Goal: Answer question/provide support: Share knowledge or assist other users

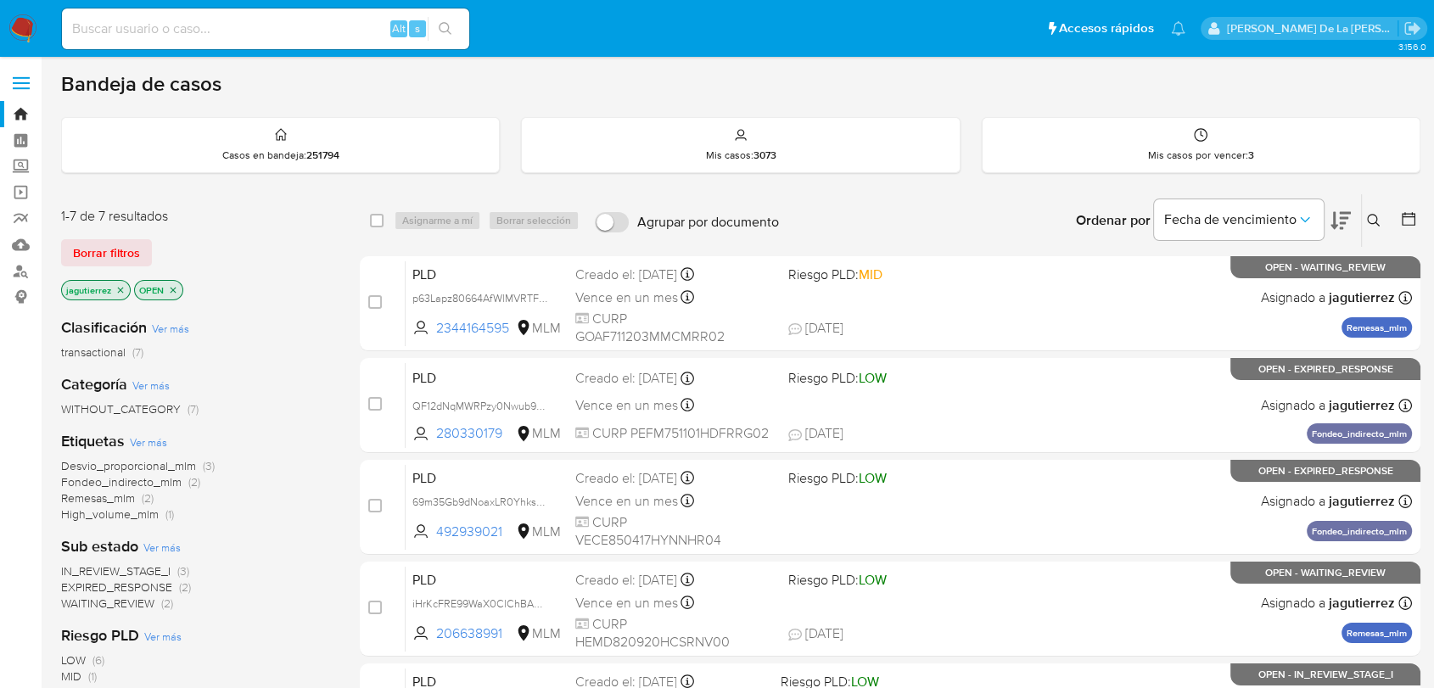
click at [154, 562] on span "IN_REVIEW_STAGE_I" at bounding box center [115, 570] width 109 height 17
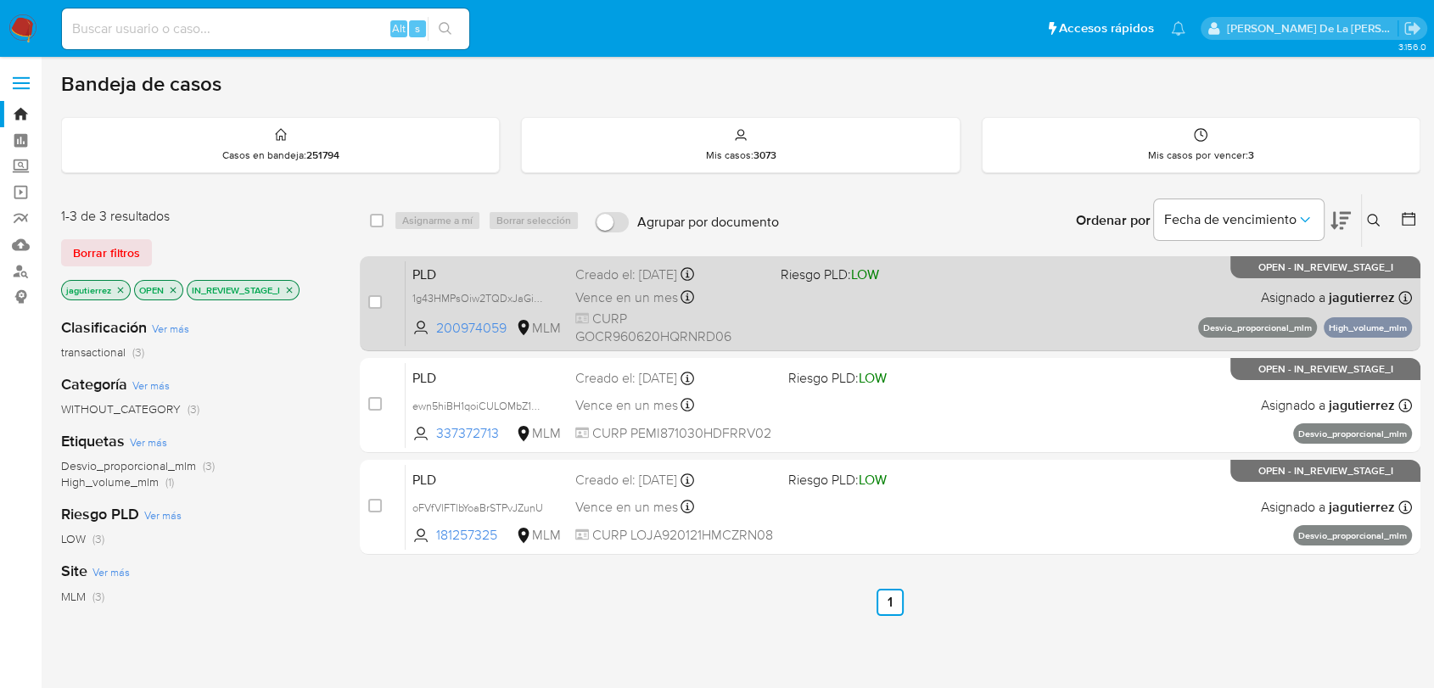
click at [895, 289] on div "PLD 1g43HMPsOiw2TQDxJaGiDivH 200974059 MLM Riesgo PLD: LOW Creado el: 12/08/202…" at bounding box center [909, 303] width 1006 height 86
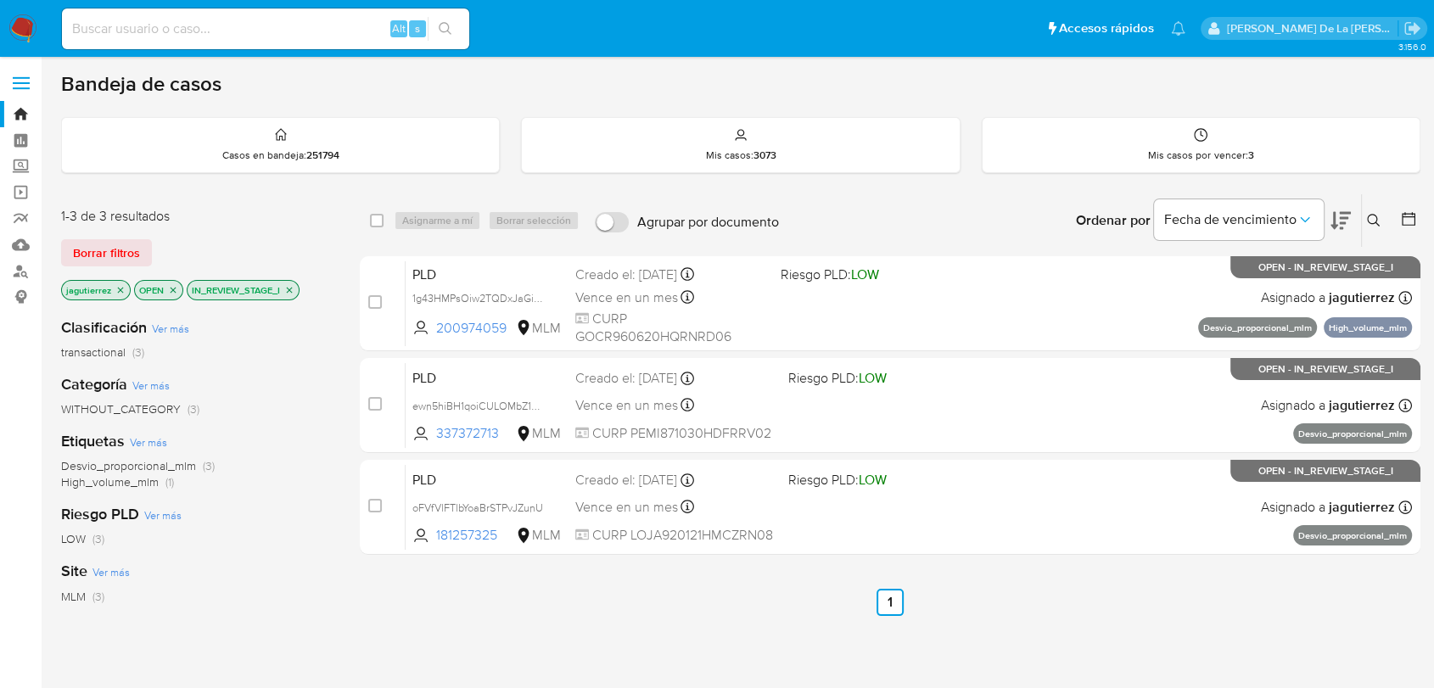
click at [27, 19] on img at bounding box center [22, 28] width 29 height 29
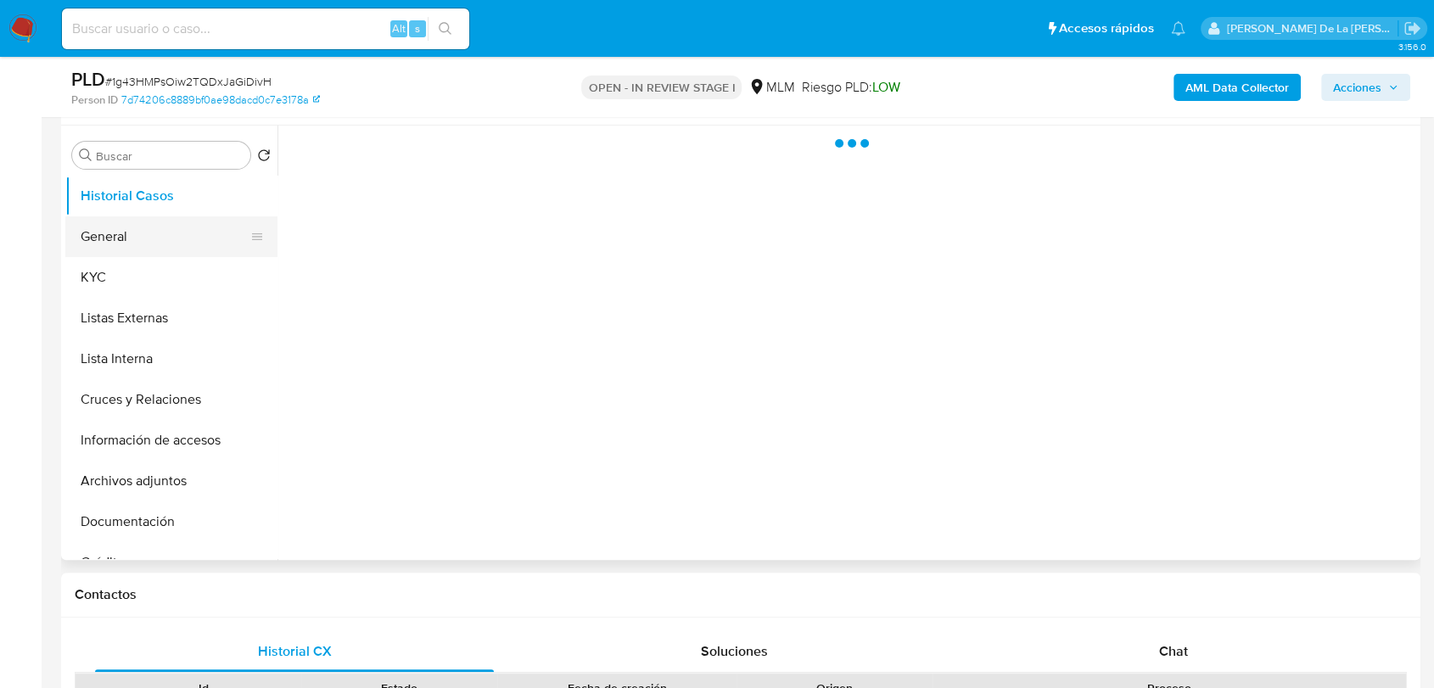
scroll to position [283, 0]
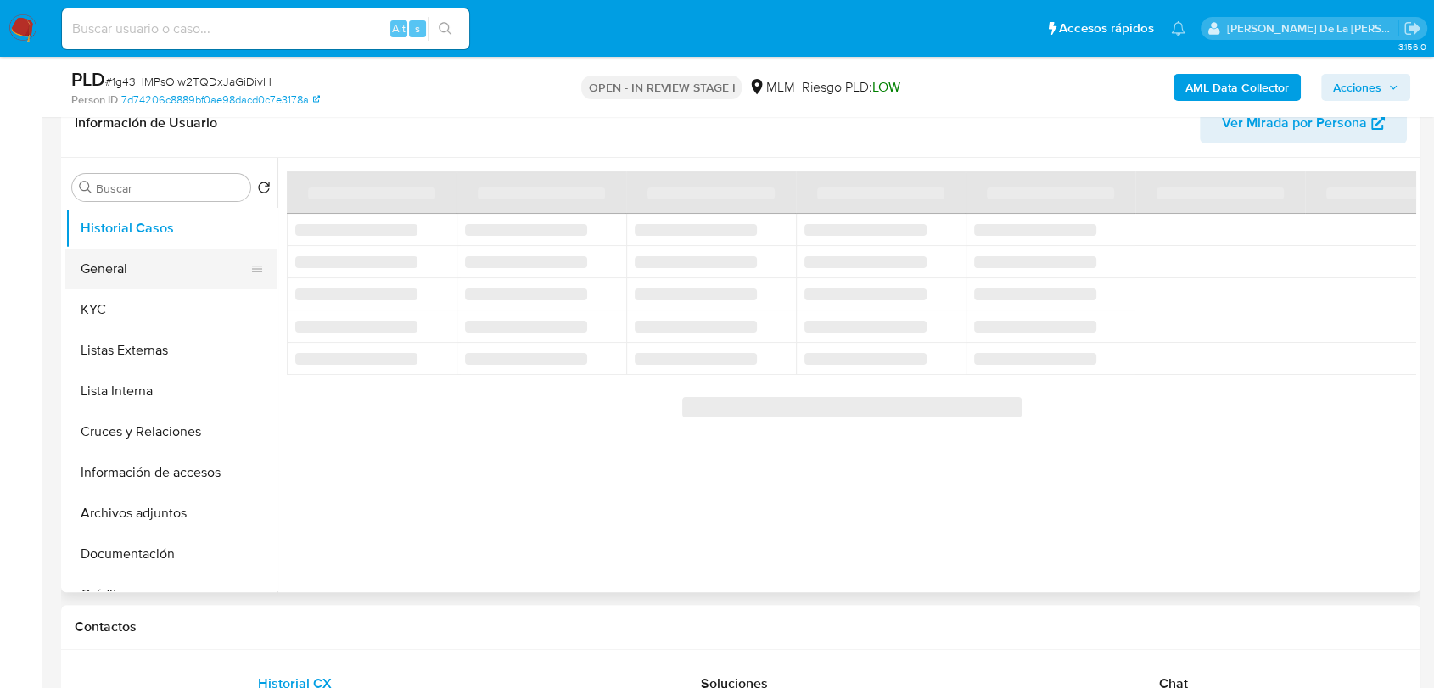
click at [143, 271] on button "General" at bounding box center [164, 269] width 199 height 41
select select "10"
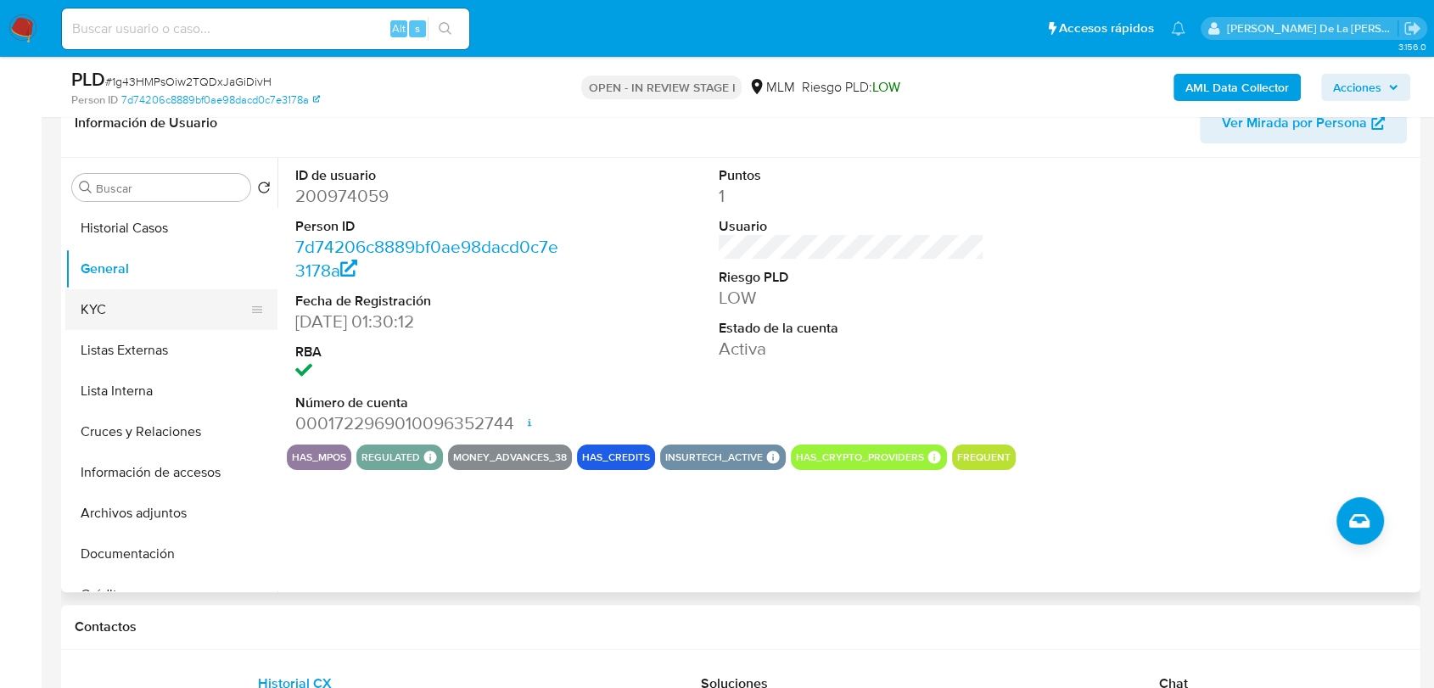
click at [81, 308] on button "KYC" at bounding box center [164, 309] width 199 height 41
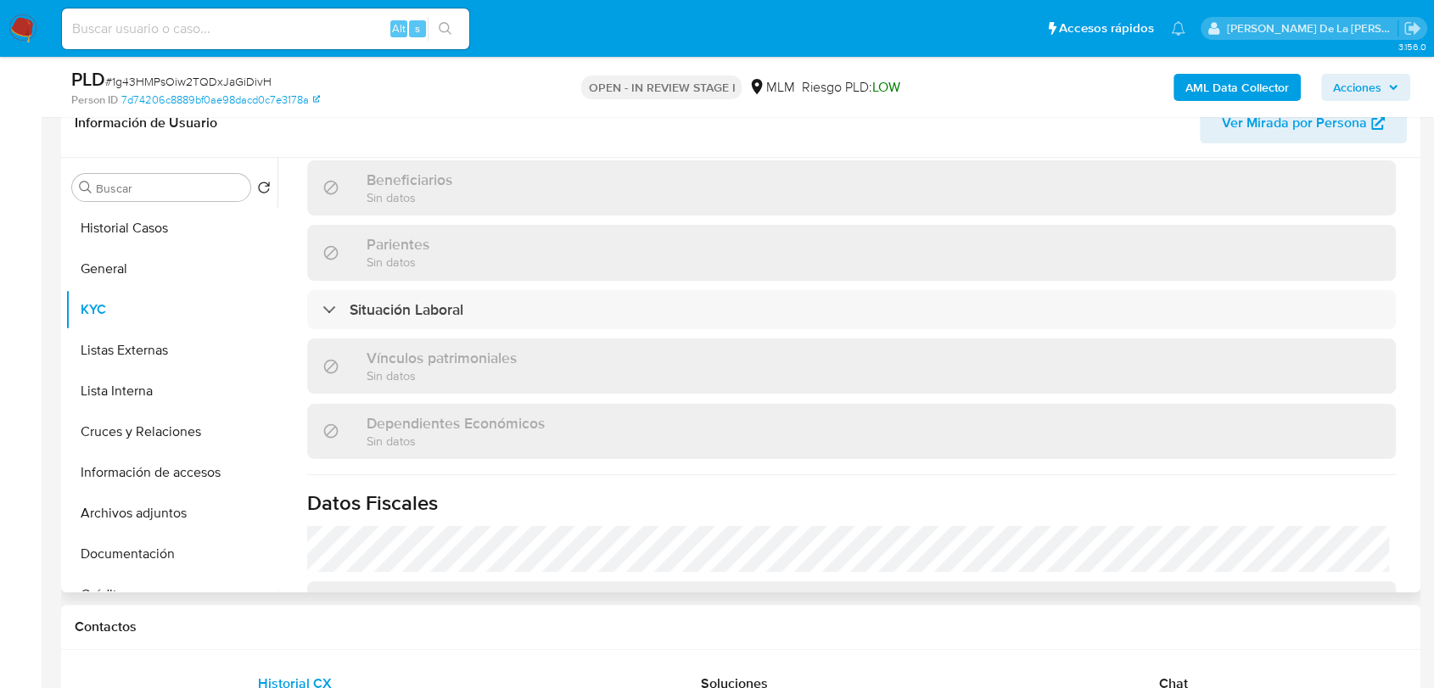
scroll to position [976, 0]
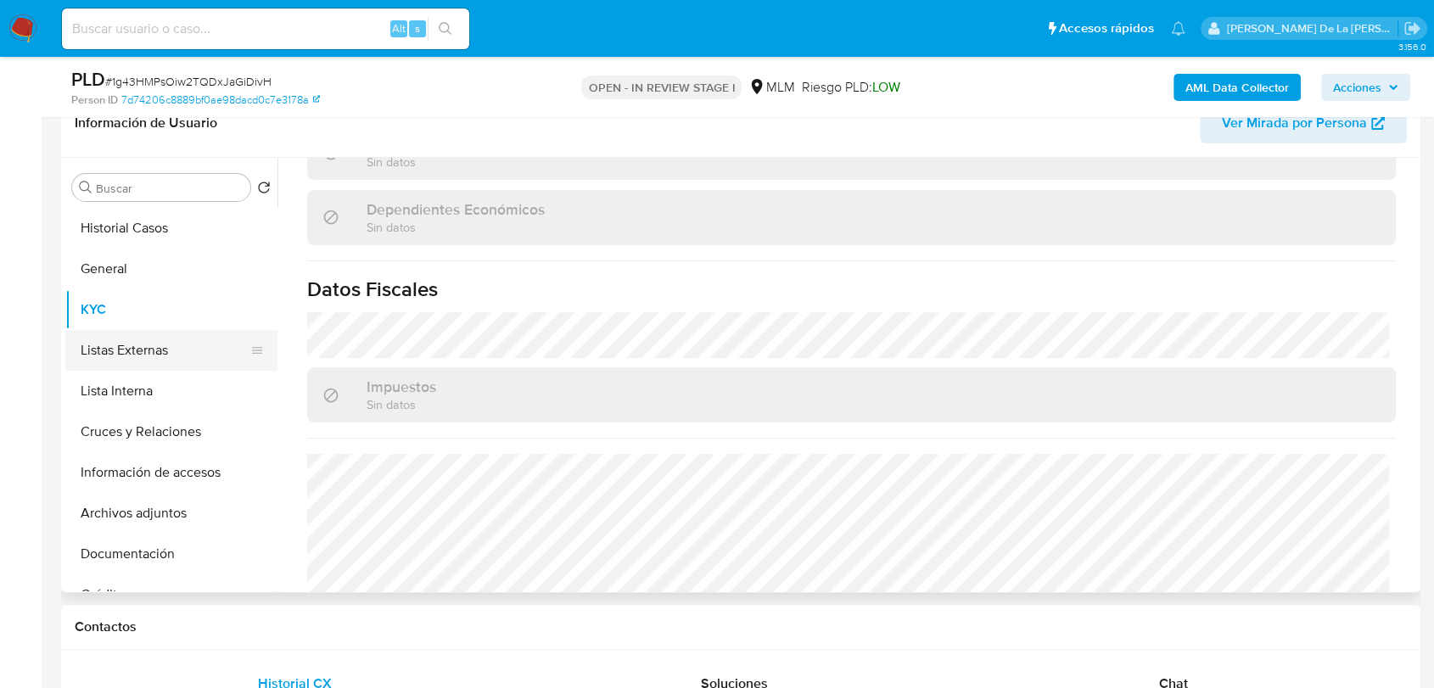
click at [149, 349] on button "Listas Externas" at bounding box center [164, 350] width 199 height 41
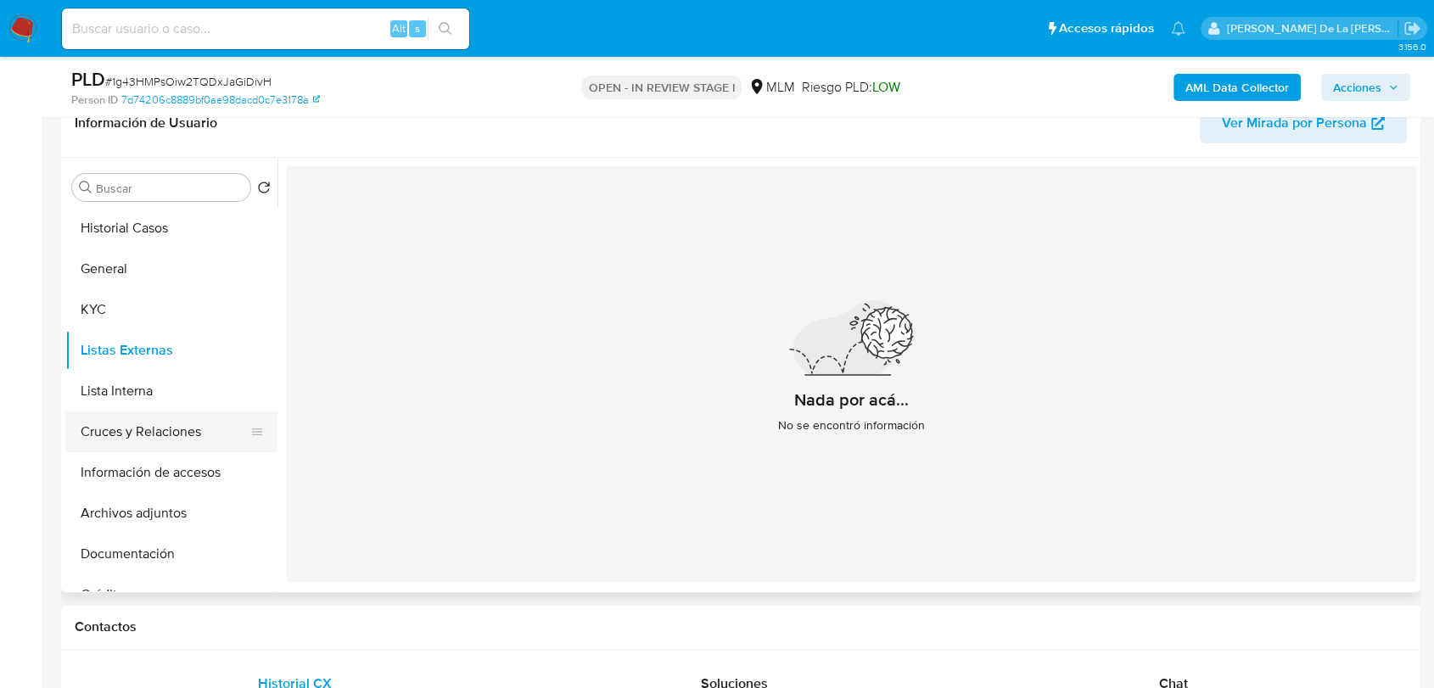
click at [176, 411] on button "Cruces y Relaciones" at bounding box center [164, 431] width 199 height 41
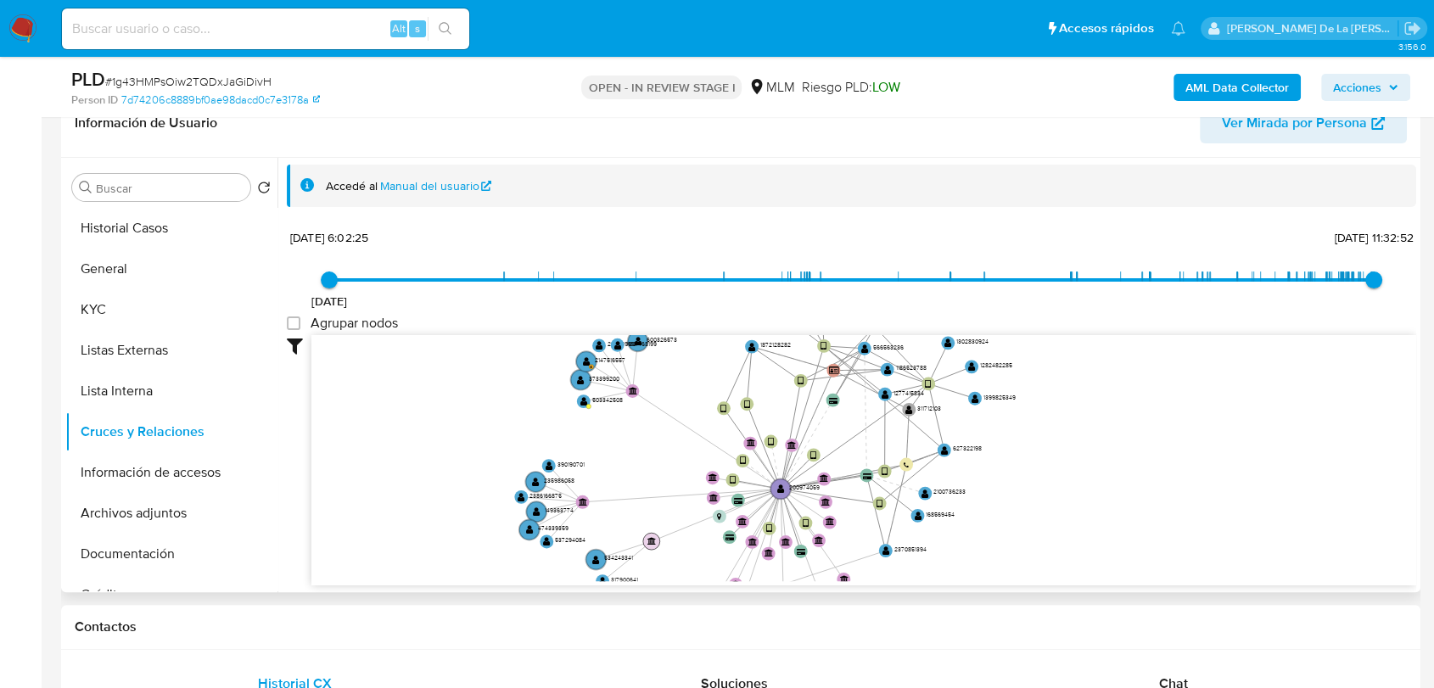
drag, startPoint x: 720, startPoint y: 428, endPoint x: 648, endPoint y: 544, distance: 136.8
click at [648, 544] on icon "user-200974059  200974059 device-66ba545167b1fe2a3fc81125  device-66fd6ec1291…" at bounding box center [863, 458] width 1105 height 246
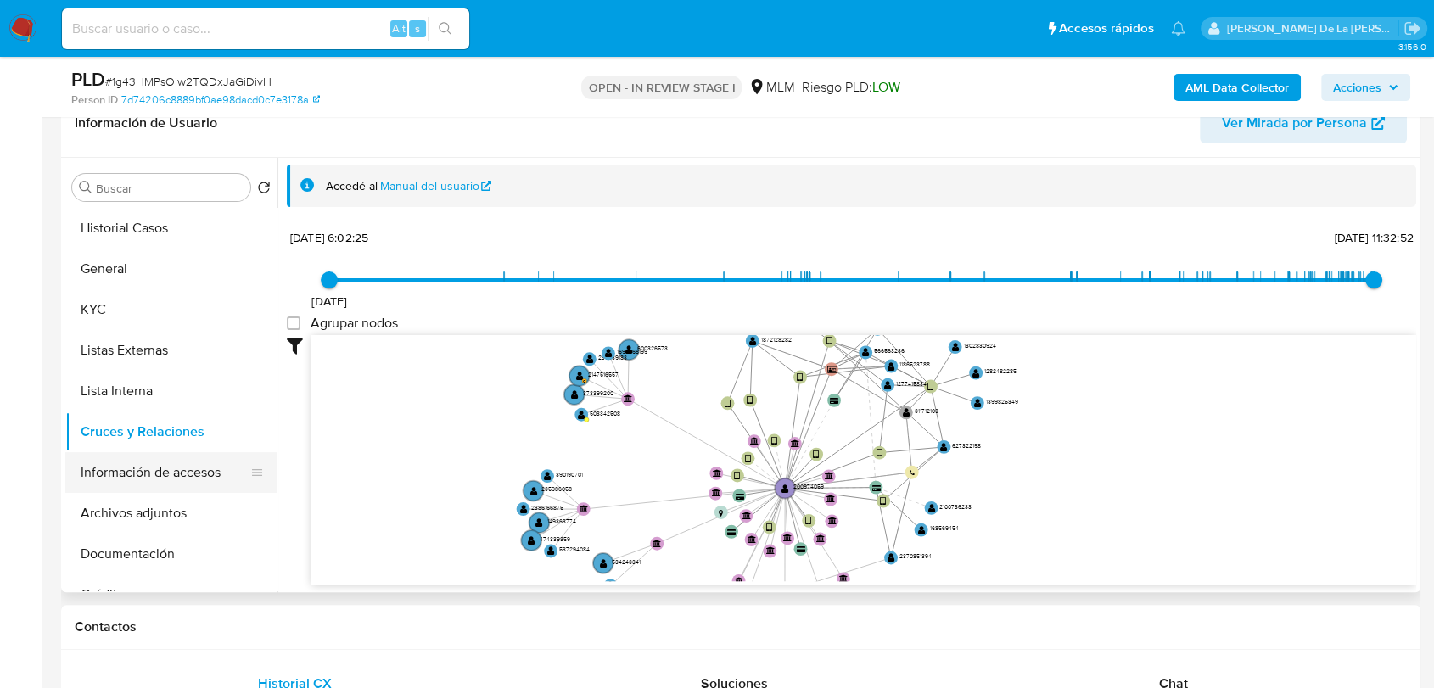
click at [137, 477] on button "Información de accesos" at bounding box center [164, 472] width 199 height 41
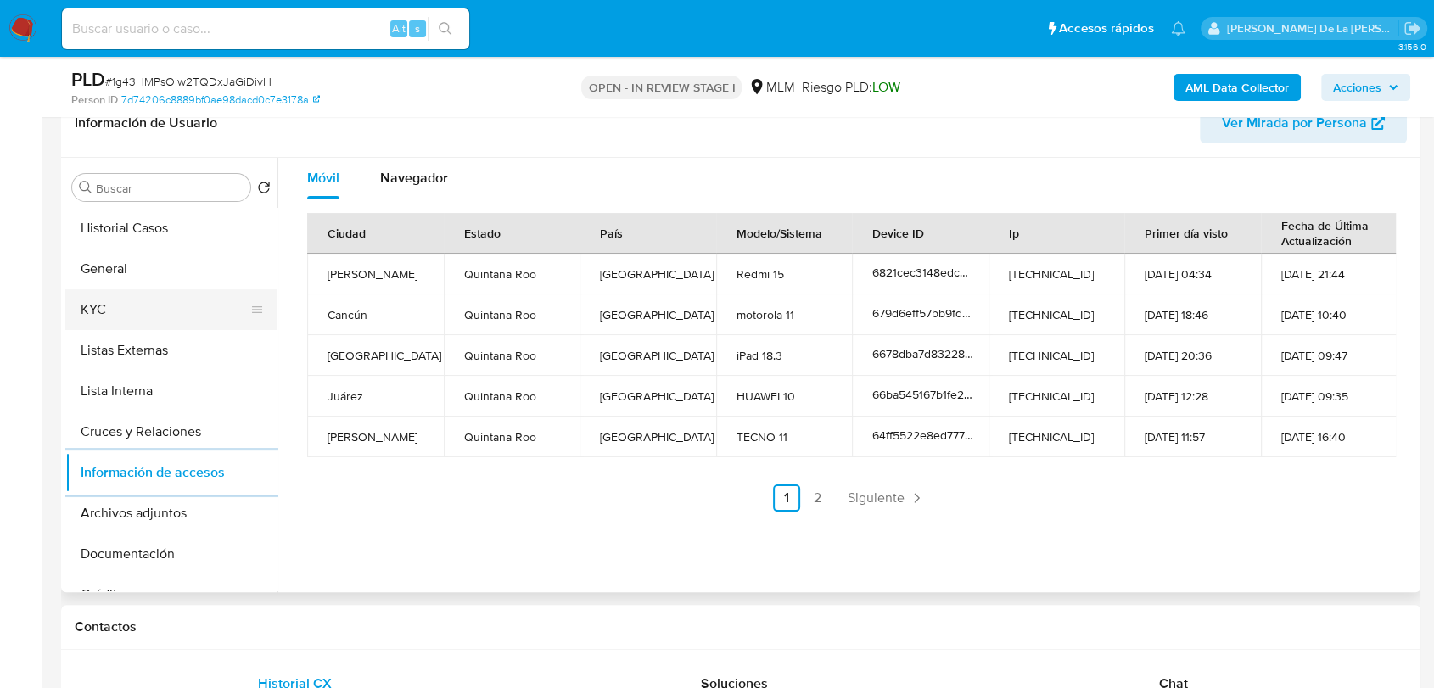
drag, startPoint x: 120, startPoint y: 296, endPoint x: 132, endPoint y: 296, distance: 12.7
click at [119, 296] on button "KYC" at bounding box center [164, 309] width 199 height 41
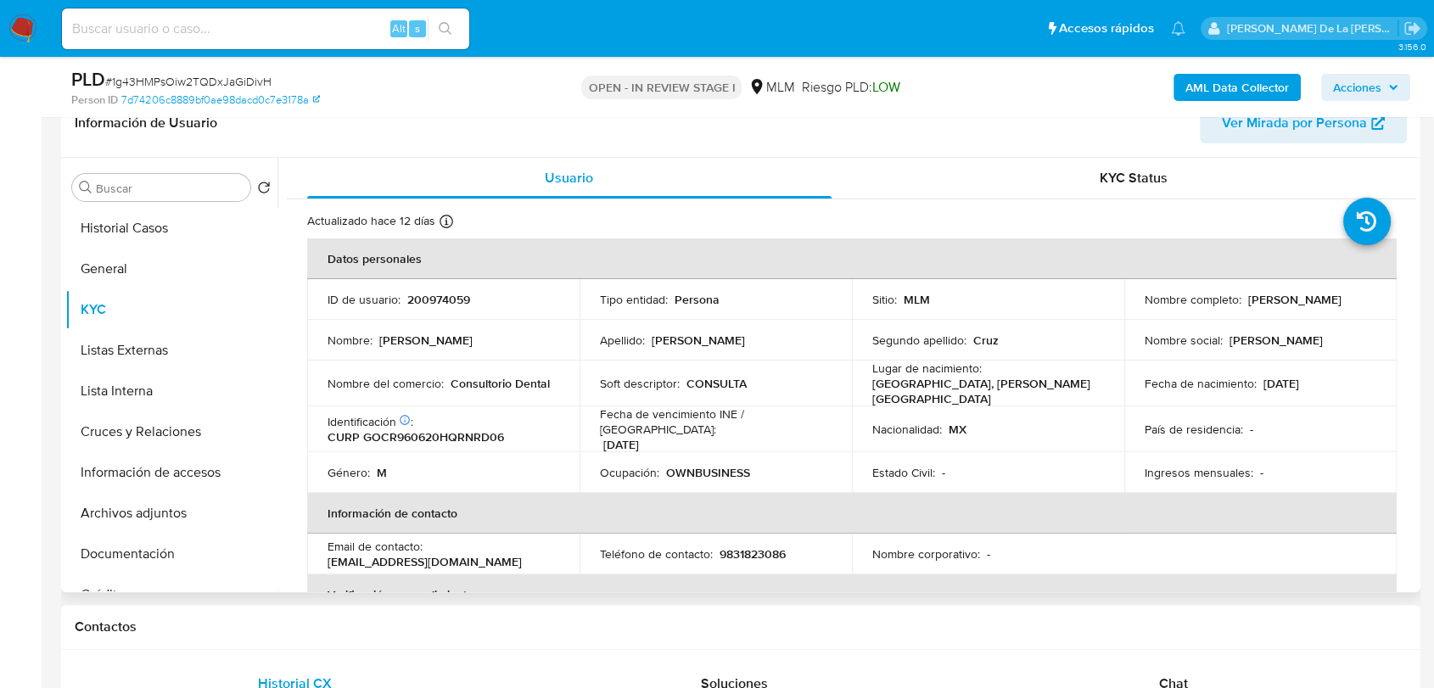
drag, startPoint x: 1311, startPoint y: 304, endPoint x: 1135, endPoint y: 307, distance: 175.6
click at [1135, 307] on td "Nombre completo : Rodman Enrique Gonzalez Cruz" at bounding box center [1260, 299] width 272 height 41
drag, startPoint x: 1161, startPoint y: 296, endPoint x: 1235, endPoint y: 305, distance: 75.2
click at [1248, 305] on p "Rodman Enrique Gonzalez Cruz" at bounding box center [1294, 299] width 93 height 15
drag, startPoint x: 1313, startPoint y: 302, endPoint x: 1140, endPoint y: 308, distance: 173.2
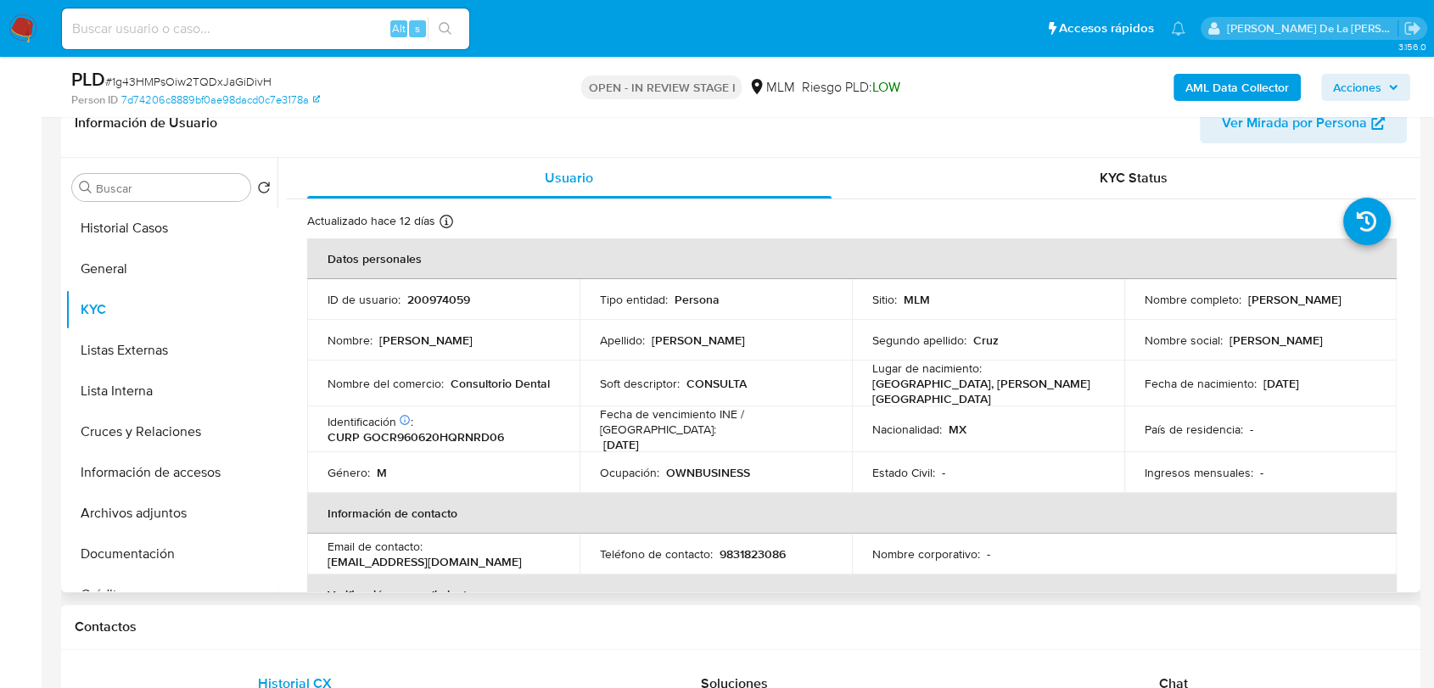
click at [1144, 307] on div "Nombre completo : Rodman Enrique Gonzalez Cruz" at bounding box center [1260, 299] width 232 height 15
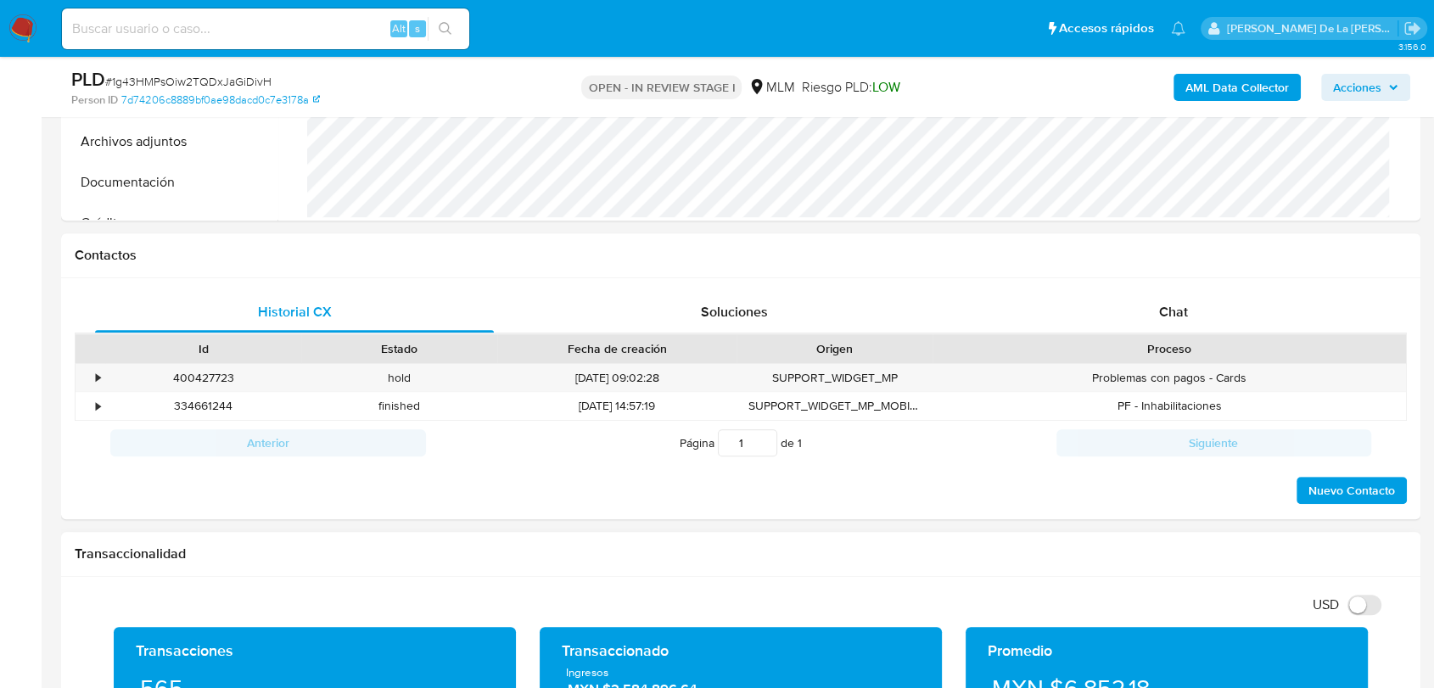
scroll to position [753, 0]
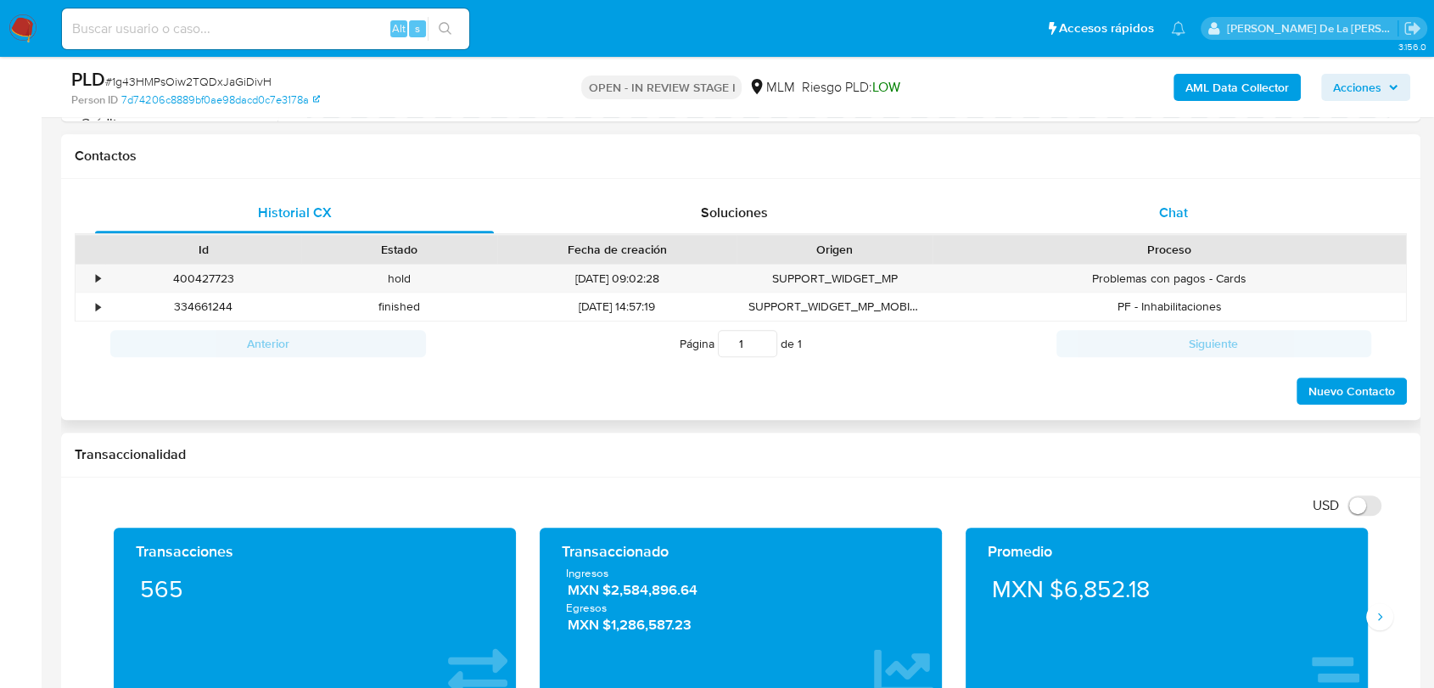
click at [1167, 207] on span "Chat" at bounding box center [1173, 213] width 29 height 20
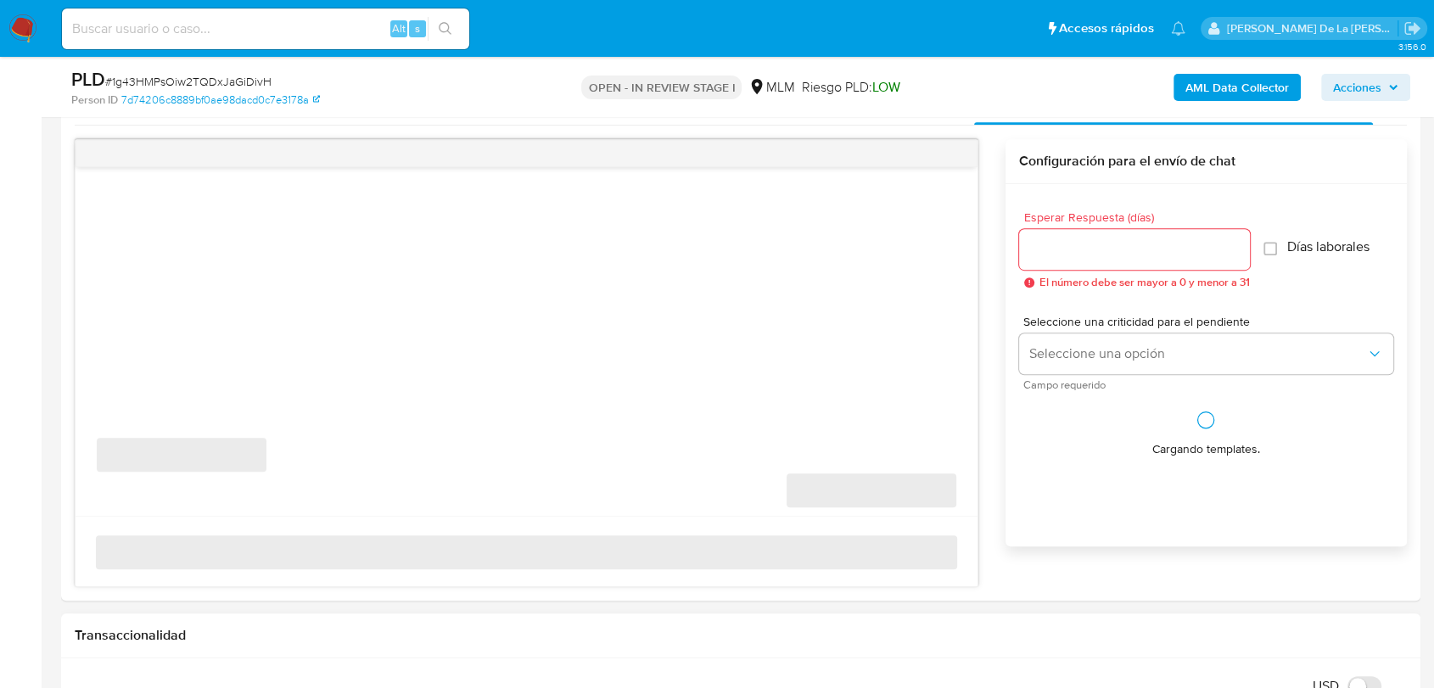
scroll to position [943, 0]
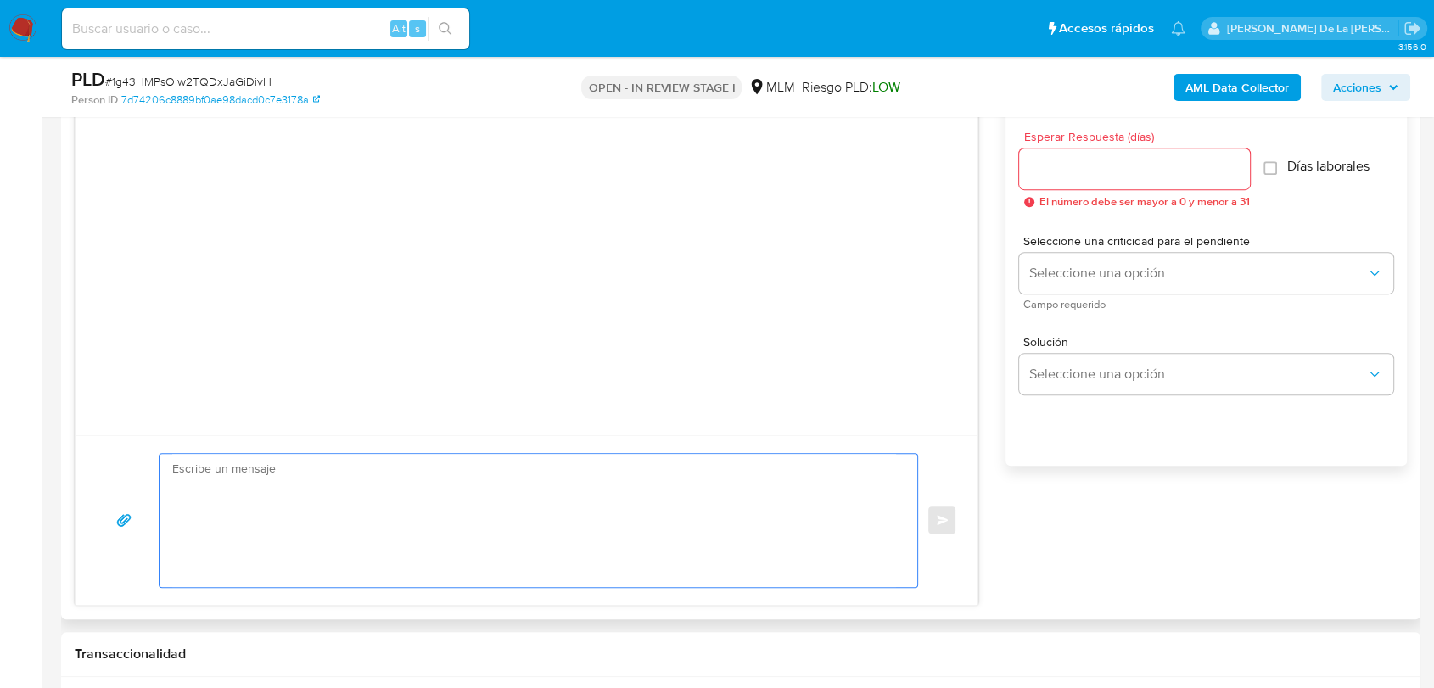
click at [380, 477] on textarea at bounding box center [534, 520] width 724 height 133
paste textarea "Estimado cliente, Te comunicamos que se ha identificado un cambio en el uso hab…"
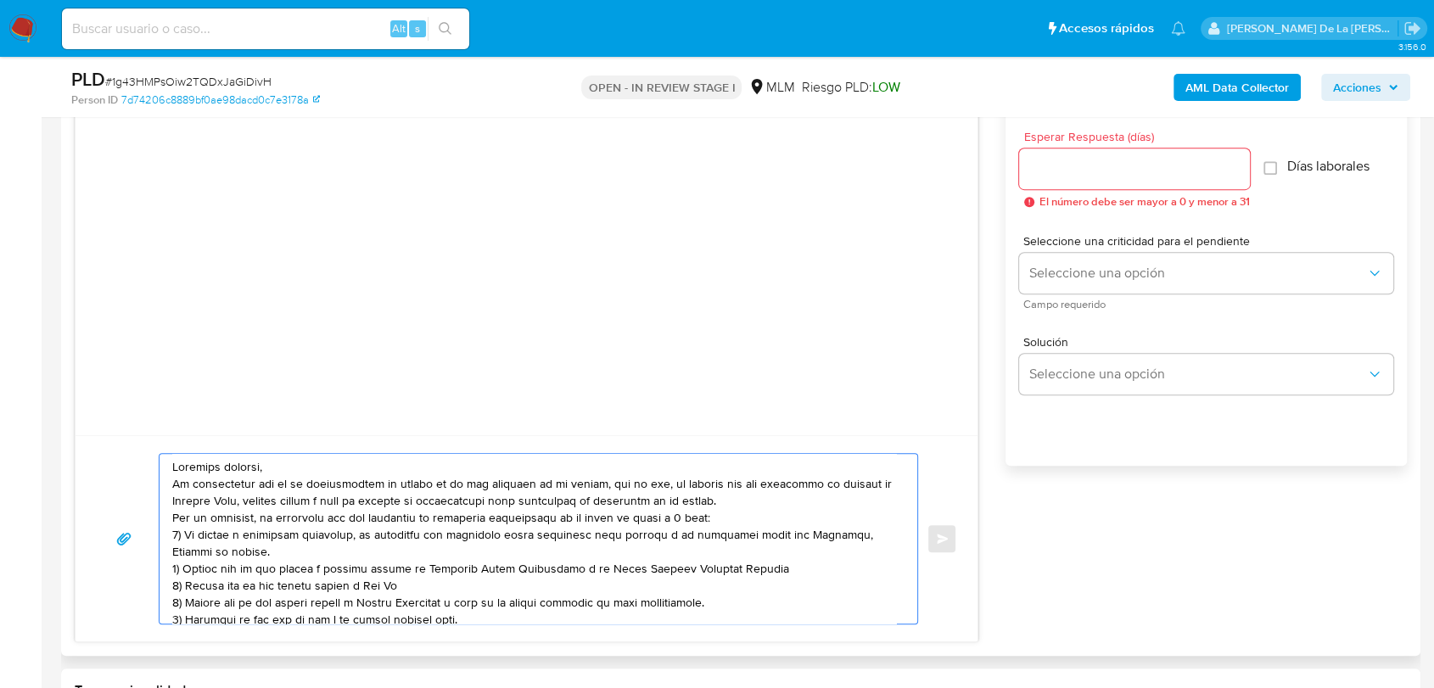
scroll to position [0, 0]
click at [327, 456] on textarea at bounding box center [534, 539] width 724 height 170
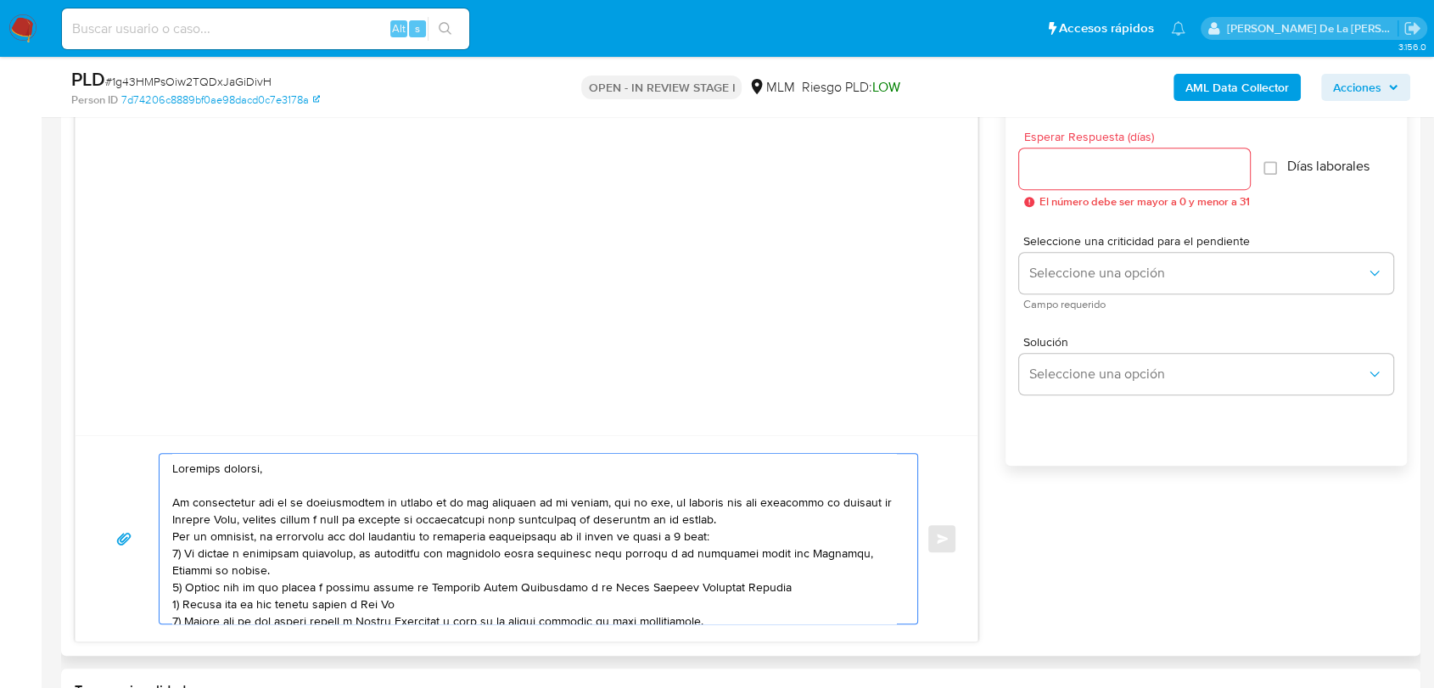
drag, startPoint x: 764, startPoint y: 534, endPoint x: 760, endPoint y: 518, distance: 16.5
click at [764, 534] on textarea at bounding box center [534, 539] width 724 height 170
click at [760, 517] on textarea at bounding box center [534, 539] width 724 height 170
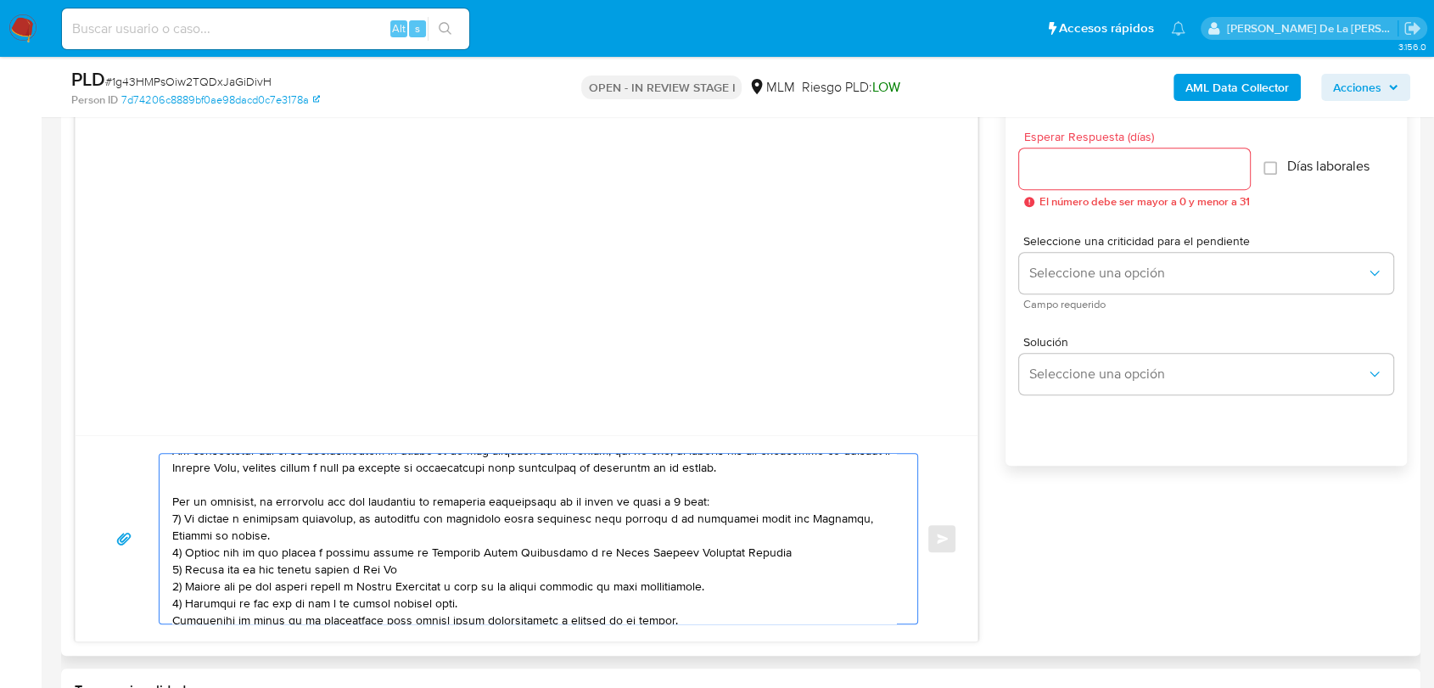
scroll to position [94, 0]
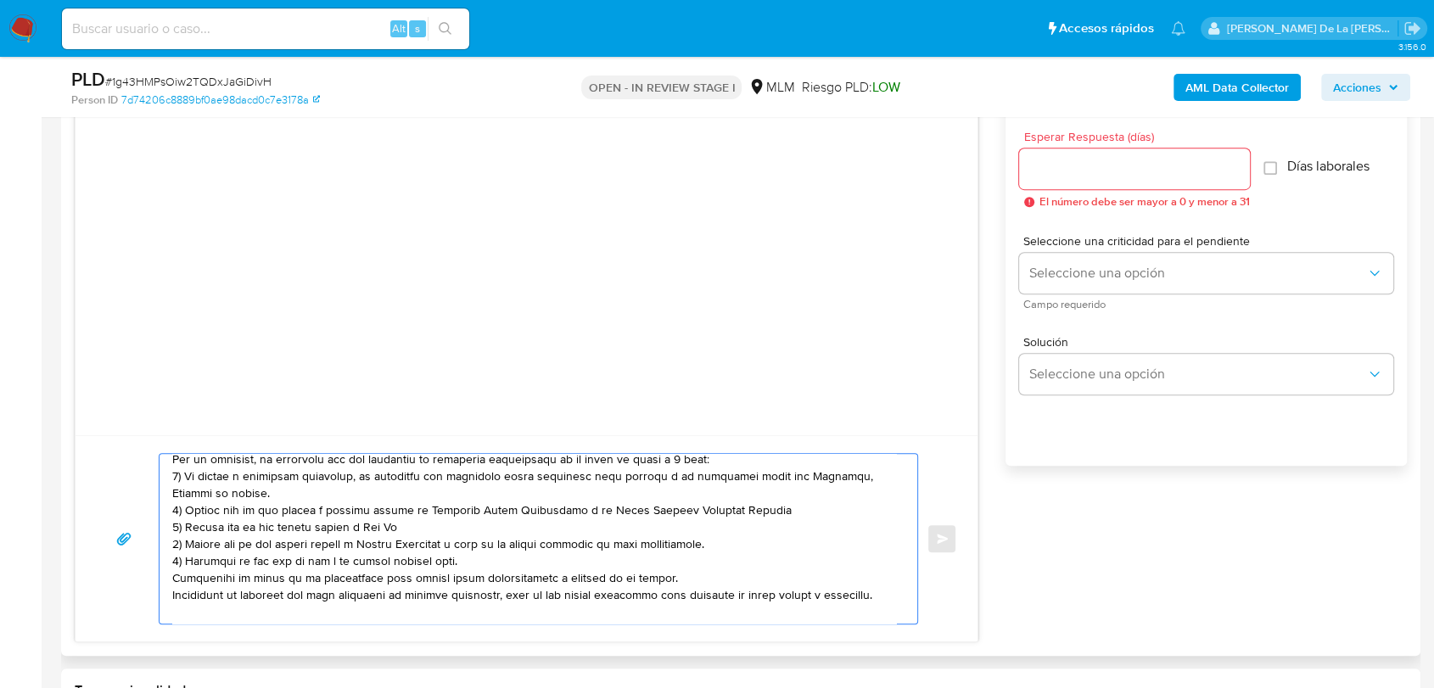
click at [506, 554] on textarea at bounding box center [534, 539] width 724 height 170
click at [484, 565] on textarea at bounding box center [534, 539] width 724 height 170
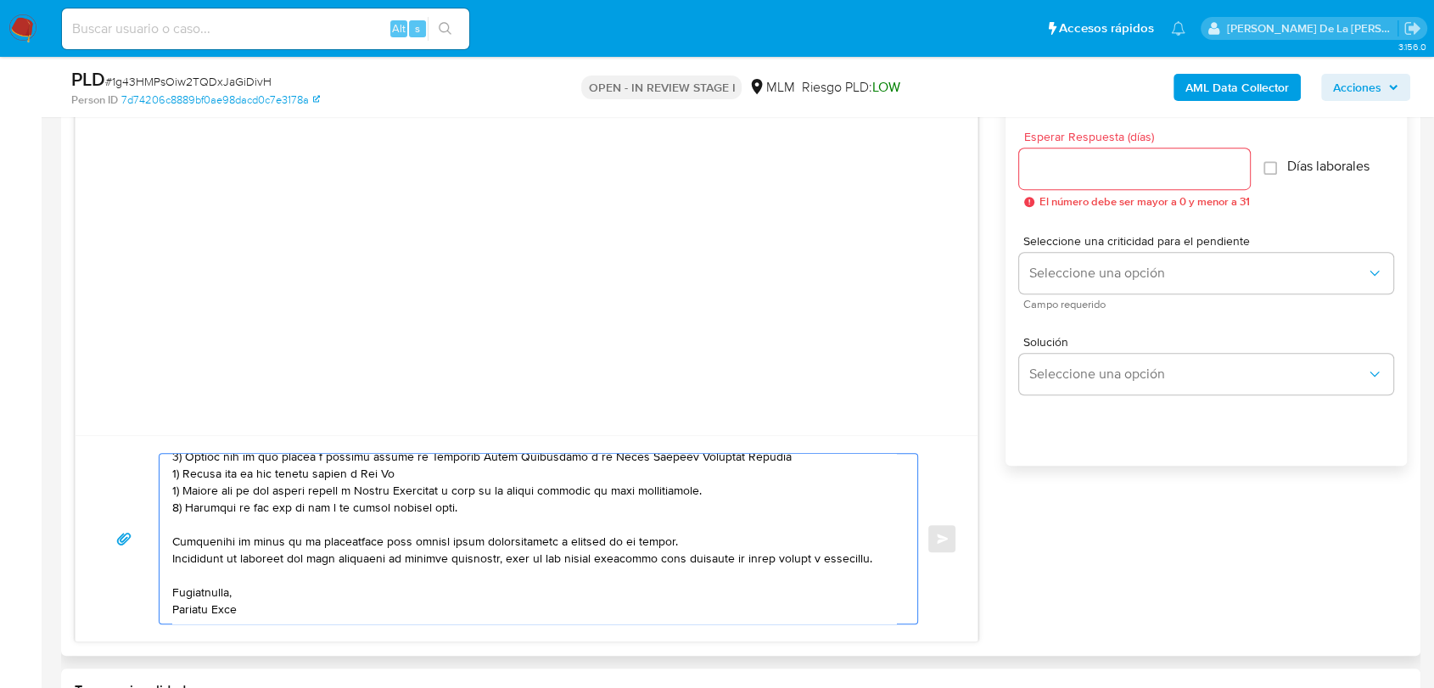
click at [227, 609] on textarea at bounding box center [534, 539] width 724 height 170
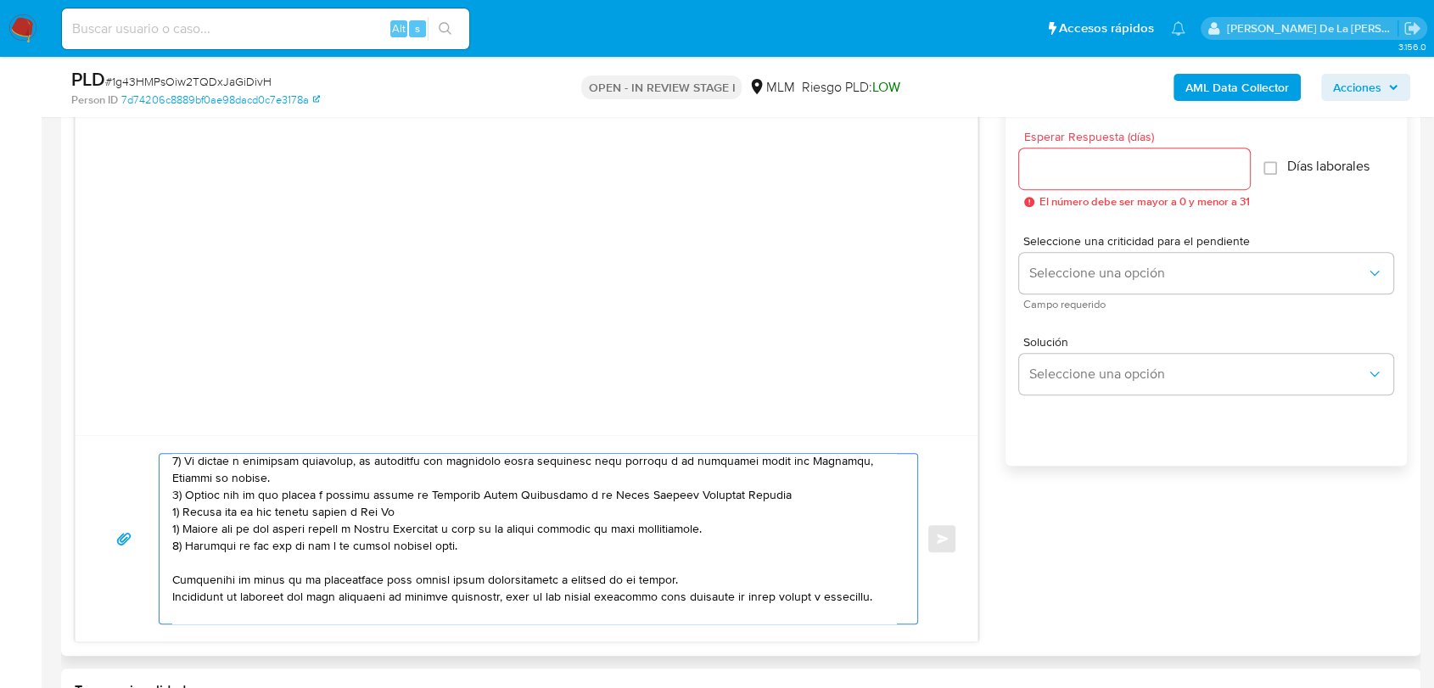
scroll to position [77, 0]
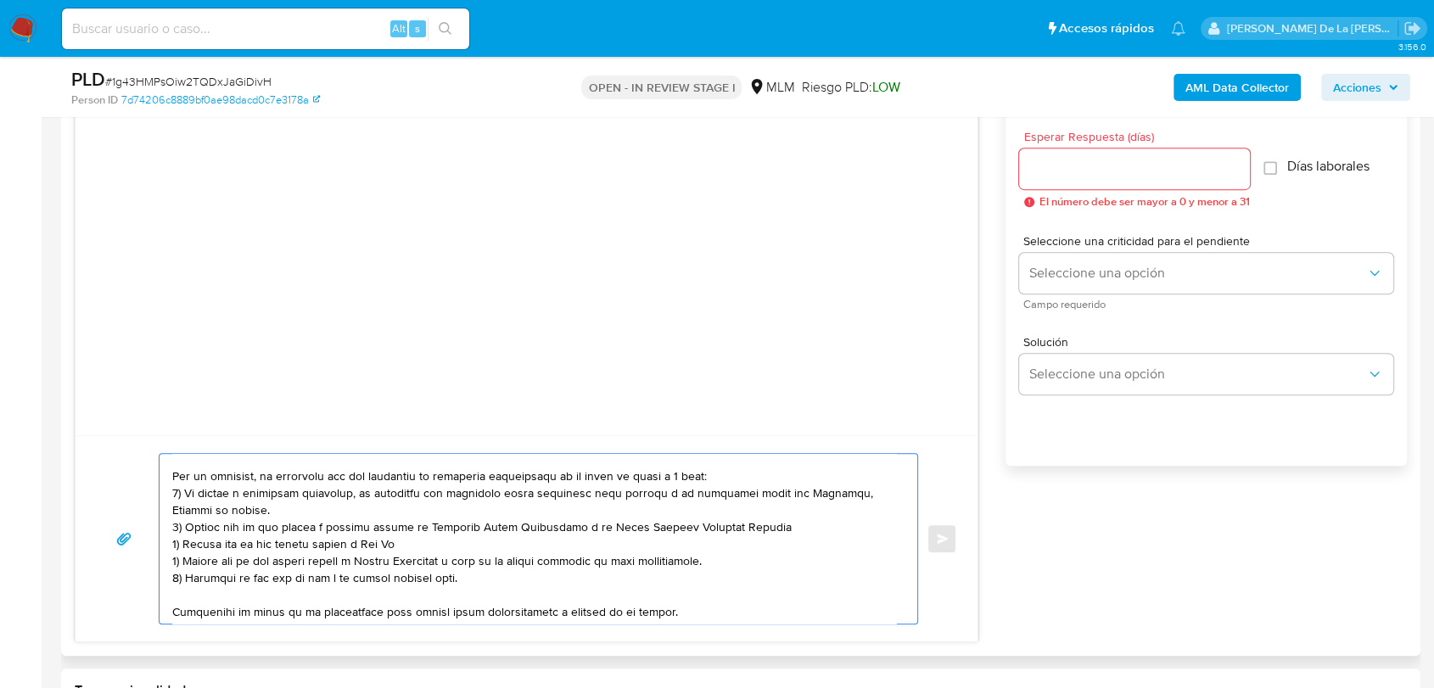
drag, startPoint x: 280, startPoint y: 528, endPoint x: 774, endPoint y: 533, distance: 493.8
click at [774, 533] on textarea at bounding box center [534, 539] width 724 height 170
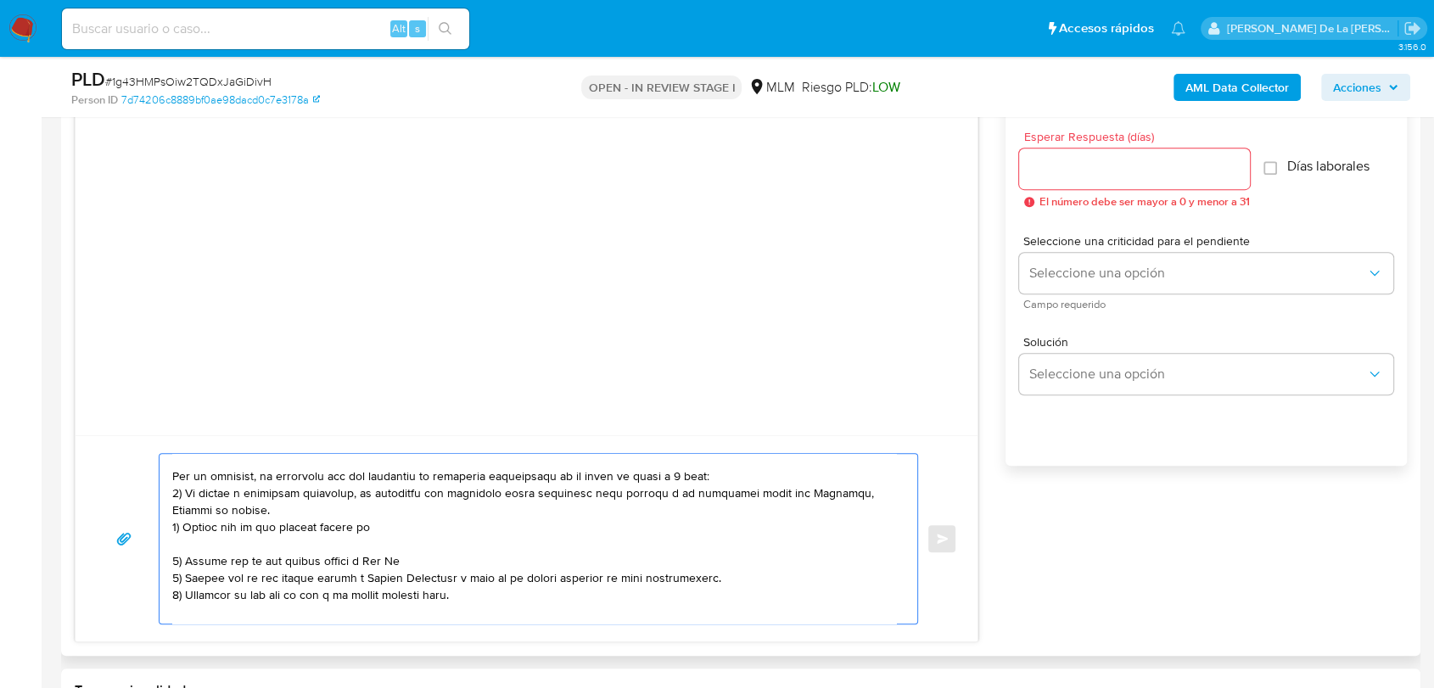
paste textarea "name: GIFT CORNER SA DE CV || alias: name: COCOM MURILLO ARLENY BERENICE || ali…"
click at [361, 548] on textarea at bounding box center [534, 539] width 724 height 170
click at [435, 565] on textarea at bounding box center [534, 539] width 724 height 170
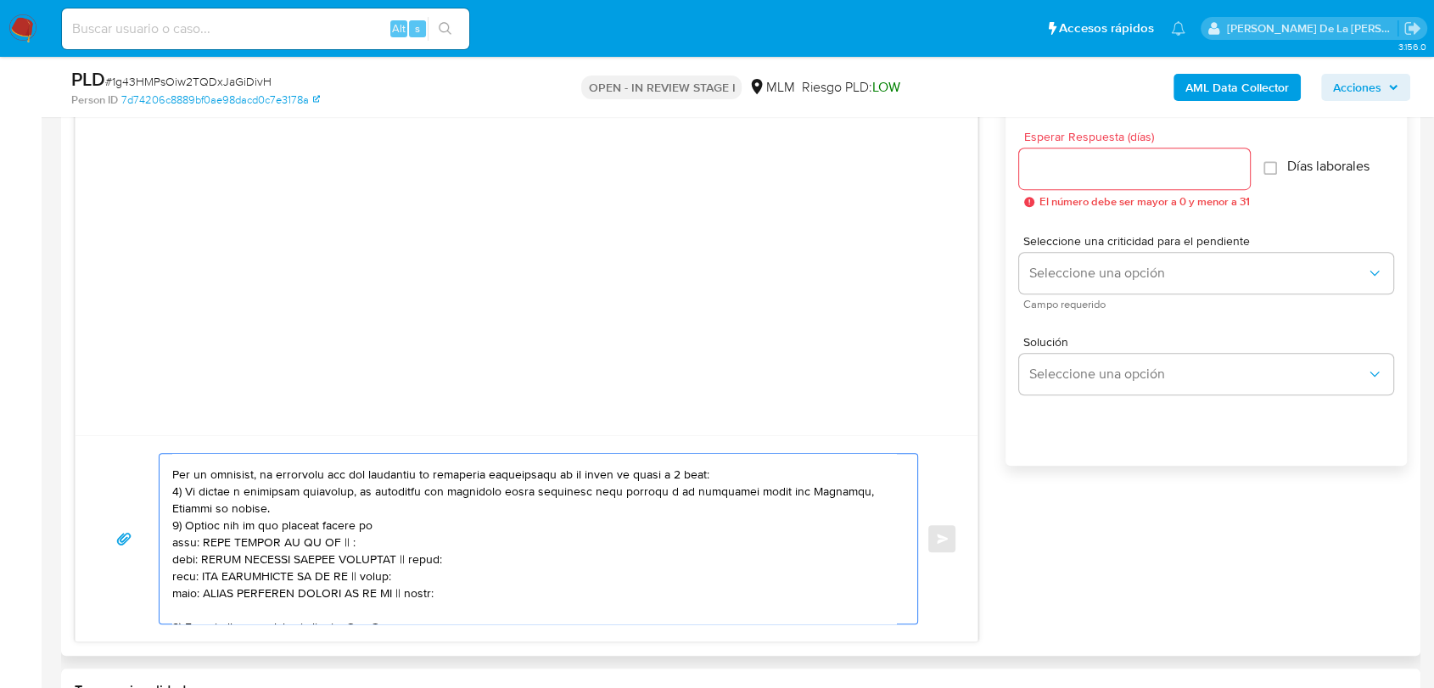
click at [434, 565] on textarea at bounding box center [534, 539] width 724 height 170
click at [383, 582] on textarea at bounding box center [534, 539] width 724 height 170
click at [428, 601] on textarea at bounding box center [534, 539] width 724 height 170
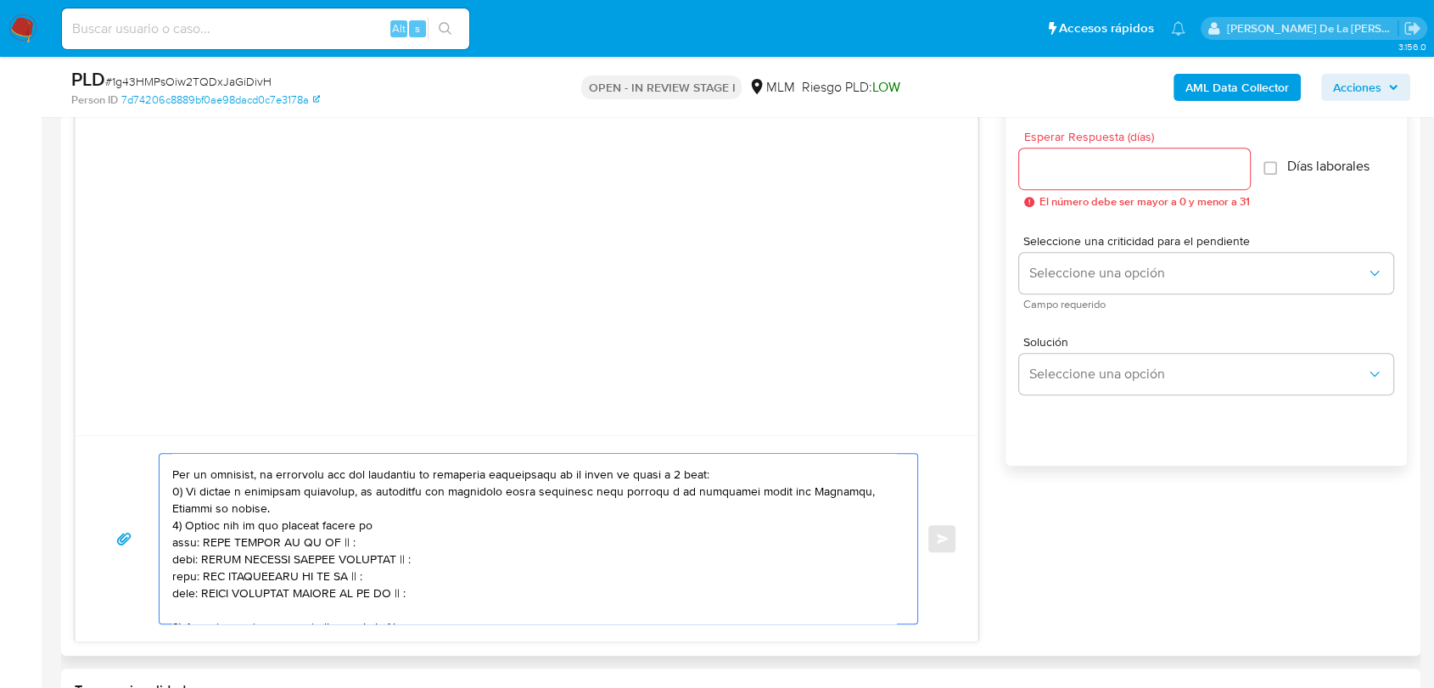
click at [438, 563] on textarea at bounding box center [534, 539] width 724 height 170
click at [434, 583] on textarea at bounding box center [534, 539] width 724 height 170
click at [400, 538] on textarea at bounding box center [534, 539] width 724 height 170
click at [199, 544] on textarea at bounding box center [534, 539] width 724 height 170
click at [185, 543] on textarea at bounding box center [534, 539] width 724 height 170
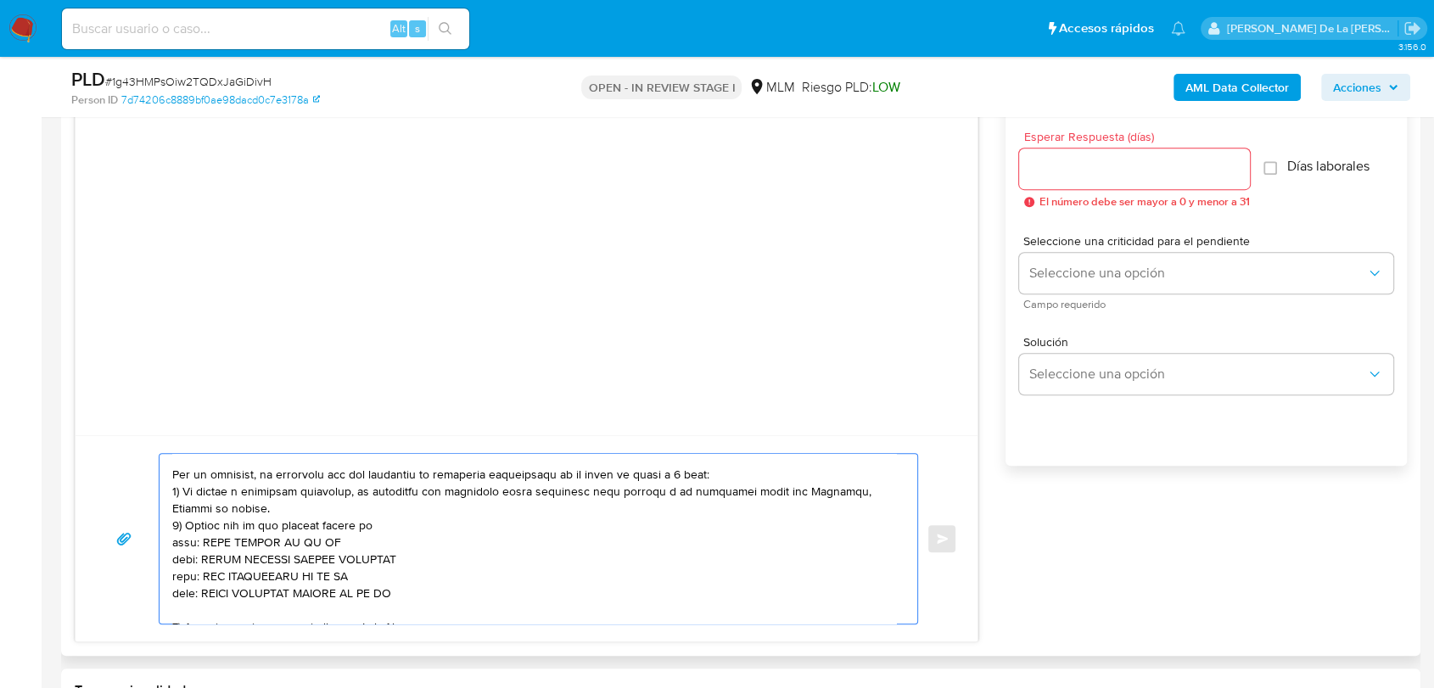
click at [185, 543] on textarea at bounding box center [534, 539] width 724 height 170
click at [187, 560] on textarea at bounding box center [534, 539] width 724 height 170
click at [187, 583] on textarea at bounding box center [534, 539] width 724 height 170
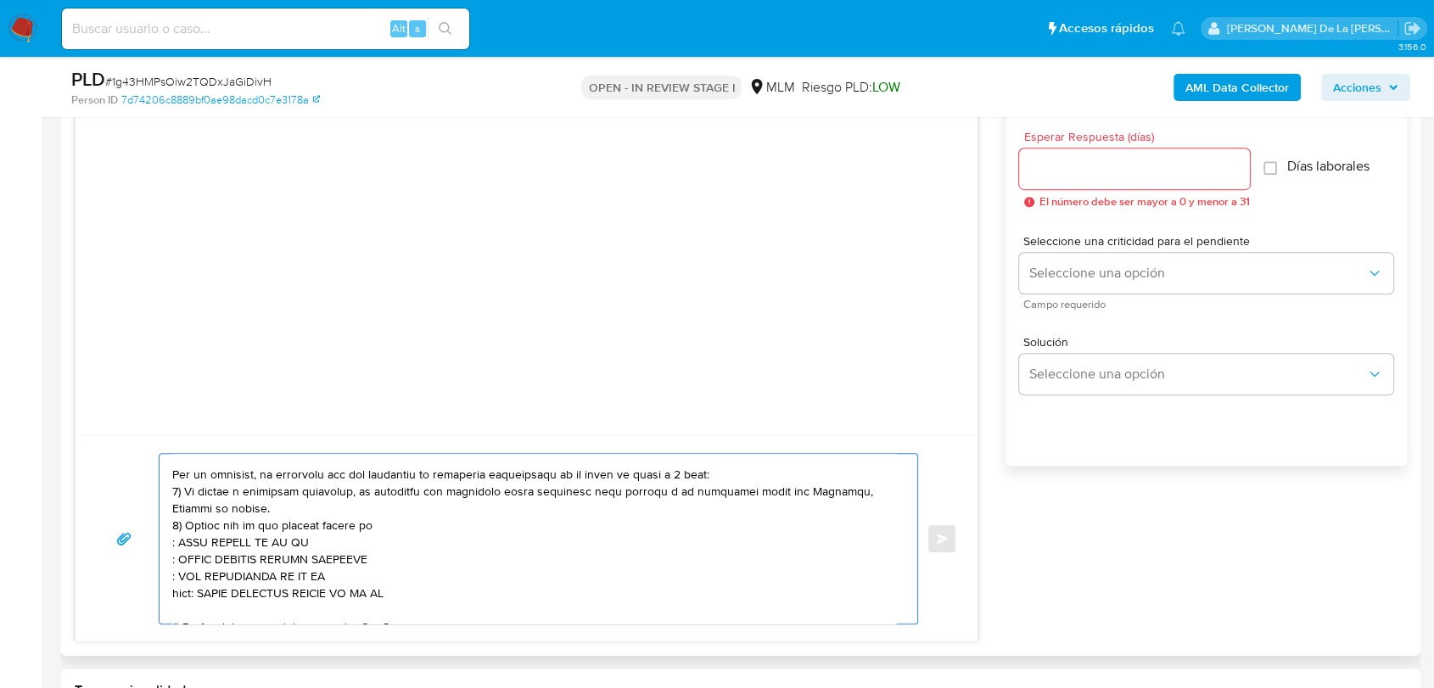
click at [181, 602] on textarea at bounding box center [534, 539] width 724 height 170
click at [174, 546] on textarea at bounding box center [534, 539] width 724 height 170
click at [173, 560] on textarea at bounding box center [534, 539] width 724 height 170
click at [176, 577] on textarea at bounding box center [534, 539] width 724 height 170
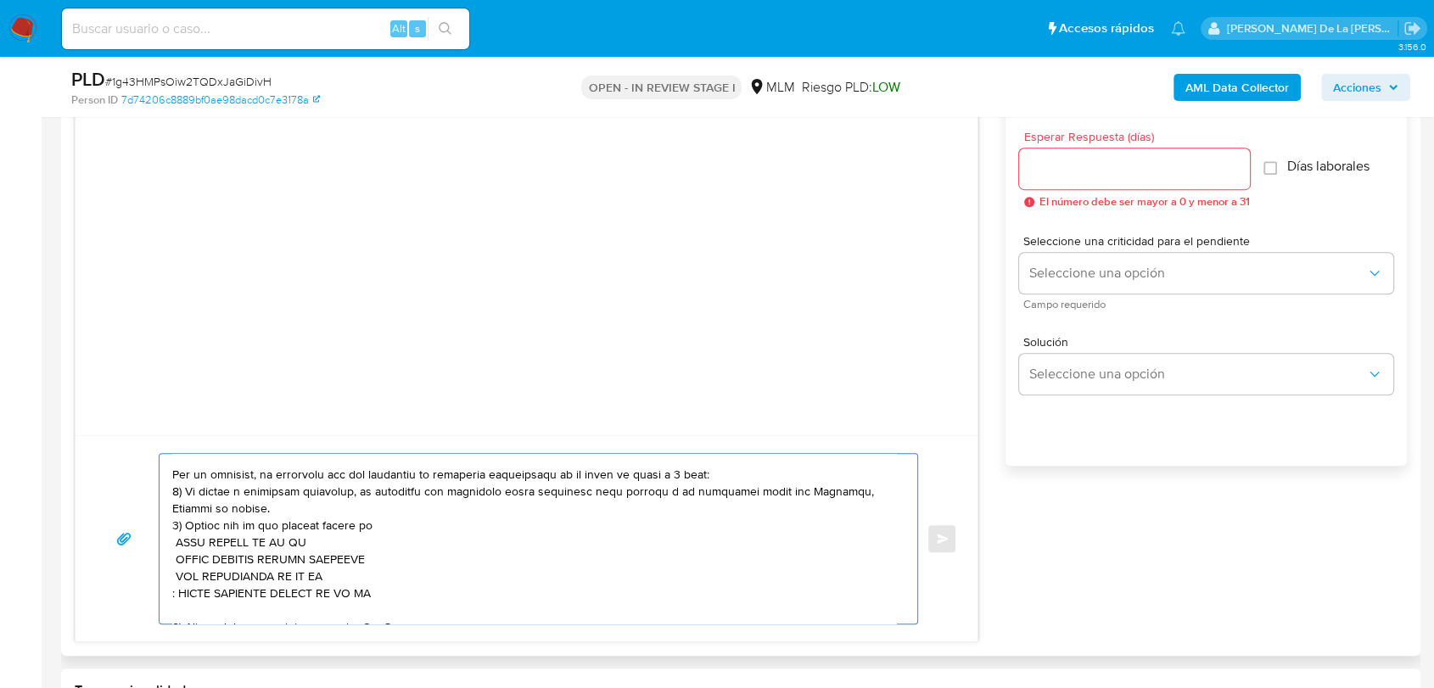
click at [174, 595] on textarea at bounding box center [534, 539] width 724 height 170
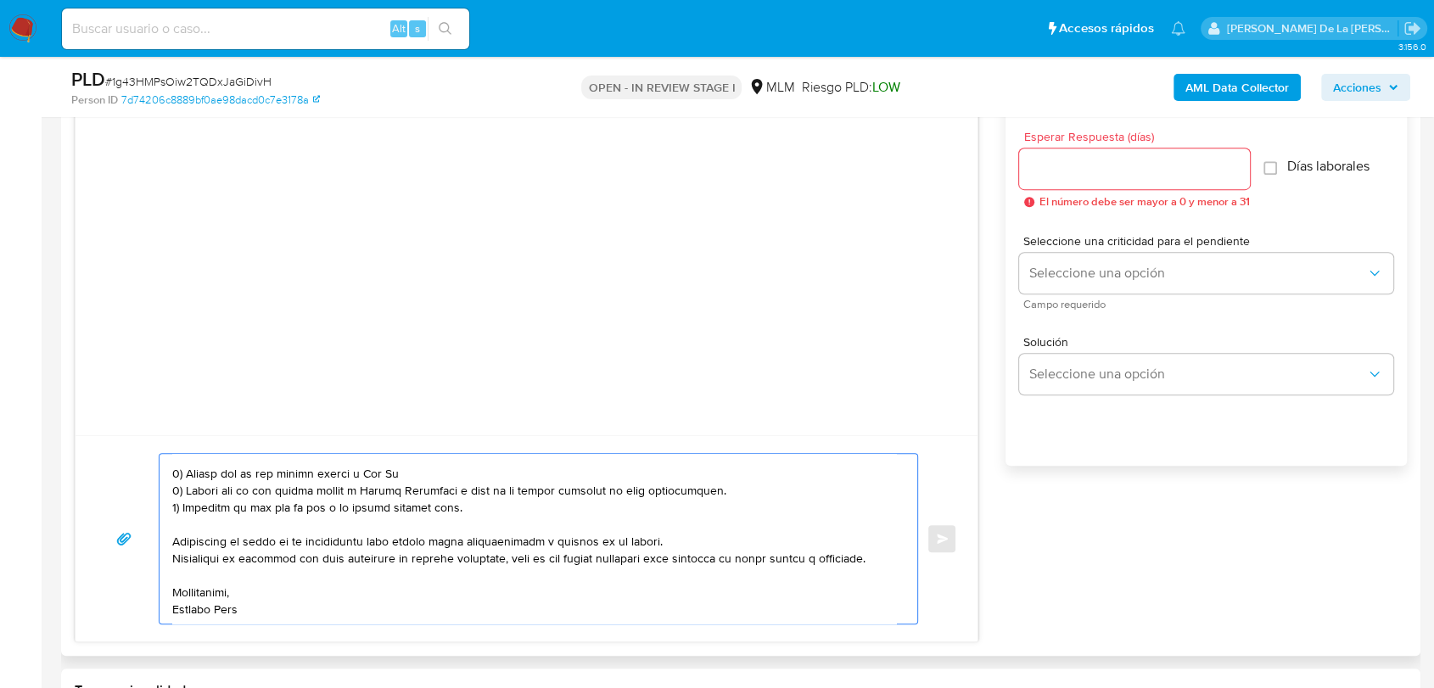
scroll to position [164, 0]
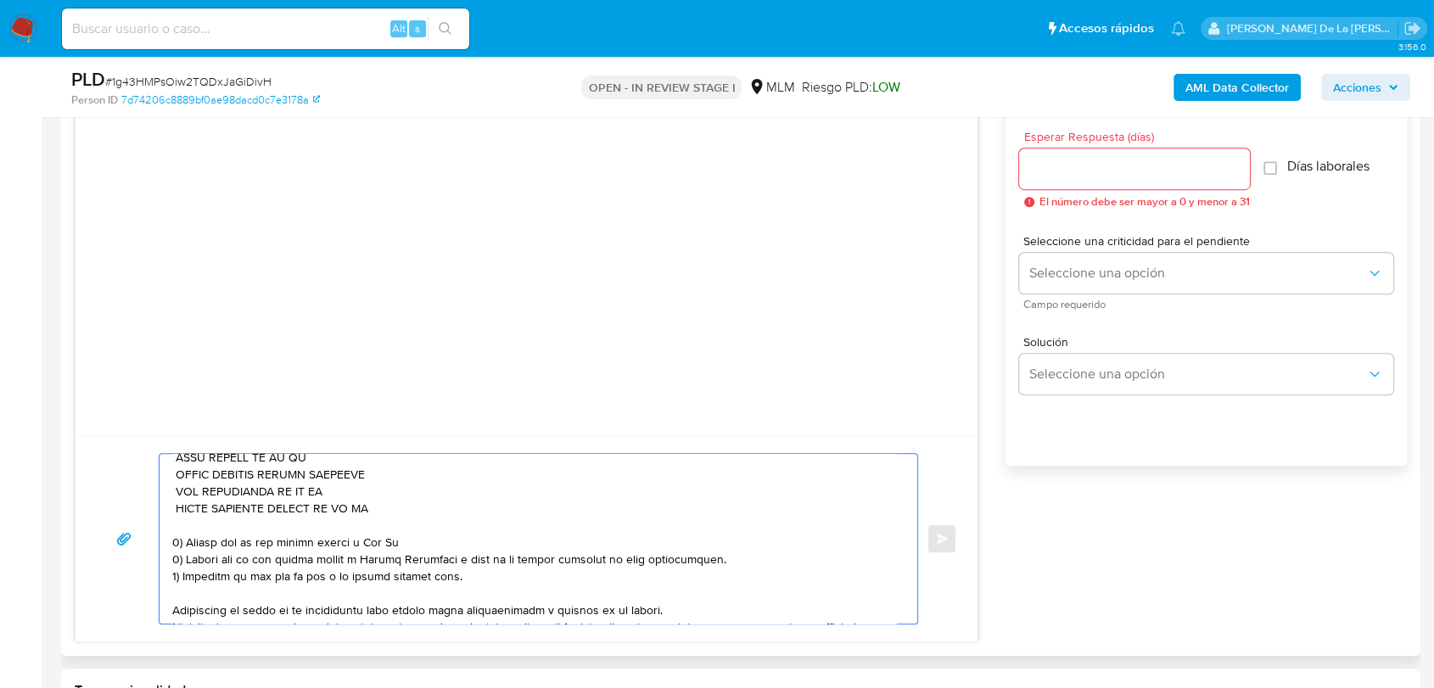
click at [182, 518] on textarea at bounding box center [534, 539] width 724 height 170
click at [182, 529] on textarea at bounding box center [534, 539] width 724 height 170
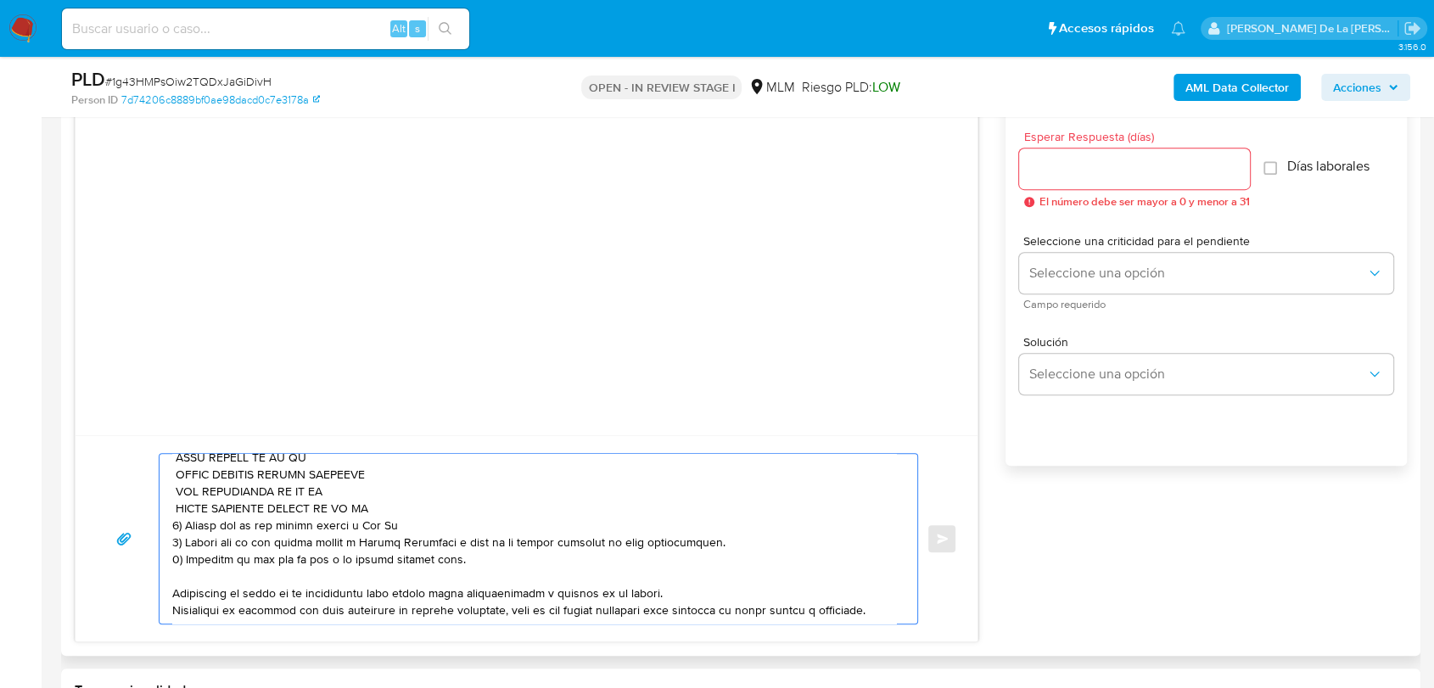
click at [434, 532] on textarea at bounding box center [534, 539] width 724 height 170
drag, startPoint x: 361, startPoint y: 527, endPoint x: 461, endPoint y: 526, distance: 99.3
click at [434, 529] on textarea at bounding box center [534, 539] width 724 height 170
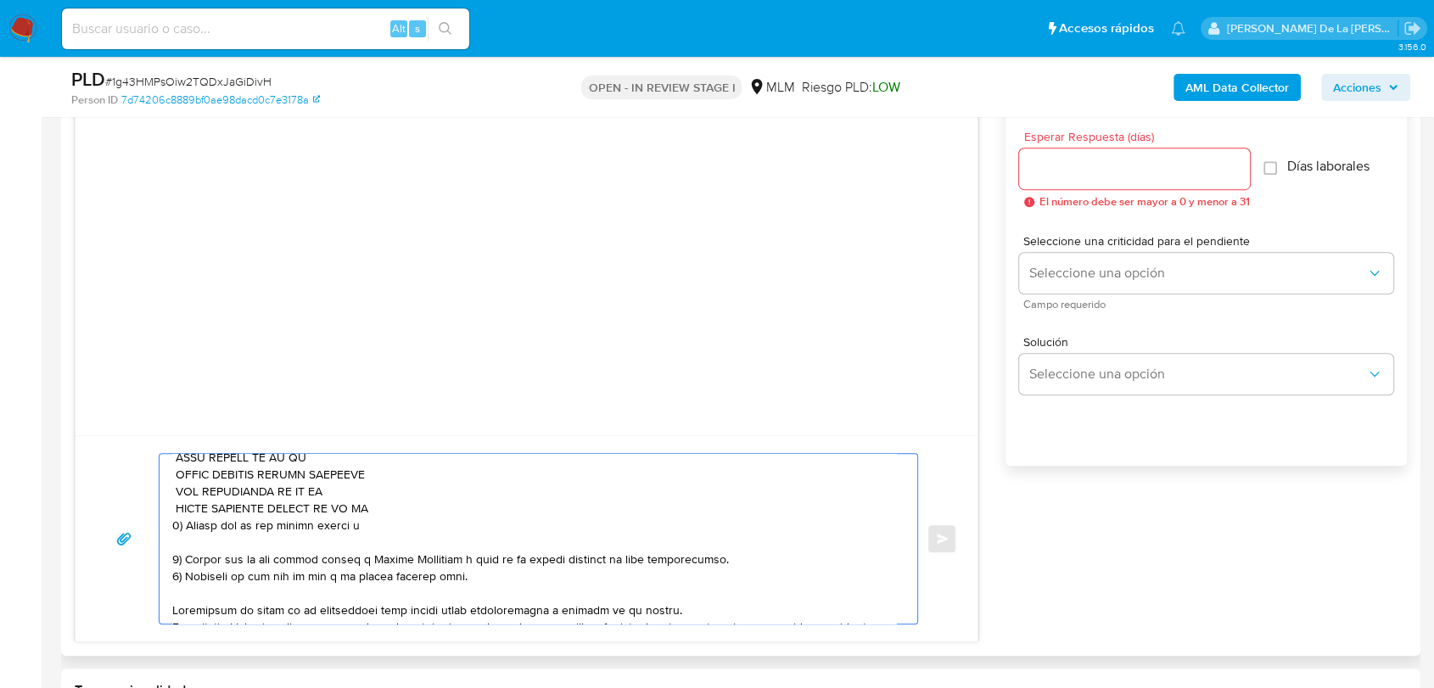
paste textarea "name: GIFT CORNER SA DE CV || alias: 646180287501230324 name: Arleny Rushbet ||…"
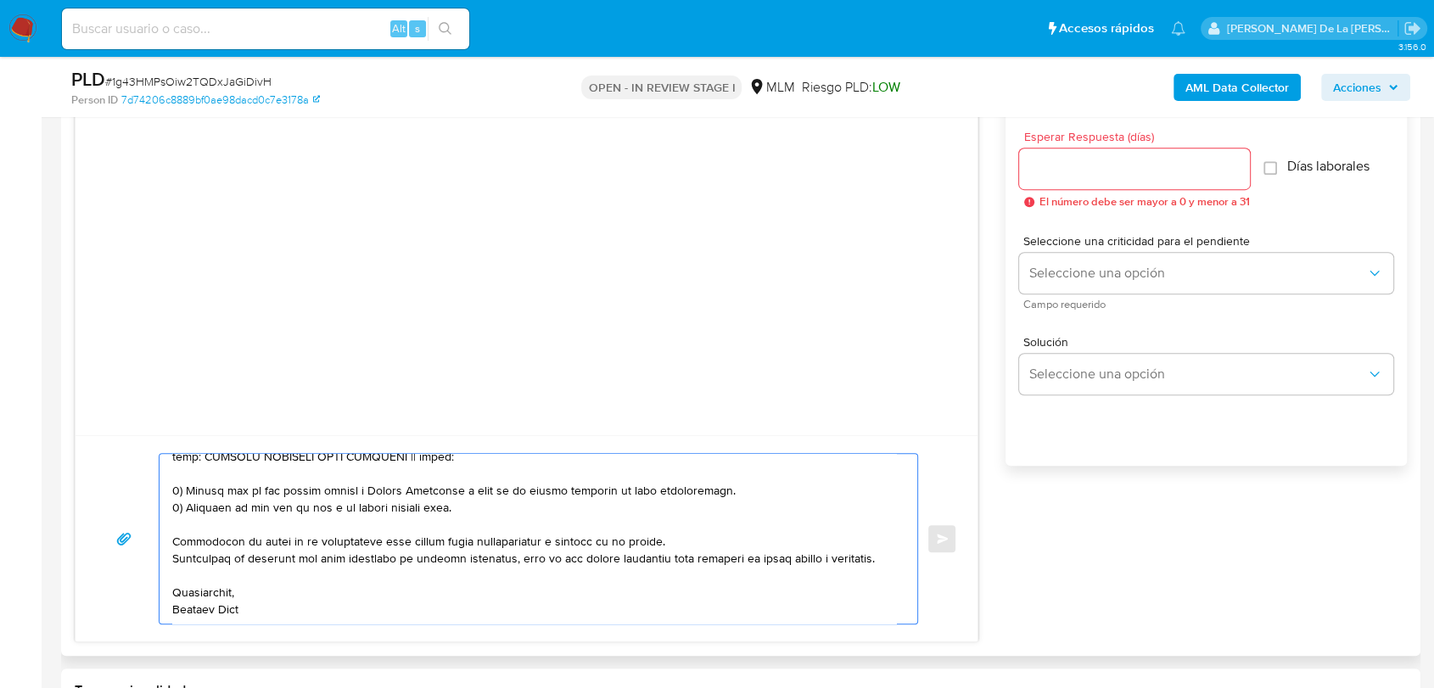
scroll to position [285, 0]
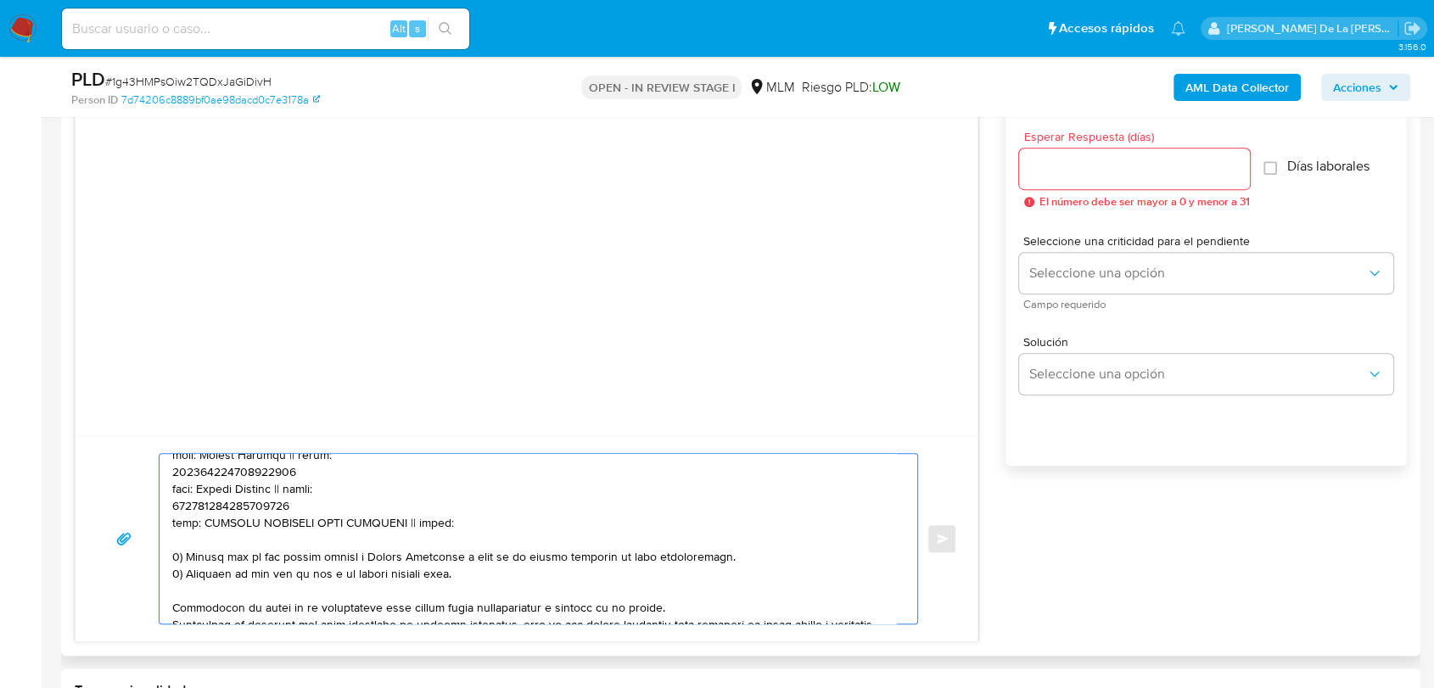
click at [183, 585] on textarea at bounding box center [534, 539] width 724 height 170
drag, startPoint x: 183, startPoint y: 584, endPoint x: 187, endPoint y: 567, distance: 17.3
click at [187, 567] on textarea at bounding box center [534, 539] width 724 height 170
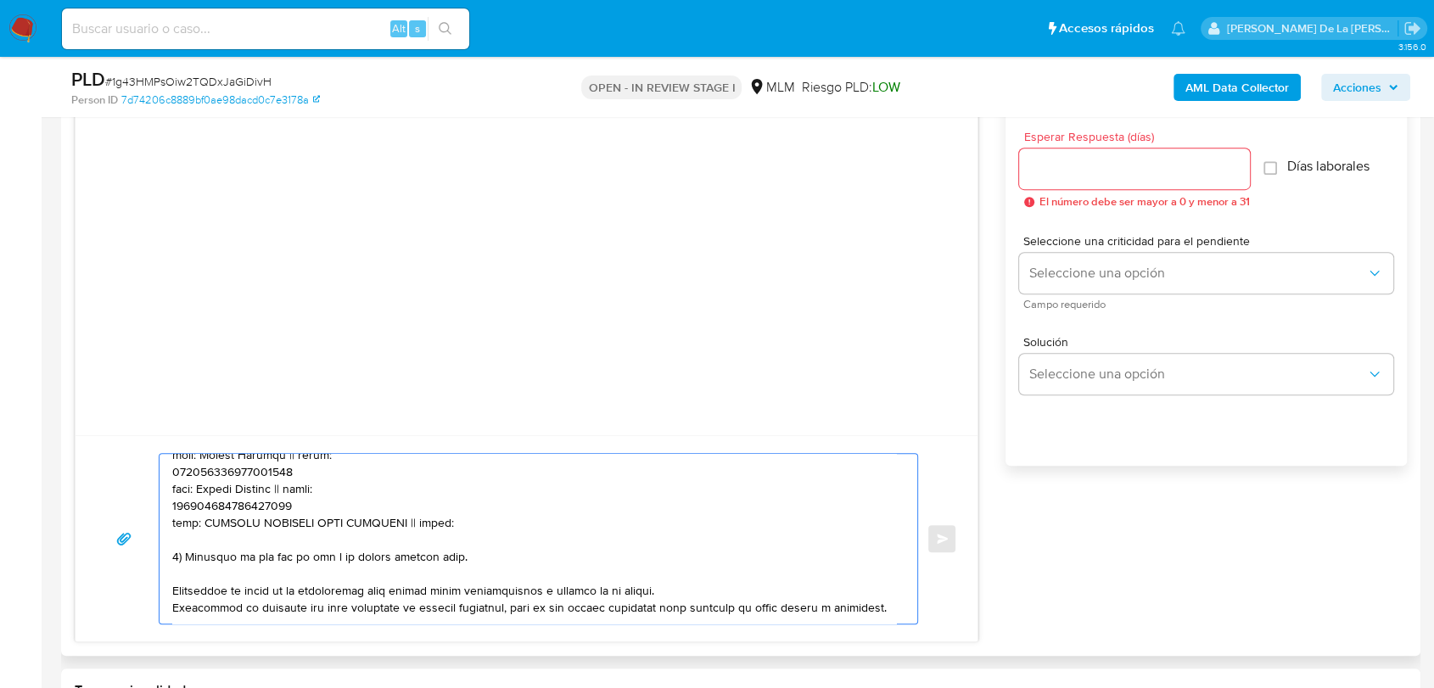
click at [186, 531] on textarea at bounding box center [534, 539] width 724 height 170
click at [187, 514] on textarea at bounding box center [534, 539] width 724 height 170
click at [189, 495] on textarea at bounding box center [534, 539] width 724 height 170
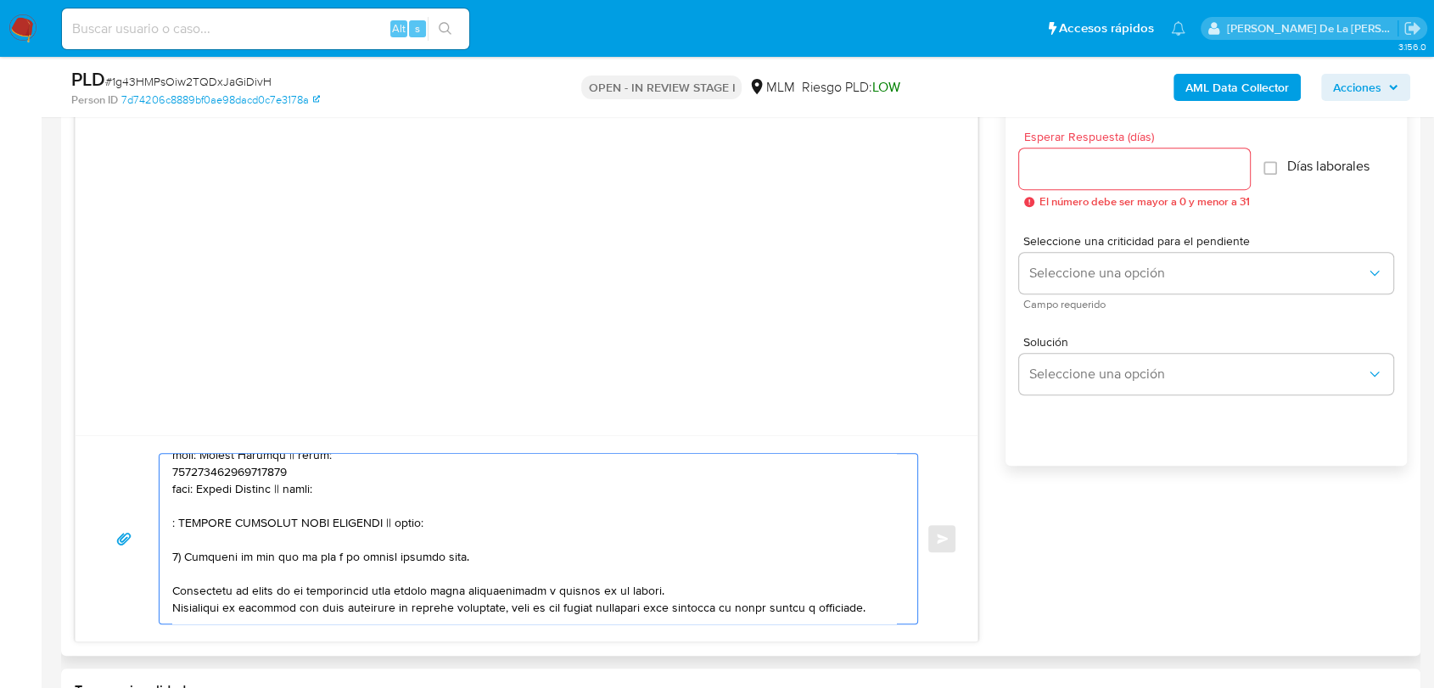
click at [189, 495] on textarea at bounding box center [534, 539] width 724 height 170
click at [191, 476] on textarea at bounding box center [534, 539] width 724 height 170
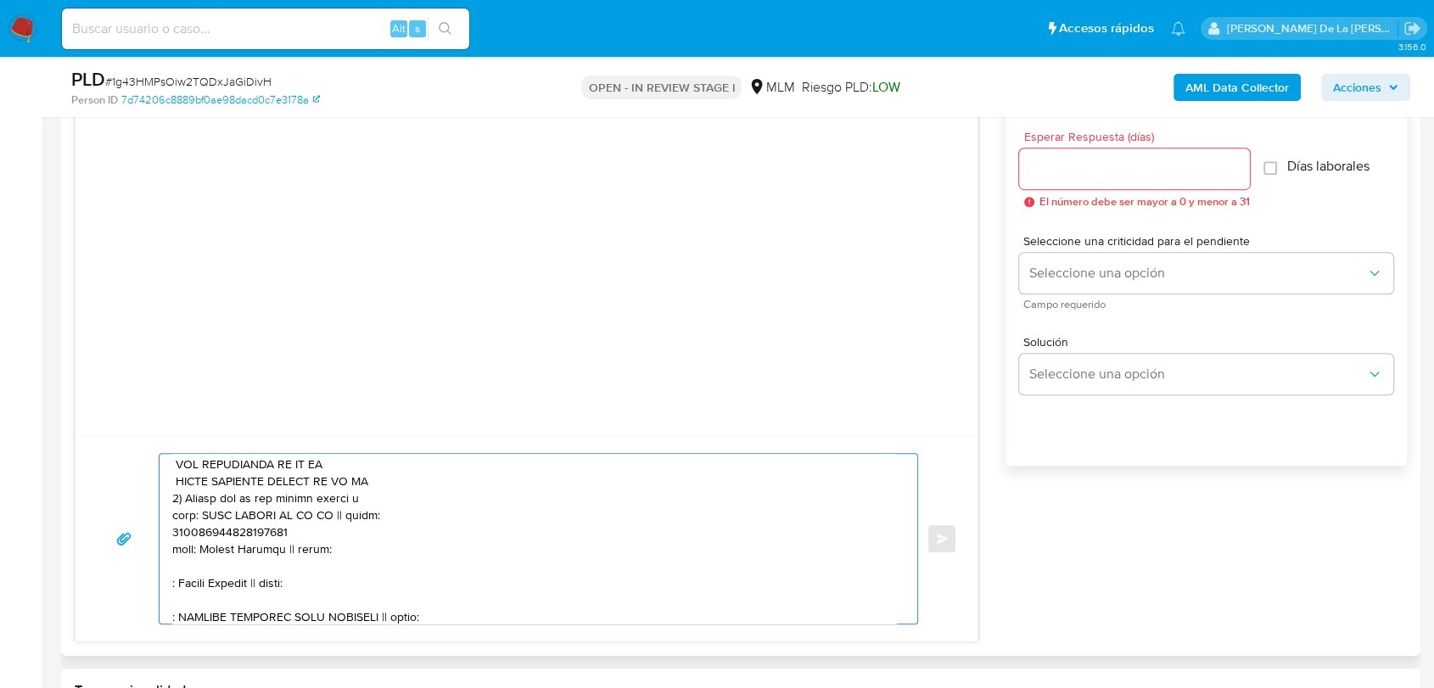
click at [179, 552] on textarea at bounding box center [534, 539] width 724 height 170
click at [217, 533] on textarea at bounding box center [534, 539] width 724 height 170
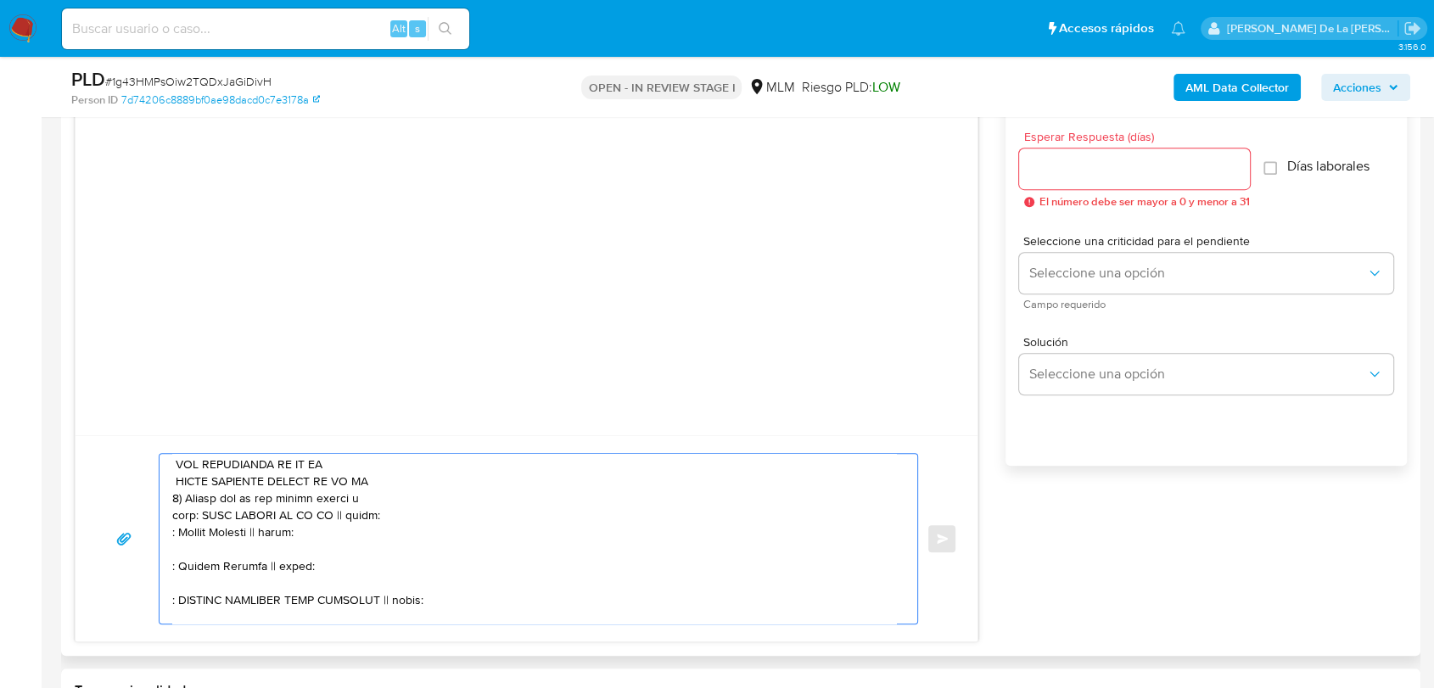
click at [350, 515] on textarea at bounding box center [534, 539] width 724 height 170
click at [186, 518] on textarea at bounding box center [534, 539] width 724 height 170
click at [284, 540] on textarea at bounding box center [534, 539] width 724 height 170
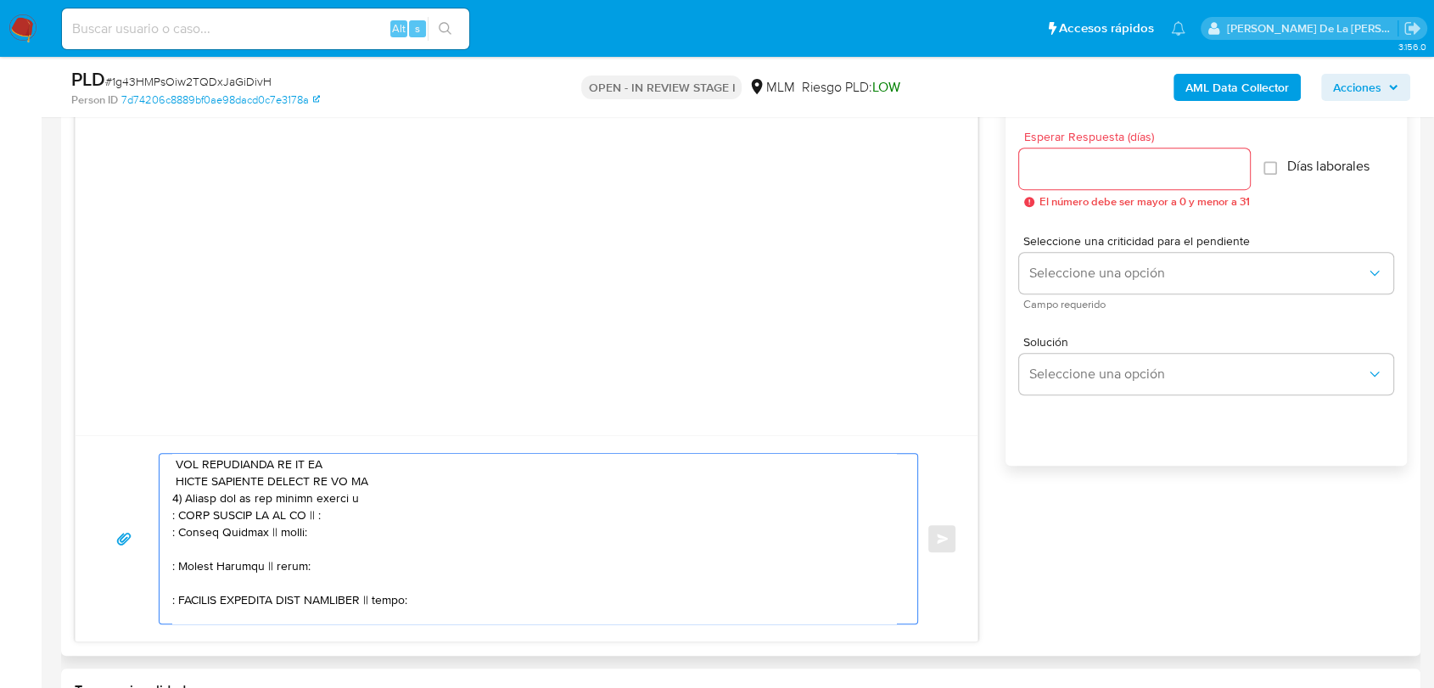
click at [284, 540] on textarea at bounding box center [534, 539] width 724 height 170
click at [234, 552] on textarea at bounding box center [534, 539] width 724 height 170
click at [211, 565] on textarea at bounding box center [534, 539] width 724 height 170
click at [287, 552] on textarea at bounding box center [534, 539] width 724 height 170
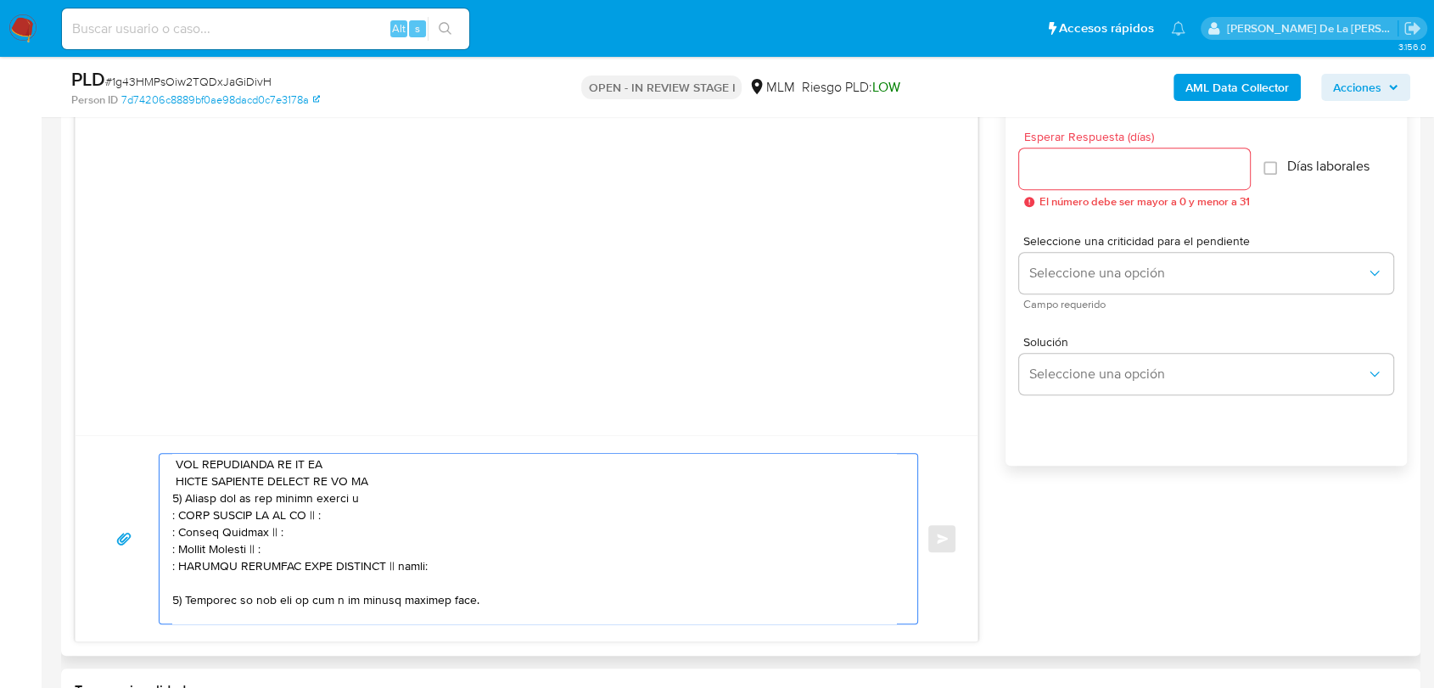
click at [406, 572] on textarea at bounding box center [534, 539] width 724 height 170
click at [326, 524] on textarea at bounding box center [534, 539] width 724 height 170
click at [333, 542] on textarea at bounding box center [534, 539] width 724 height 170
click at [332, 546] on textarea at bounding box center [534, 539] width 724 height 170
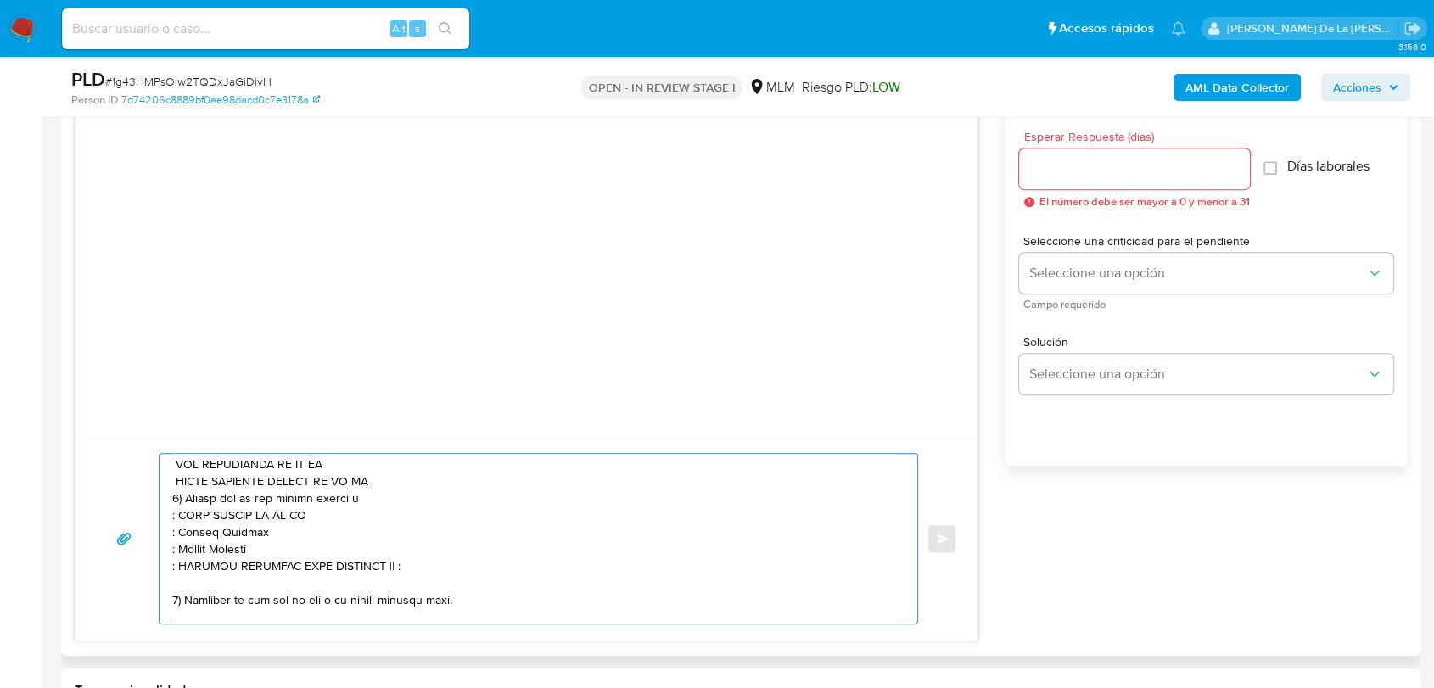
click at [428, 572] on textarea at bounding box center [534, 539] width 724 height 170
click at [177, 521] on textarea at bounding box center [534, 539] width 724 height 170
click at [175, 519] on textarea at bounding box center [534, 539] width 724 height 170
click at [175, 538] on textarea at bounding box center [534, 539] width 724 height 170
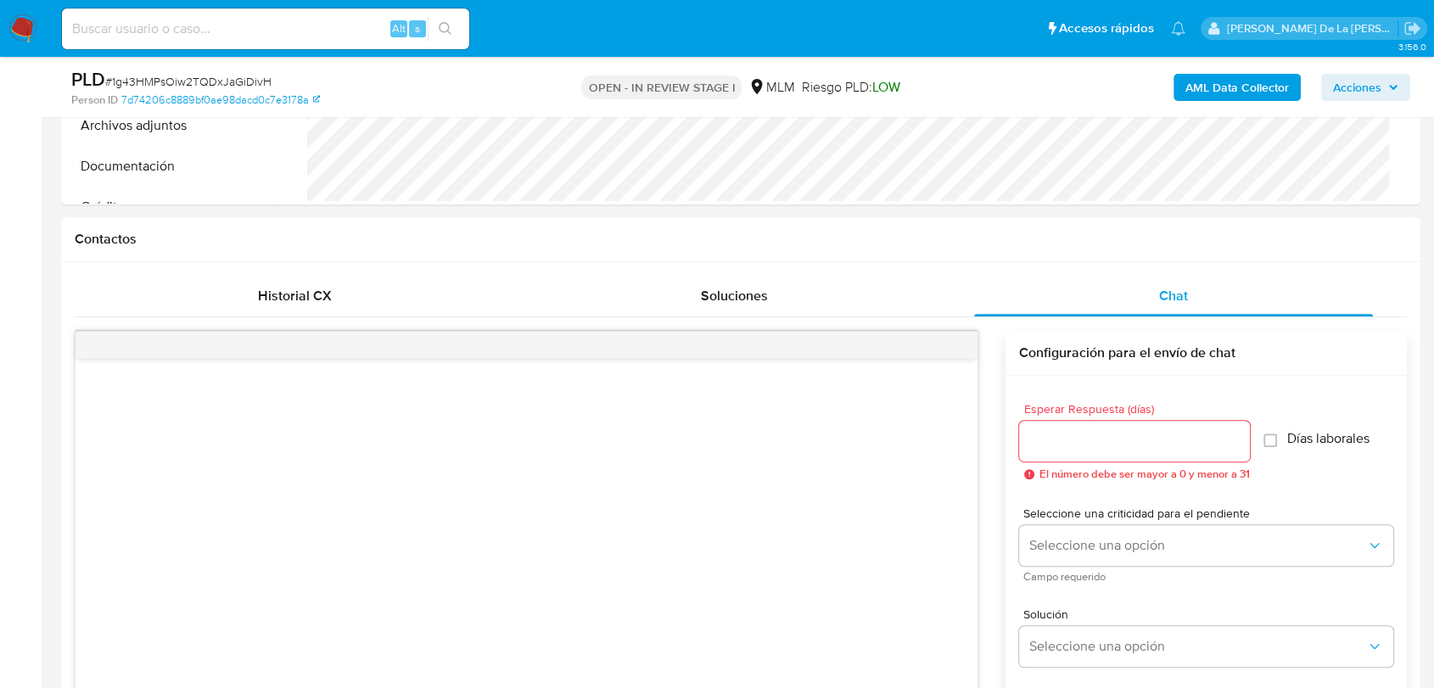
scroll to position [659, 0]
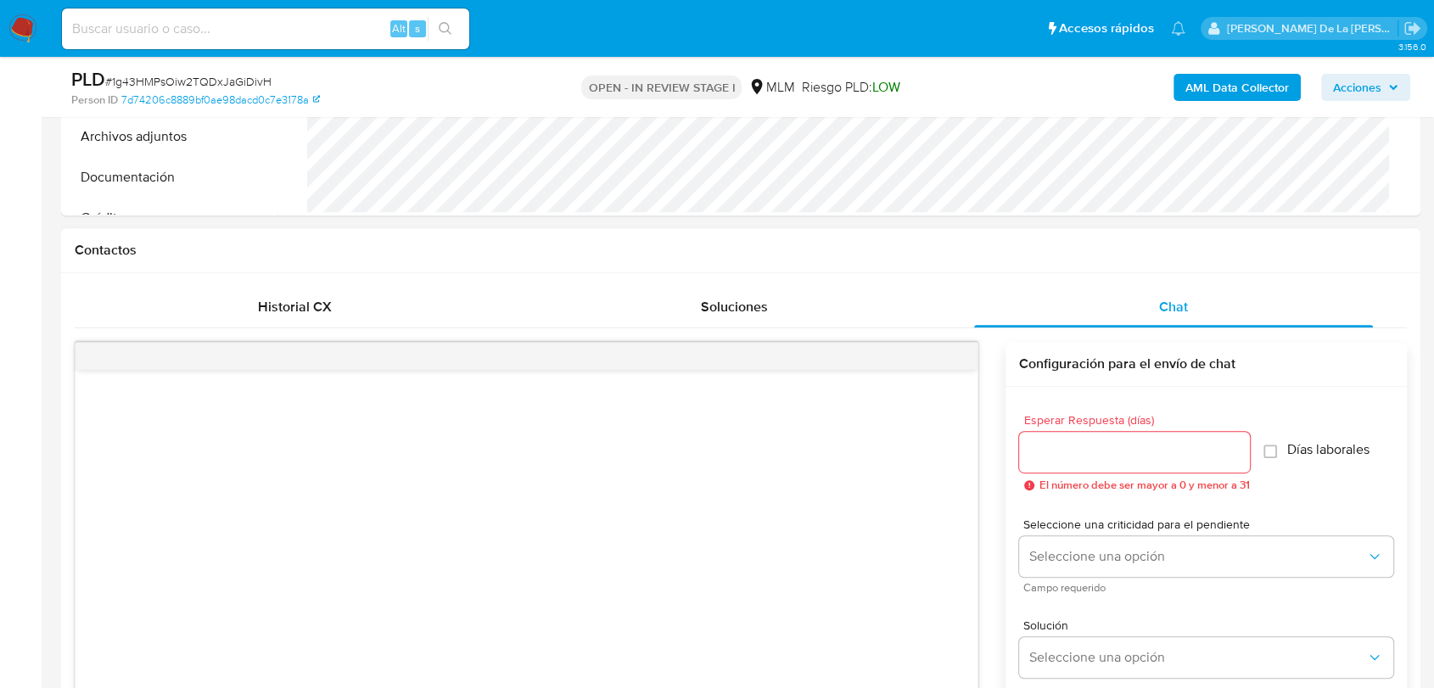
type textarea "Estimado cliente, Te comunicamos que se ha identificado un cambio en el uso hab…"
click at [1052, 450] on input "Esperar Respuesta (días)" at bounding box center [1134, 452] width 231 height 22
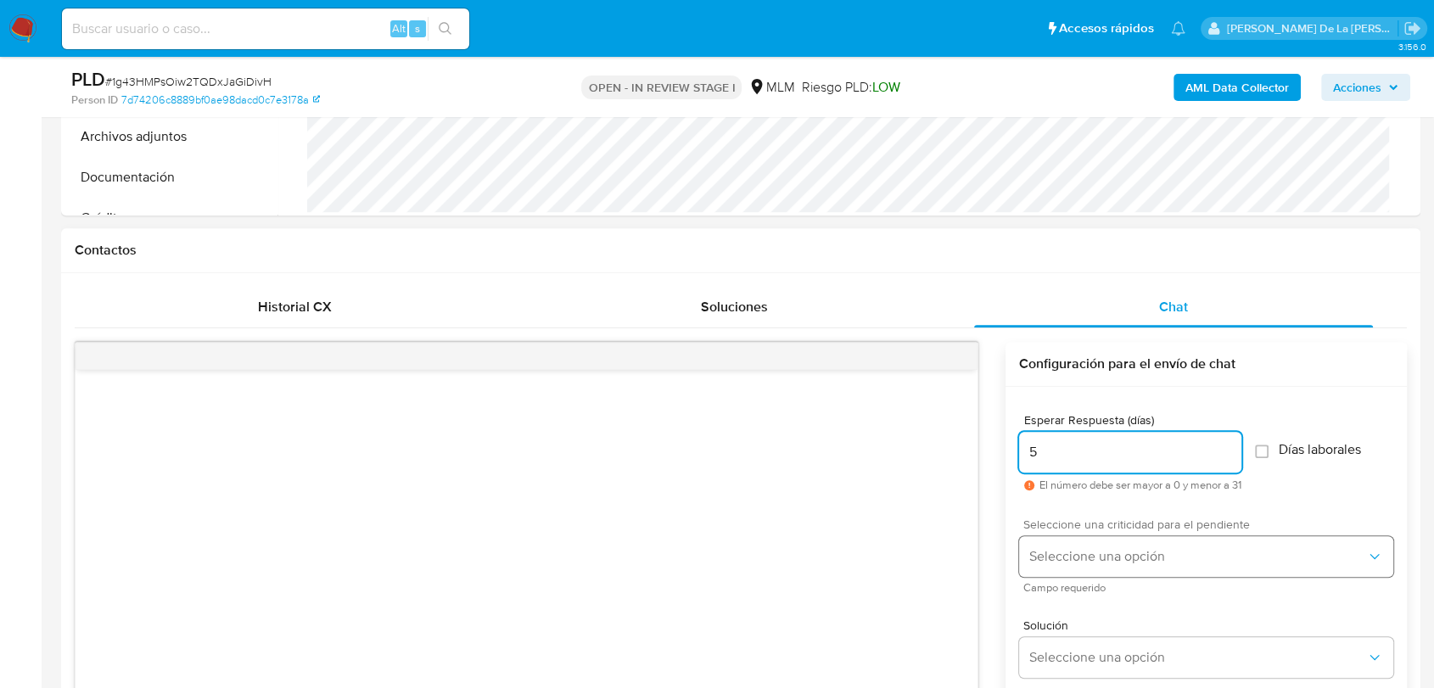
type input "5"
click at [1060, 552] on span "Seleccione una opción" at bounding box center [1197, 556] width 337 height 17
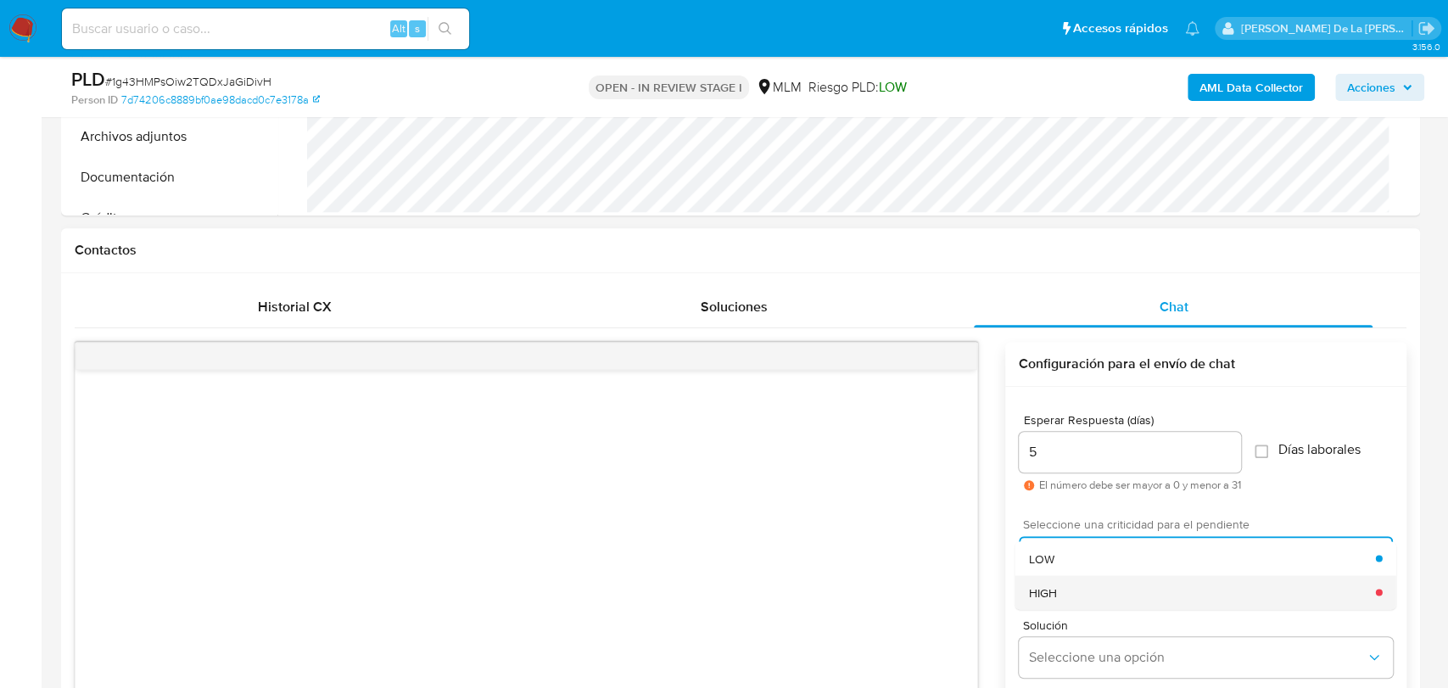
click at [1056, 585] on span "HIGH" at bounding box center [1042, 592] width 28 height 15
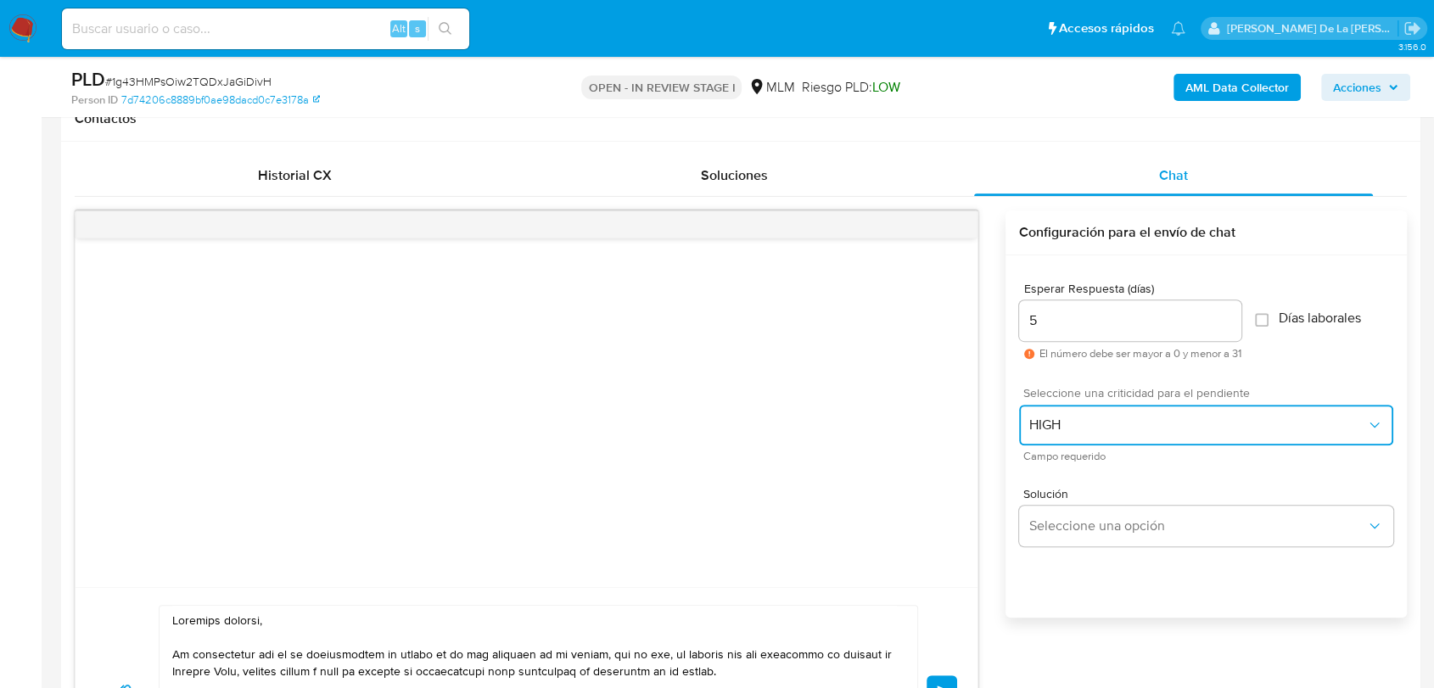
scroll to position [943, 0]
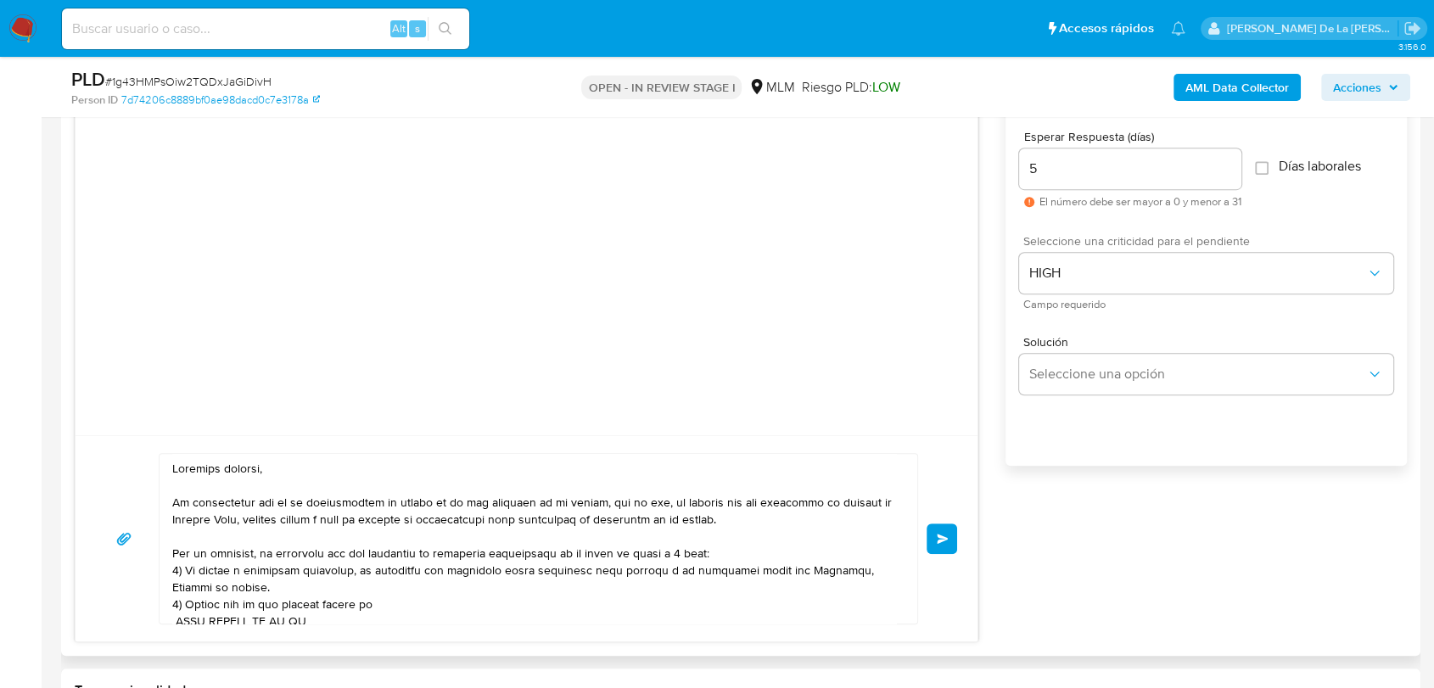
click at [931, 540] on button "Enviar" at bounding box center [941, 538] width 31 height 31
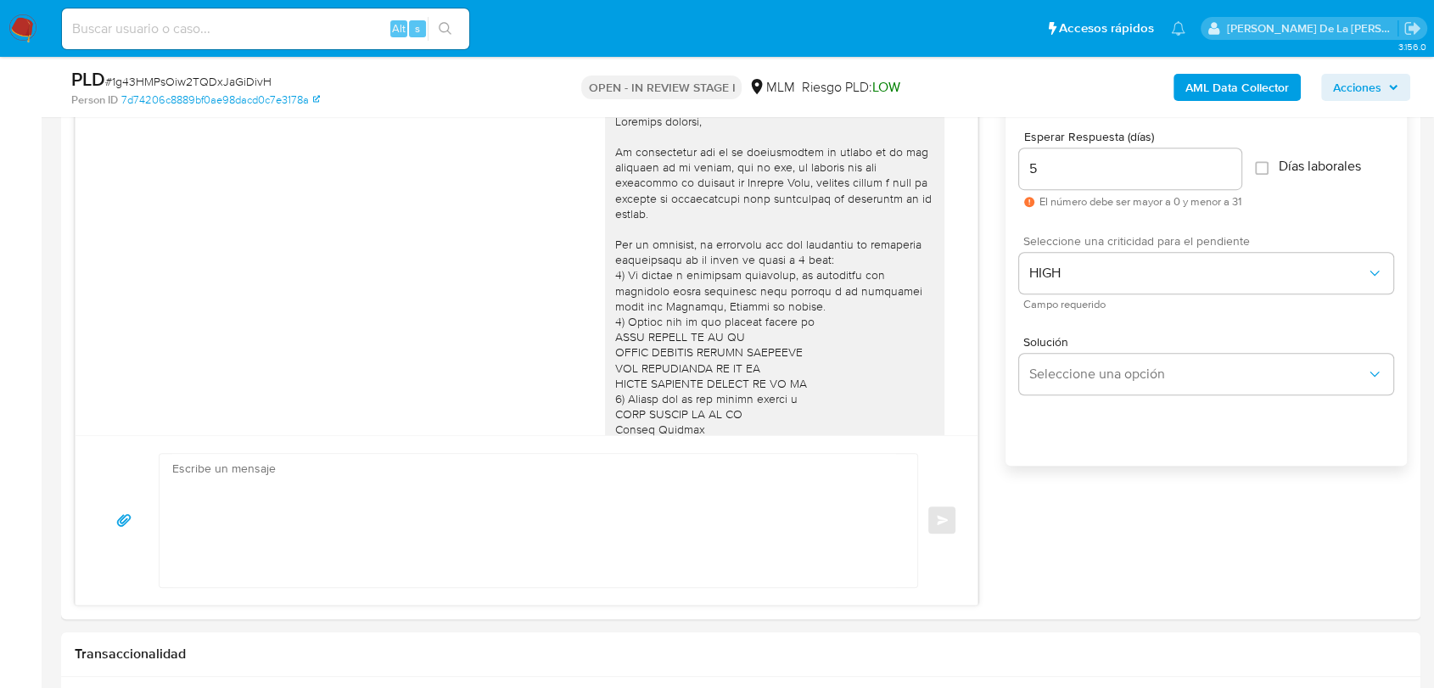
scroll to position [227, 0]
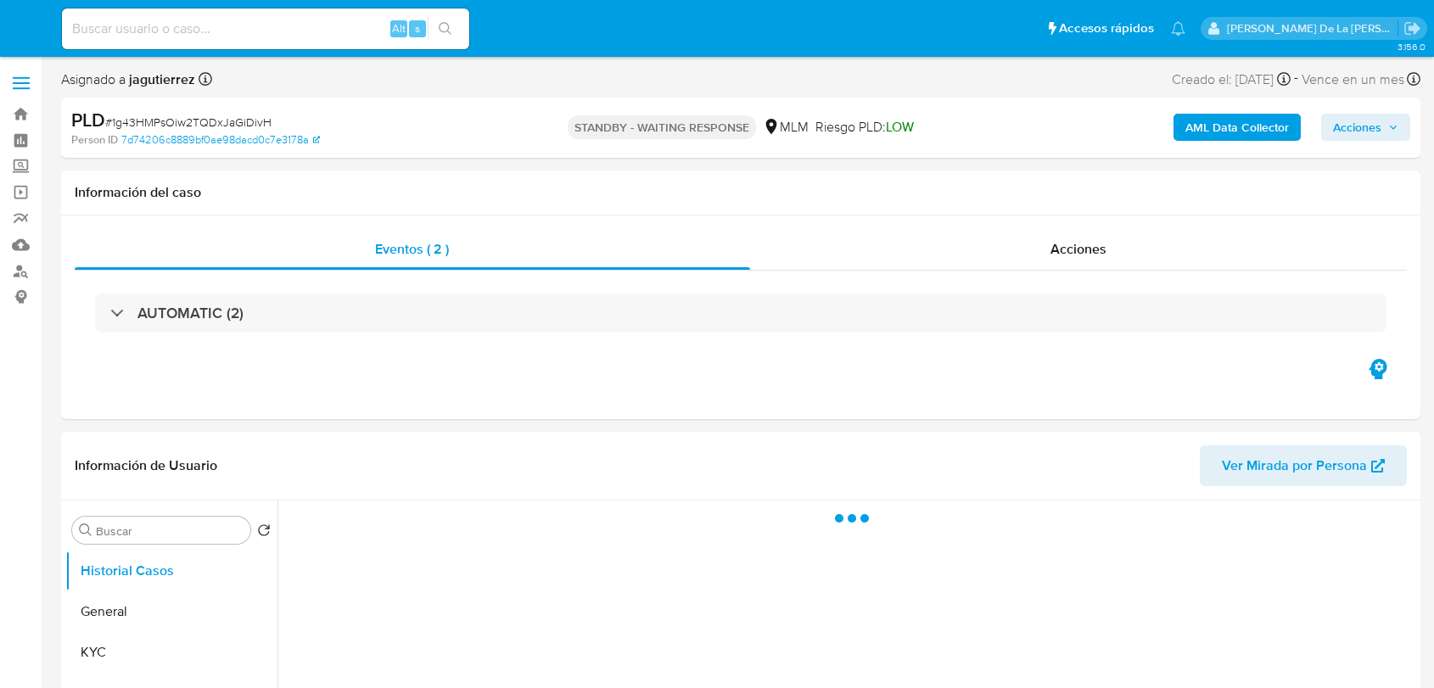
select select "10"
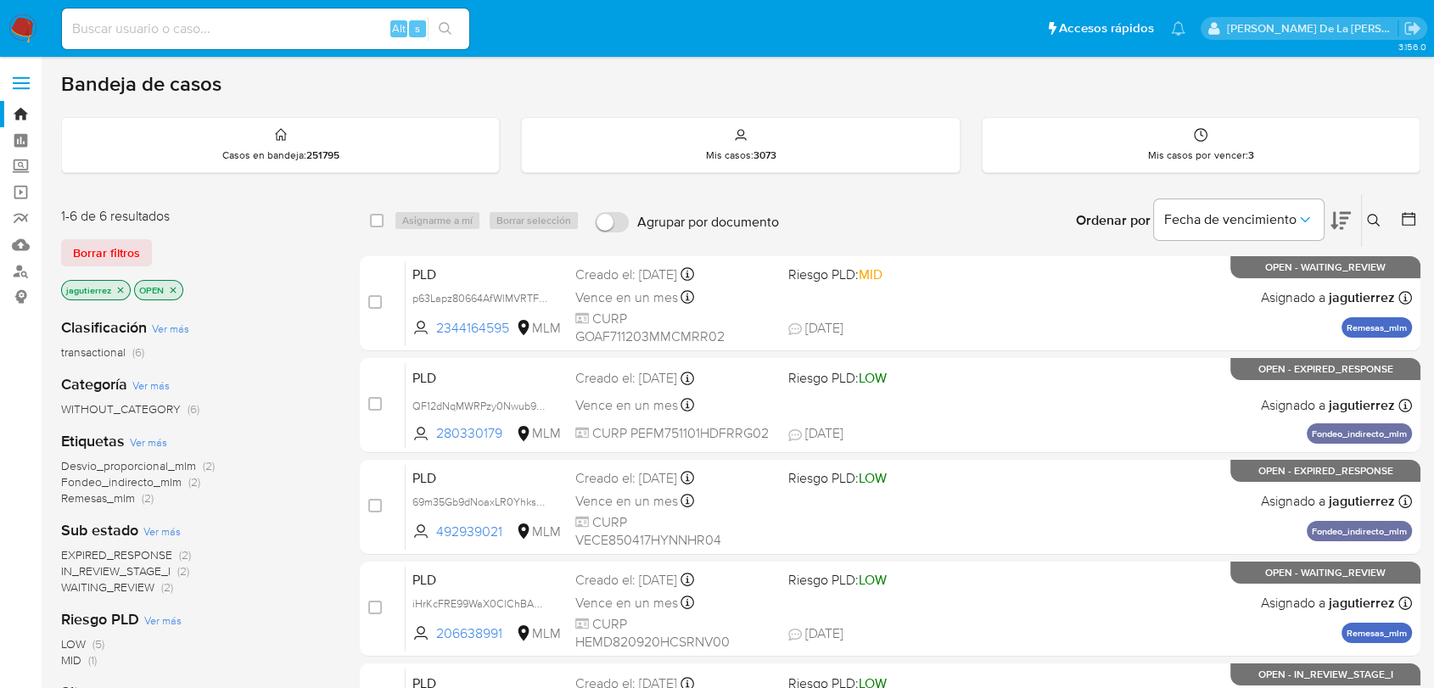
click at [123, 286] on icon "close-filter" at bounding box center [120, 290] width 10 height 10
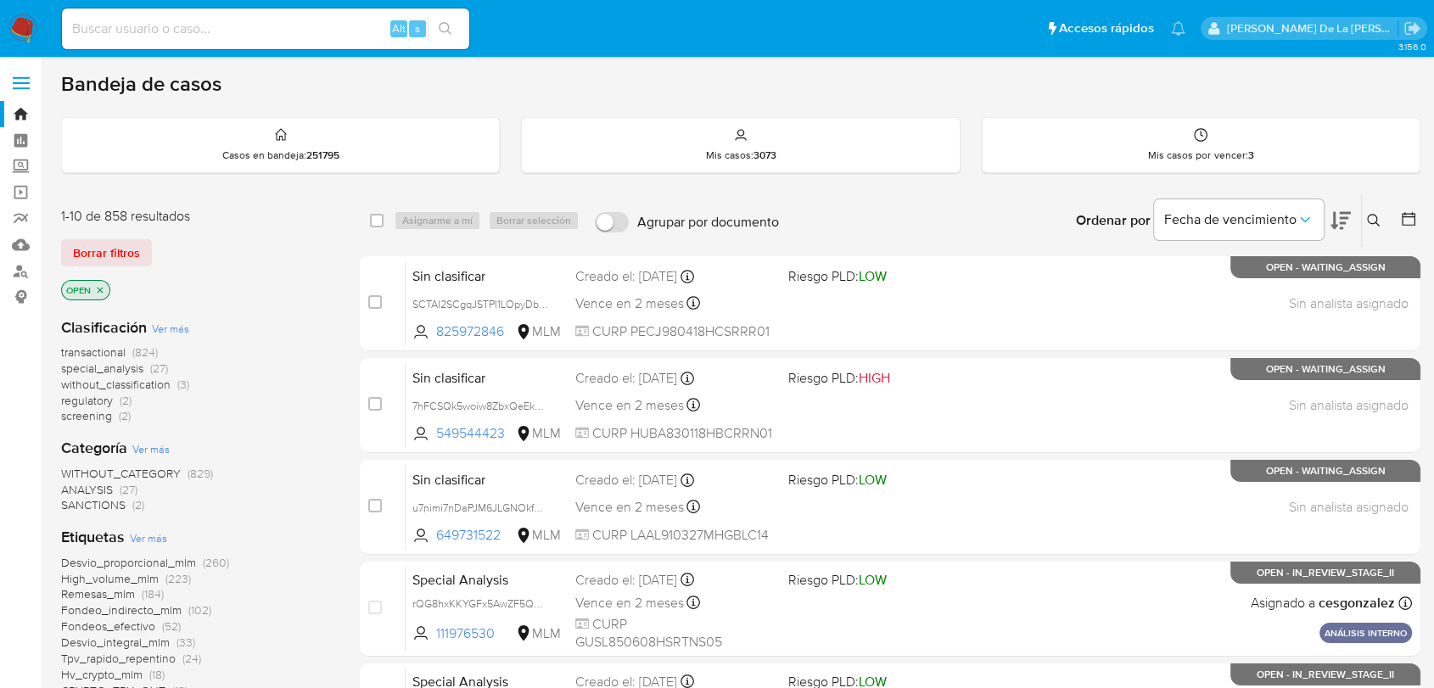
click at [91, 413] on span "screening" at bounding box center [86, 415] width 51 height 17
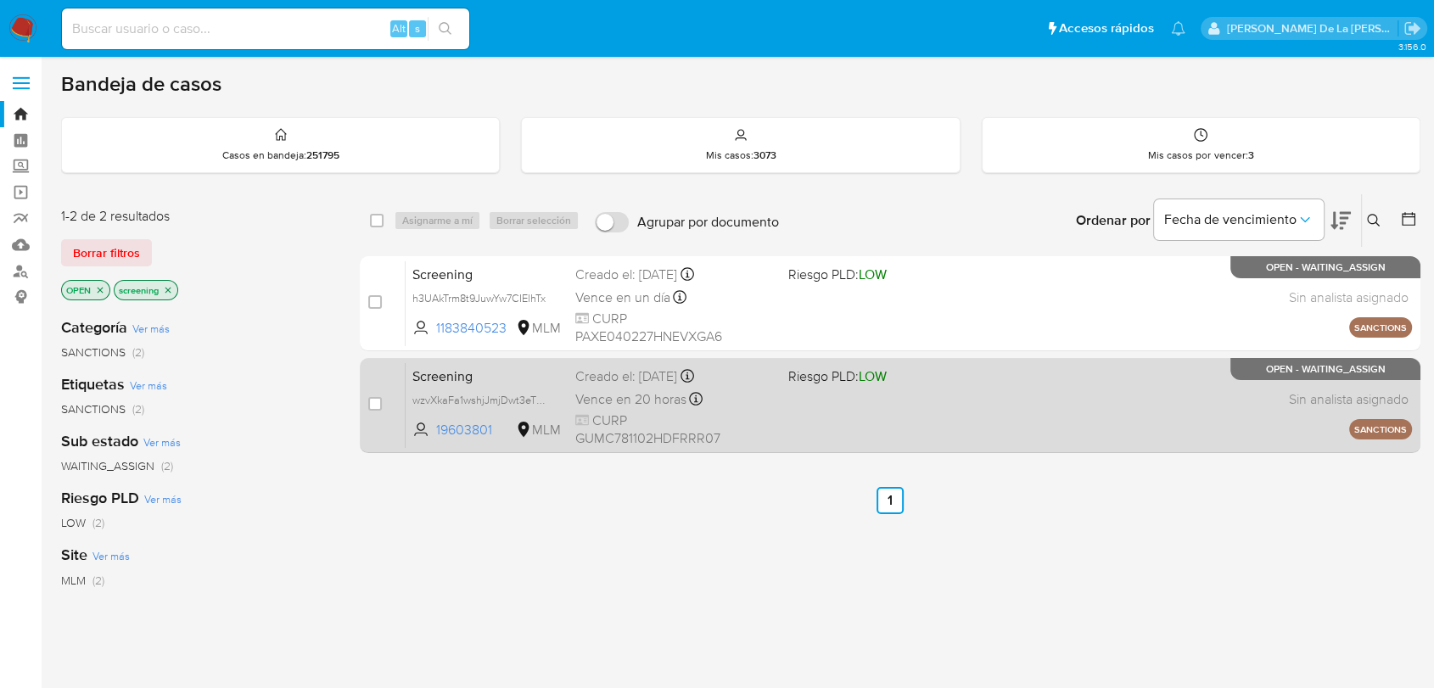
click at [794, 401] on div "Screening wzvXkaFa1wshjJmjDwt3eTRp 19603801 MLM Riesgo PLD: LOW Creado el: 26/0…" at bounding box center [909, 405] width 1006 height 86
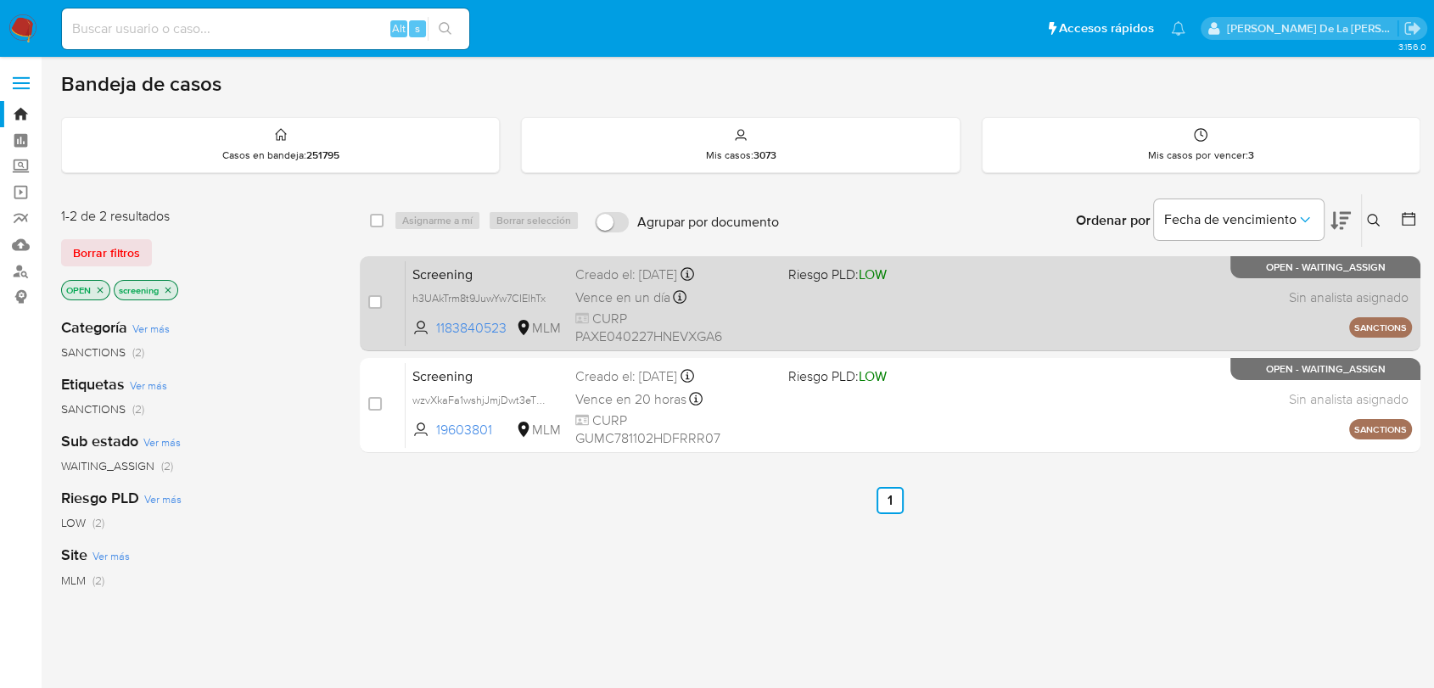
click at [613, 288] on span "Vence en un día" at bounding box center [622, 297] width 95 height 19
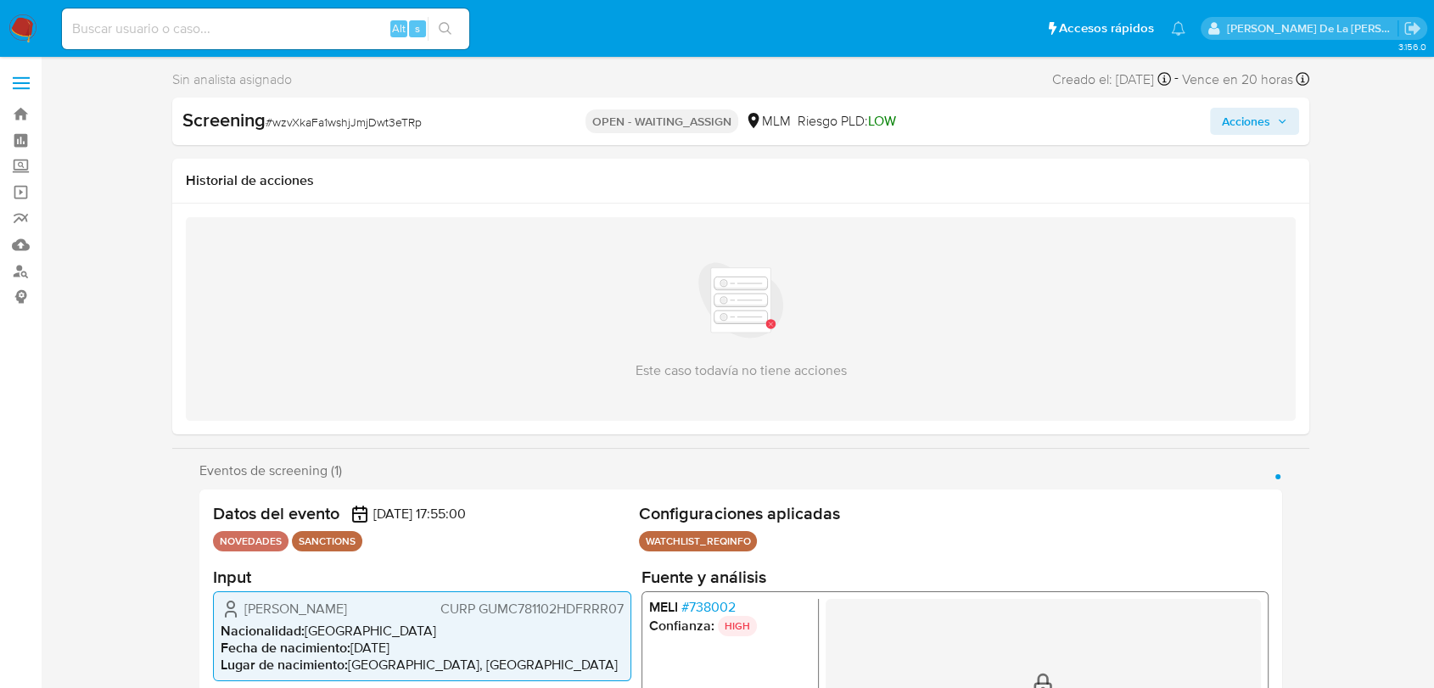
select select "10"
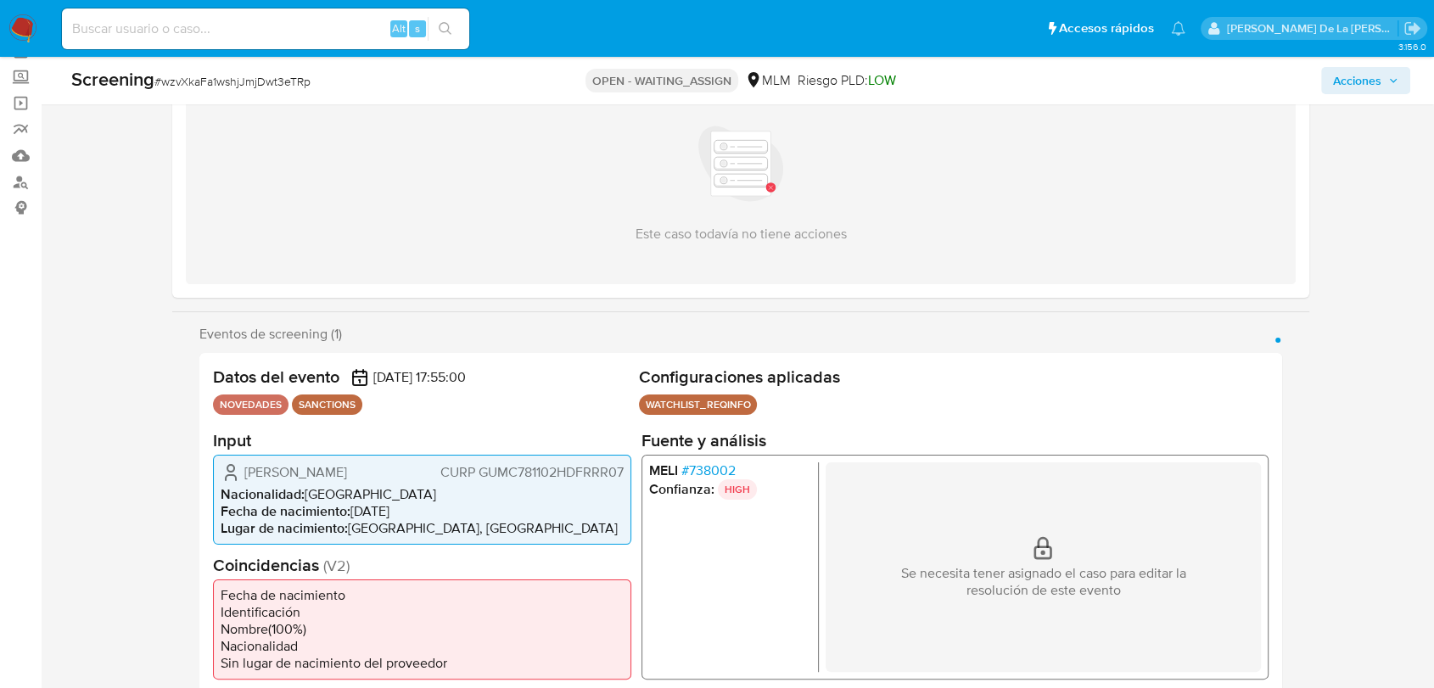
scroll to position [94, 0]
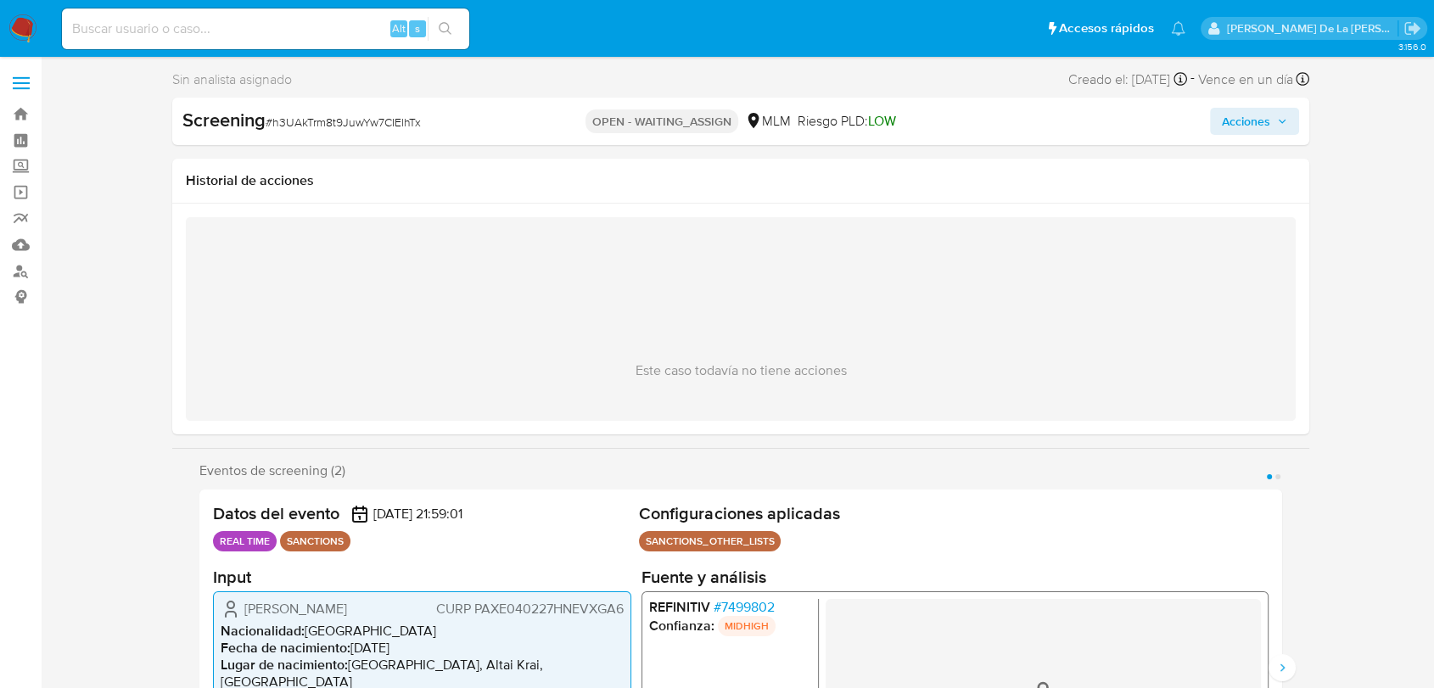
select select "10"
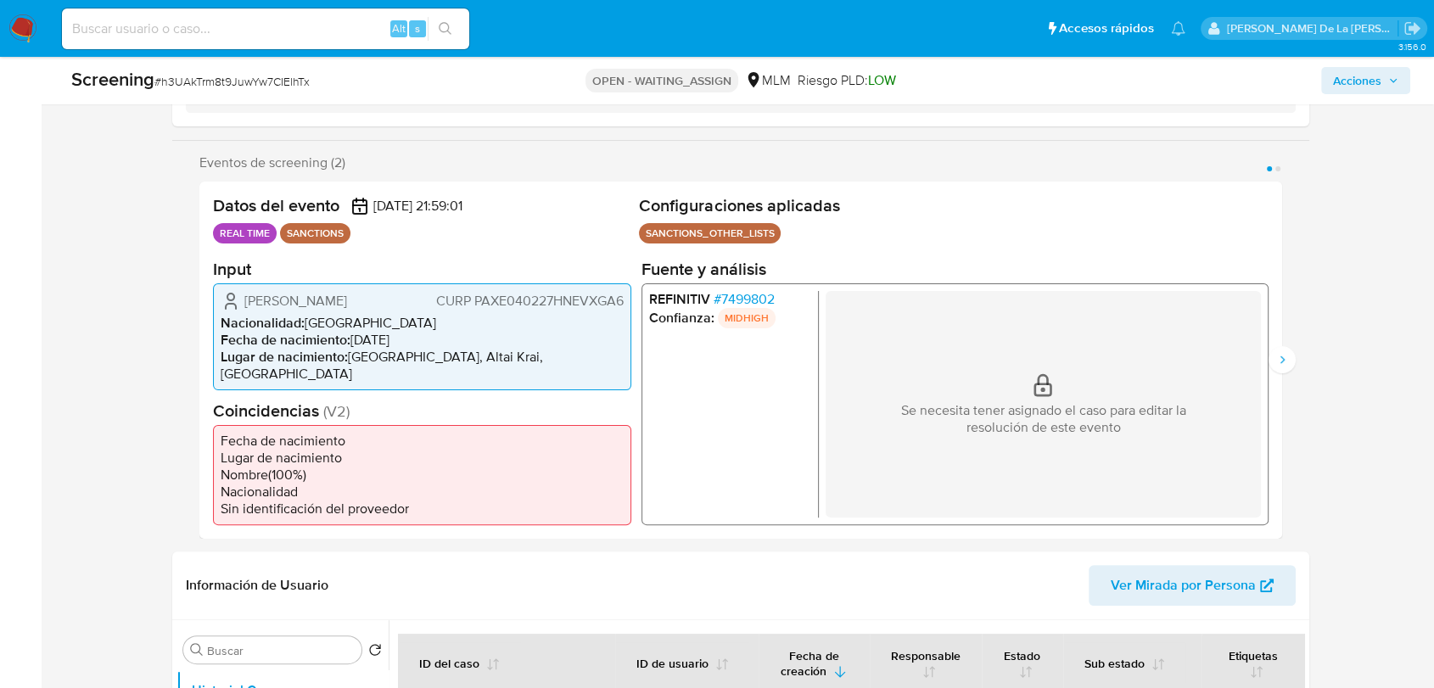
scroll to position [283, 0]
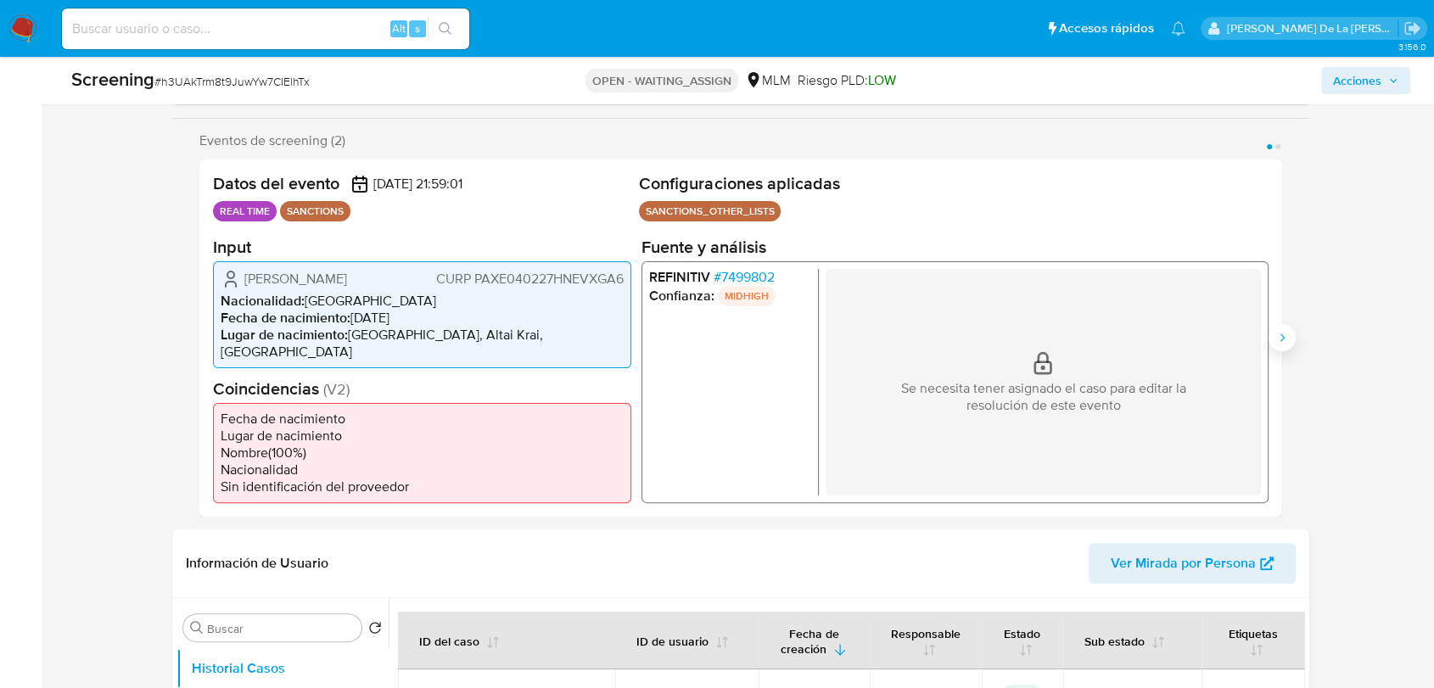
click at [1283, 331] on icon "Siguiente" at bounding box center [1282, 338] width 14 height 14
click at [730, 283] on span "# 7499802" at bounding box center [743, 276] width 61 height 17
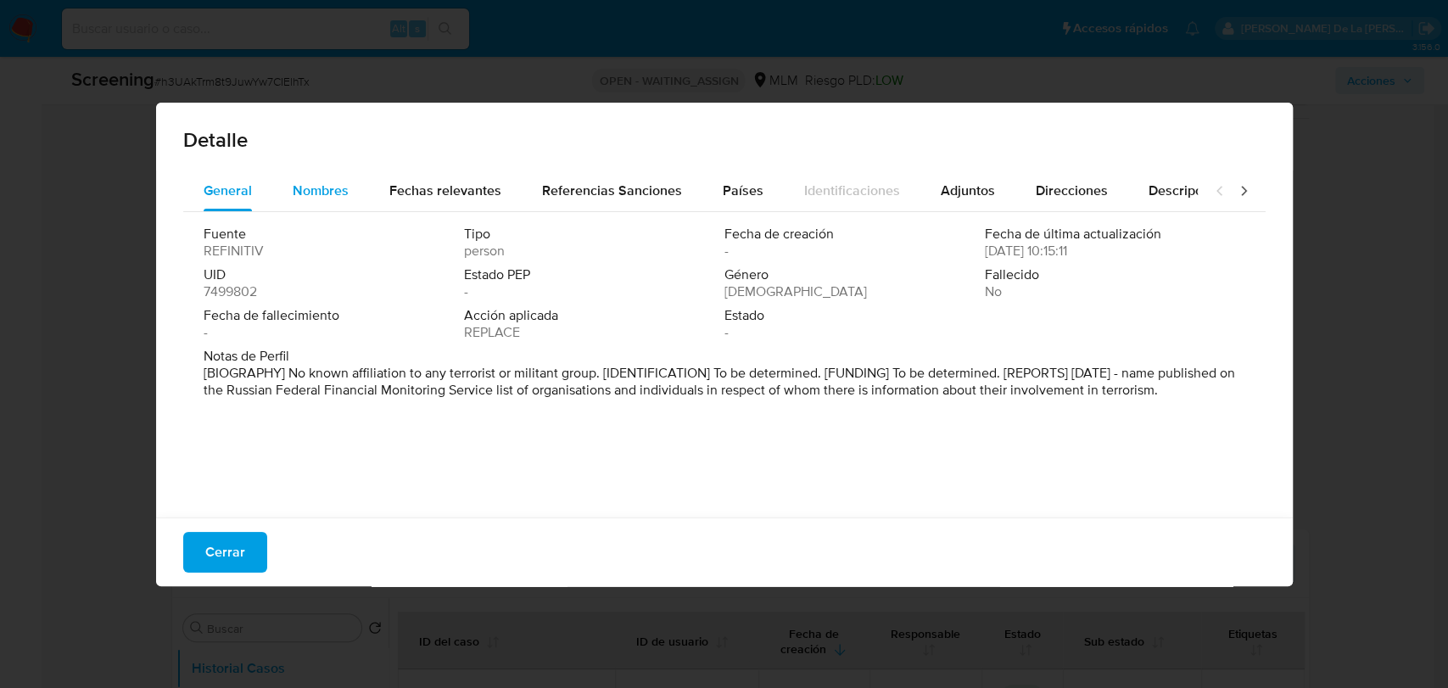
click at [311, 176] on div "Nombres" at bounding box center [321, 191] width 56 height 41
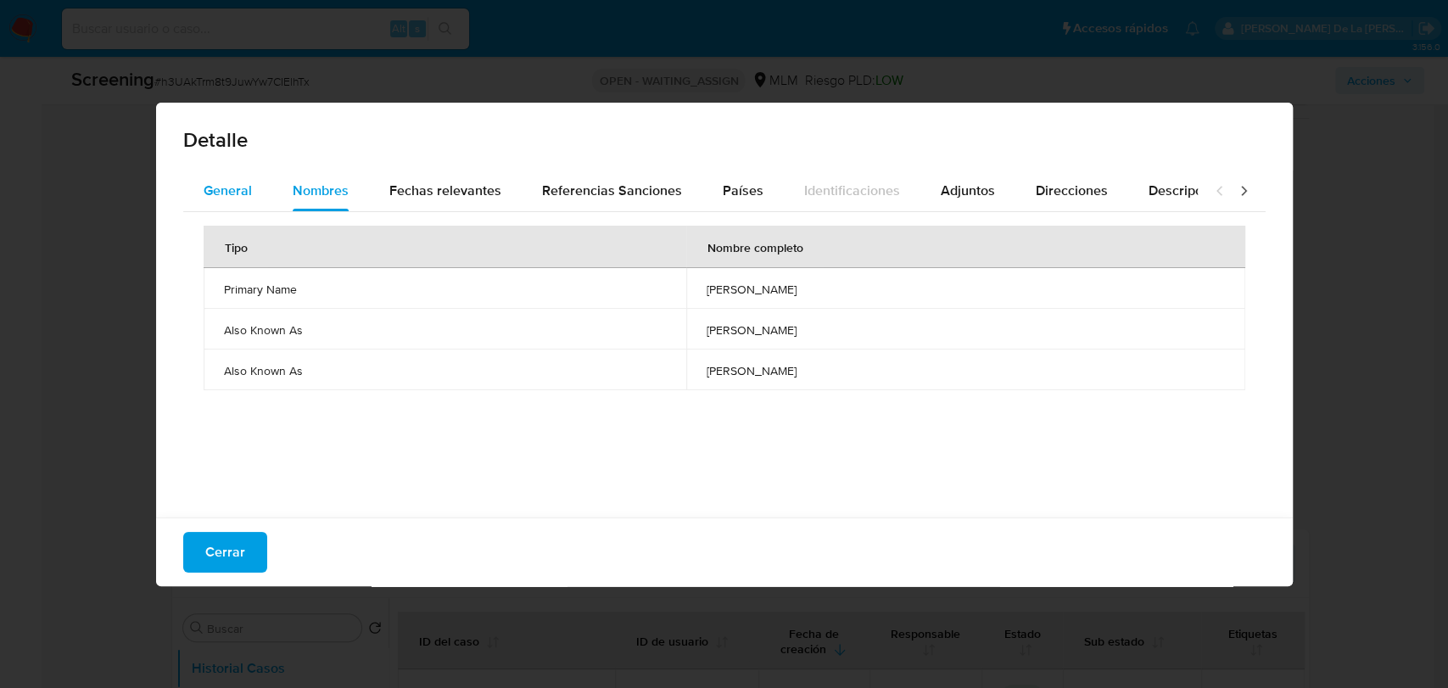
click at [193, 191] on button "General" at bounding box center [227, 191] width 89 height 41
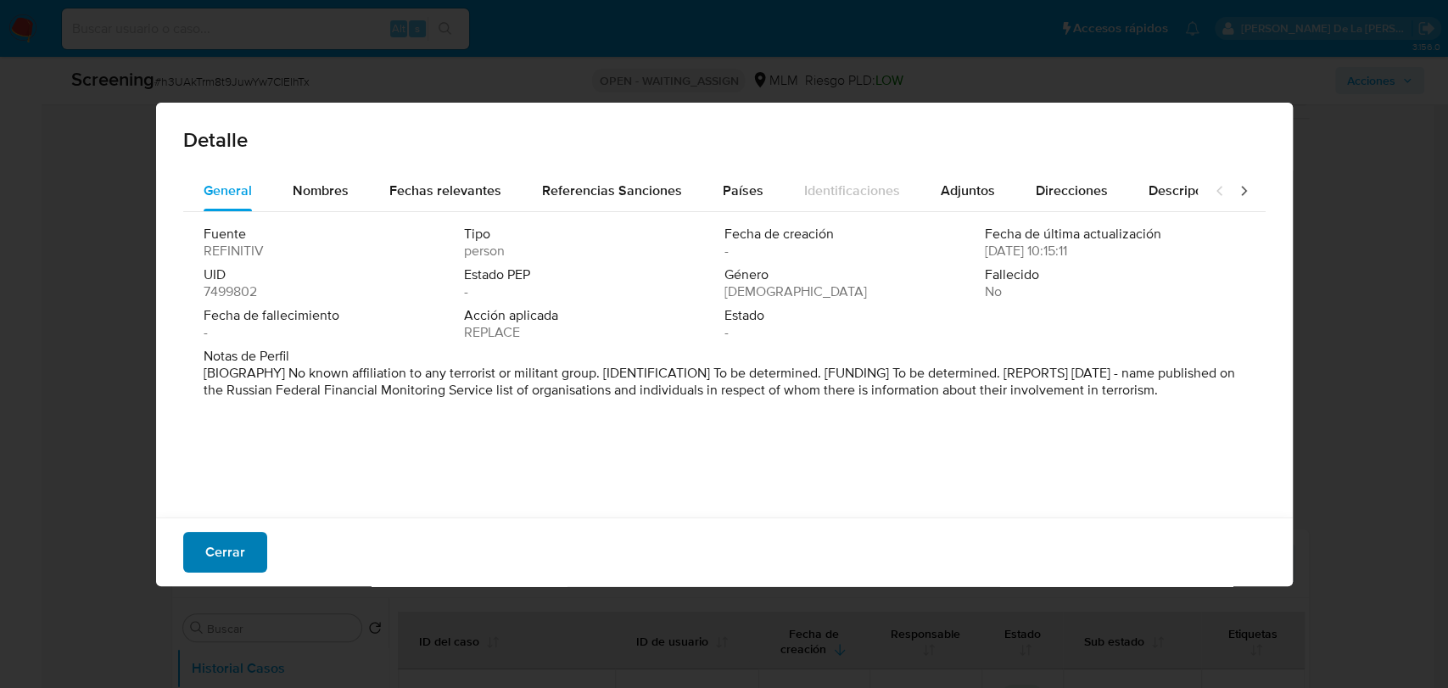
click at [231, 546] on span "Cerrar" at bounding box center [225, 552] width 40 height 37
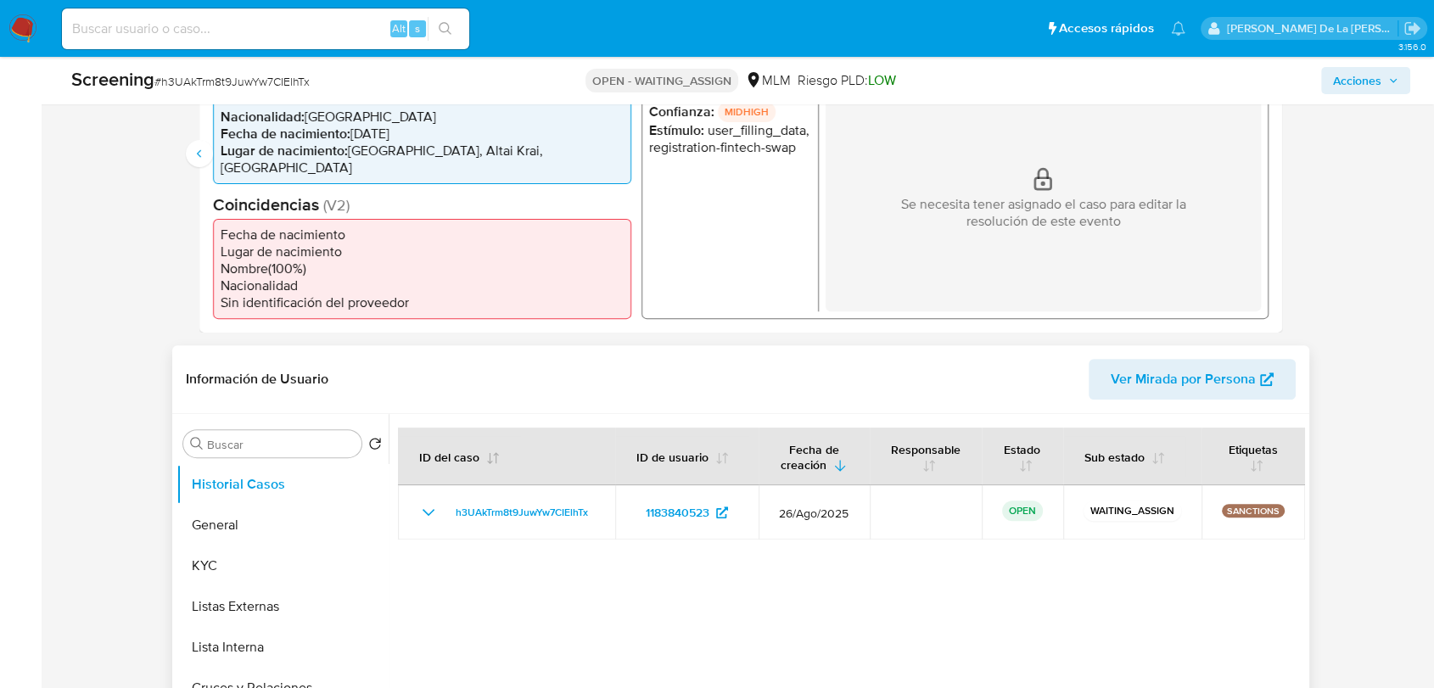
scroll to position [471, 0]
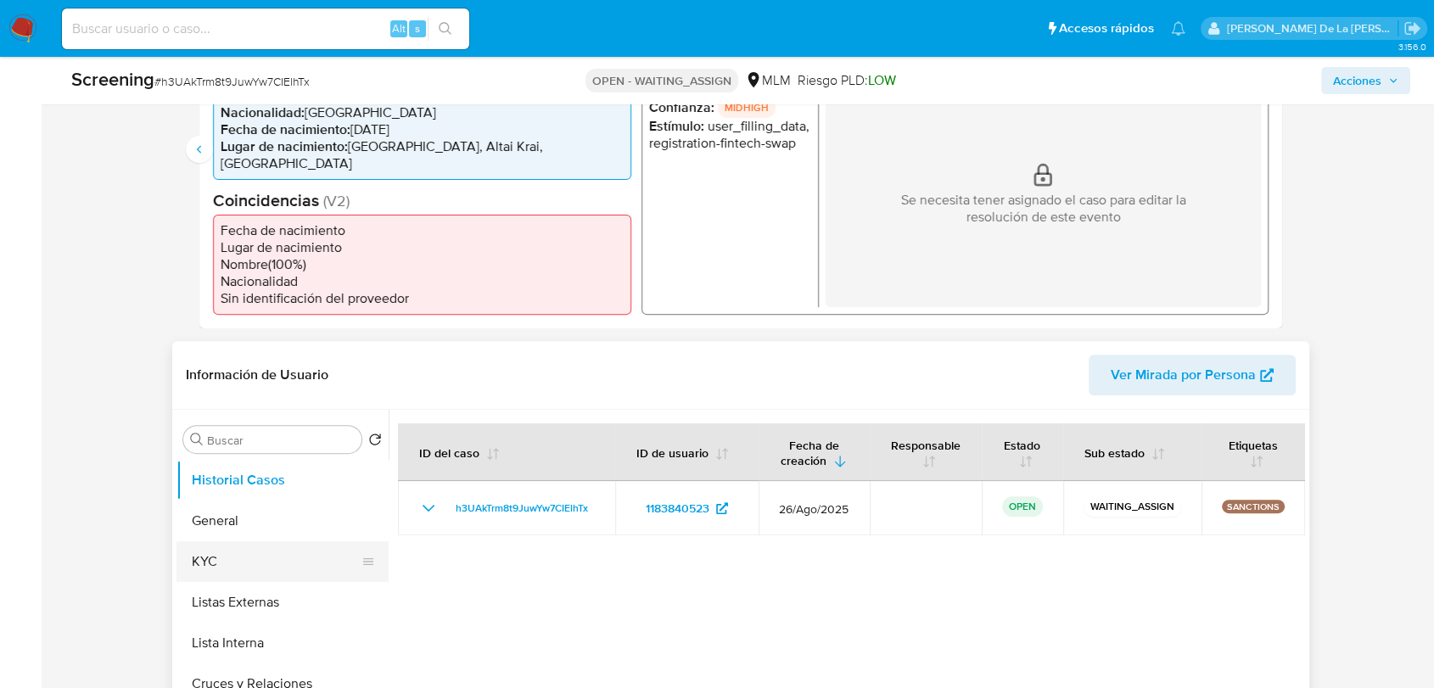
click at [221, 541] on button "KYC" at bounding box center [275, 561] width 199 height 41
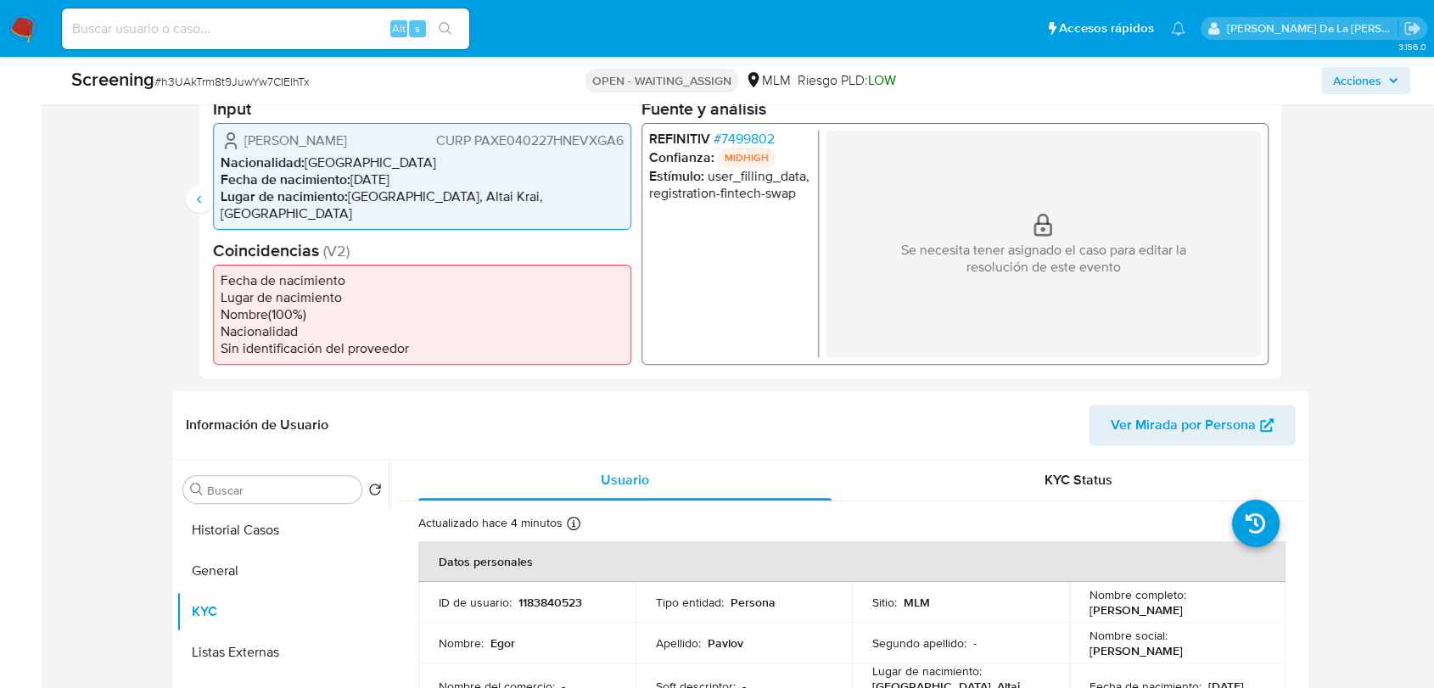
scroll to position [377, 0]
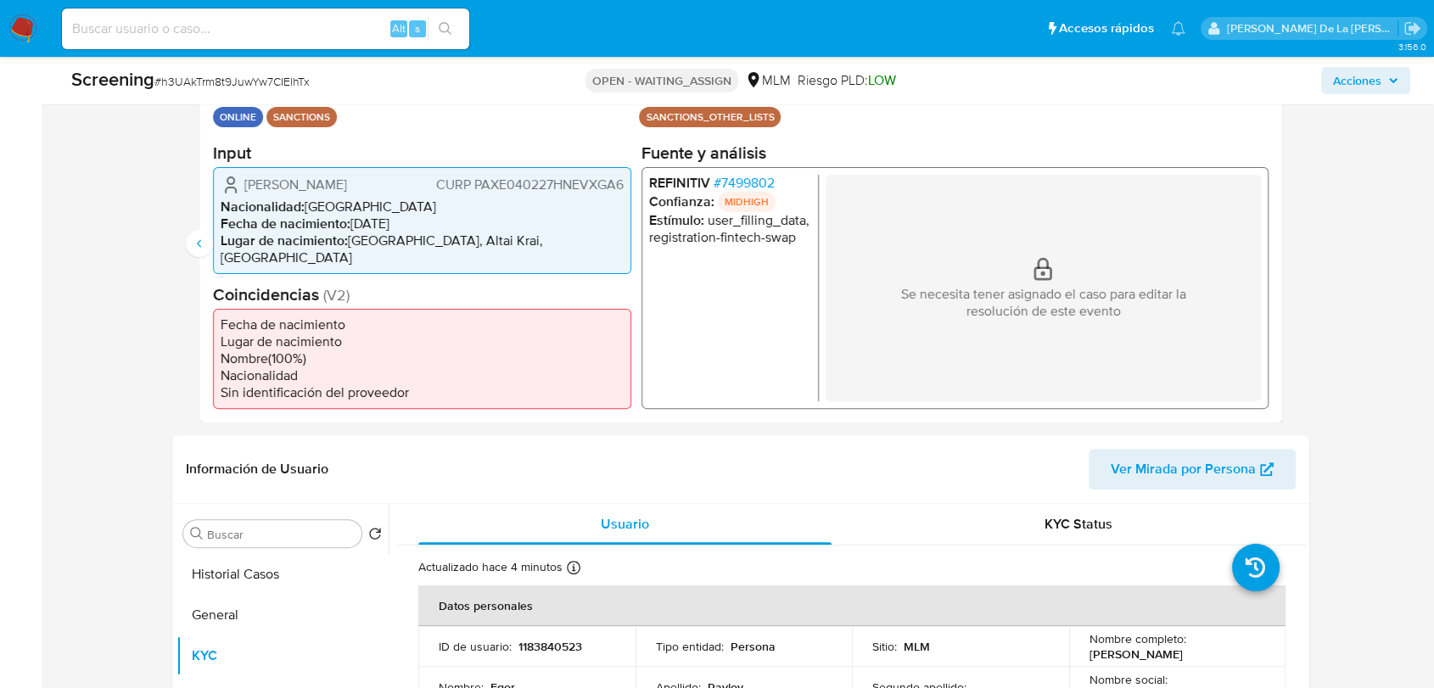
click at [740, 175] on span "# 7499802" at bounding box center [743, 182] width 61 height 17
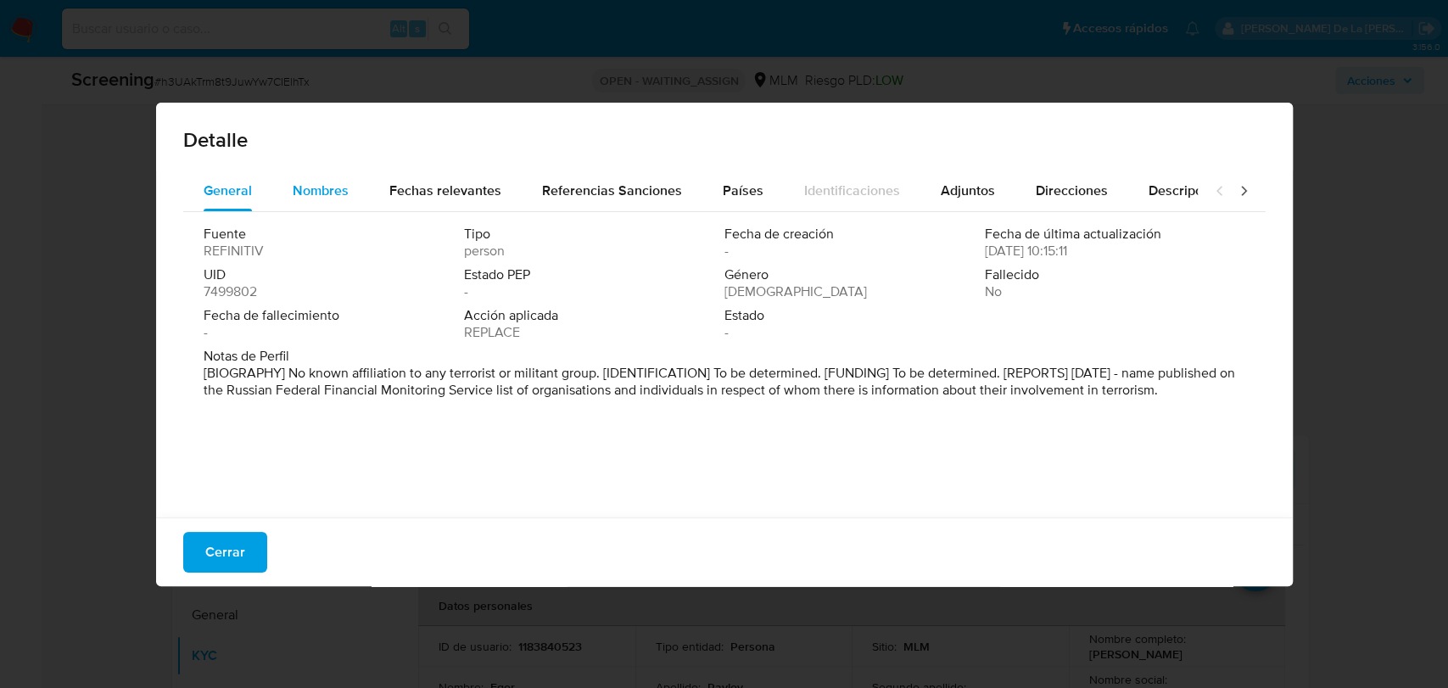
click at [348, 194] on button "Nombres" at bounding box center [320, 191] width 97 height 41
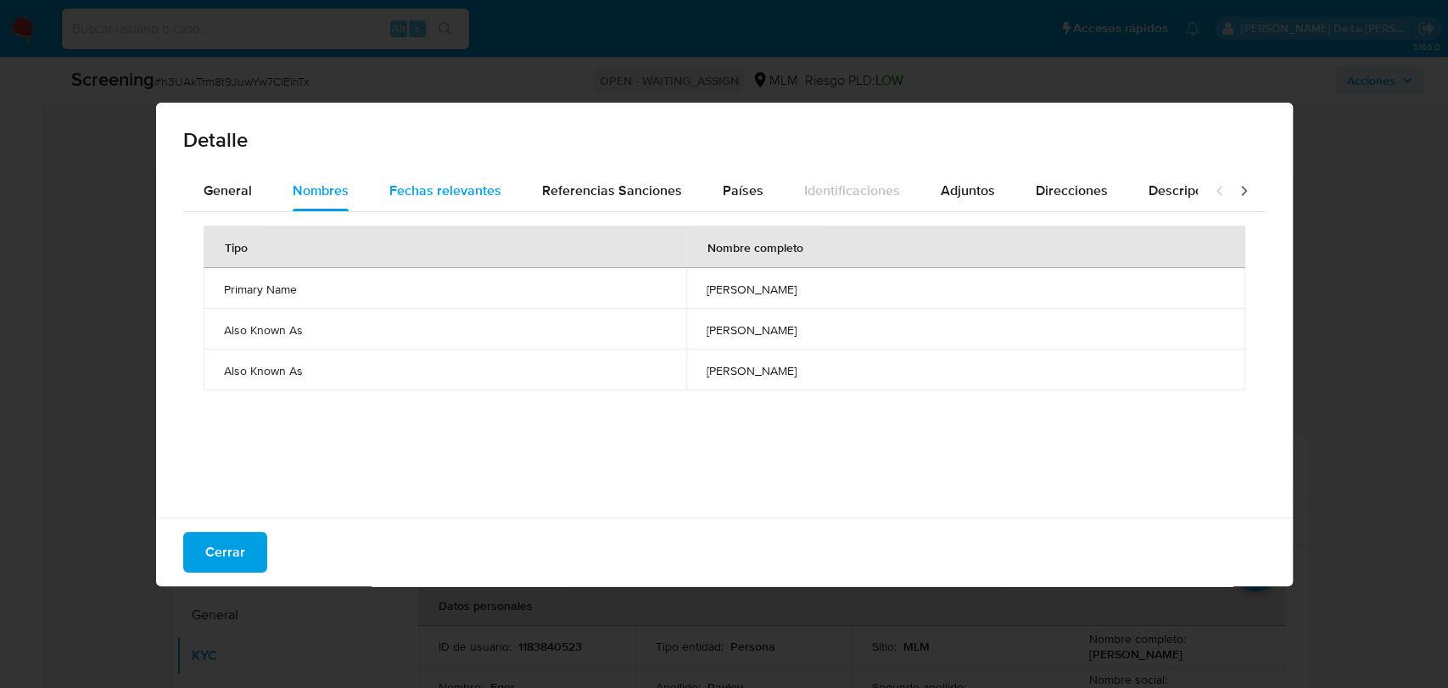
click at [428, 186] on span "Fechas relevantes" at bounding box center [445, 191] width 112 height 20
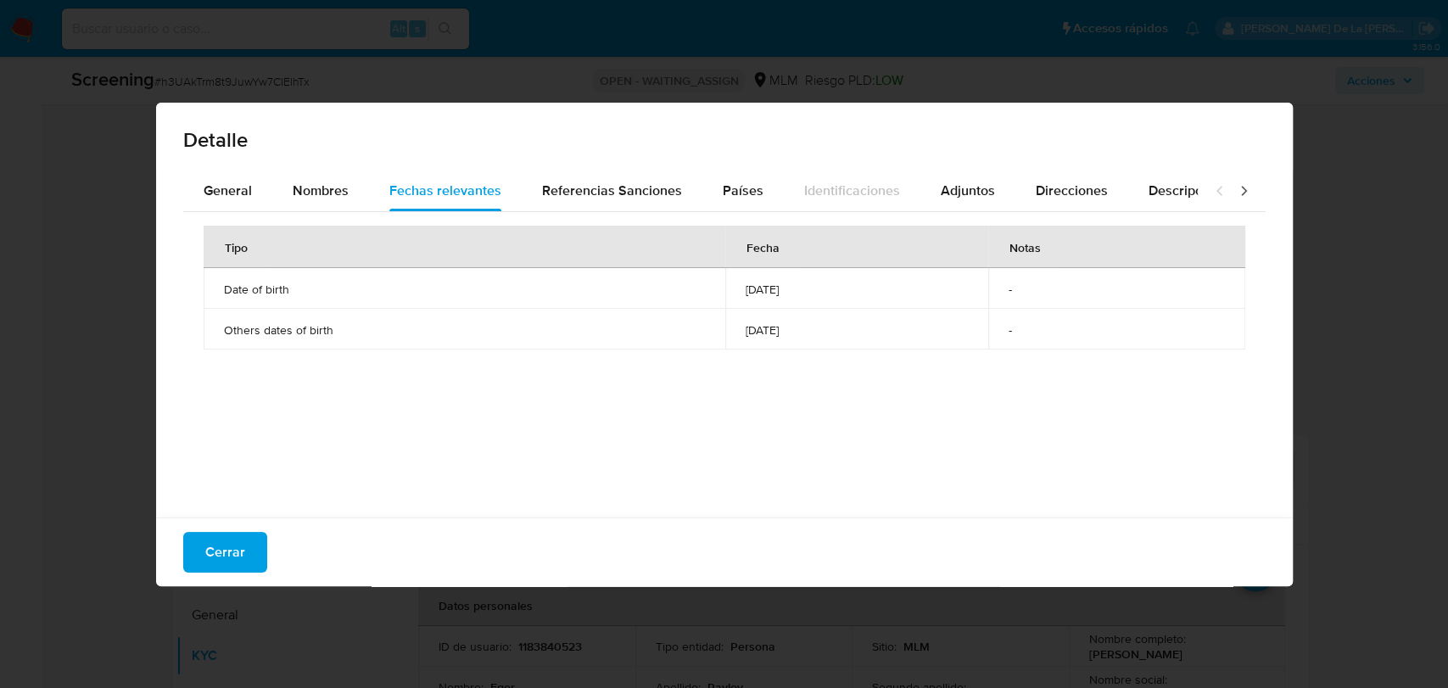
click at [223, 579] on div "Cerrar" at bounding box center [724, 552] width 1137 height 69
click at [228, 557] on span "Cerrar" at bounding box center [225, 552] width 40 height 37
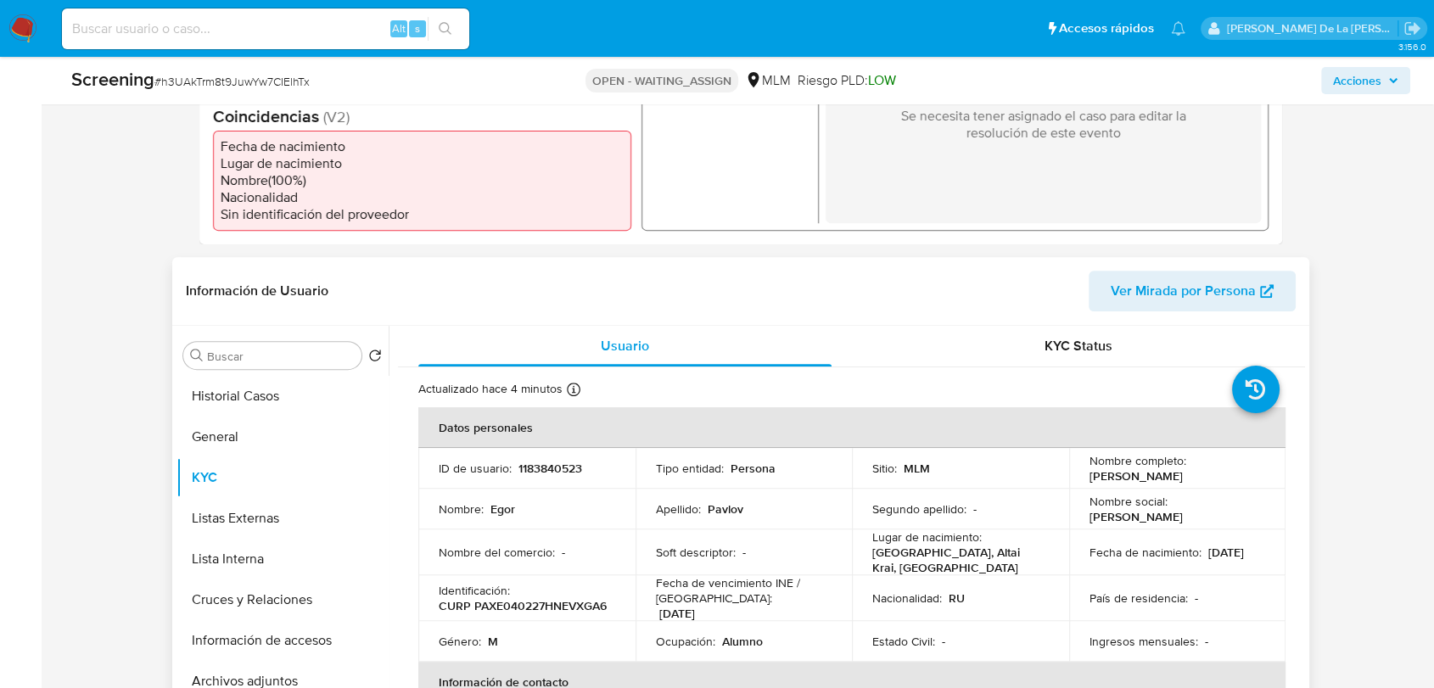
scroll to position [565, 0]
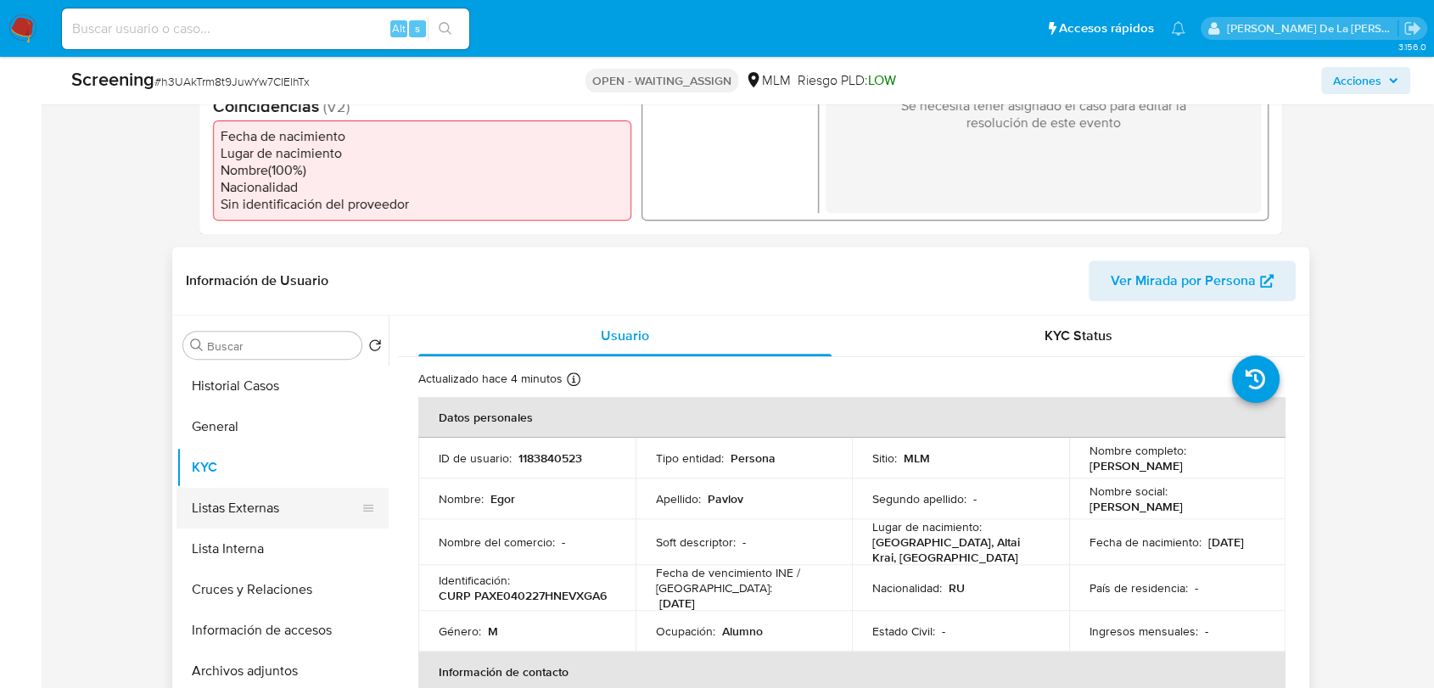
click at [295, 501] on button "Listas Externas" at bounding box center [275, 508] width 199 height 41
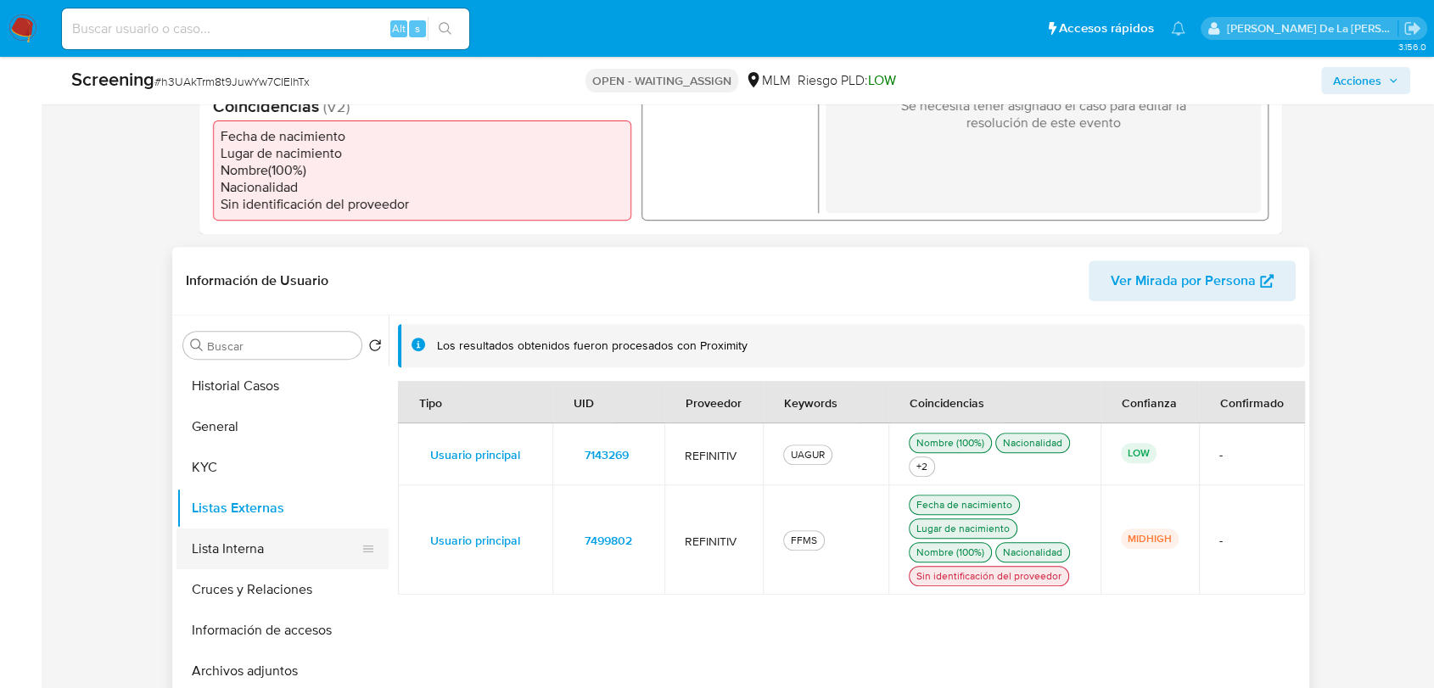
click at [280, 529] on button "Lista Interna" at bounding box center [275, 549] width 199 height 41
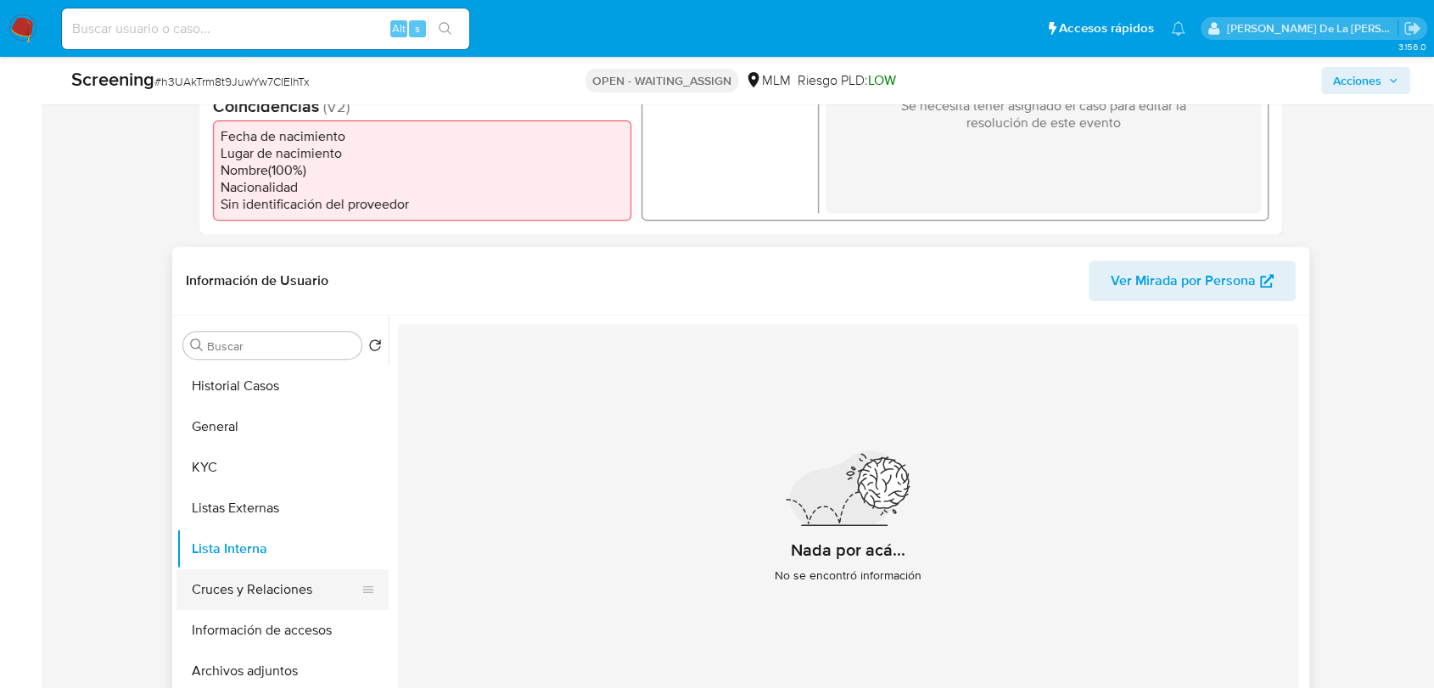
click at [249, 578] on button "Cruces y Relaciones" at bounding box center [275, 589] width 199 height 41
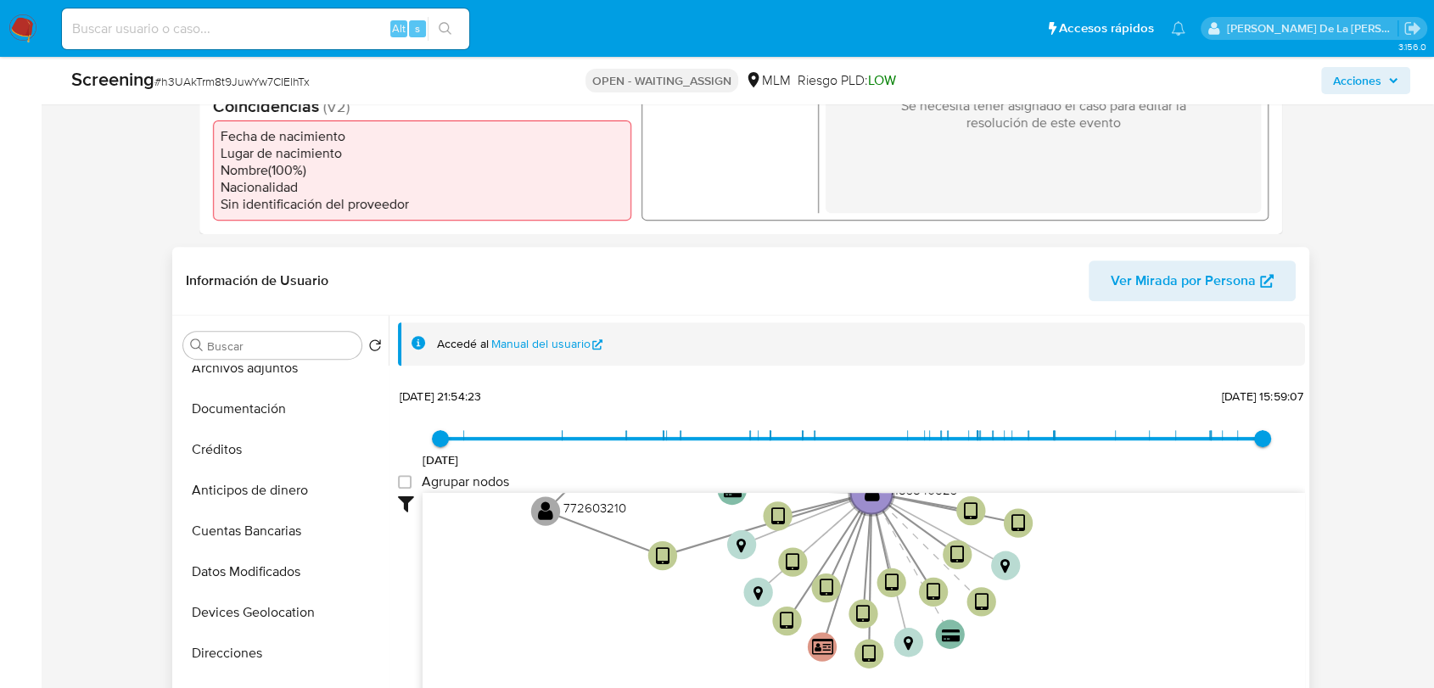
scroll to position [283, 0]
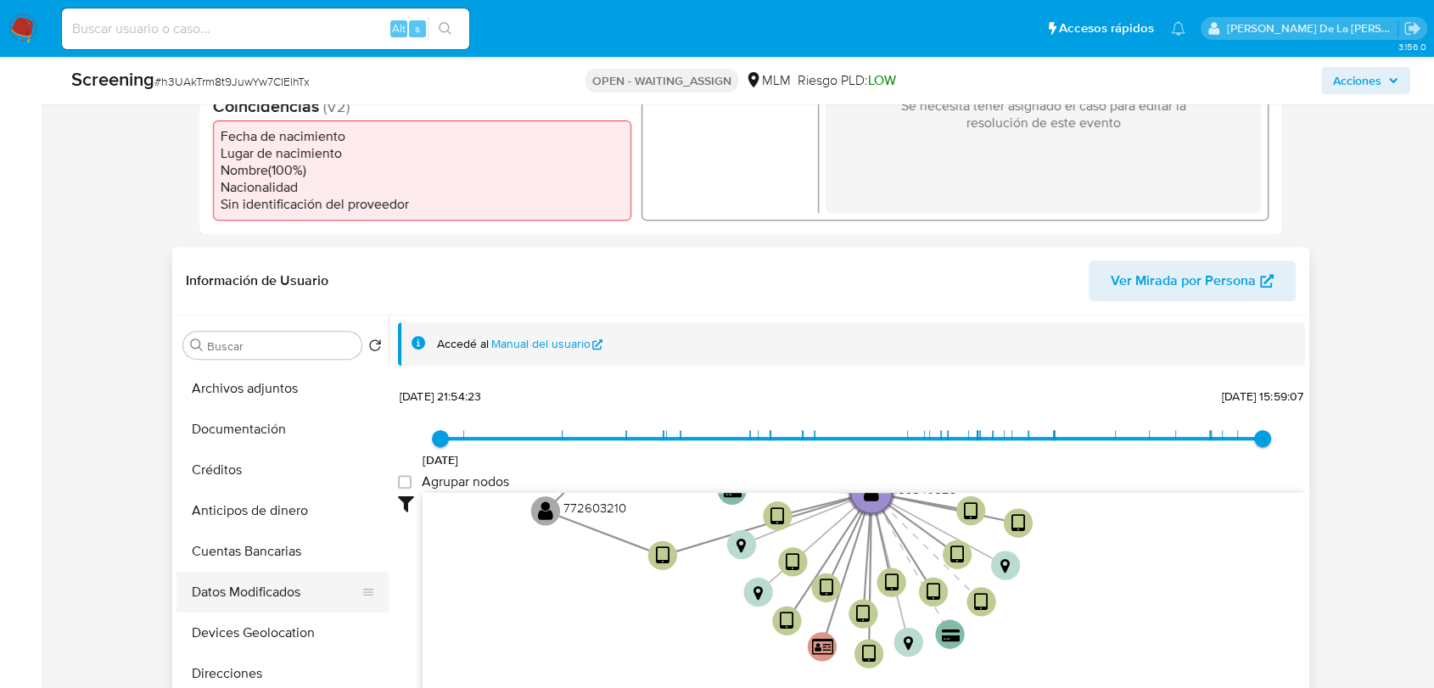
click at [265, 572] on button "Datos Modificados" at bounding box center [275, 592] width 199 height 41
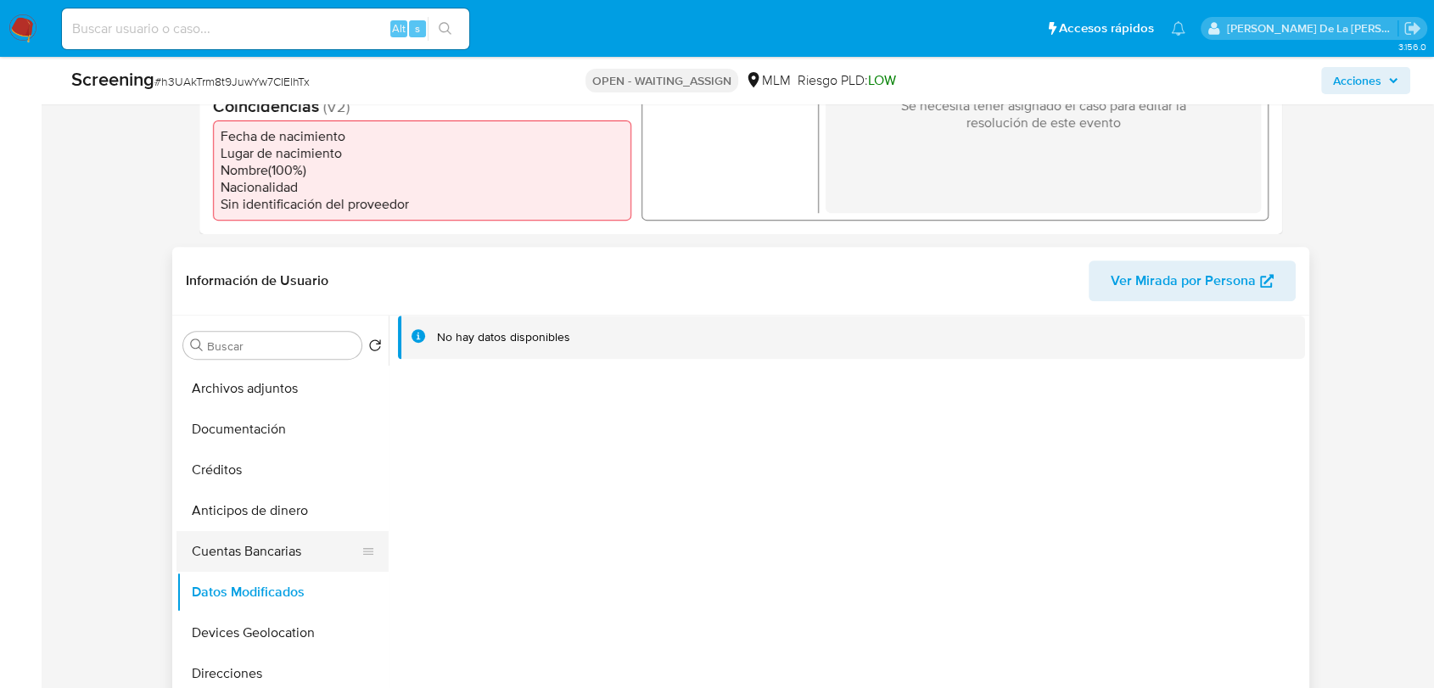
scroll to position [188, 0]
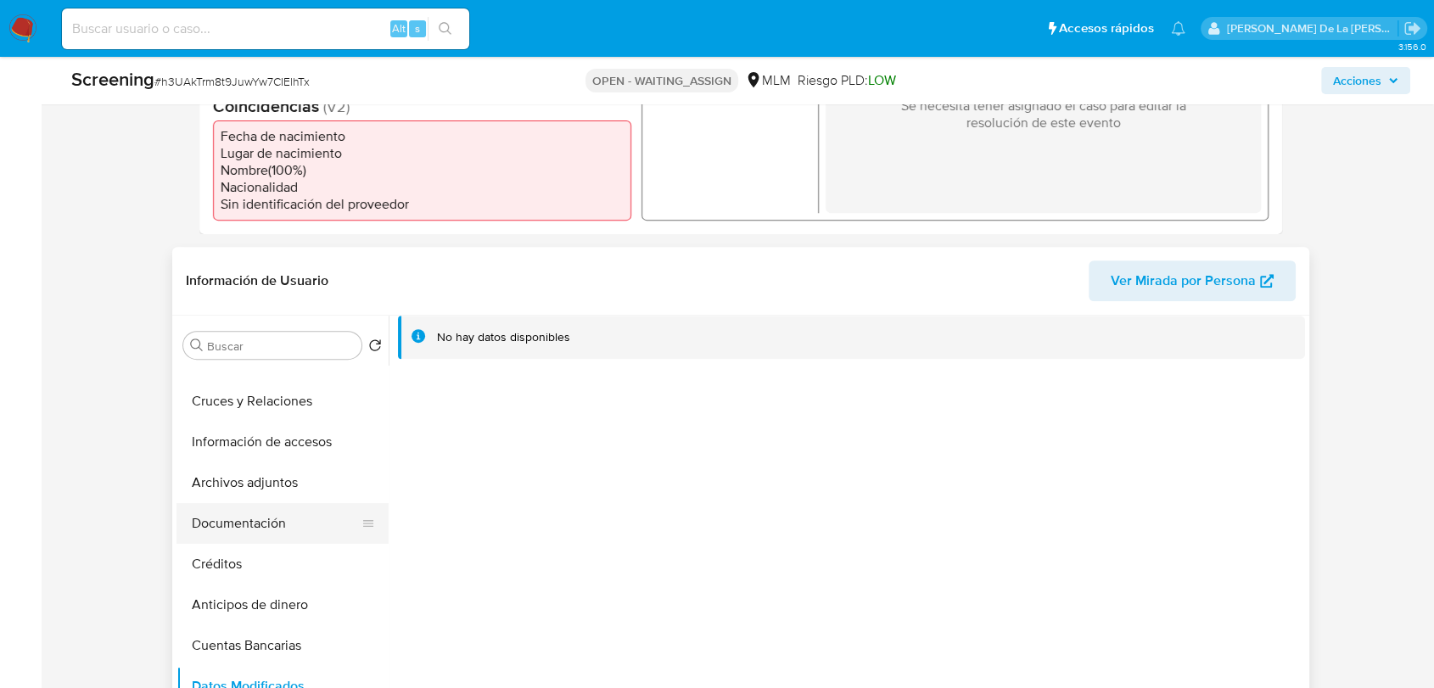
click at [248, 503] on button "Documentación" at bounding box center [275, 523] width 199 height 41
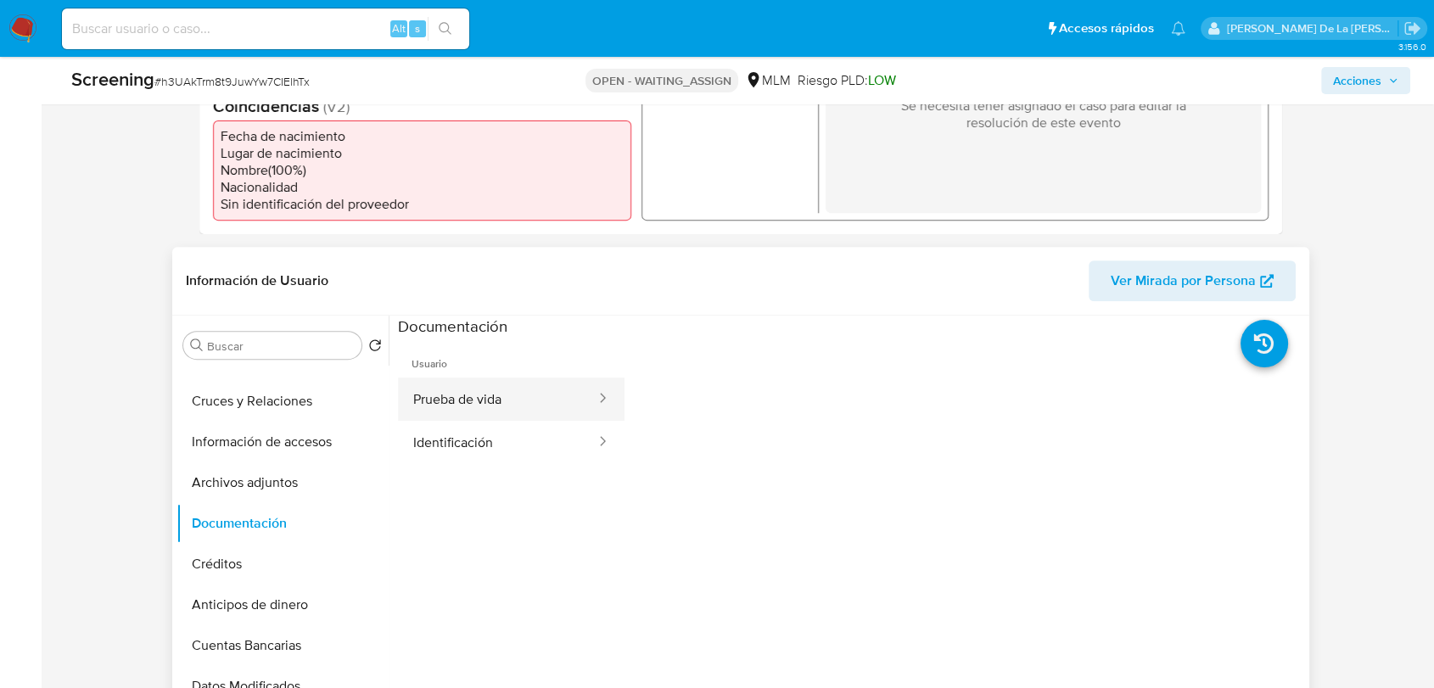
click at [530, 378] on button "Prueba de vida" at bounding box center [497, 399] width 199 height 43
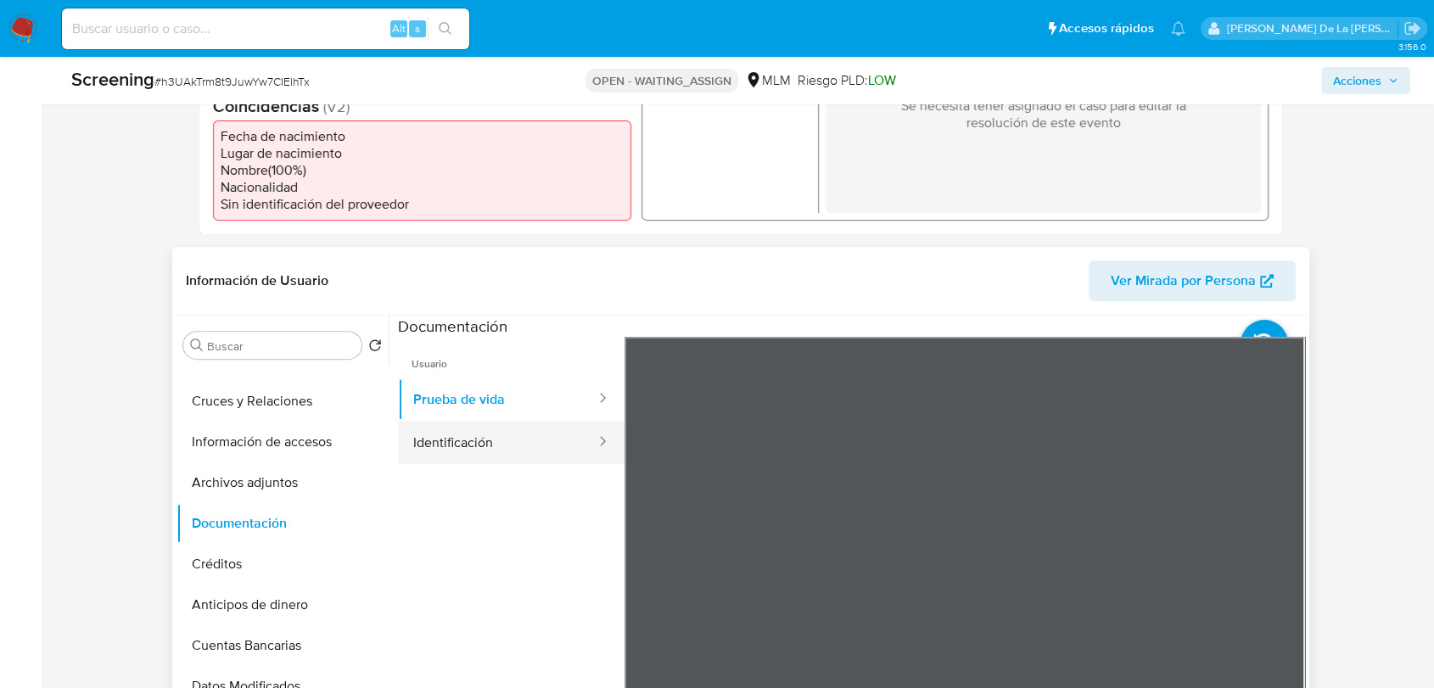
click at [509, 436] on button "Identificación" at bounding box center [497, 442] width 199 height 43
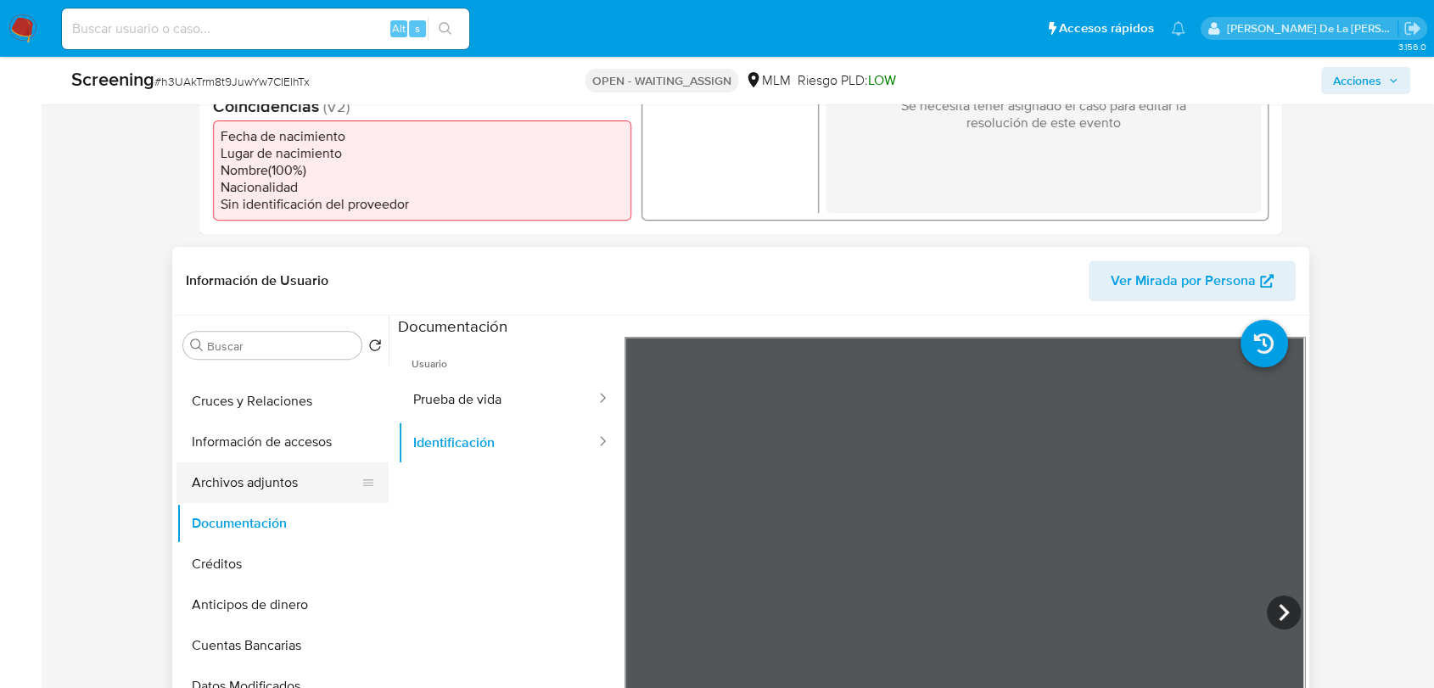
scroll to position [0, 0]
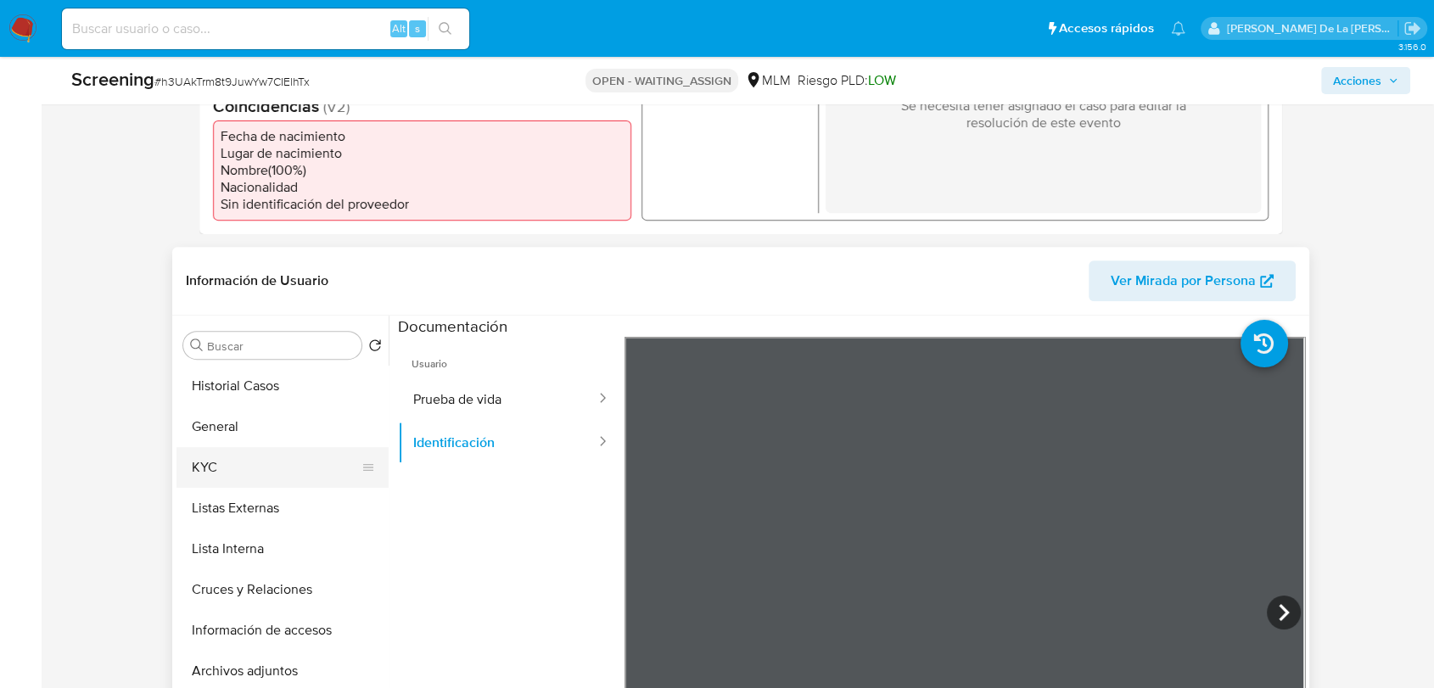
click at [264, 450] on button "KYC" at bounding box center [275, 467] width 199 height 41
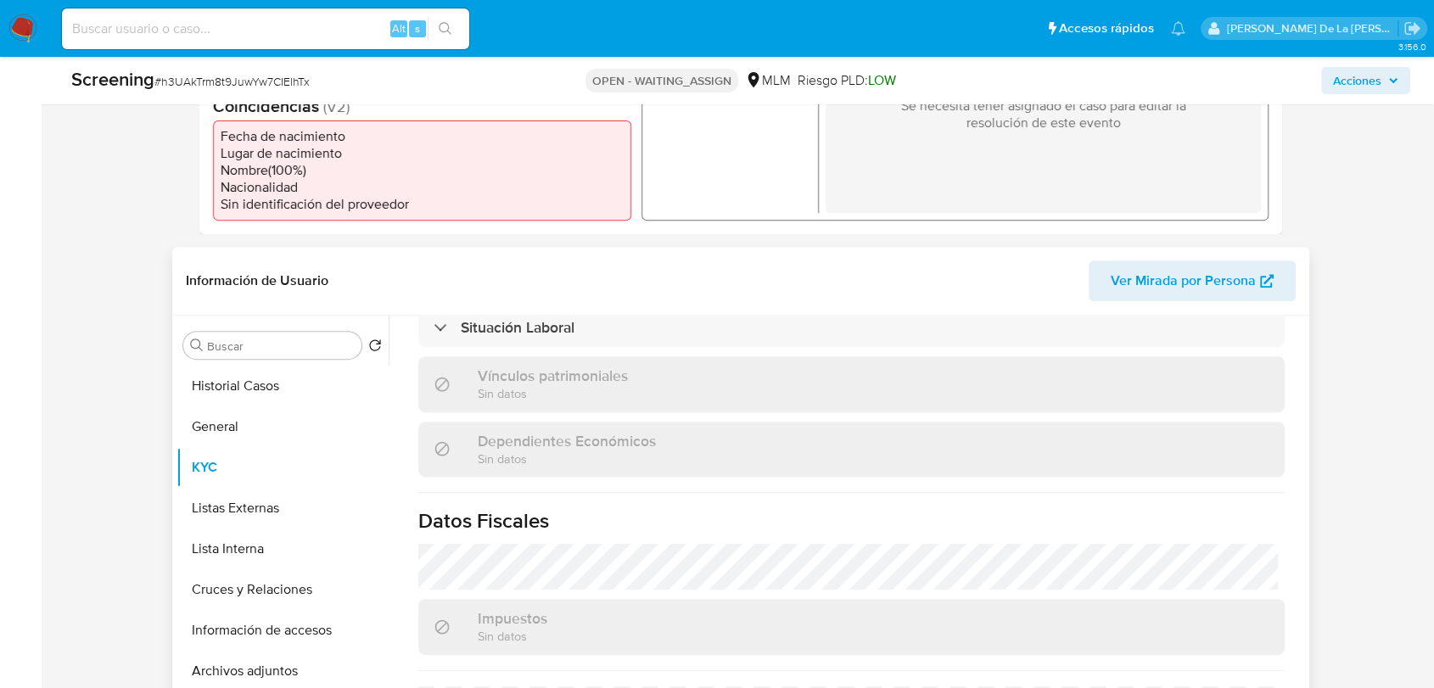
scroll to position [1071, 0]
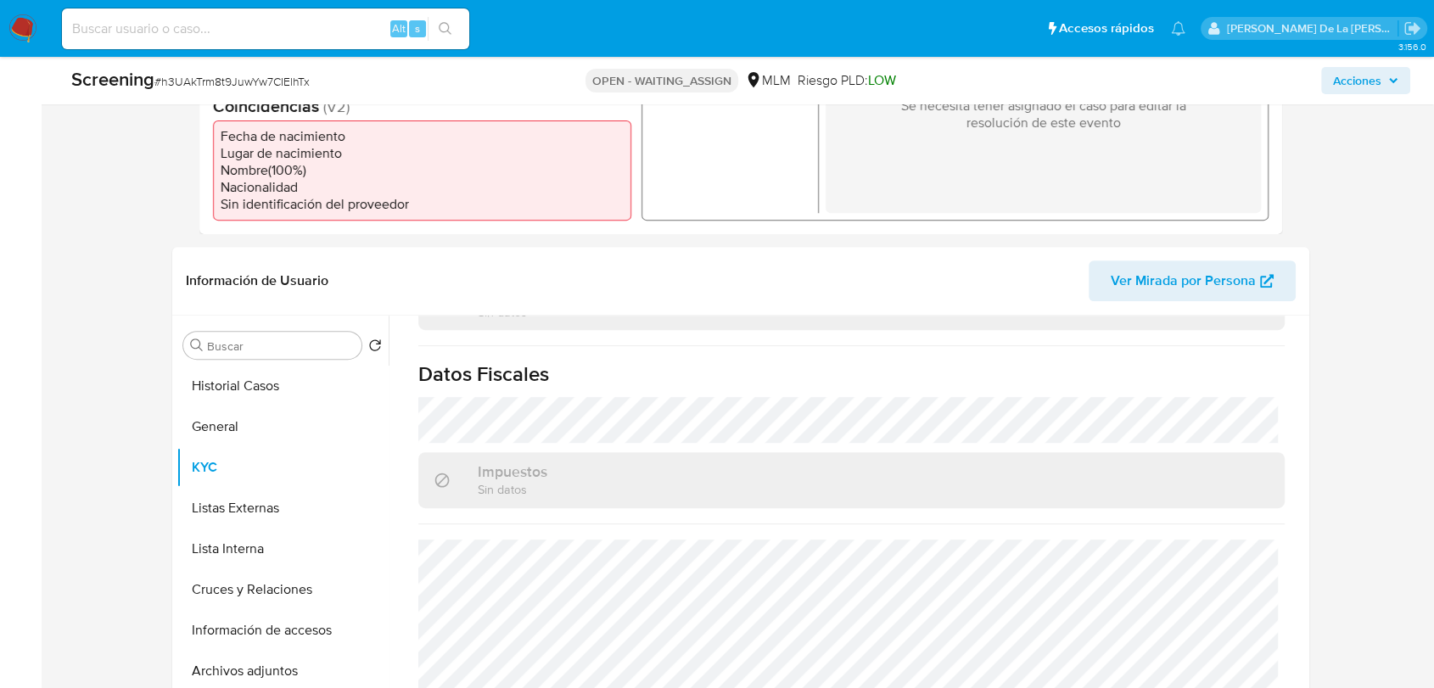
click at [38, 20] on nav "Pausado Ver notificaciones Alt s Accesos rápidos Presiona las siguientes teclas…" at bounding box center [717, 28] width 1434 height 57
click at [25, 17] on img at bounding box center [22, 28] width 29 height 29
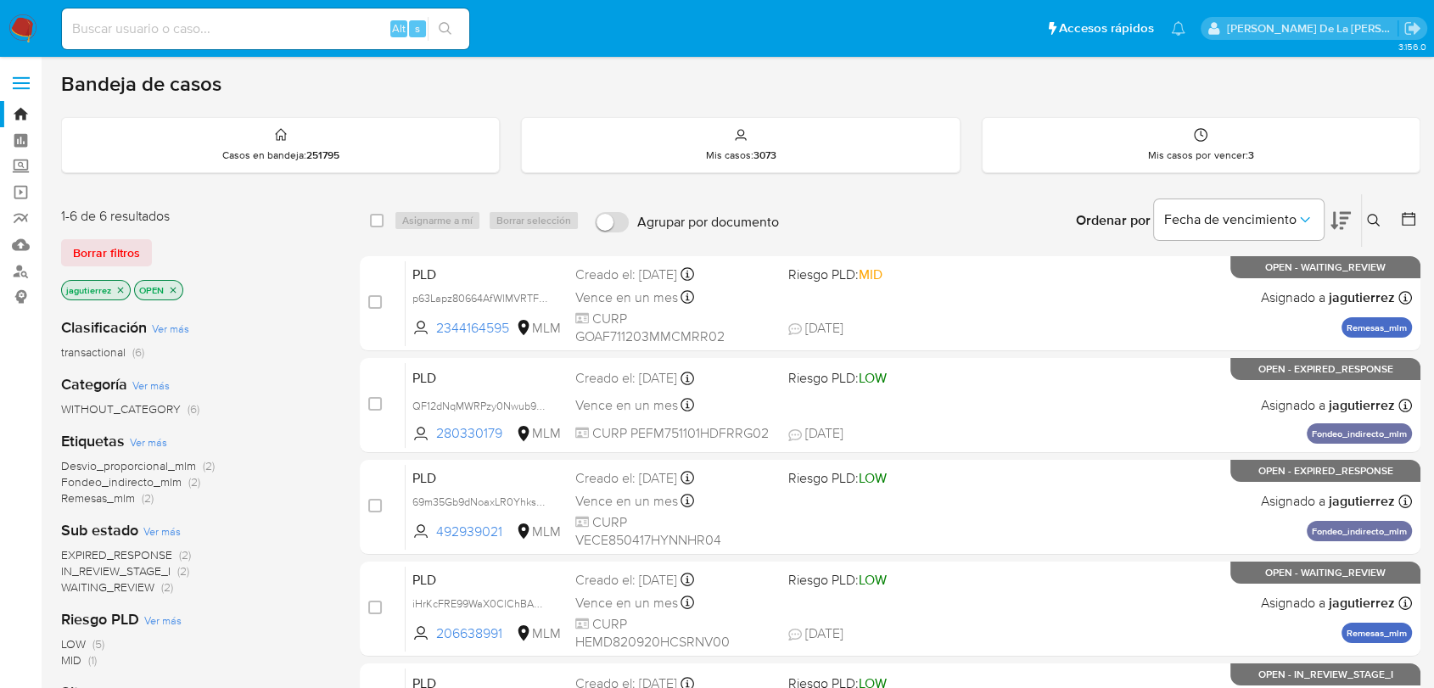
click at [30, 32] on img at bounding box center [22, 28] width 29 height 29
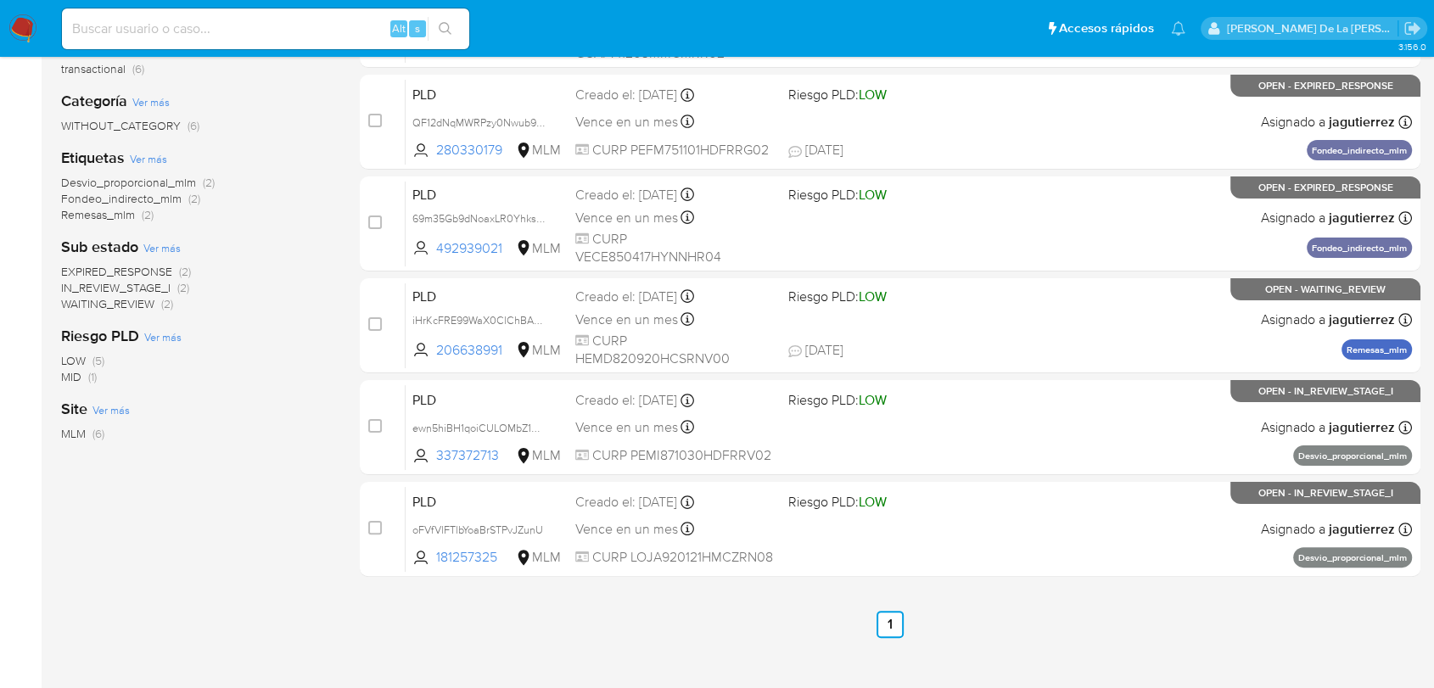
click at [113, 286] on span "IN_REVIEW_STAGE_I" at bounding box center [115, 287] width 109 height 17
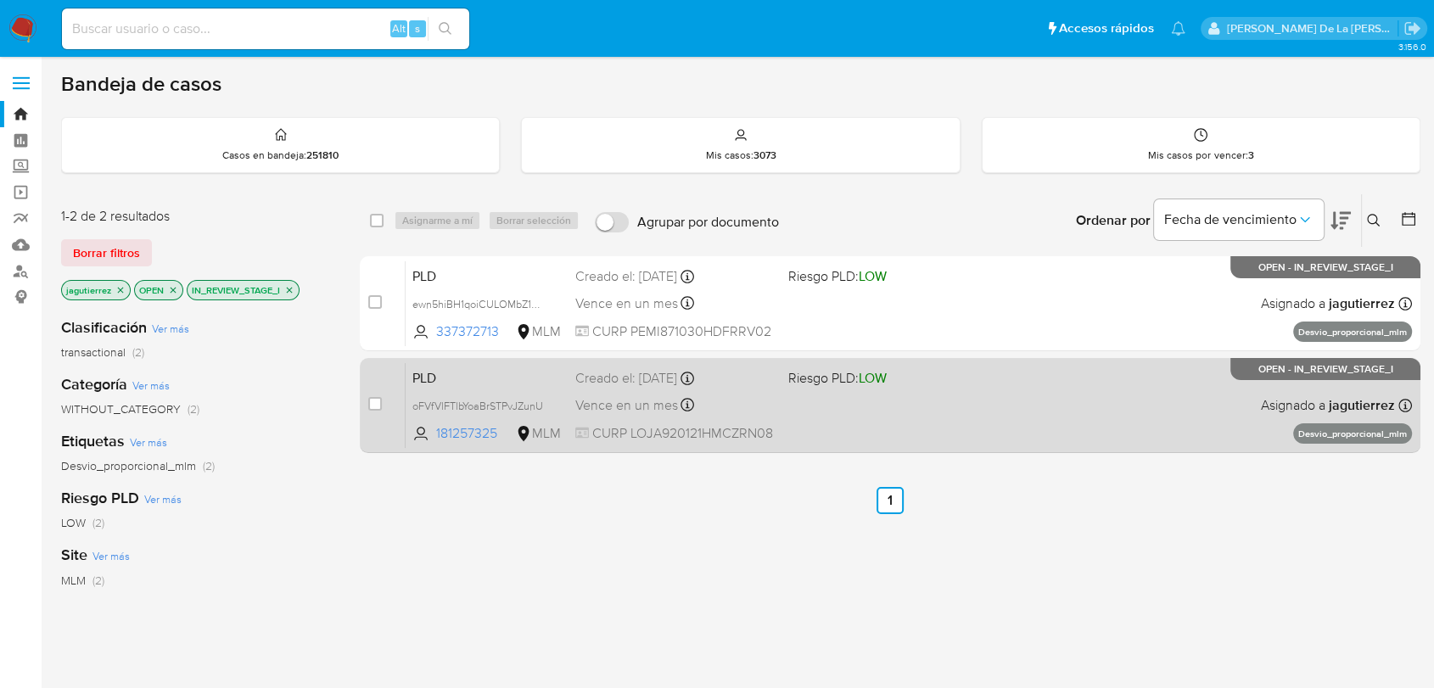
click at [929, 412] on div "PLD oFVfVlFTlbYoaBrSTPvJZunU 181257325 MLM Riesgo PLD: LOW Creado el: [DATE] Cr…" at bounding box center [909, 405] width 1006 height 86
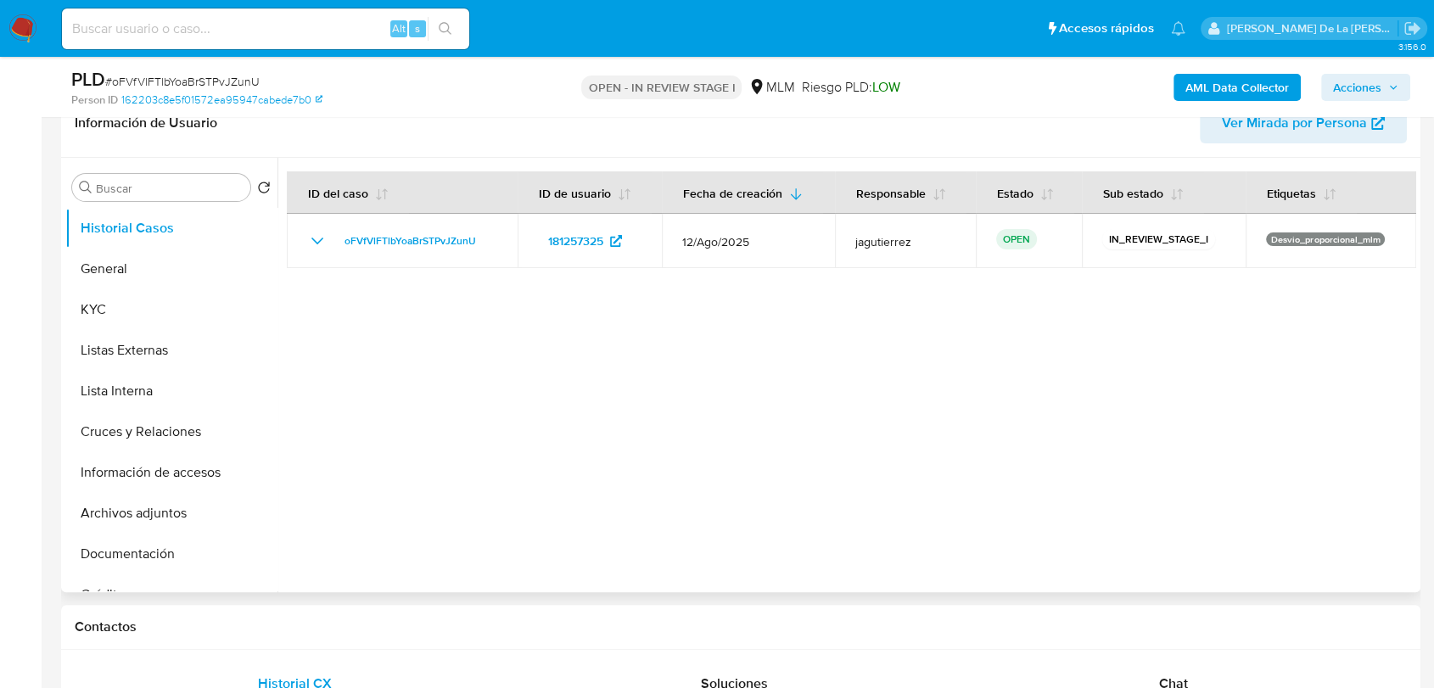
scroll to position [188, 0]
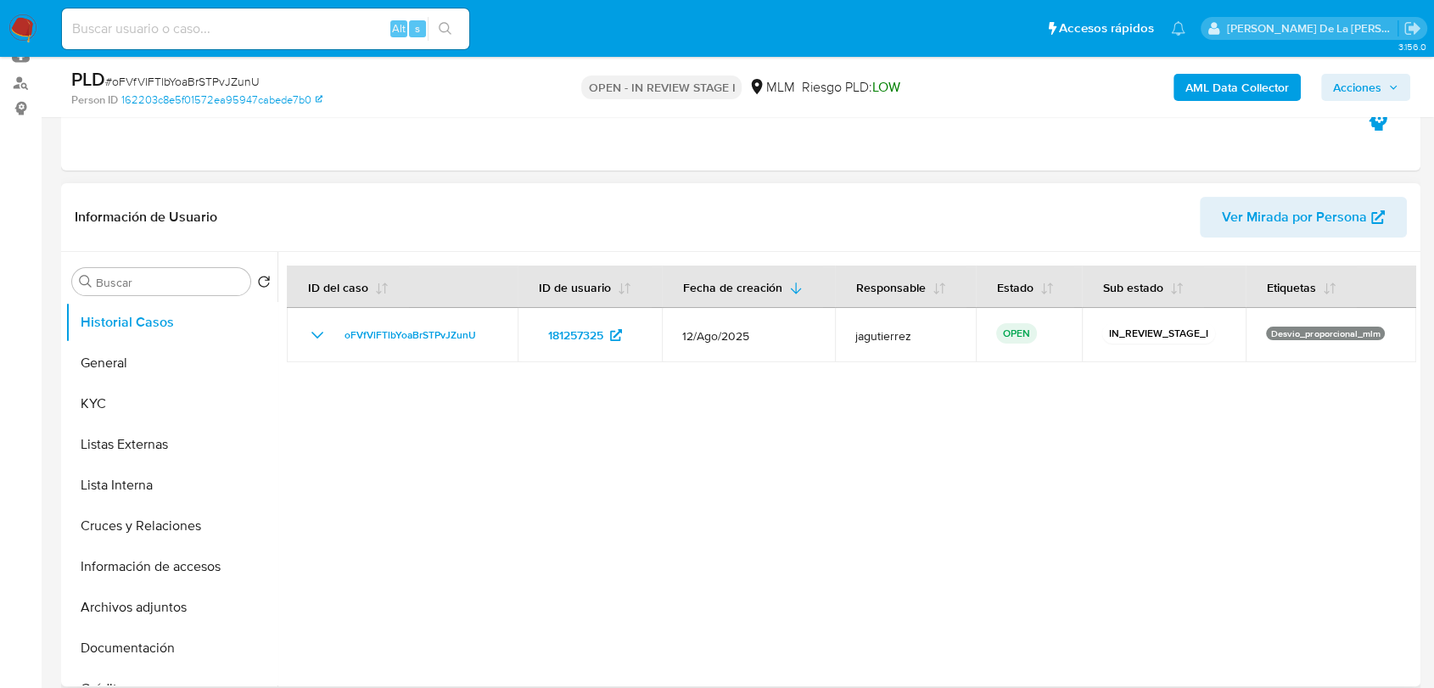
select select "10"
click at [99, 348] on button "General" at bounding box center [164, 363] width 199 height 41
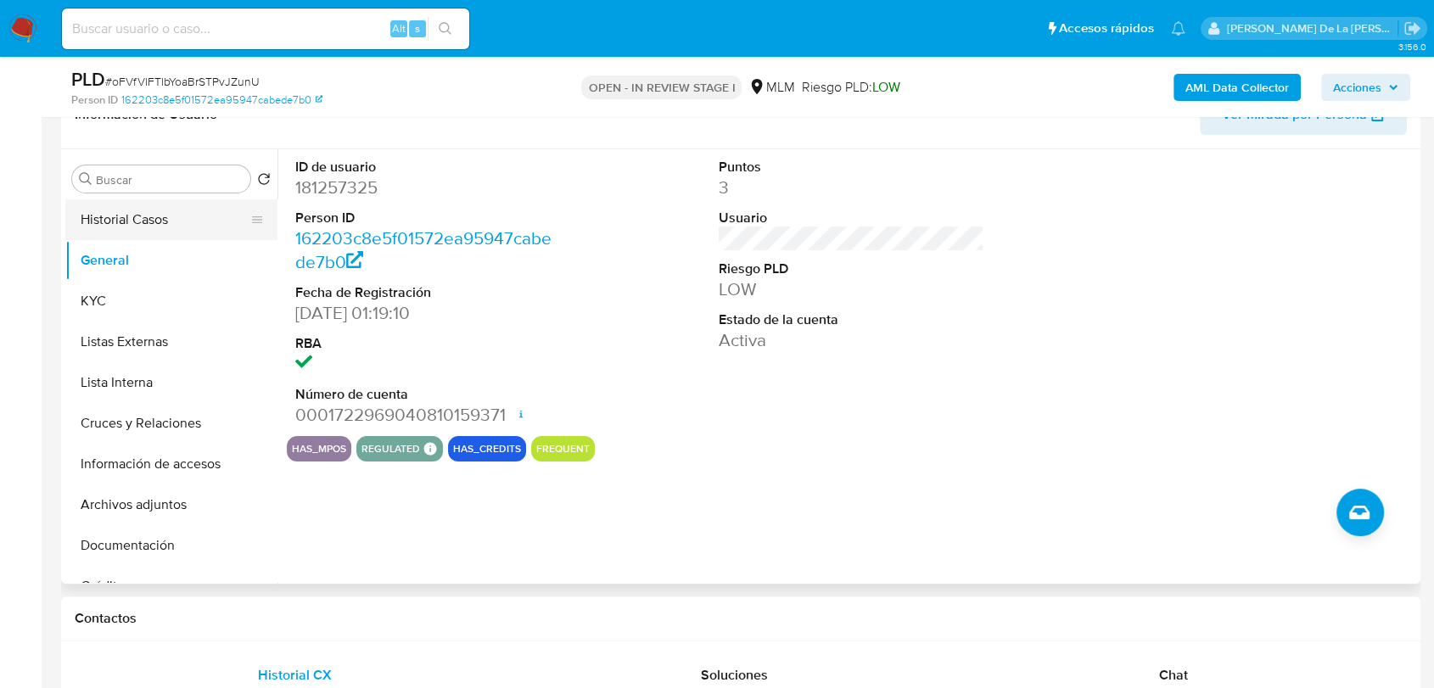
scroll to position [94, 0]
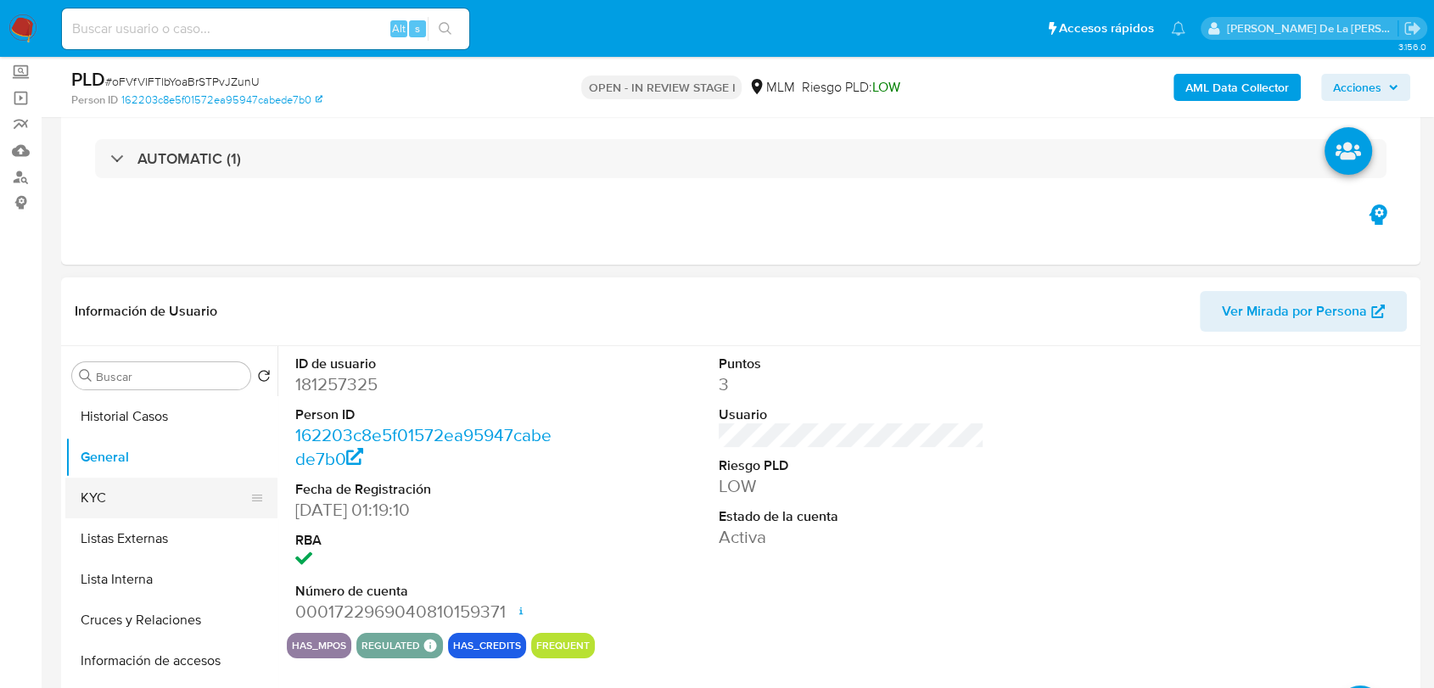
click at [126, 501] on button "KYC" at bounding box center [164, 498] width 199 height 41
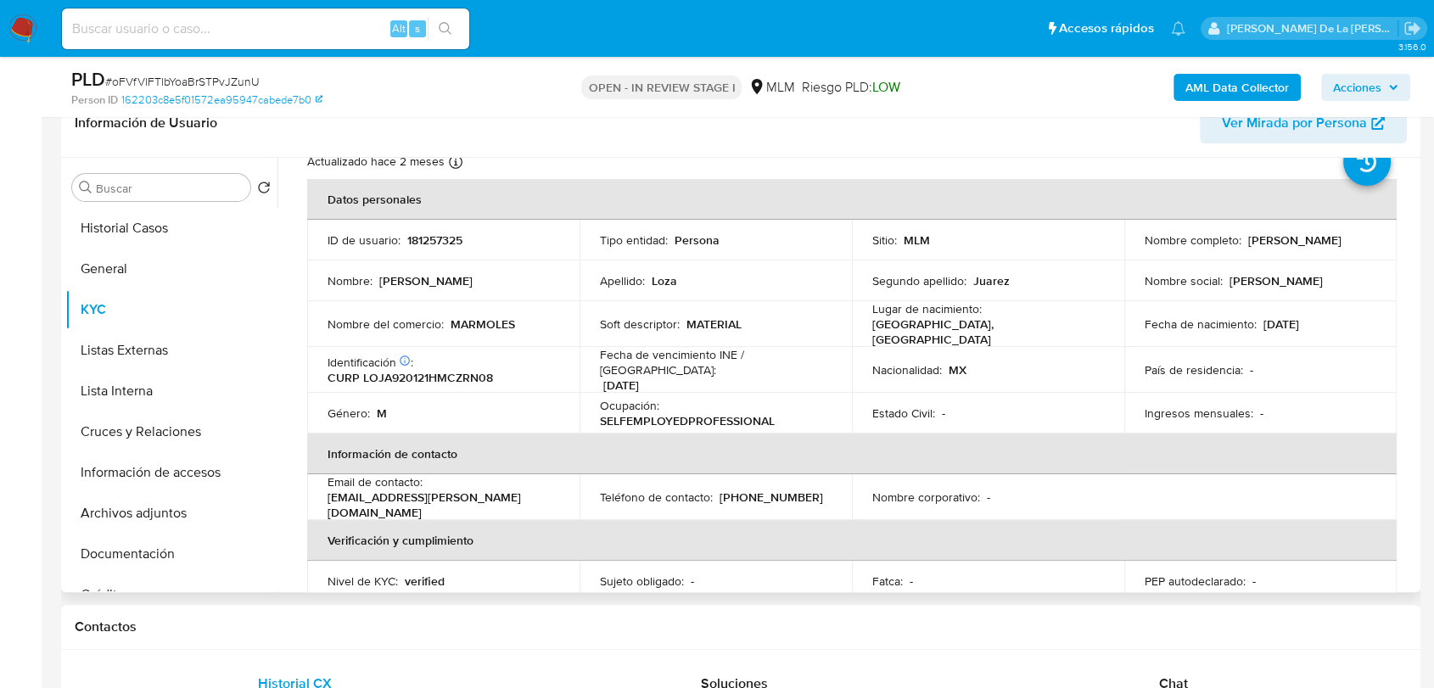
scroll to position [0, 0]
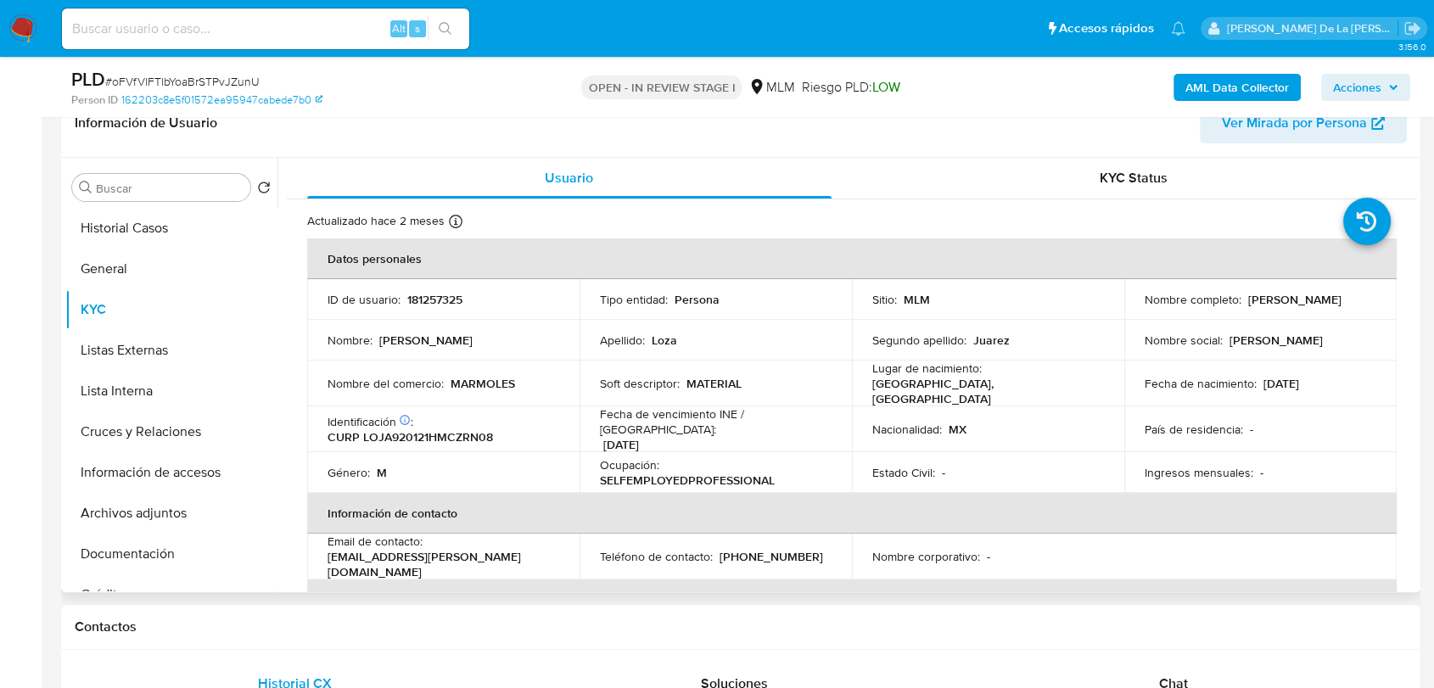
drag, startPoint x: 1135, startPoint y: 307, endPoint x: 1267, endPoint y: 315, distance: 132.6
click at [1267, 315] on td "Nombre completo : Jose Antonio Loza Juarez" at bounding box center [1260, 299] width 272 height 41
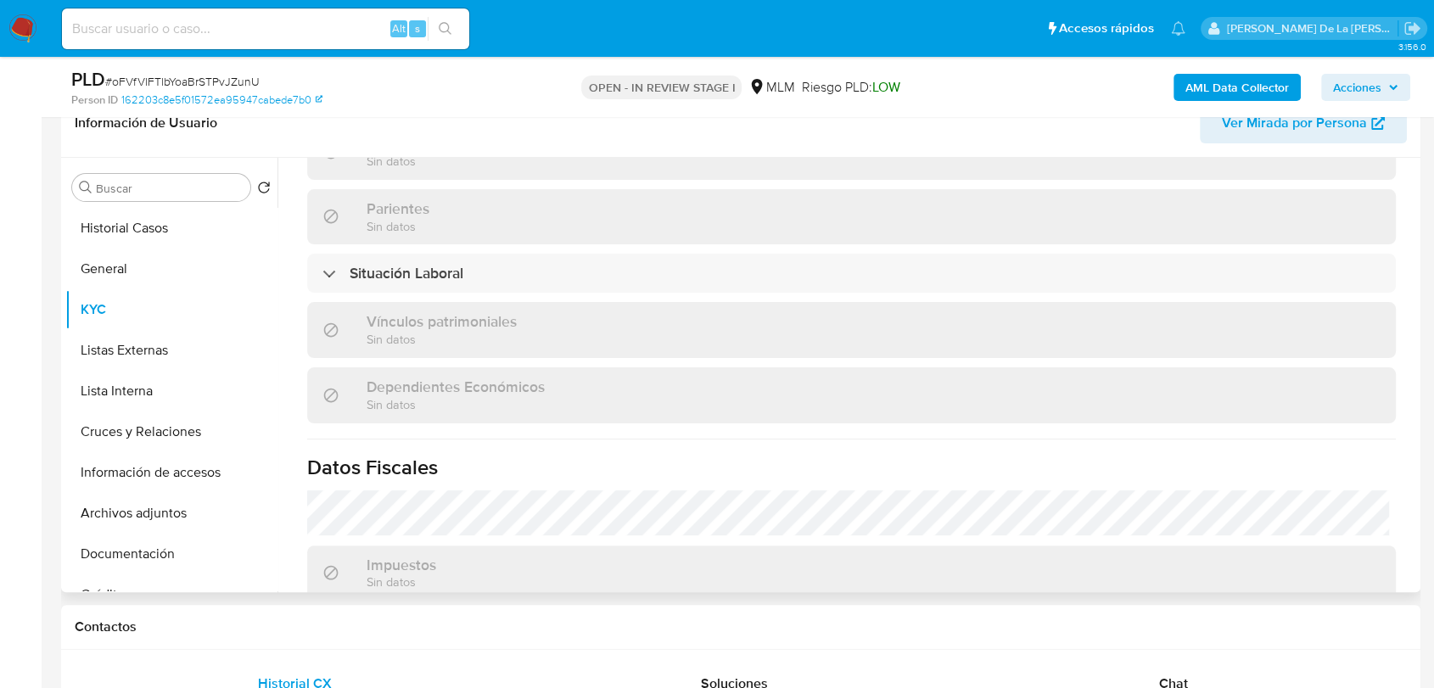
scroll to position [659, 0]
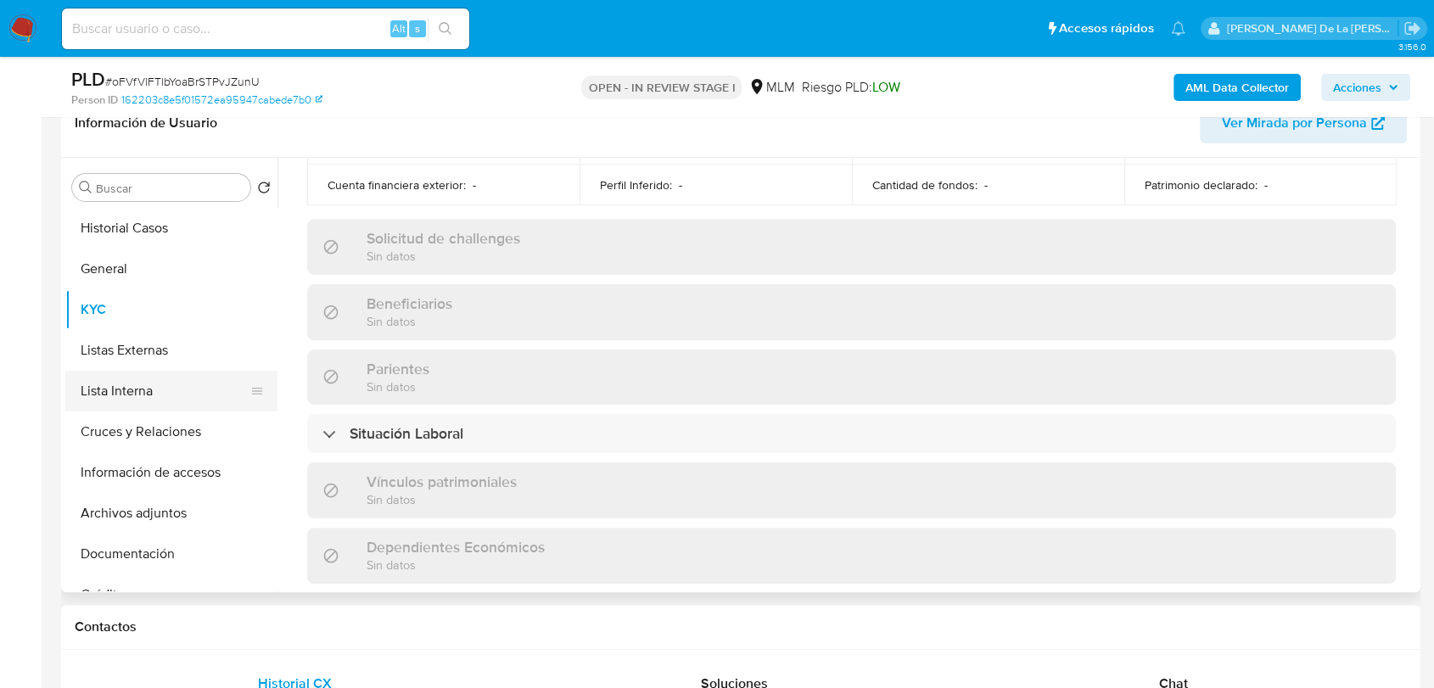
click at [133, 382] on button "Lista Interna" at bounding box center [164, 391] width 199 height 41
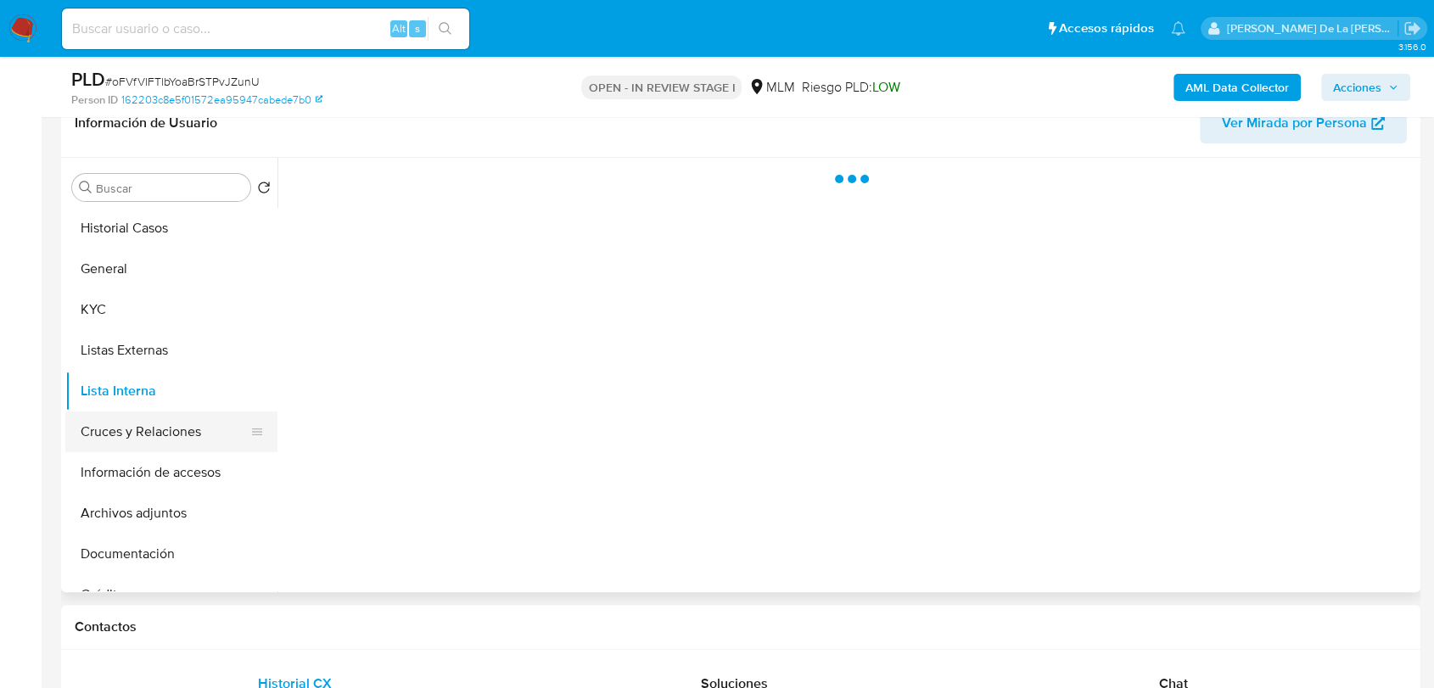
click at [156, 443] on button "Cruces y Relaciones" at bounding box center [164, 431] width 199 height 41
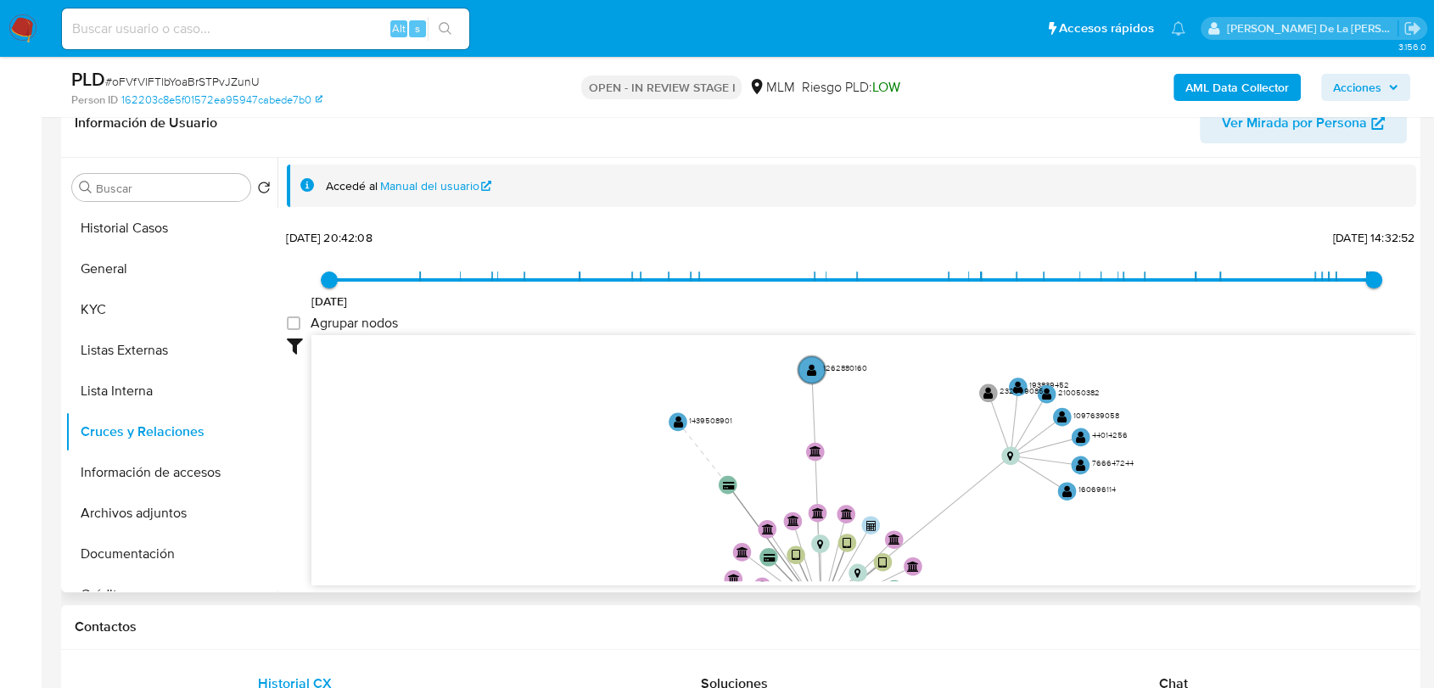
drag, startPoint x: 1127, startPoint y: 401, endPoint x: 1083, endPoint y: 583, distance: 186.6
click at [1083, 583] on div "device-640d6c8408813b0018f0a169  user-181257325  181257325 device-685eb995a3d…" at bounding box center [863, 460] width 1105 height 251
click at [137, 484] on button "Información de accesos" at bounding box center [164, 472] width 199 height 41
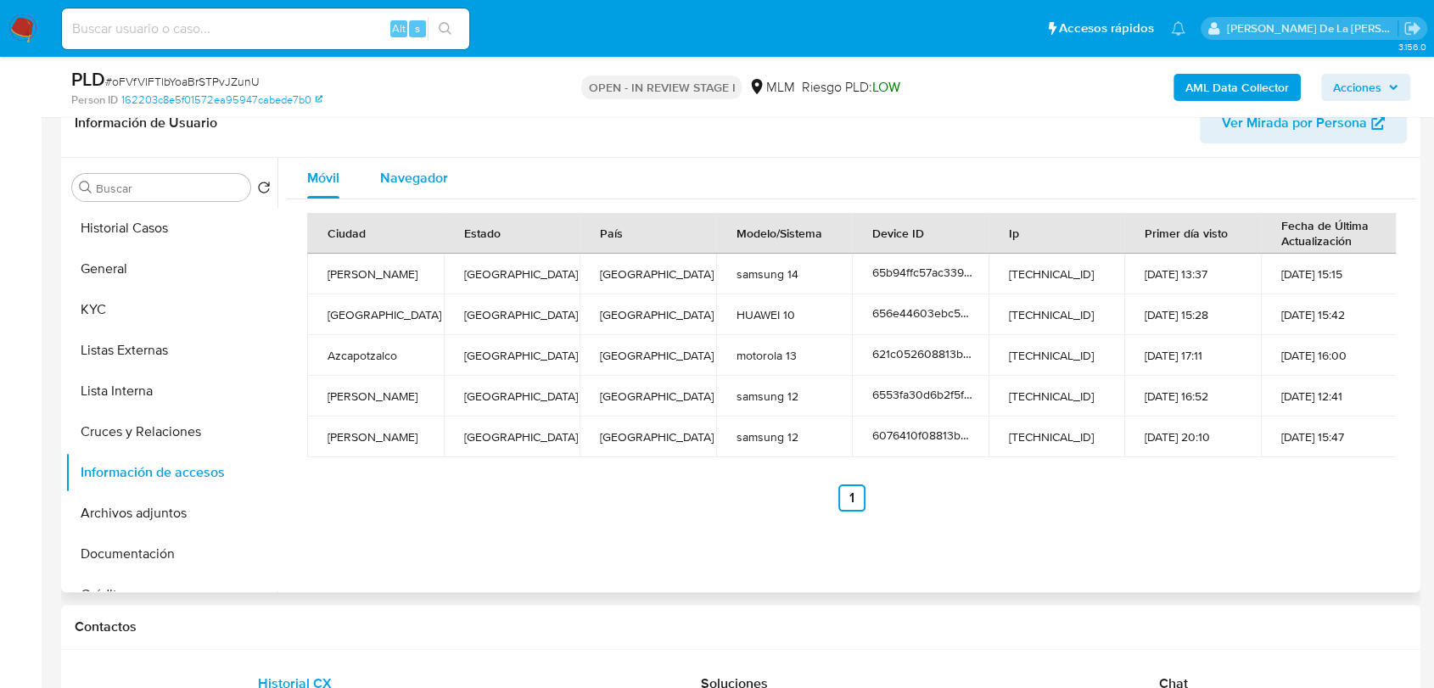
click at [379, 166] on button "Navegador" at bounding box center [414, 178] width 109 height 41
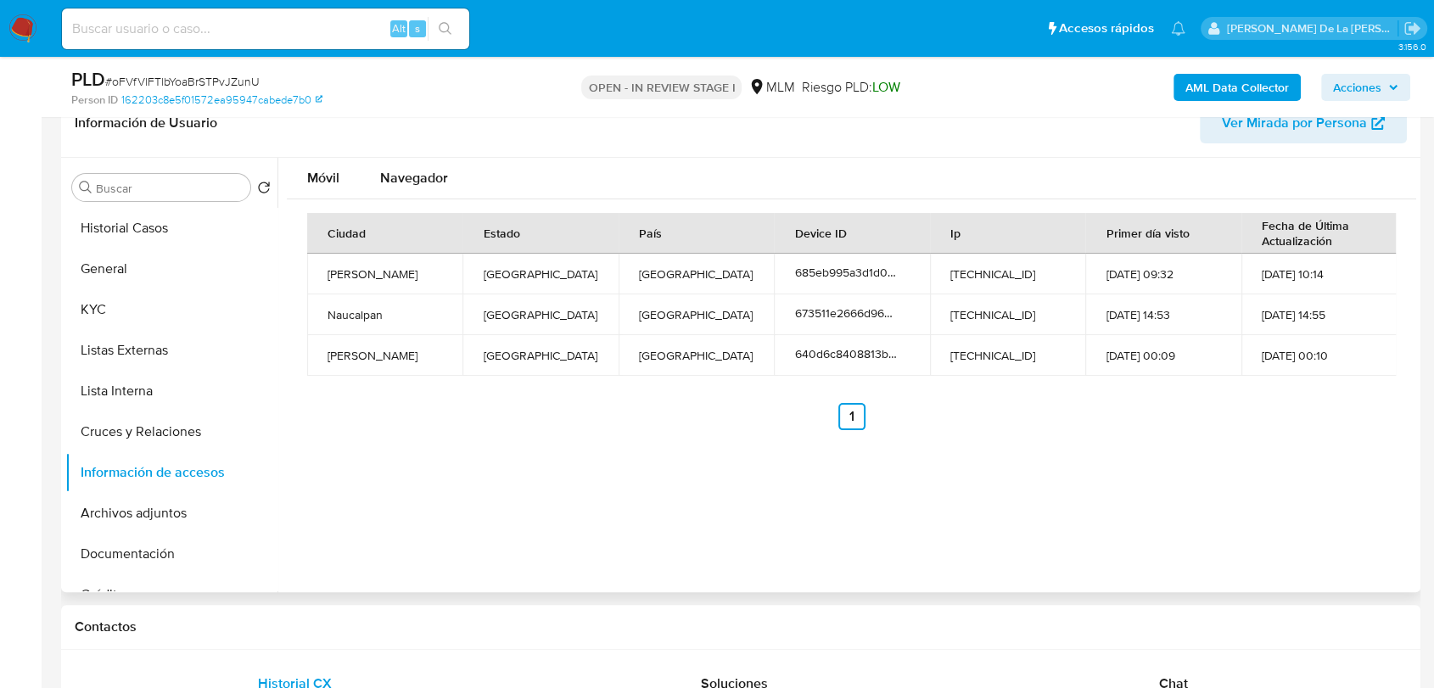
click at [344, 198] on div "Móvil Navegador Ciudad Estado País Device ID Ip Primer día visto Fecha de Últim…" at bounding box center [851, 301] width 1129 height 286
click at [338, 183] on span "Móvil" at bounding box center [323, 178] width 32 height 20
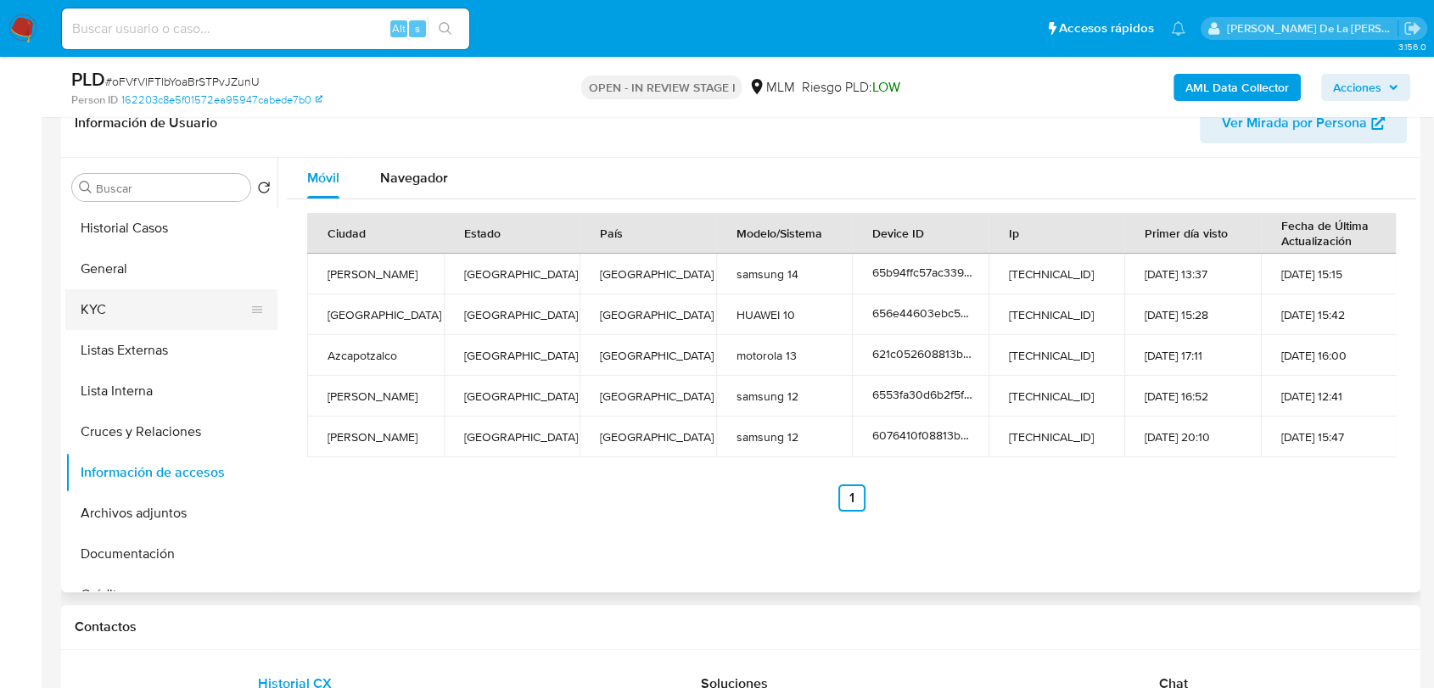
click at [136, 290] on button "KYC" at bounding box center [164, 309] width 199 height 41
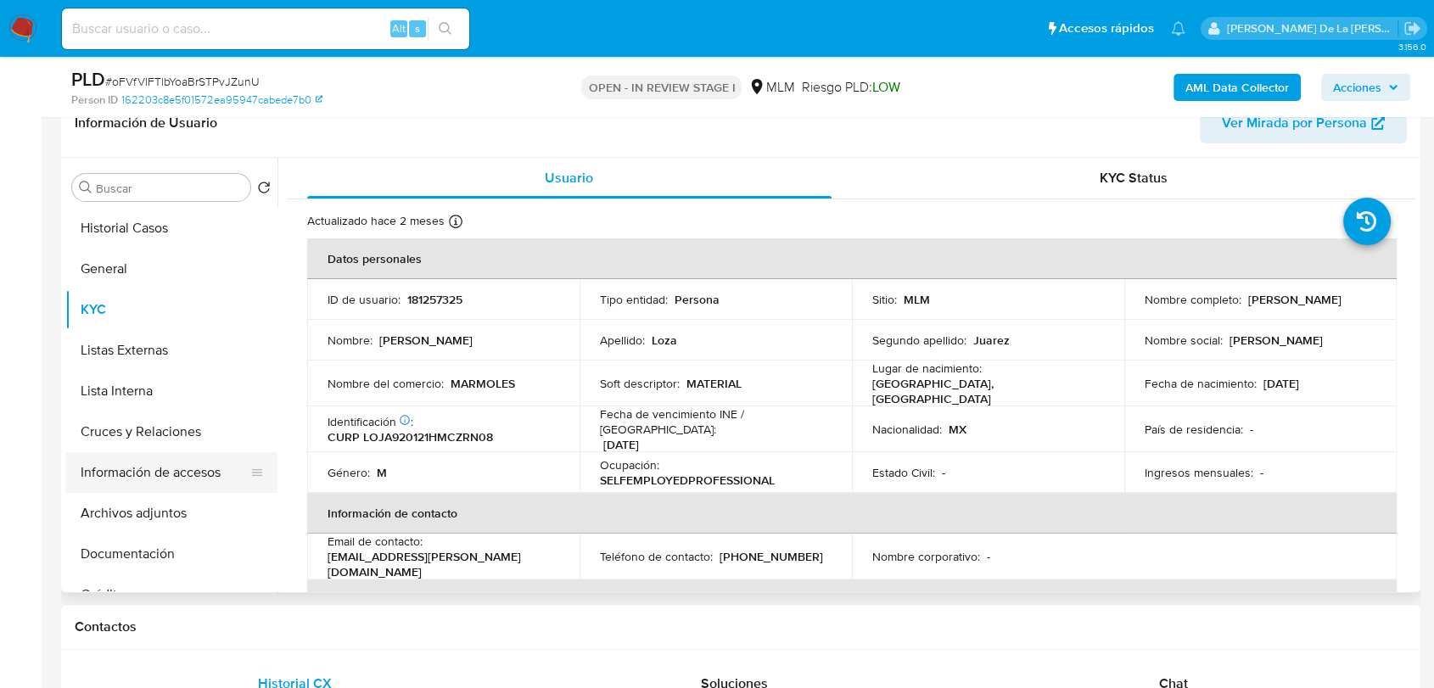
click at [158, 465] on button "Información de accesos" at bounding box center [164, 472] width 199 height 41
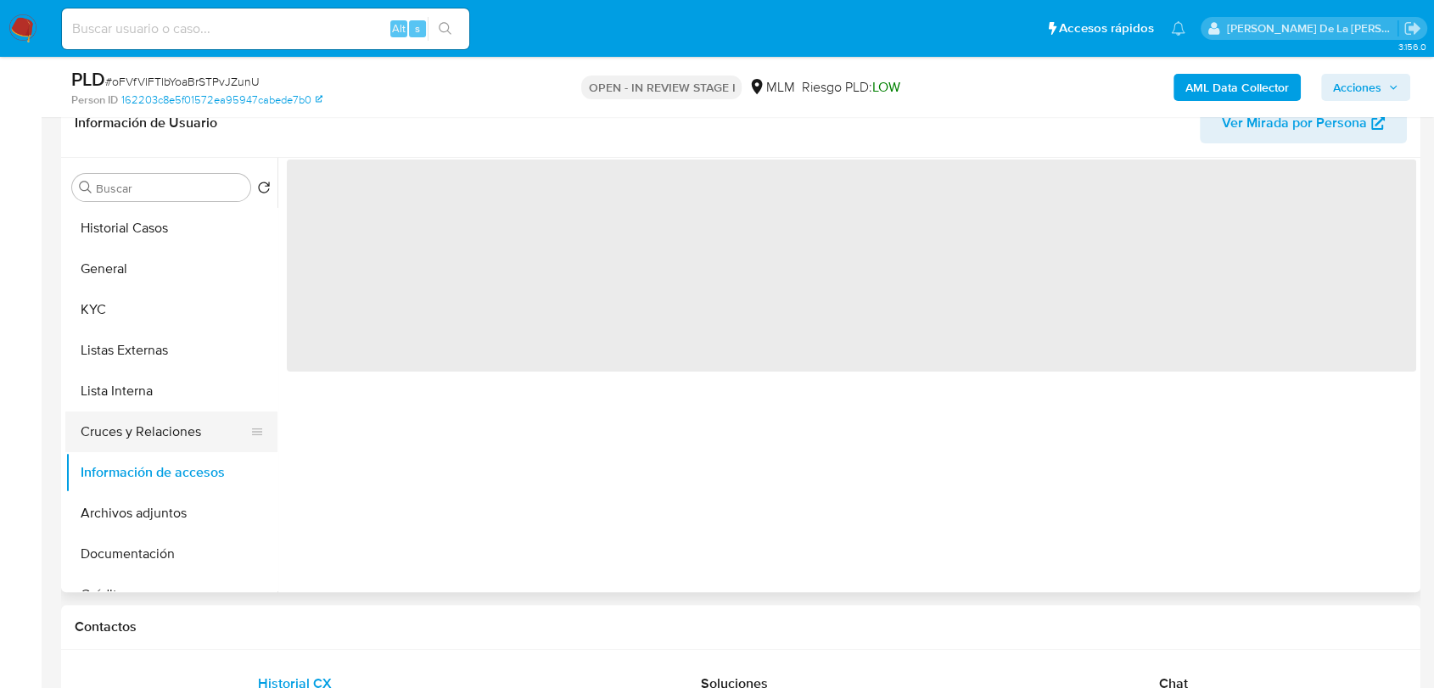
click at [165, 434] on button "Cruces y Relaciones" at bounding box center [164, 431] width 199 height 41
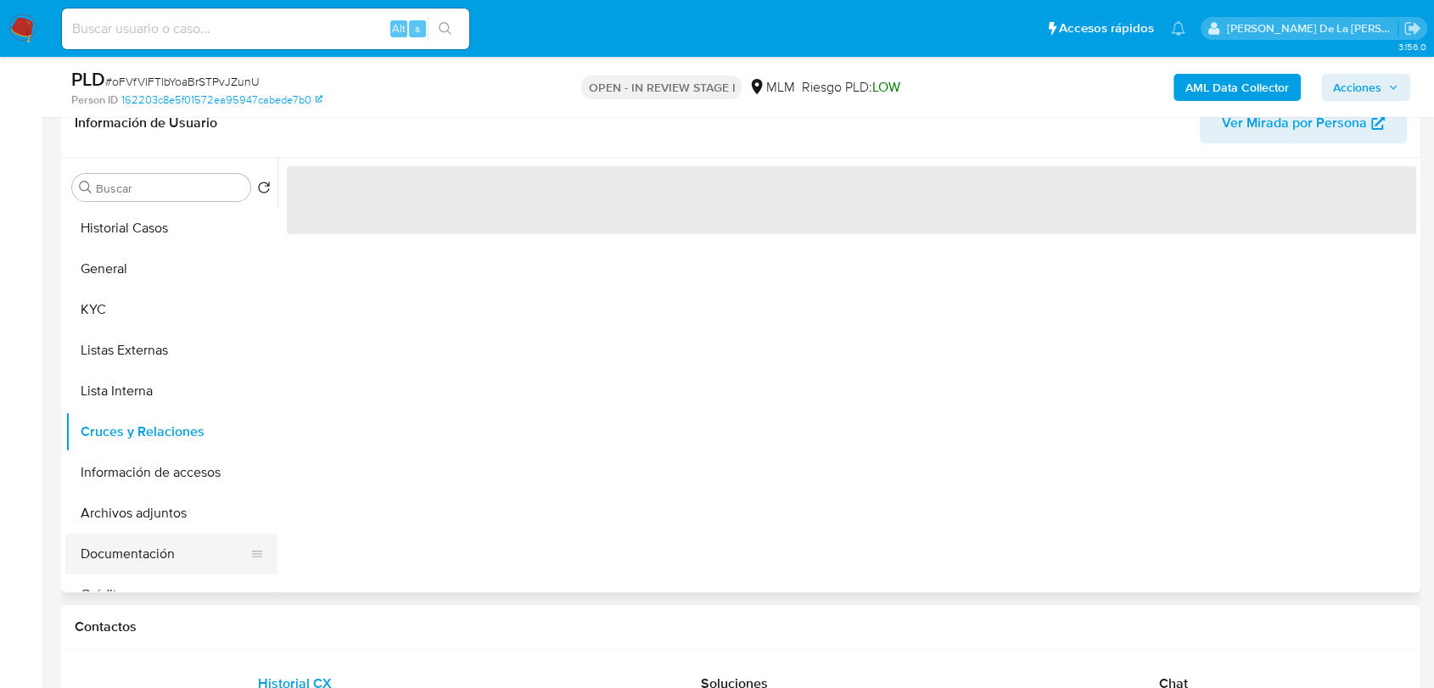
click at [127, 532] on ul "Historial Casos General KYC Listas Externas Lista Interna Cruces y Relaciones I…" at bounding box center [171, 399] width 212 height 383
click at [122, 545] on button "Documentación" at bounding box center [164, 554] width 199 height 41
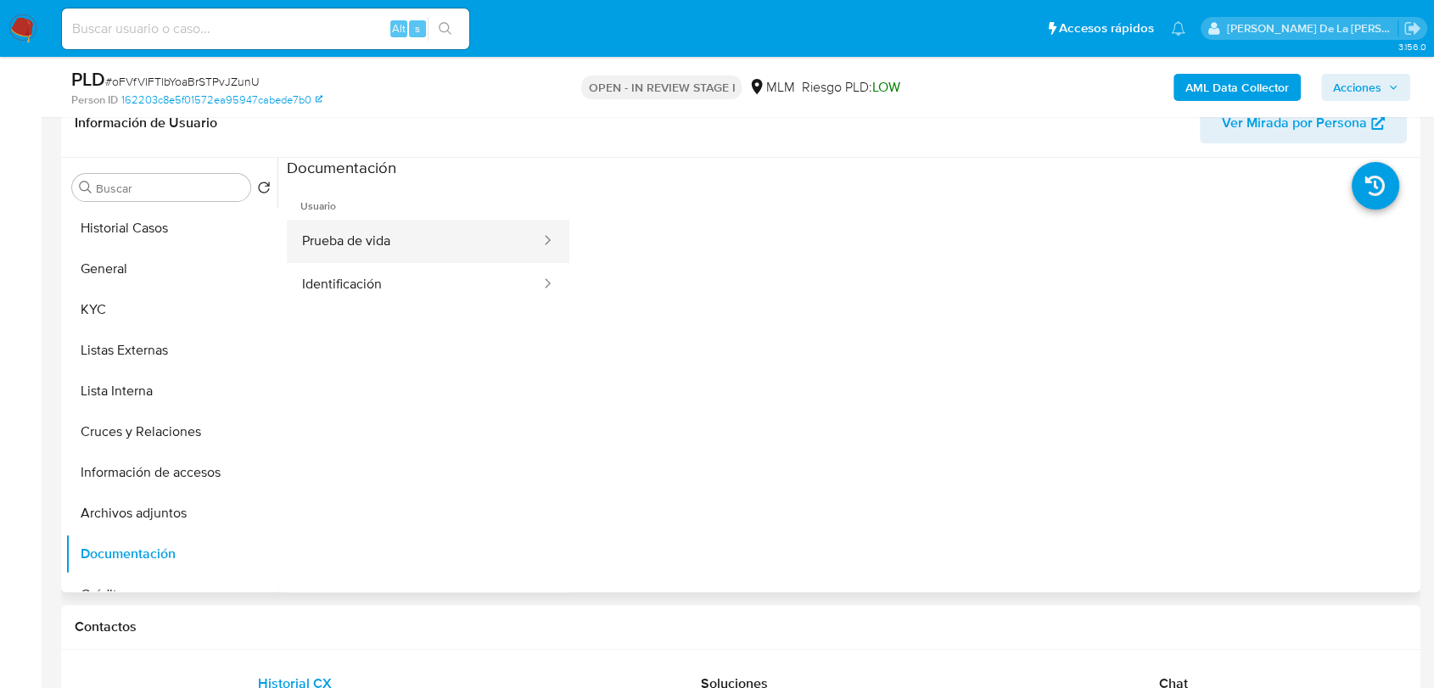
click at [372, 250] on button "Prueba de vida" at bounding box center [414, 241] width 255 height 43
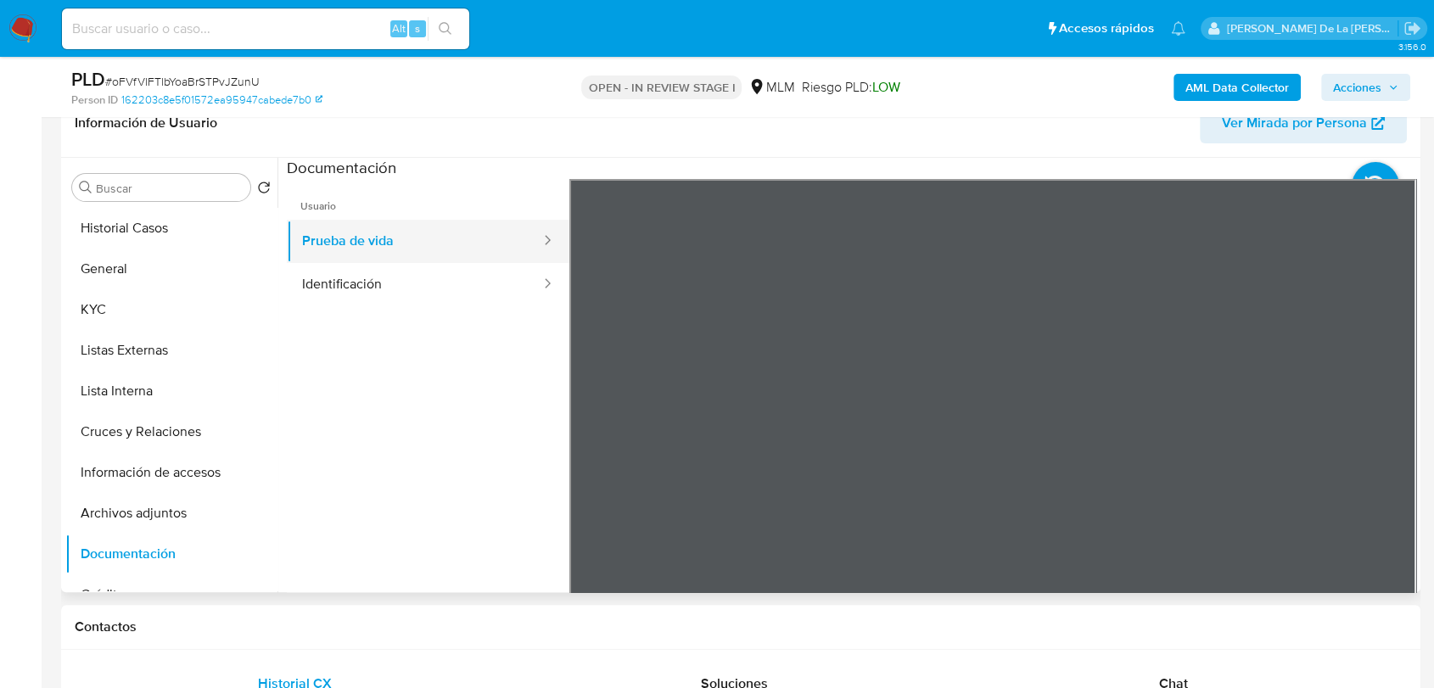
click at [316, 259] on button "Prueba de vida" at bounding box center [414, 241] width 255 height 43
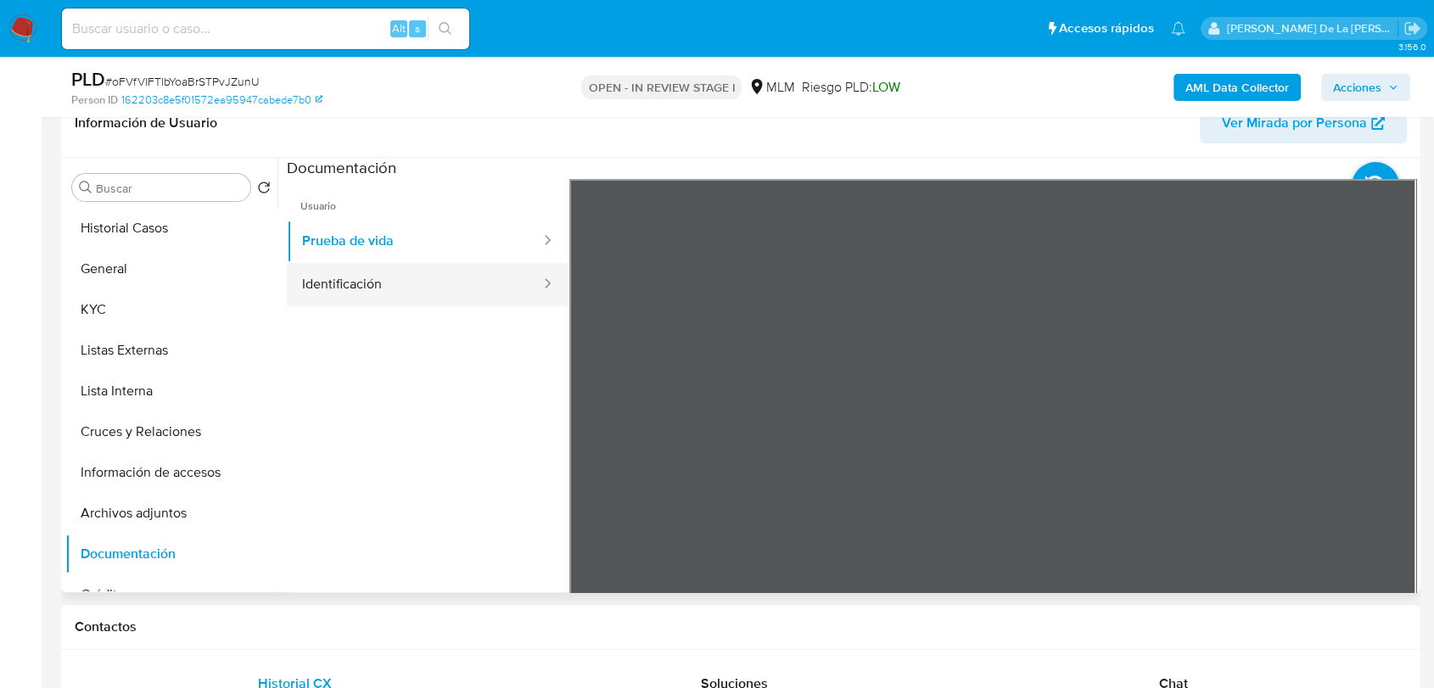
click at [333, 278] on button "Identificación" at bounding box center [414, 284] width 255 height 43
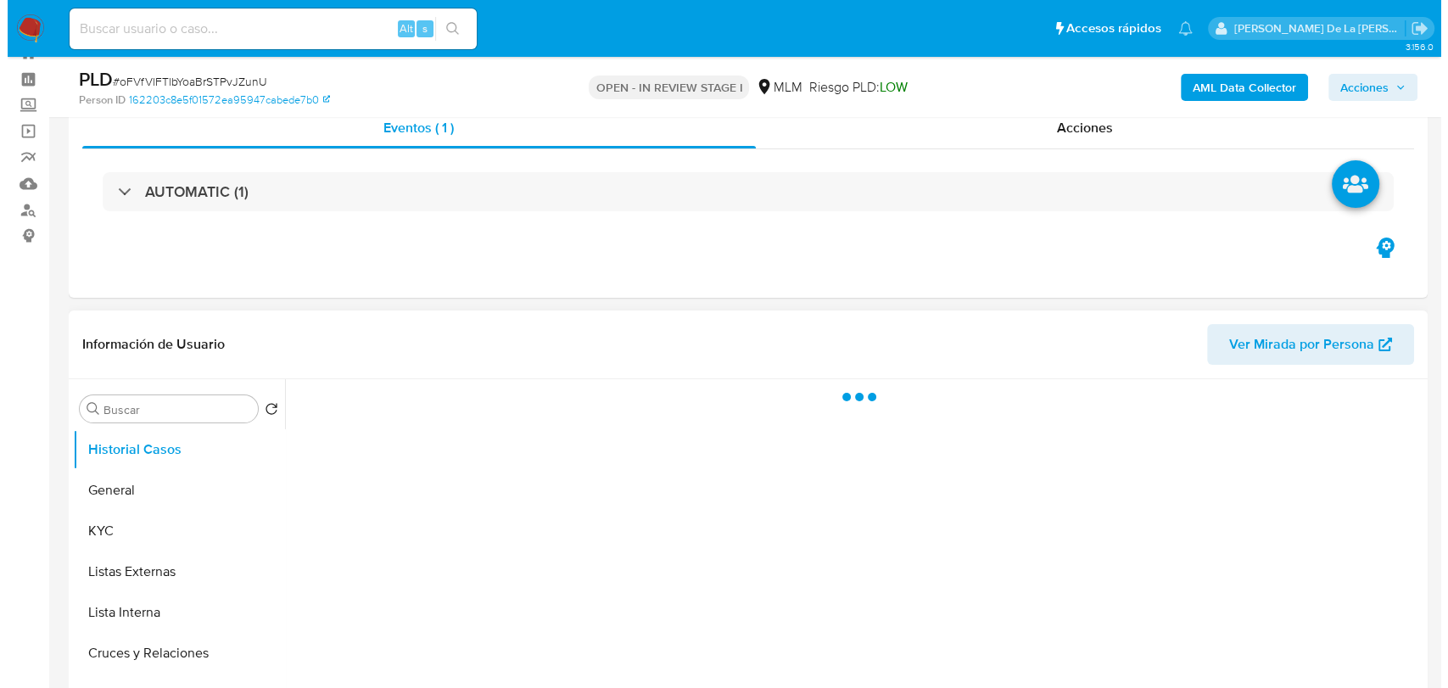
scroll to position [94, 0]
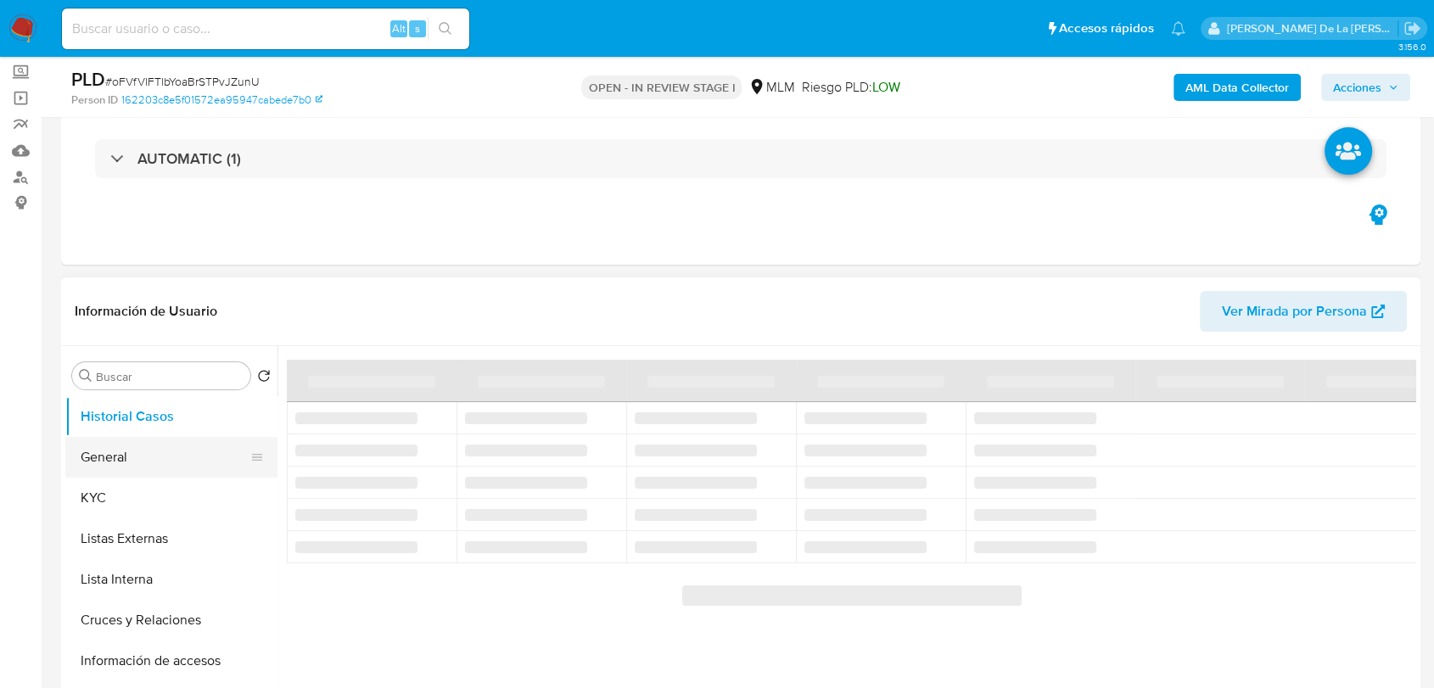
click at [118, 463] on button "General" at bounding box center [164, 457] width 199 height 41
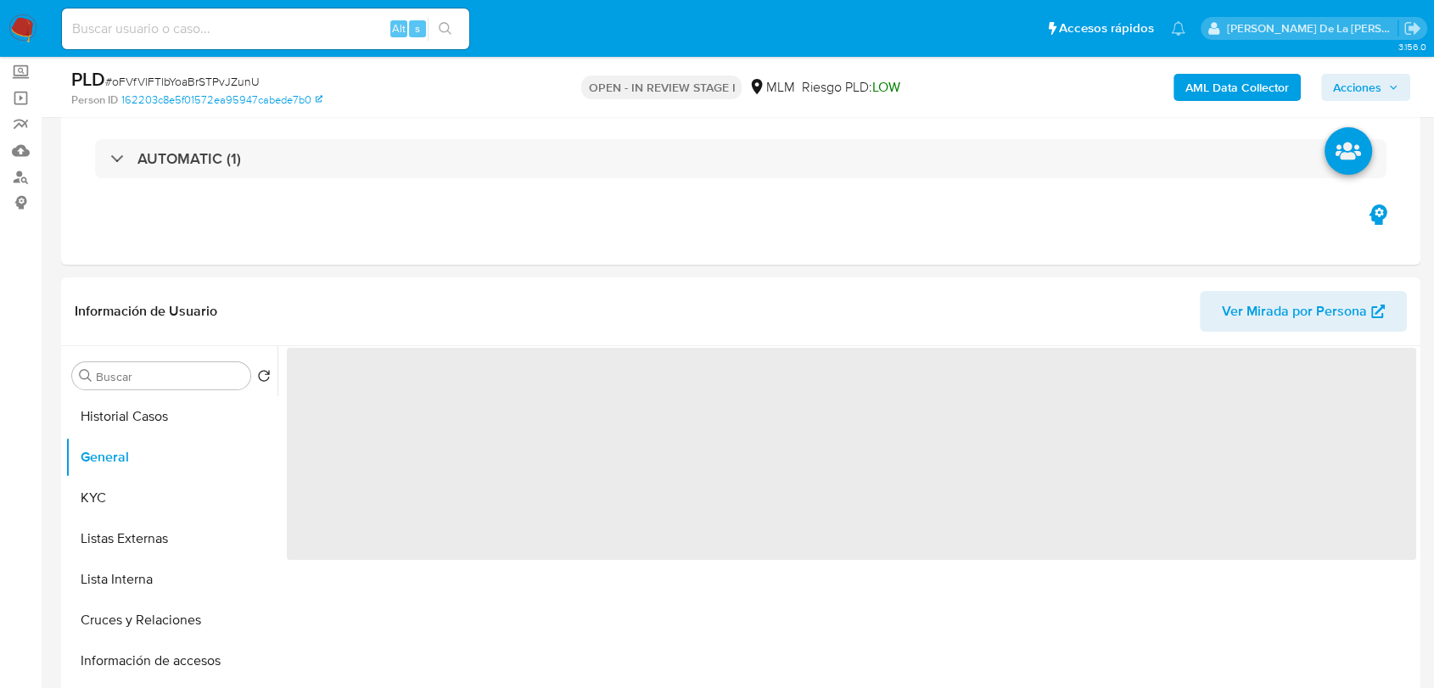
select select "10"
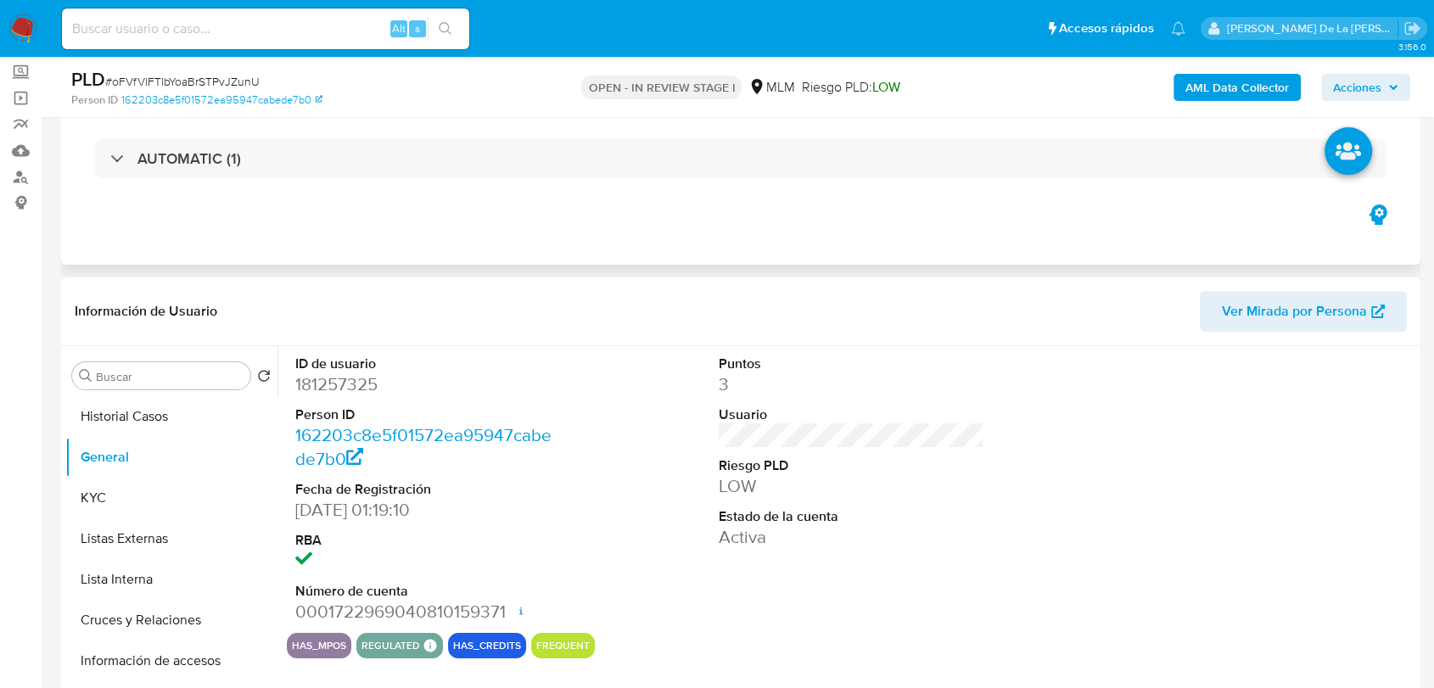
click at [1367, 215] on icon "button" at bounding box center [1377, 214] width 27 height 27
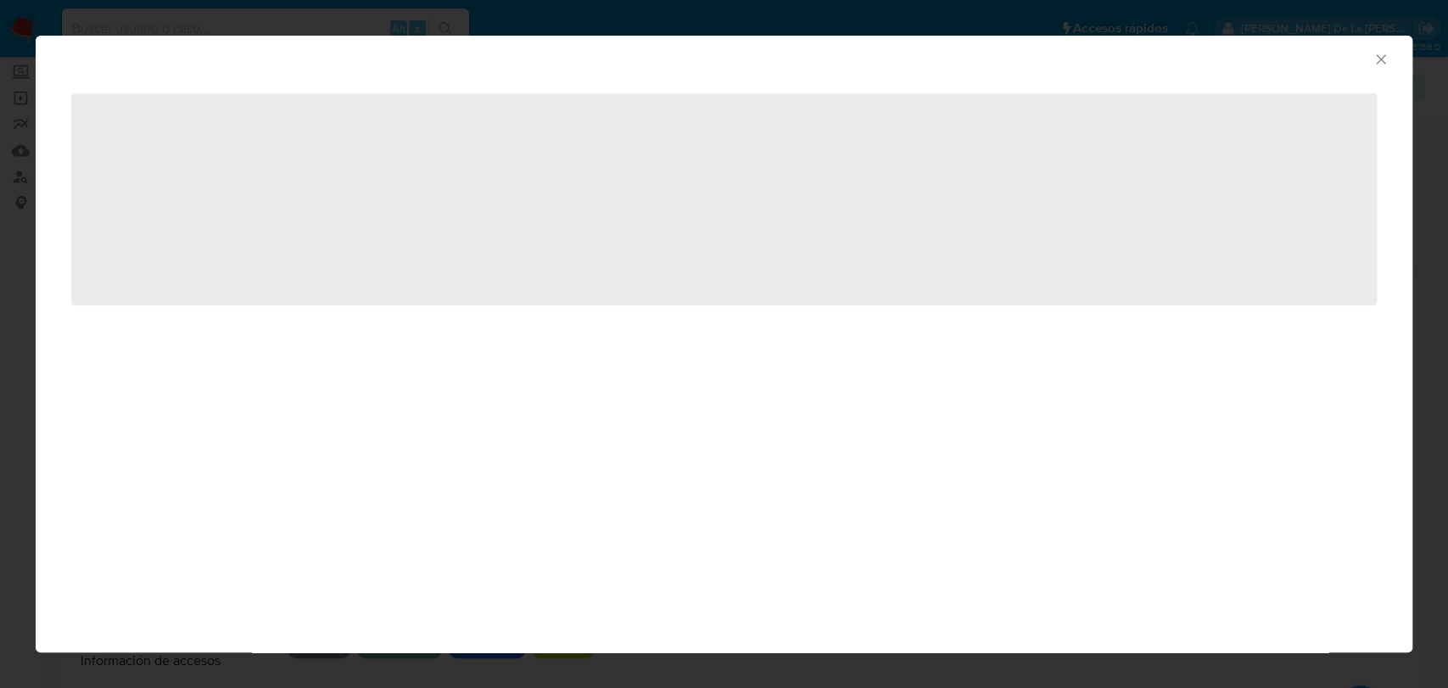
click at [1374, 63] on icon "Cerrar ventana" at bounding box center [1381, 59] width 17 height 17
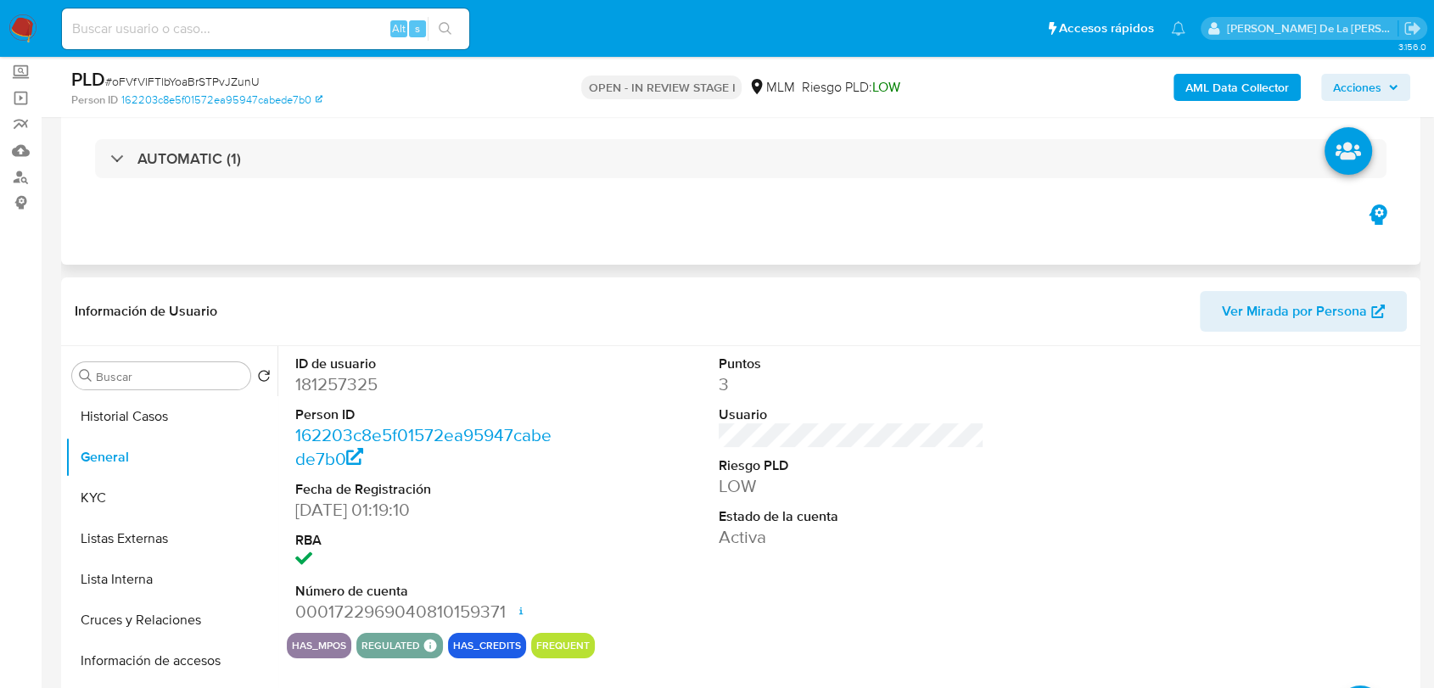
click at [1364, 221] on button "button" at bounding box center [1377, 214] width 51 height 27
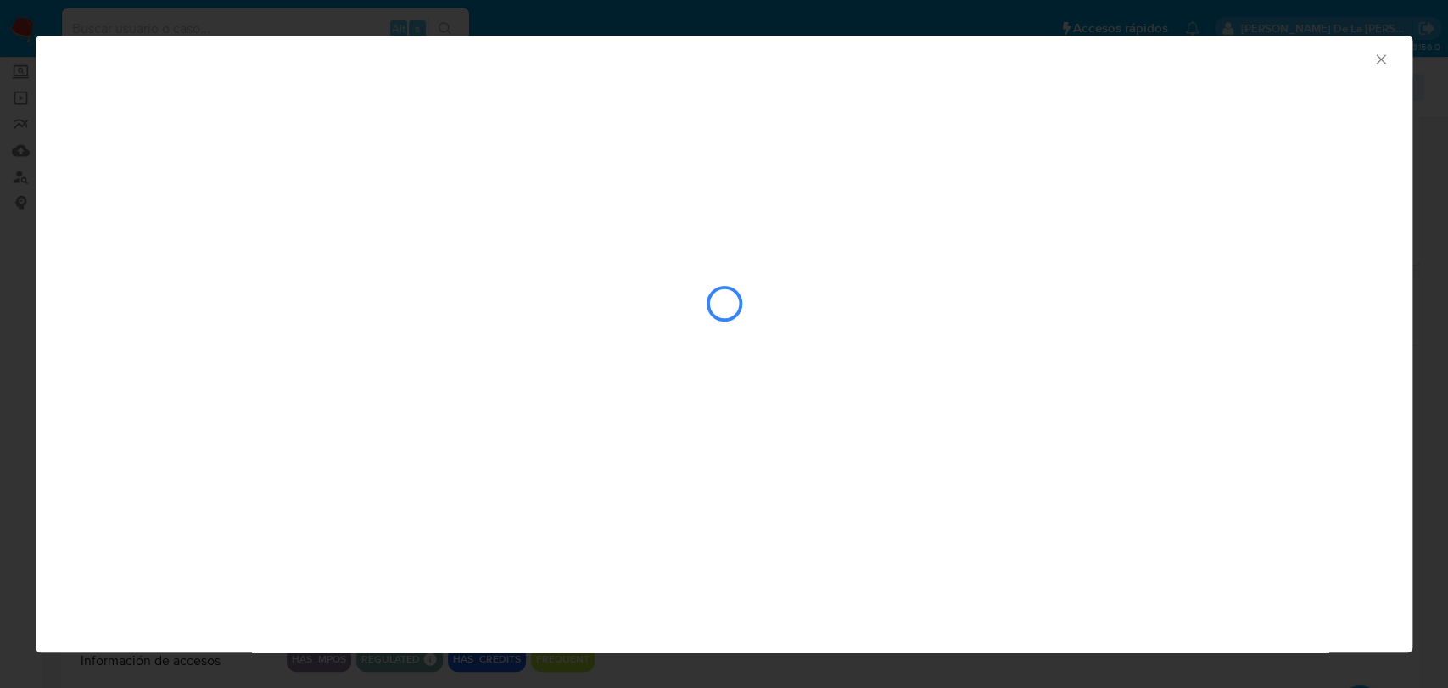
drag, startPoint x: 1384, startPoint y: 67, endPoint x: 984, endPoint y: 350, distance: 489.9
click at [990, 350] on div "Consolidado" at bounding box center [724, 230] width 1377 height 389
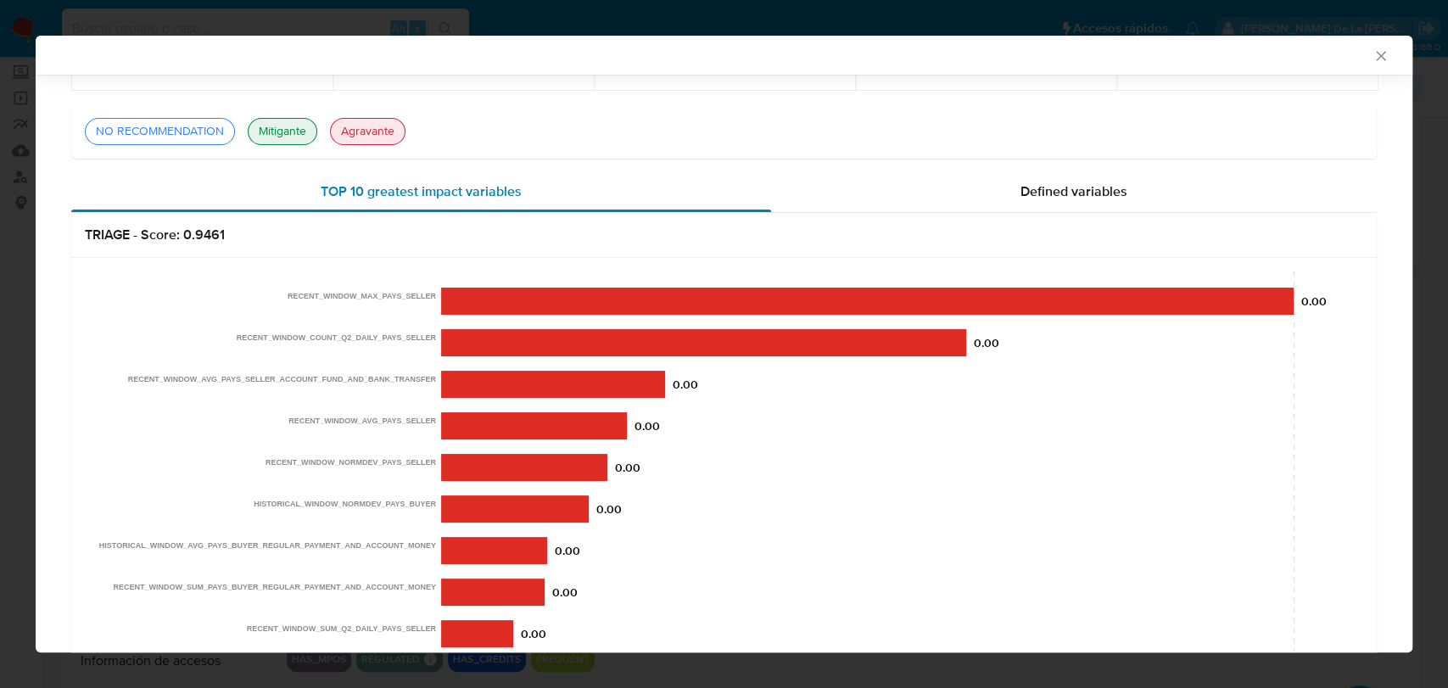
scroll to position [0, 0]
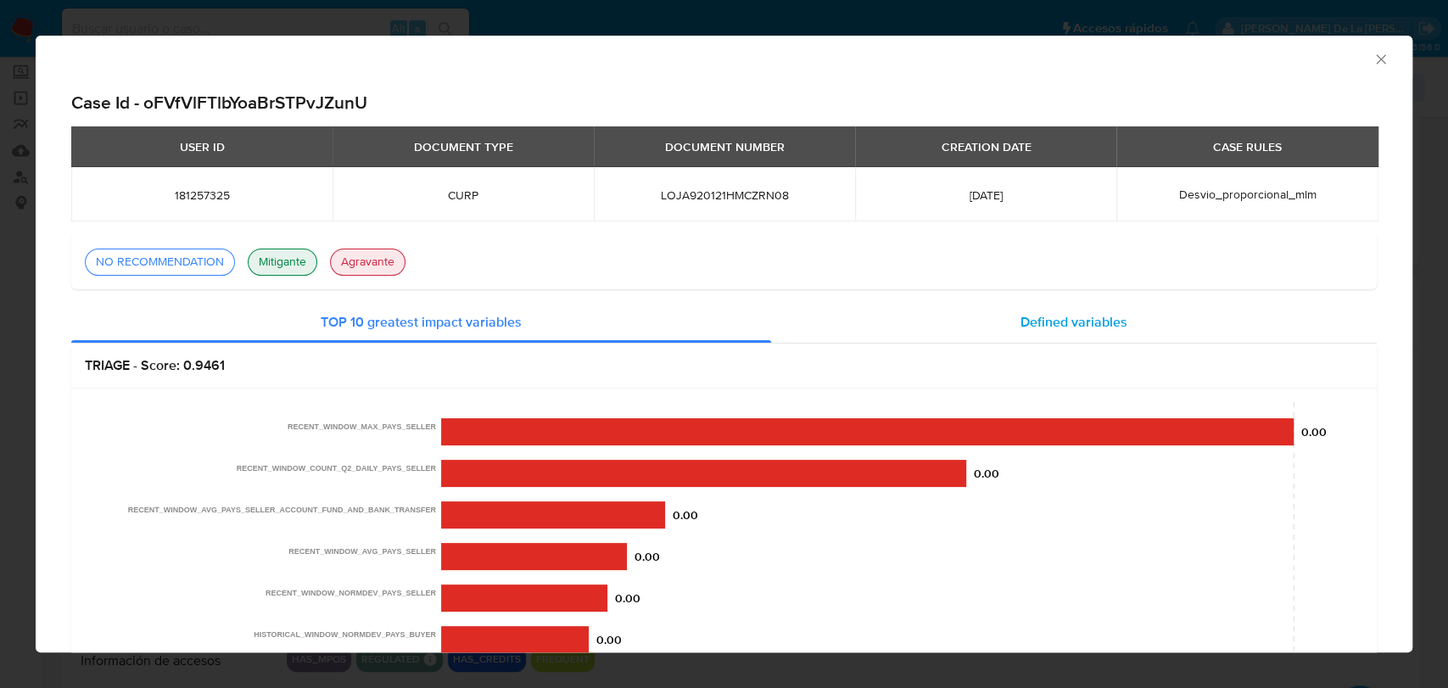
click at [1068, 326] on span "Defined variables" at bounding box center [1074, 322] width 107 height 20
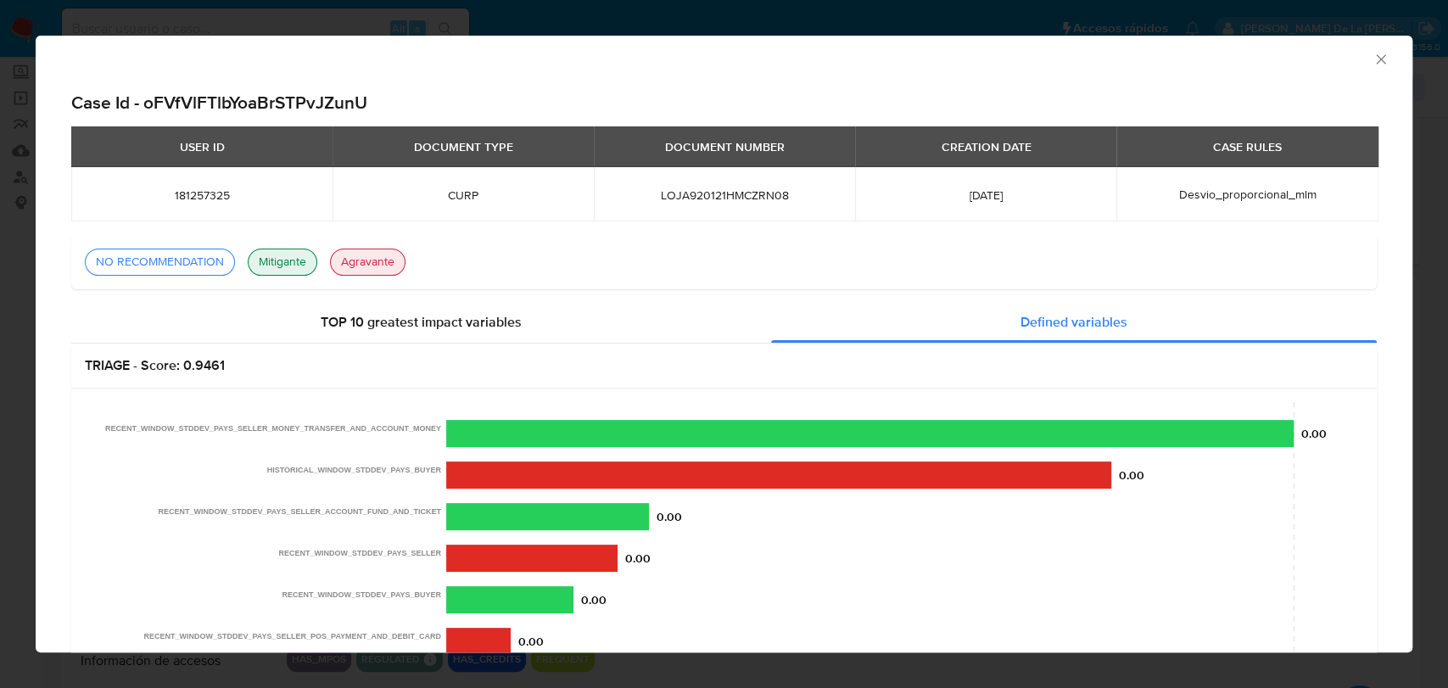
click at [1373, 60] on icon "Cerrar ventana" at bounding box center [1381, 59] width 17 height 17
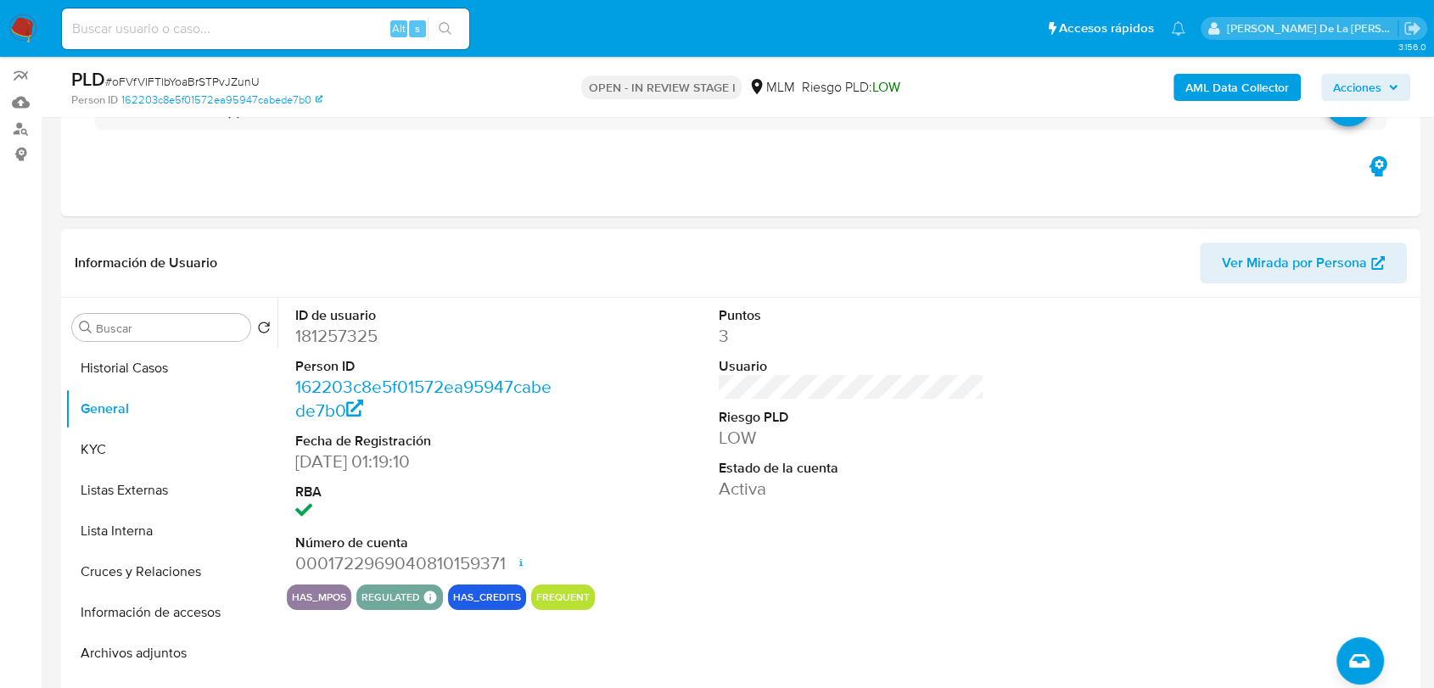
scroll to position [188, 0]
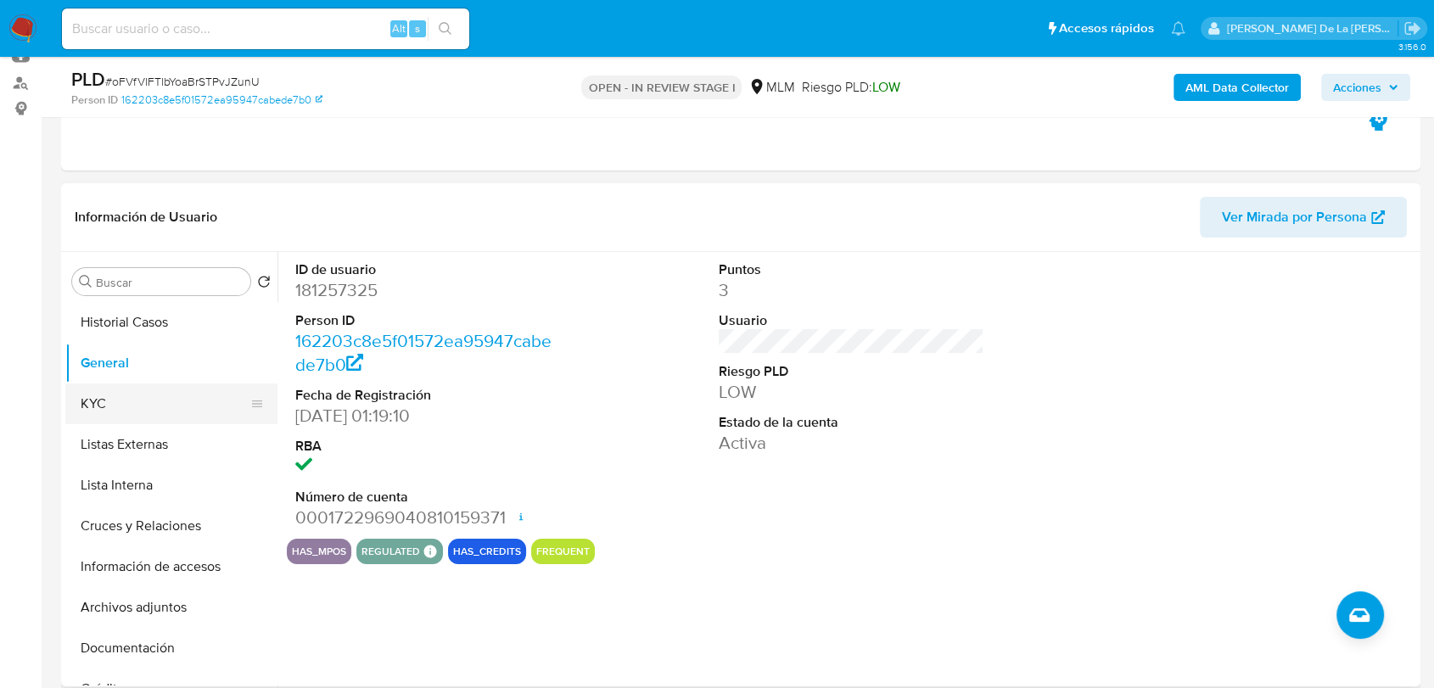
click at [140, 399] on button "KYC" at bounding box center [164, 403] width 199 height 41
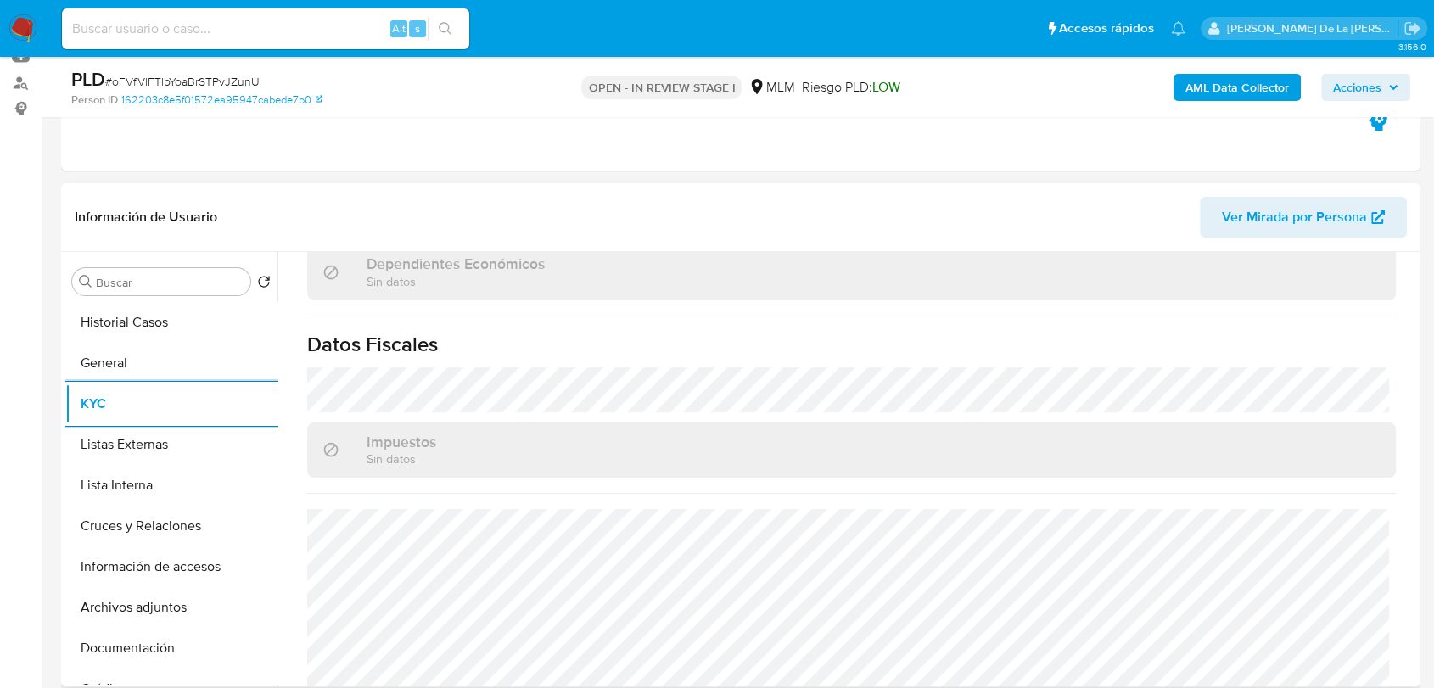
scroll to position [1066, 0]
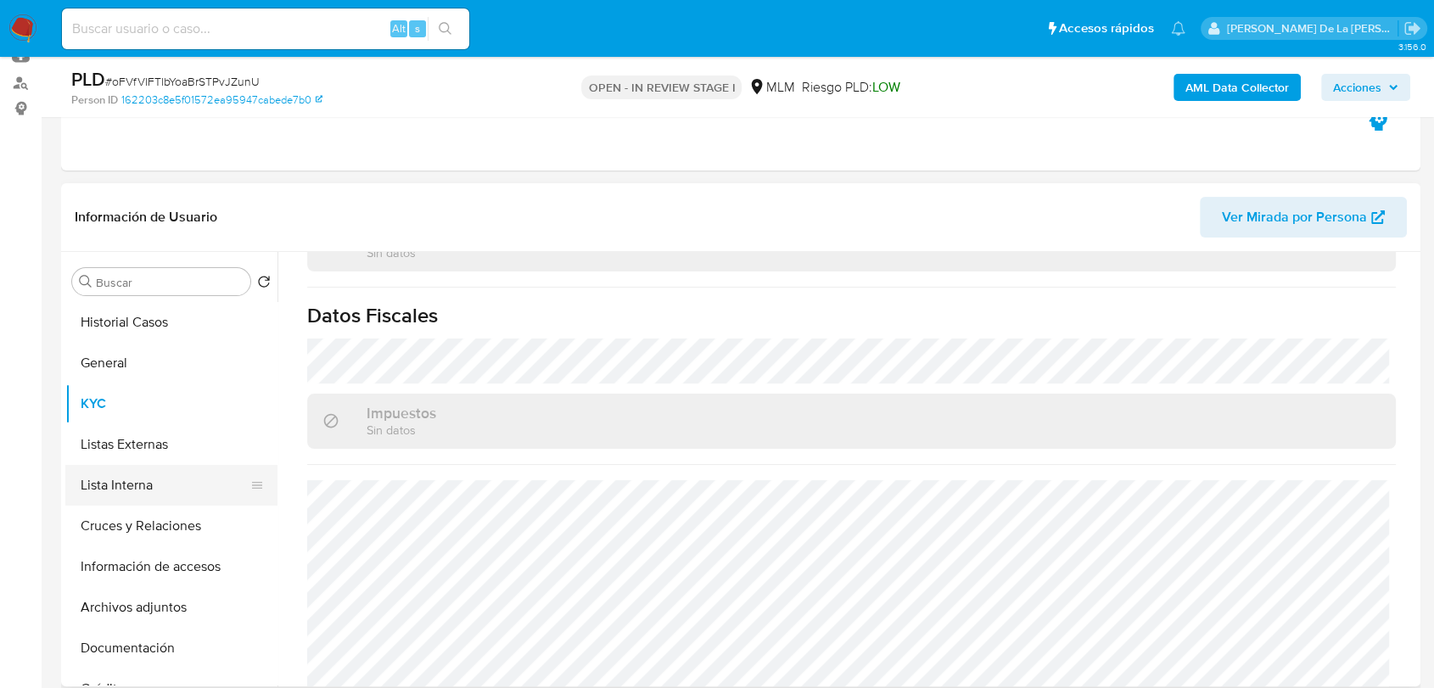
click at [146, 484] on button "Lista Interna" at bounding box center [164, 485] width 199 height 41
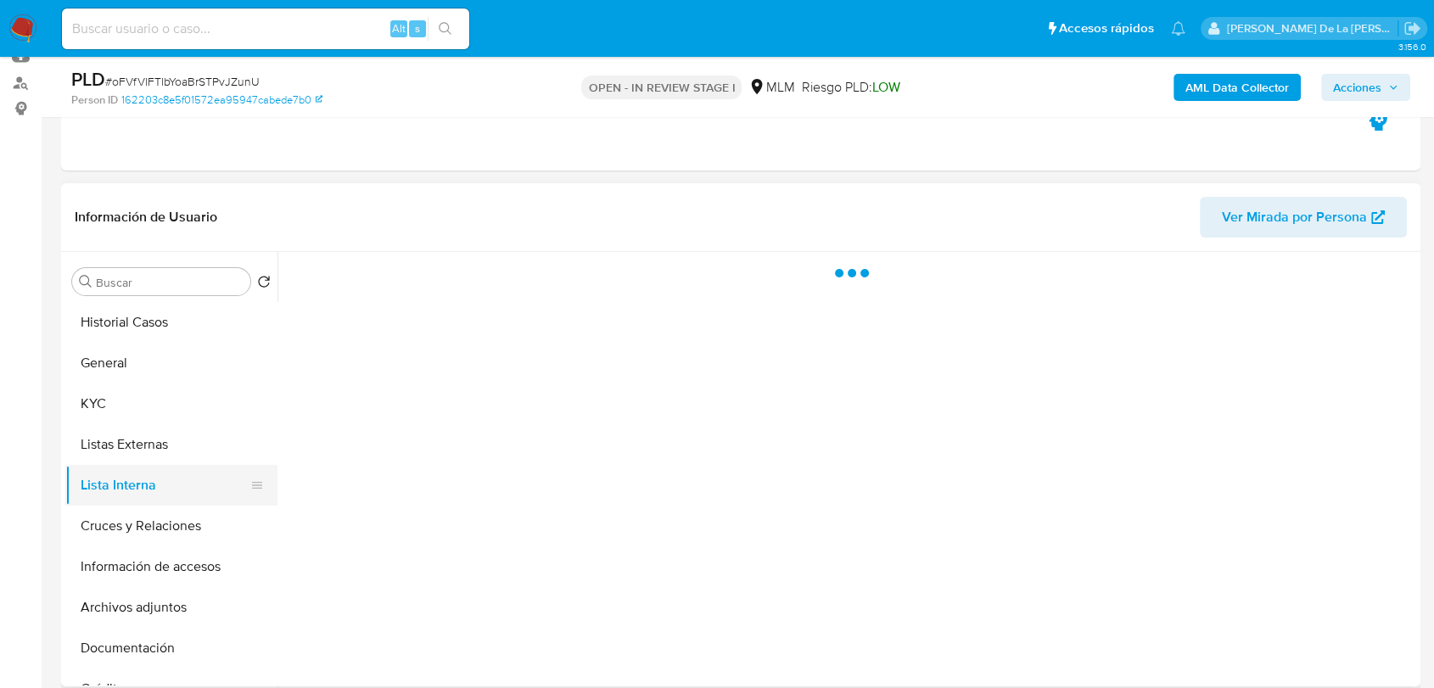
scroll to position [0, 0]
click at [143, 431] on button "Listas Externas" at bounding box center [164, 444] width 199 height 41
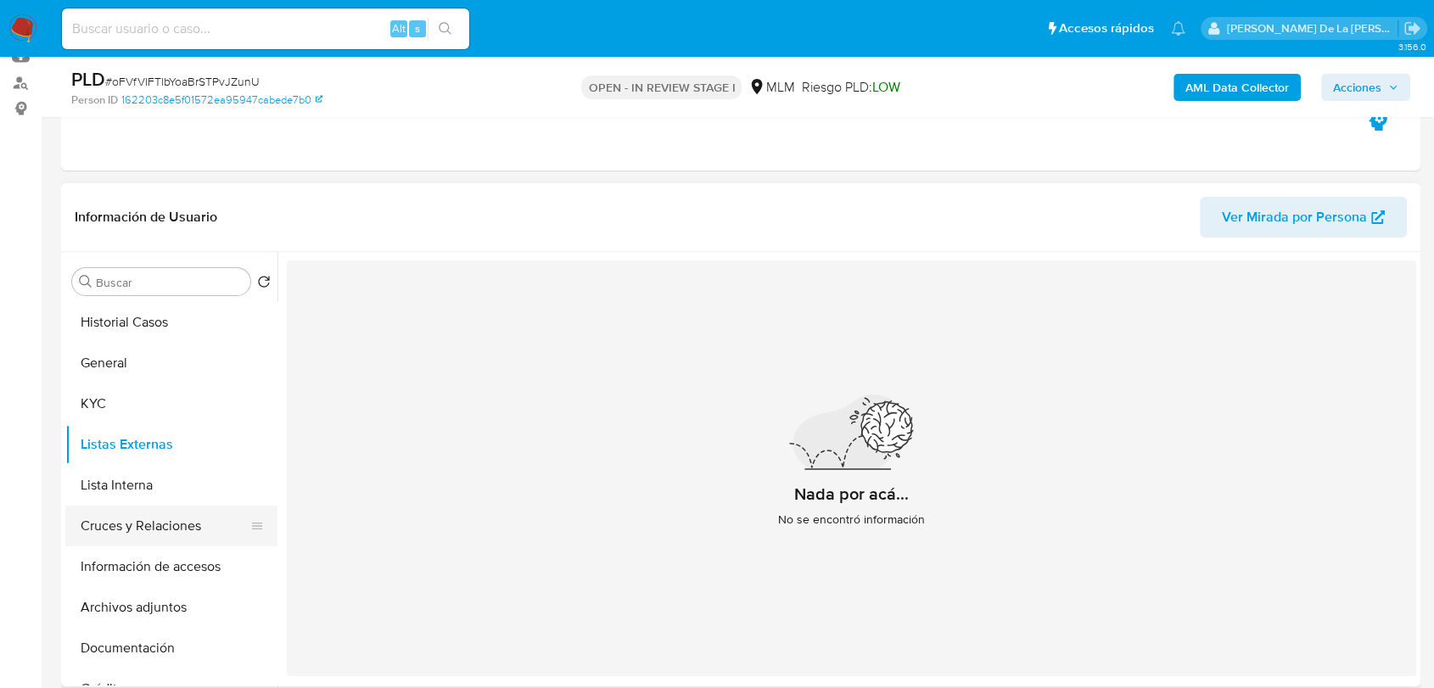
click at [152, 522] on button "Cruces y Relaciones" at bounding box center [164, 526] width 199 height 41
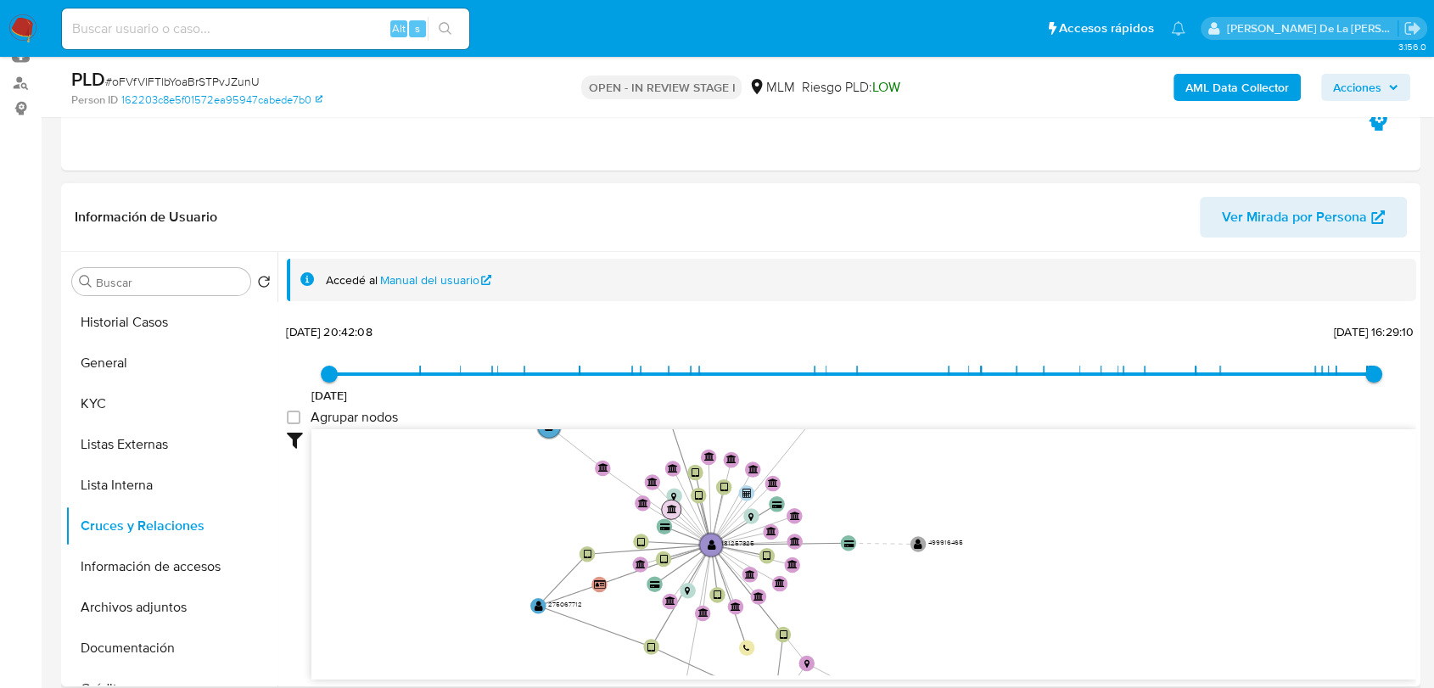
drag, startPoint x: 624, startPoint y: 524, endPoint x: 685, endPoint y: 508, distance: 62.4
click at [681, 508] on circle at bounding box center [672, 510] width 20 height 20
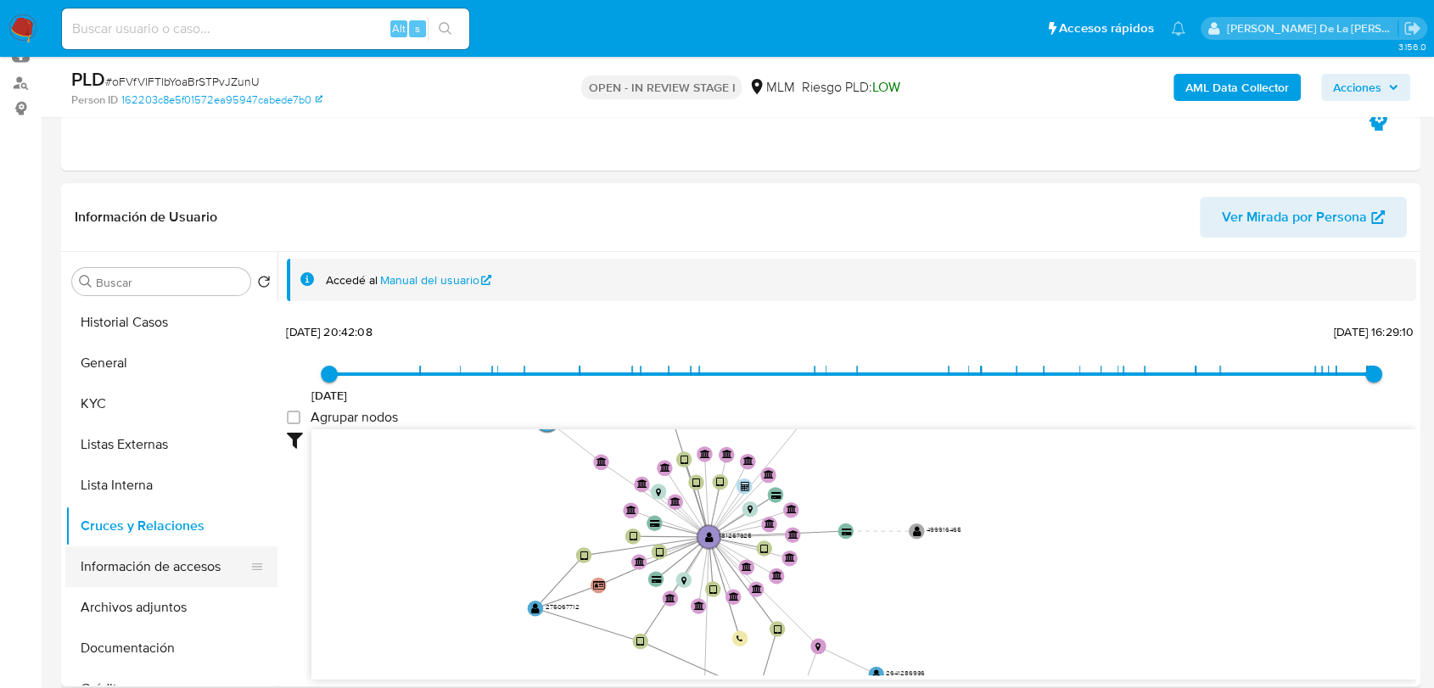
click at [123, 572] on button "Información de accesos" at bounding box center [164, 566] width 199 height 41
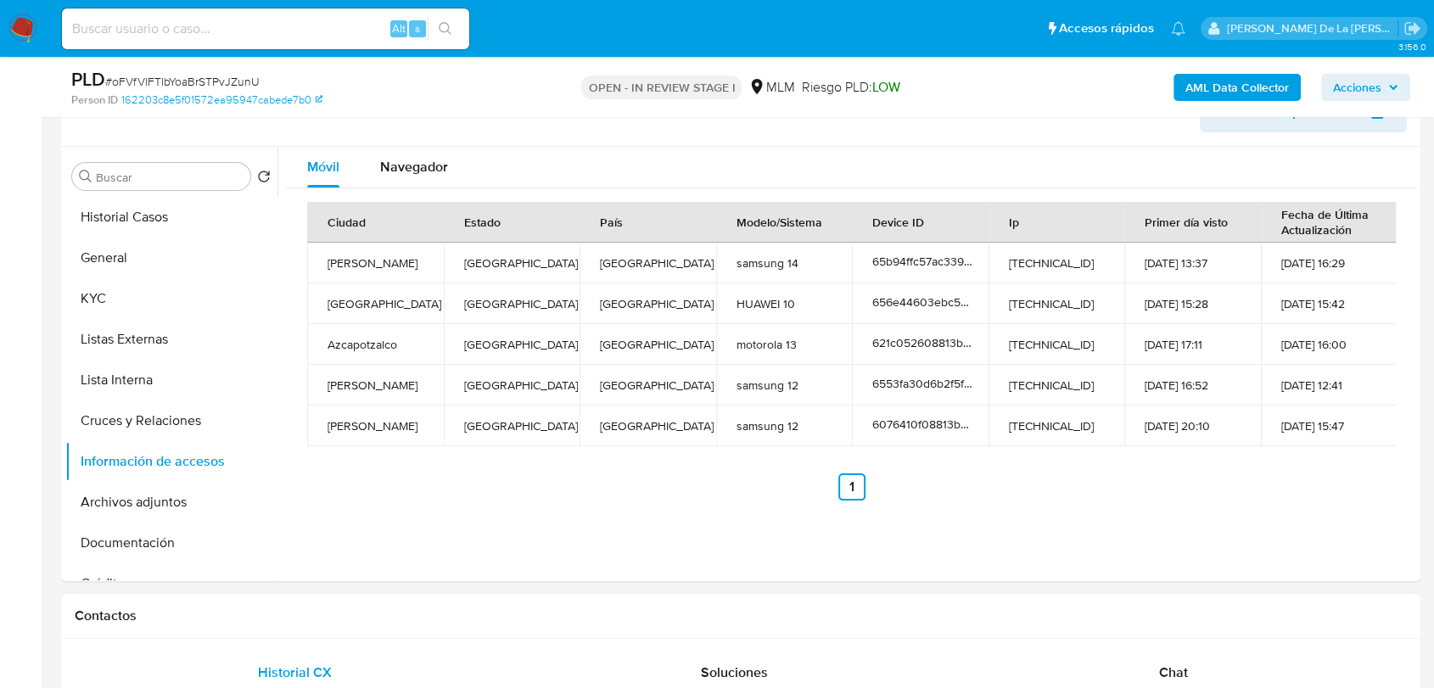
scroll to position [565, 0]
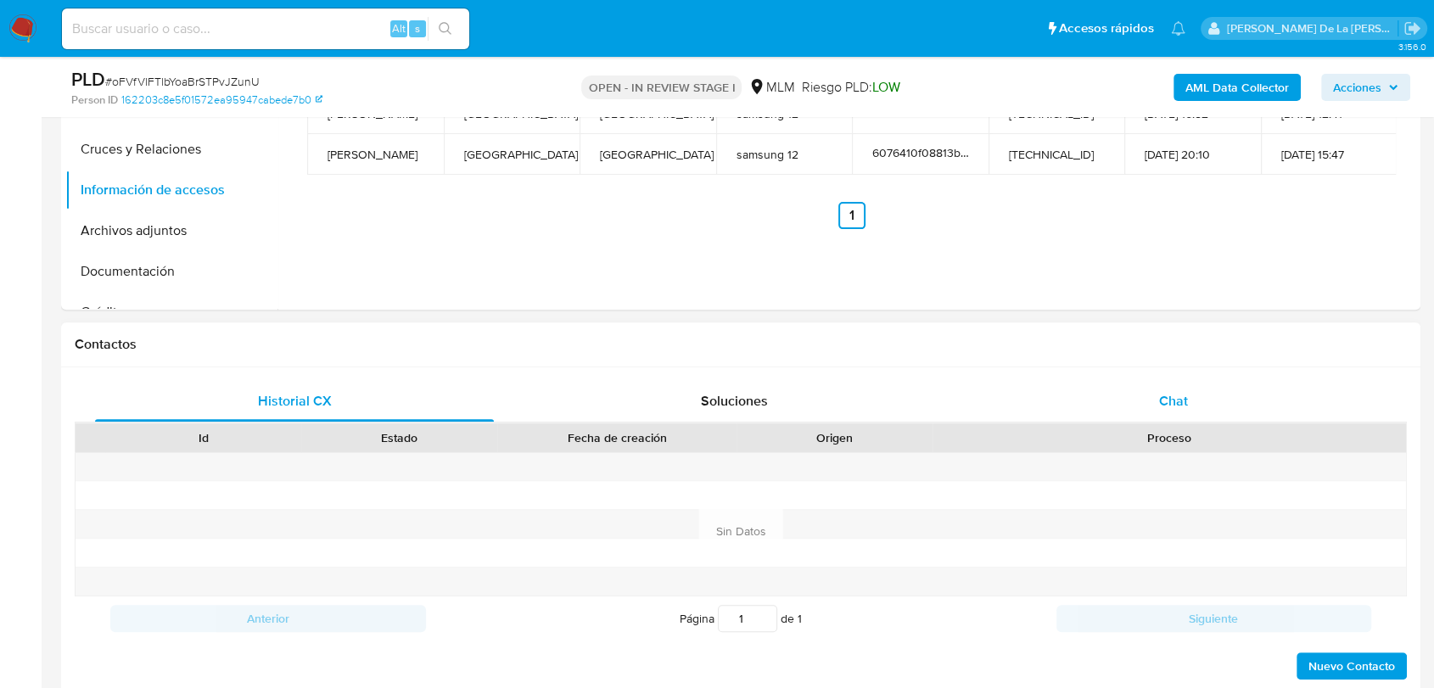
click at [1139, 392] on div "Chat" at bounding box center [1173, 401] width 399 height 41
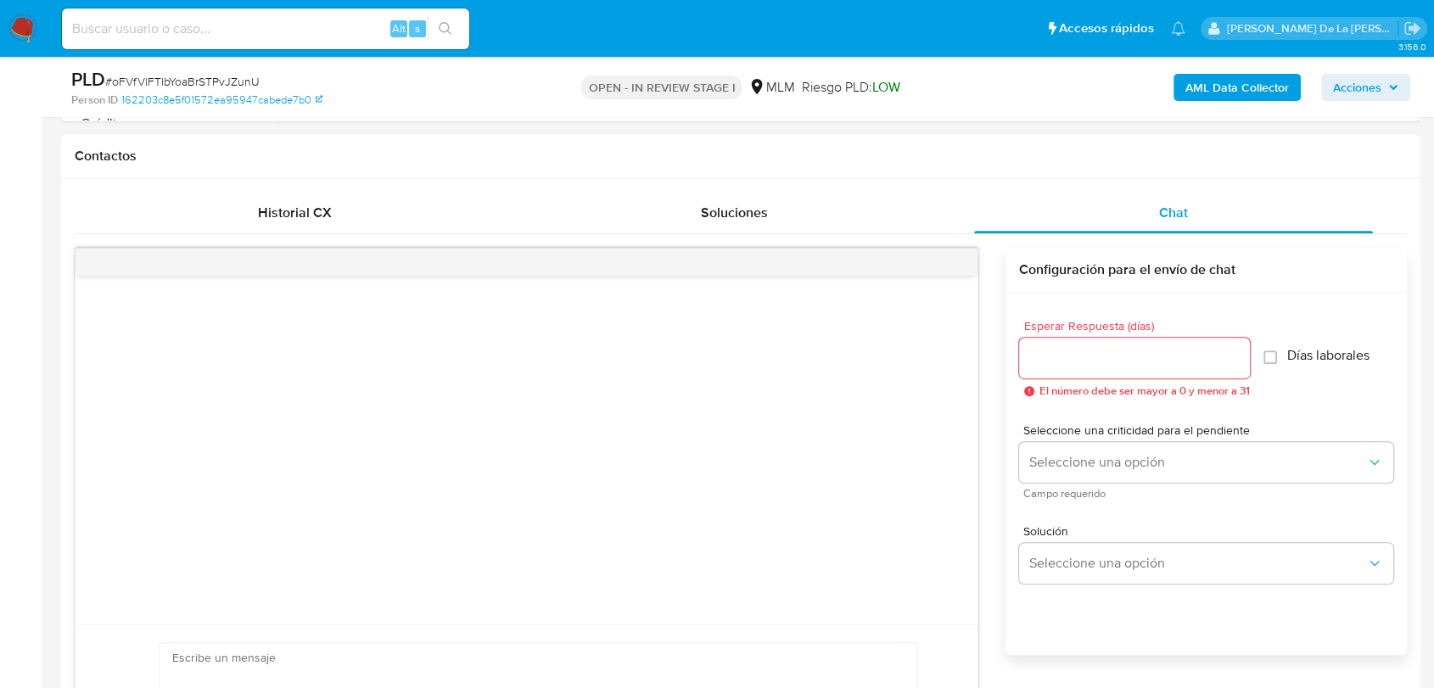
drag, startPoint x: 320, startPoint y: 643, endPoint x: 313, endPoint y: 657, distance: 15.2
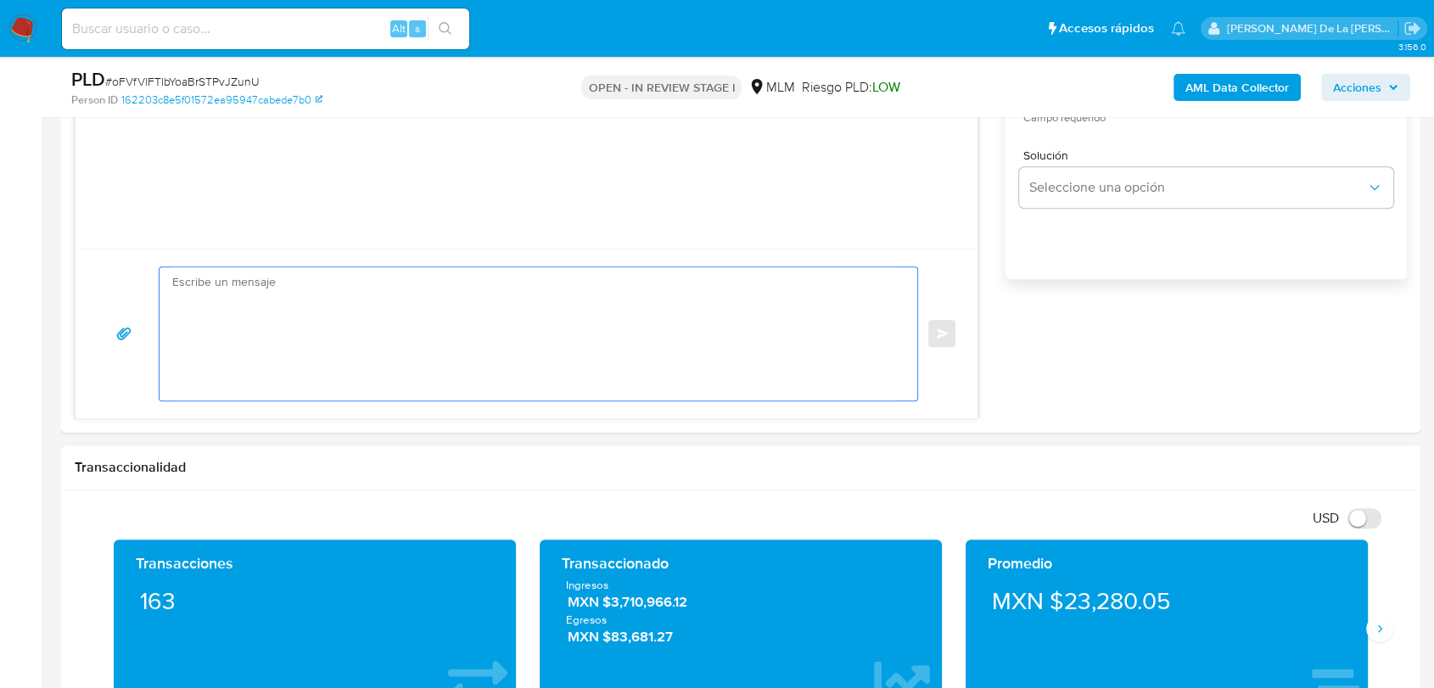
scroll to position [1131, 0]
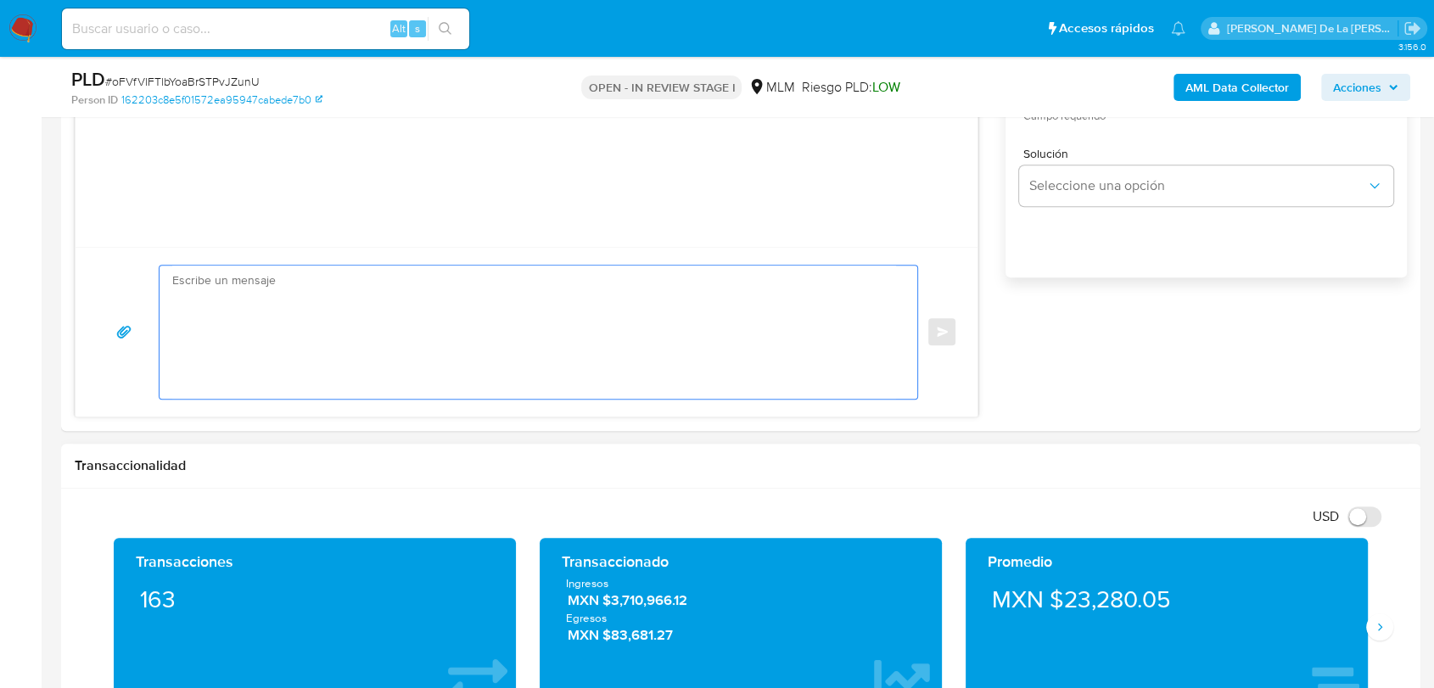
paste textarea "Estimado cliente, Te comunicamos que se ha identificado un cambio en el uso hab…"
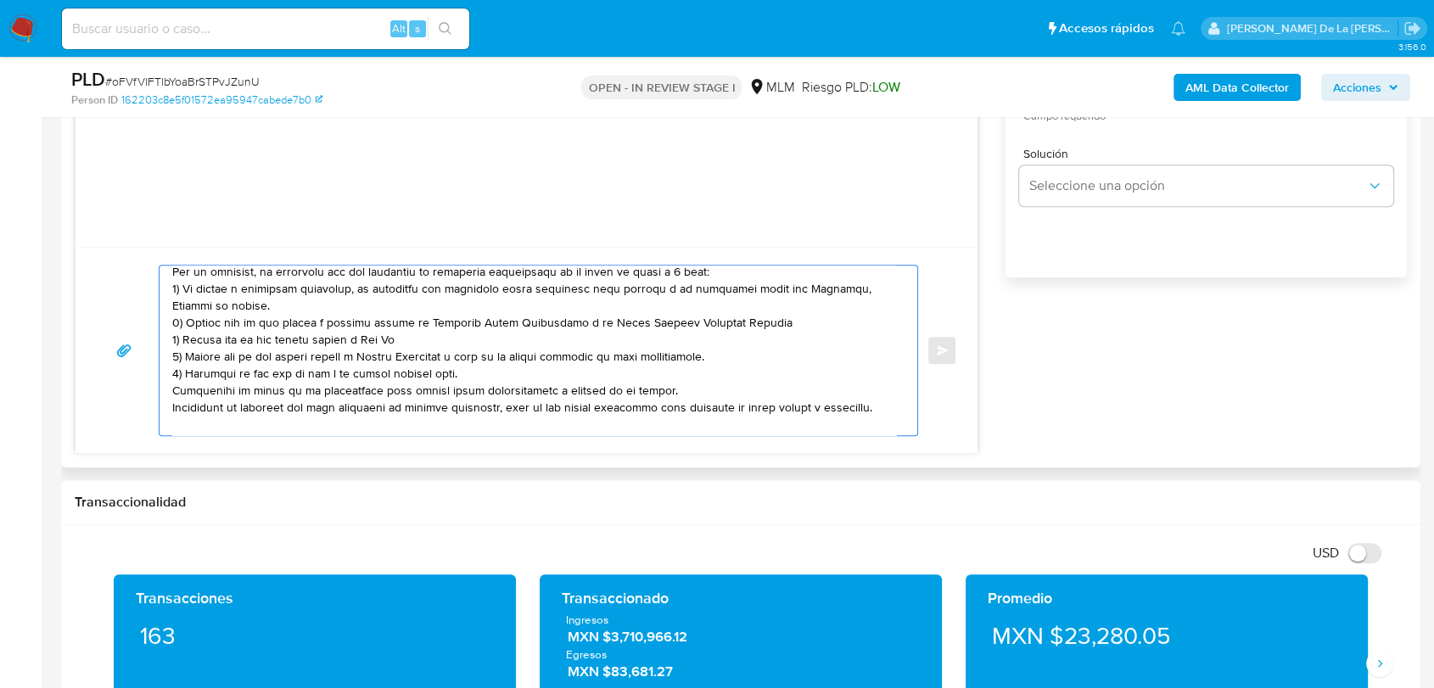
scroll to position [0, 0]
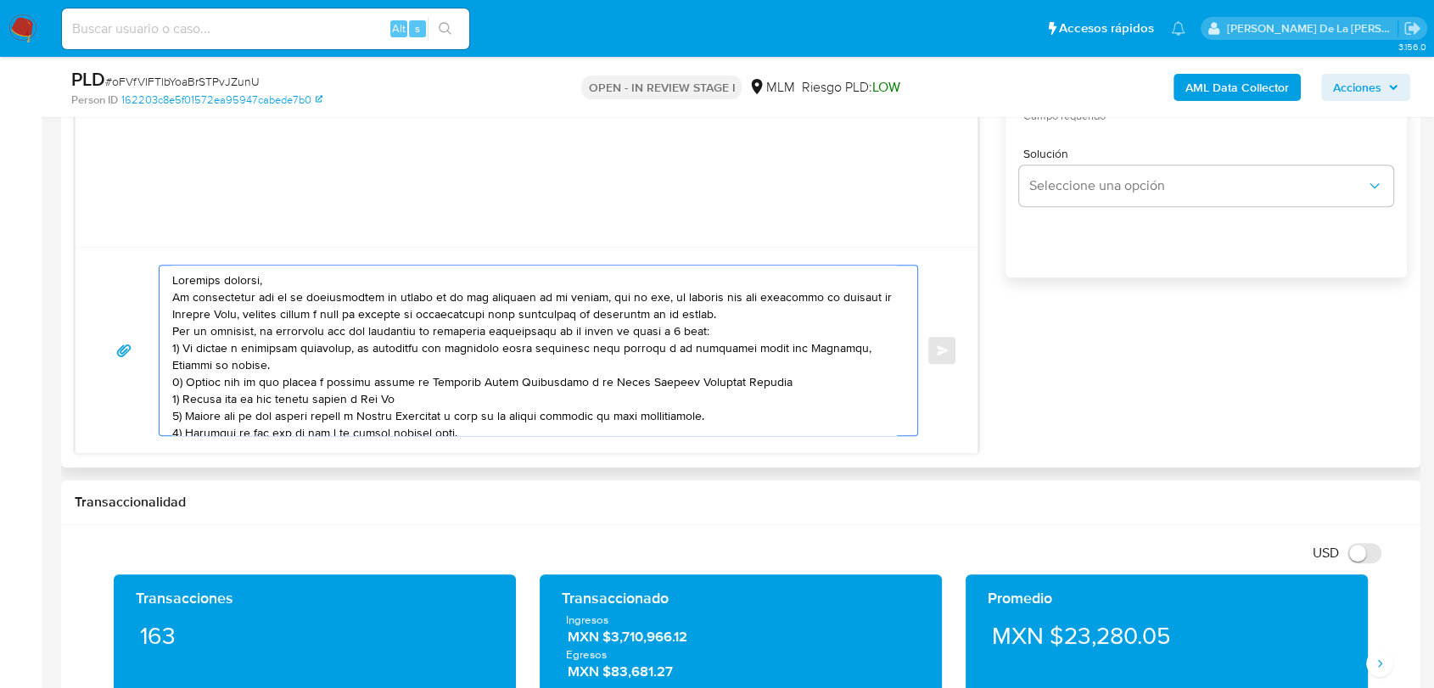
click at [305, 280] on textarea at bounding box center [534, 351] width 724 height 170
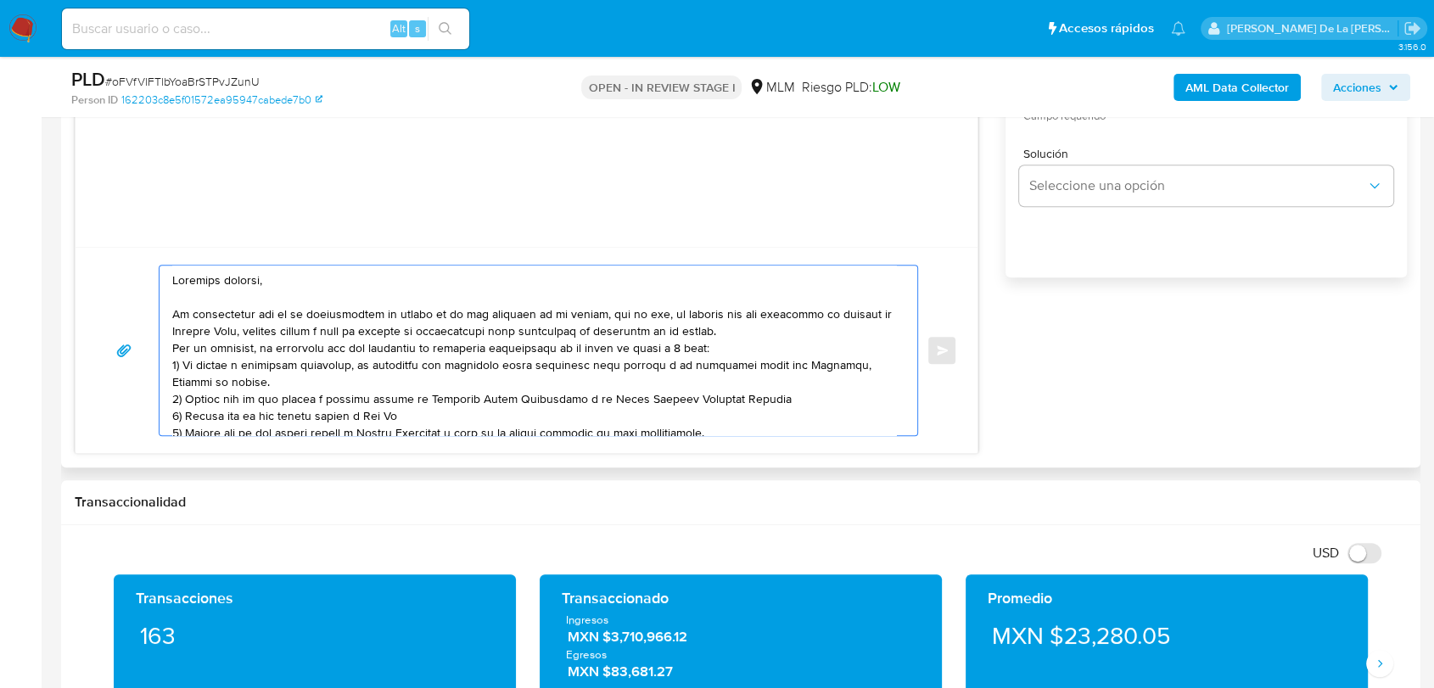
click at [786, 339] on textarea at bounding box center [534, 351] width 724 height 170
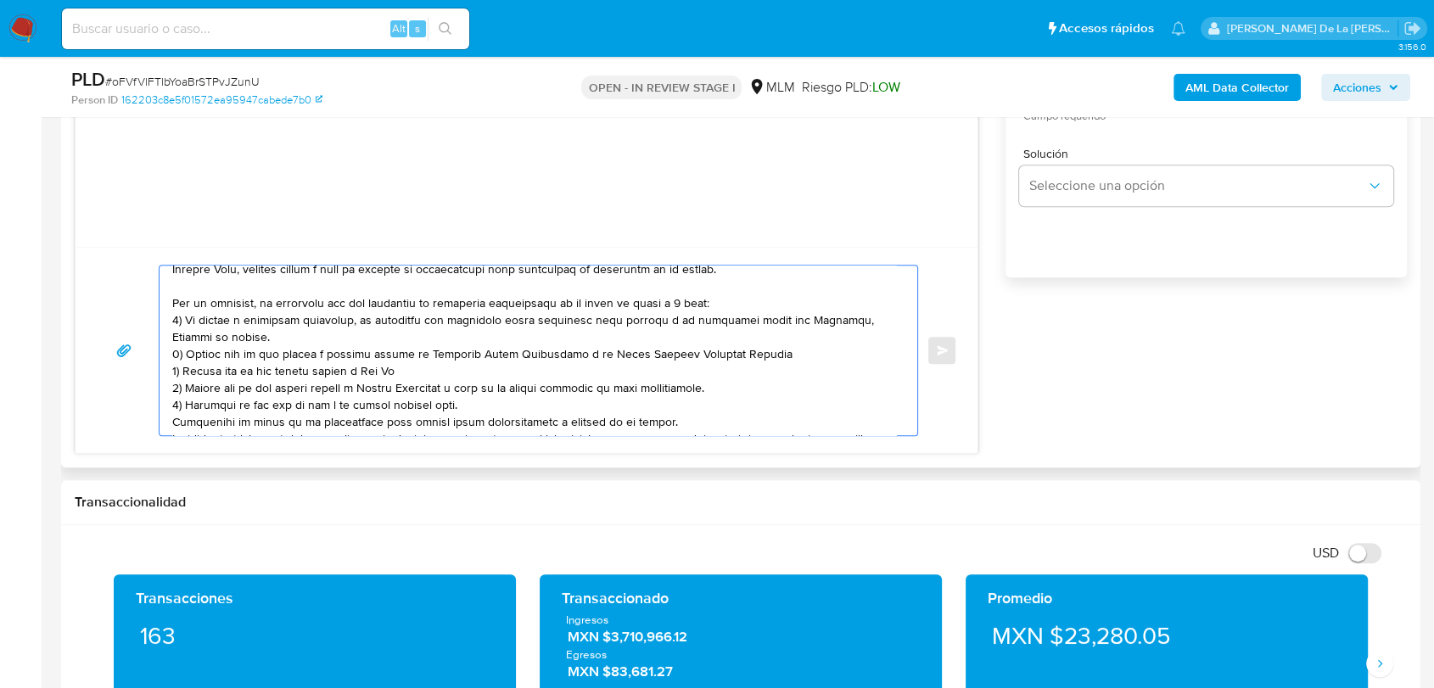
scroll to position [94, 0]
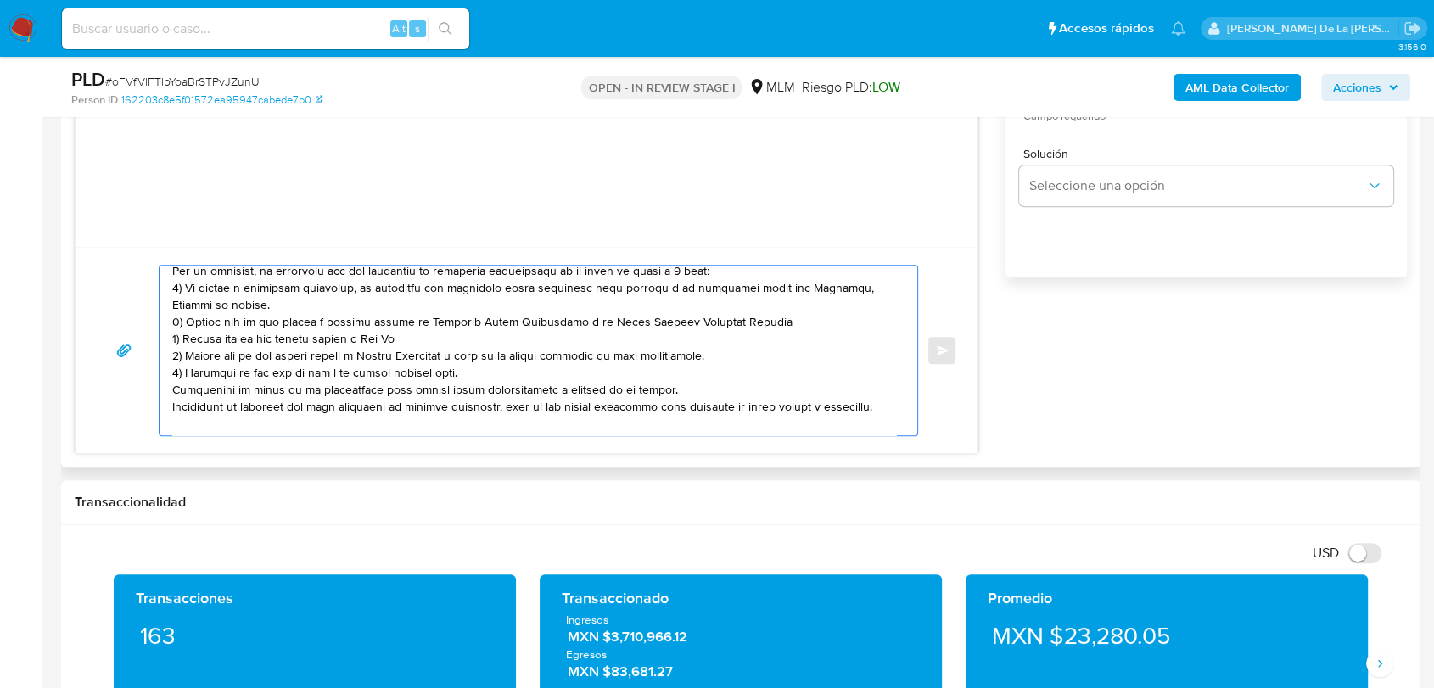
click at [474, 377] on textarea at bounding box center [534, 351] width 724 height 170
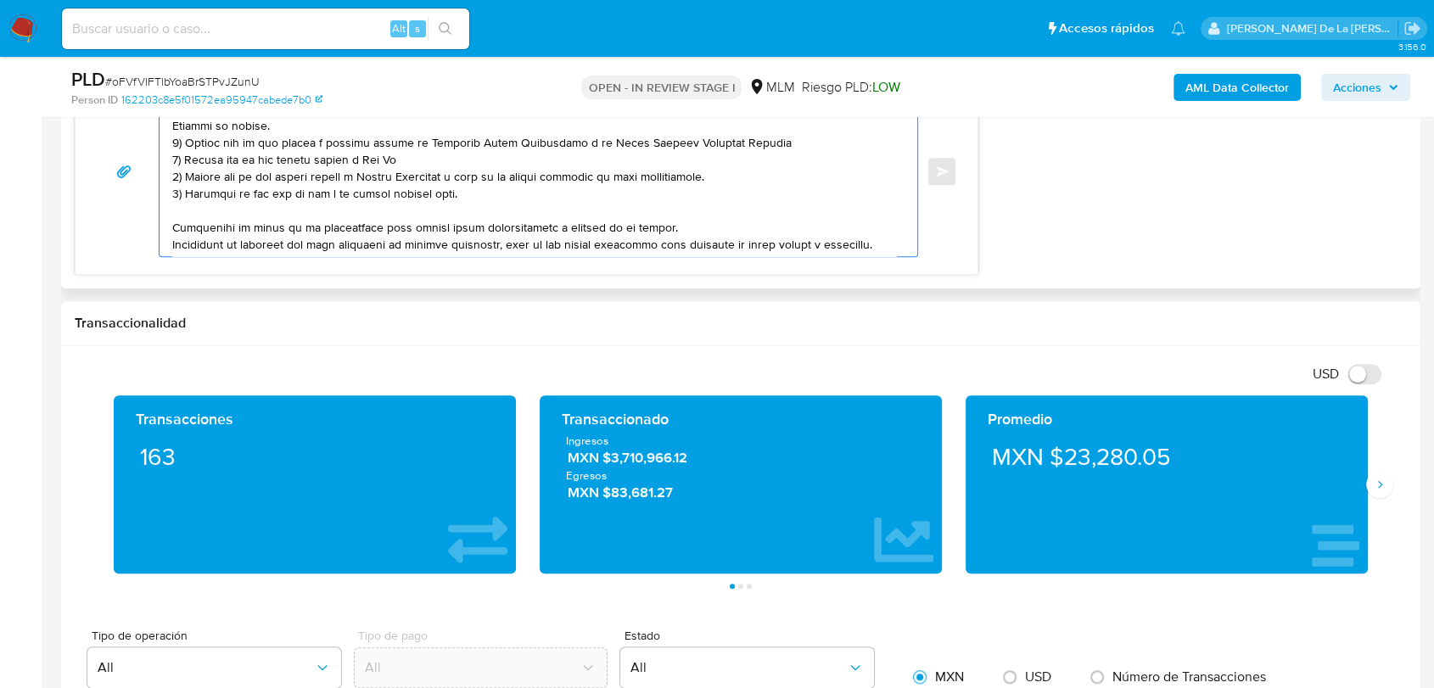
scroll to position [1319, 0]
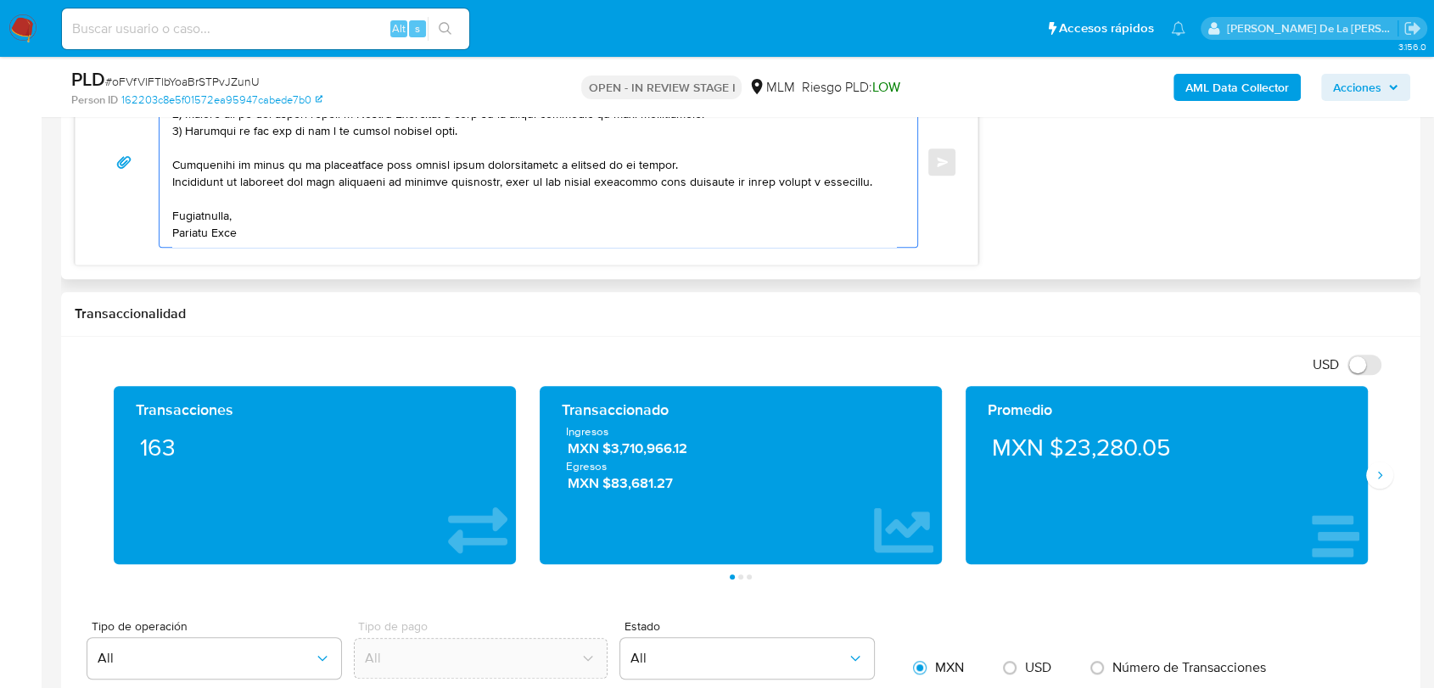
click at [248, 232] on textarea at bounding box center [534, 162] width 724 height 170
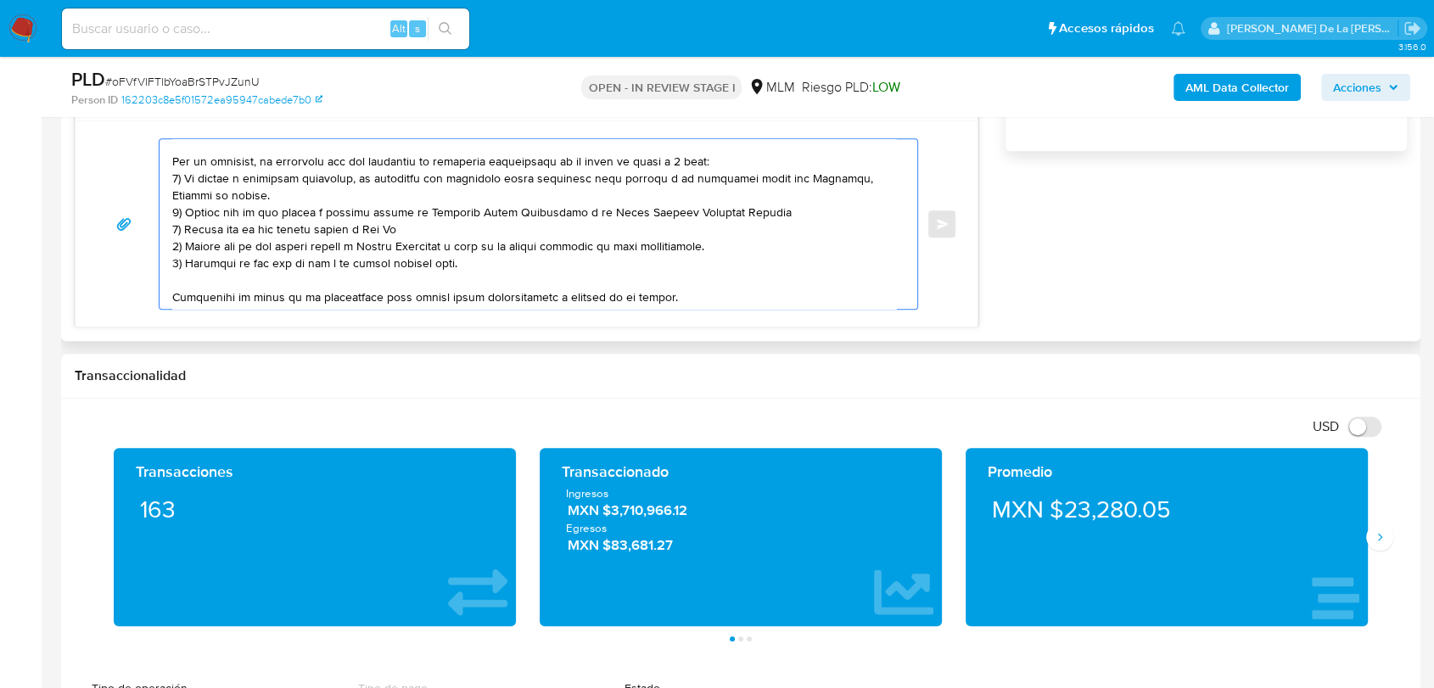
scroll to position [1225, 0]
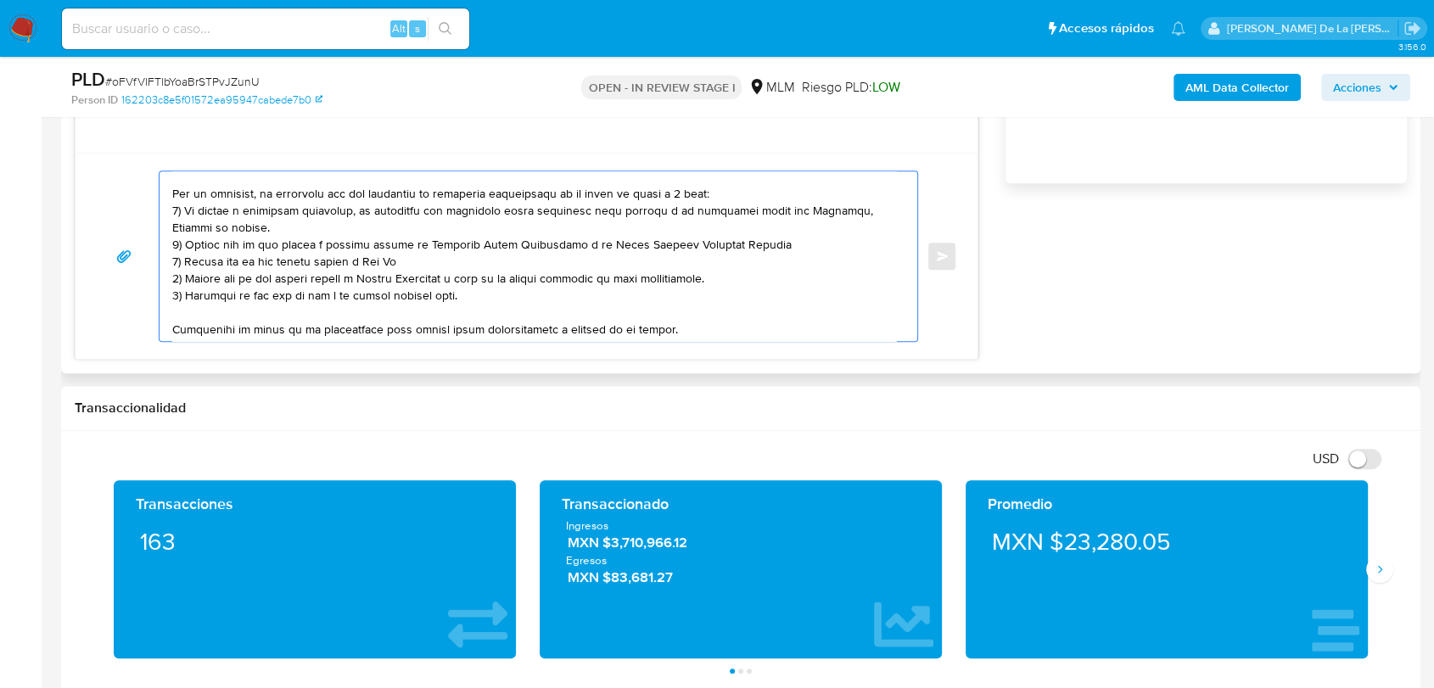
click at [305, 253] on textarea at bounding box center [534, 256] width 724 height 170
drag, startPoint x: 365, startPoint y: 216, endPoint x: 351, endPoint y: 234, distance: 22.4
click at [351, 234] on textarea at bounding box center [534, 256] width 724 height 170
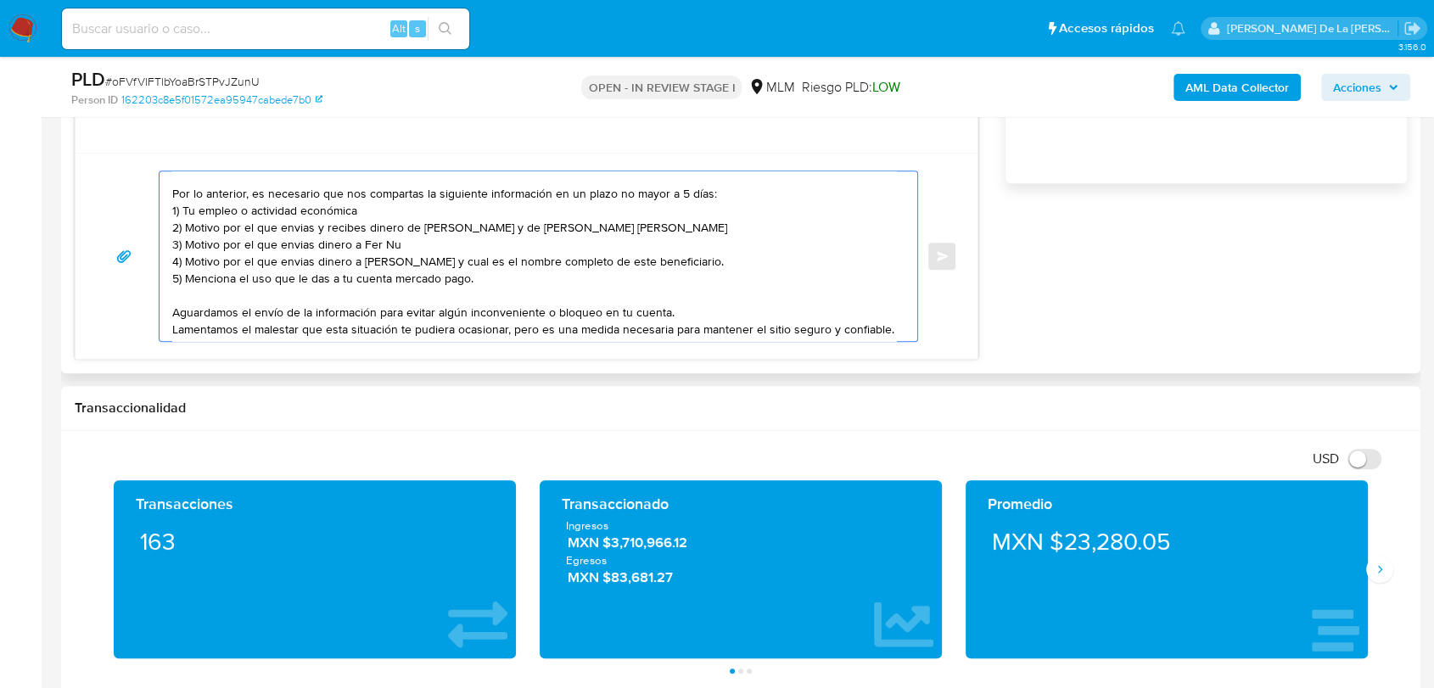
click at [223, 232] on textarea "Estimado cliente, Te comunicamos que se ha identificado un cambio en el uso hab…" at bounding box center [534, 256] width 724 height 170
click at [753, 231] on textarea "Estimado cliente, Te comunicamos que se ha identificado un cambio en el uso hab…" at bounding box center [534, 256] width 724 height 170
drag, startPoint x: 764, startPoint y: 227, endPoint x: 222, endPoint y: 224, distance: 541.3
click at [222, 224] on textarea "Estimado cliente, Te comunicamos que se ha identificado un cambio en el uso hab…" at bounding box center [534, 256] width 724 height 170
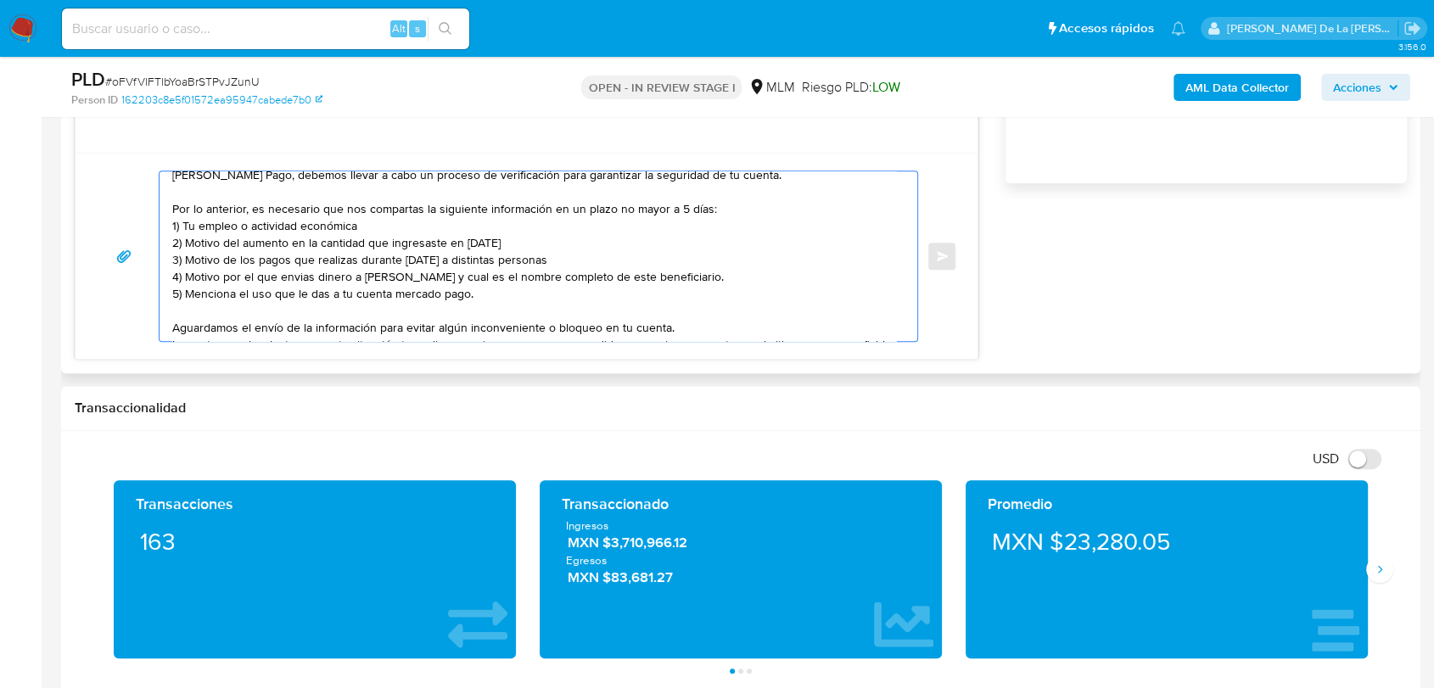
scroll to position [94, 0]
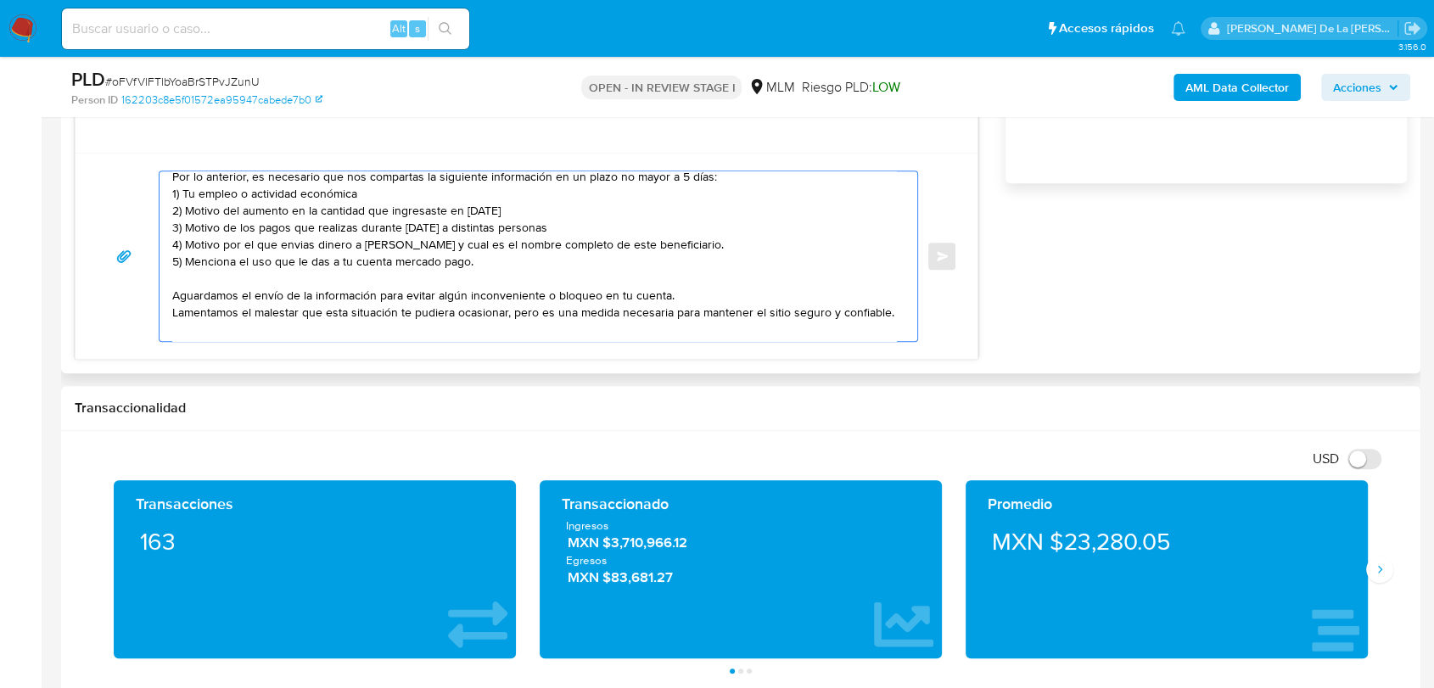
drag, startPoint x: 181, startPoint y: 260, endPoint x: 187, endPoint y: 245, distance: 15.9
click at [187, 245] on textarea "Estimado cliente, Te comunicamos que se ha identificado un cambio en el uso hab…" at bounding box center [534, 256] width 724 height 170
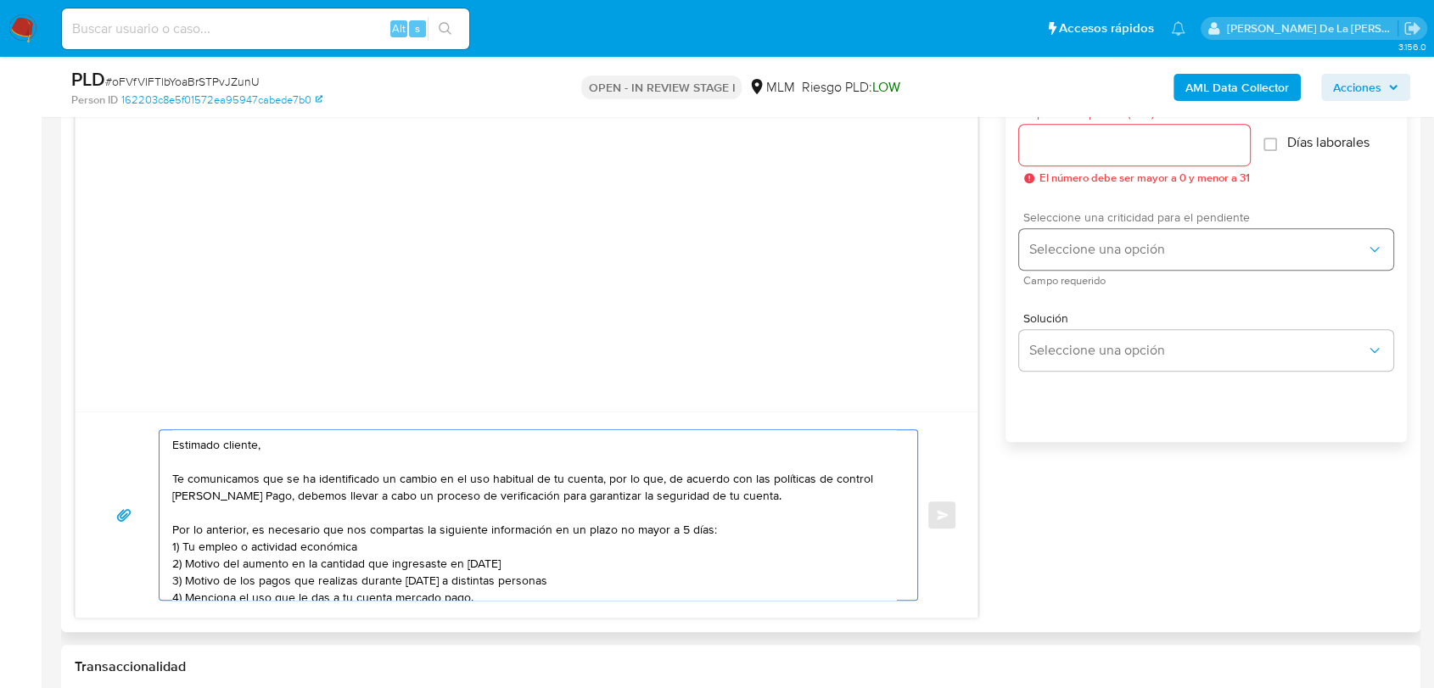
scroll to position [943, 0]
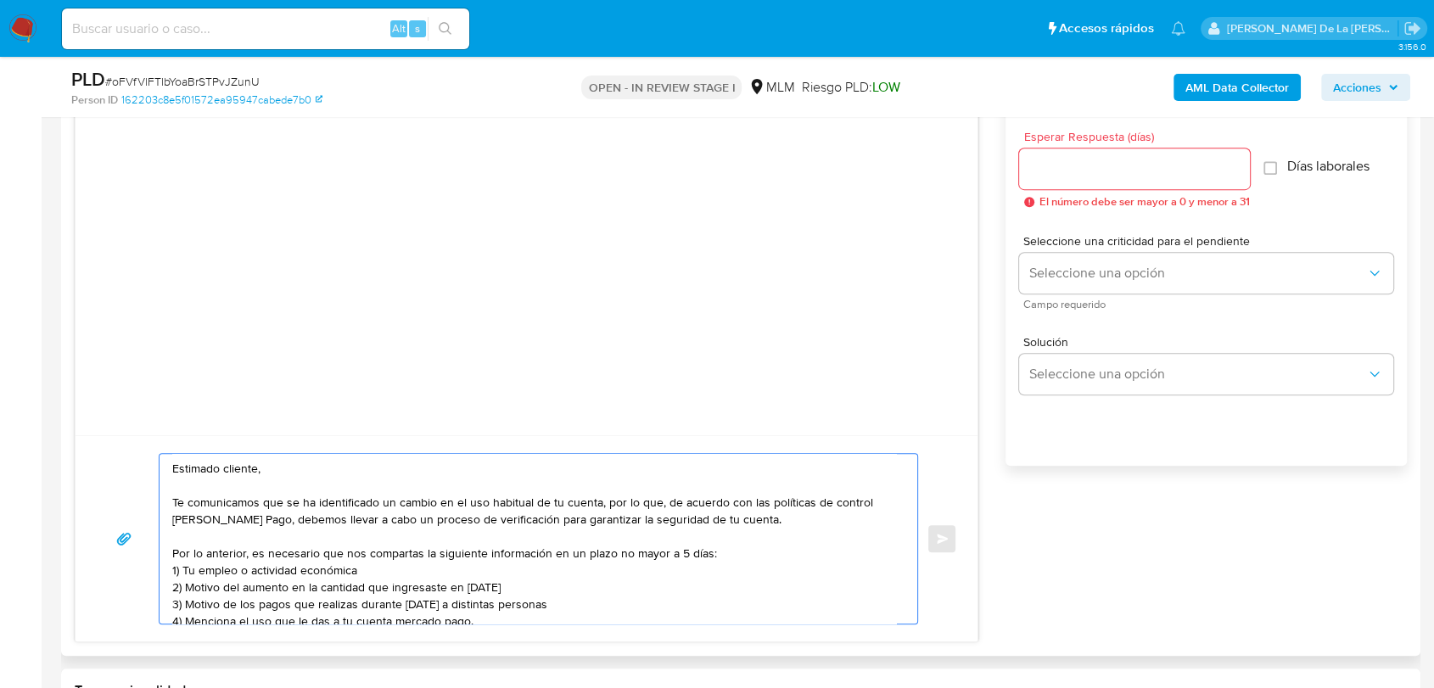
type textarea "Estimado cliente, Te comunicamos que se ha identificado un cambio en el uso hab…"
click at [1083, 158] on input "Esperar Respuesta (días)" at bounding box center [1134, 169] width 231 height 22
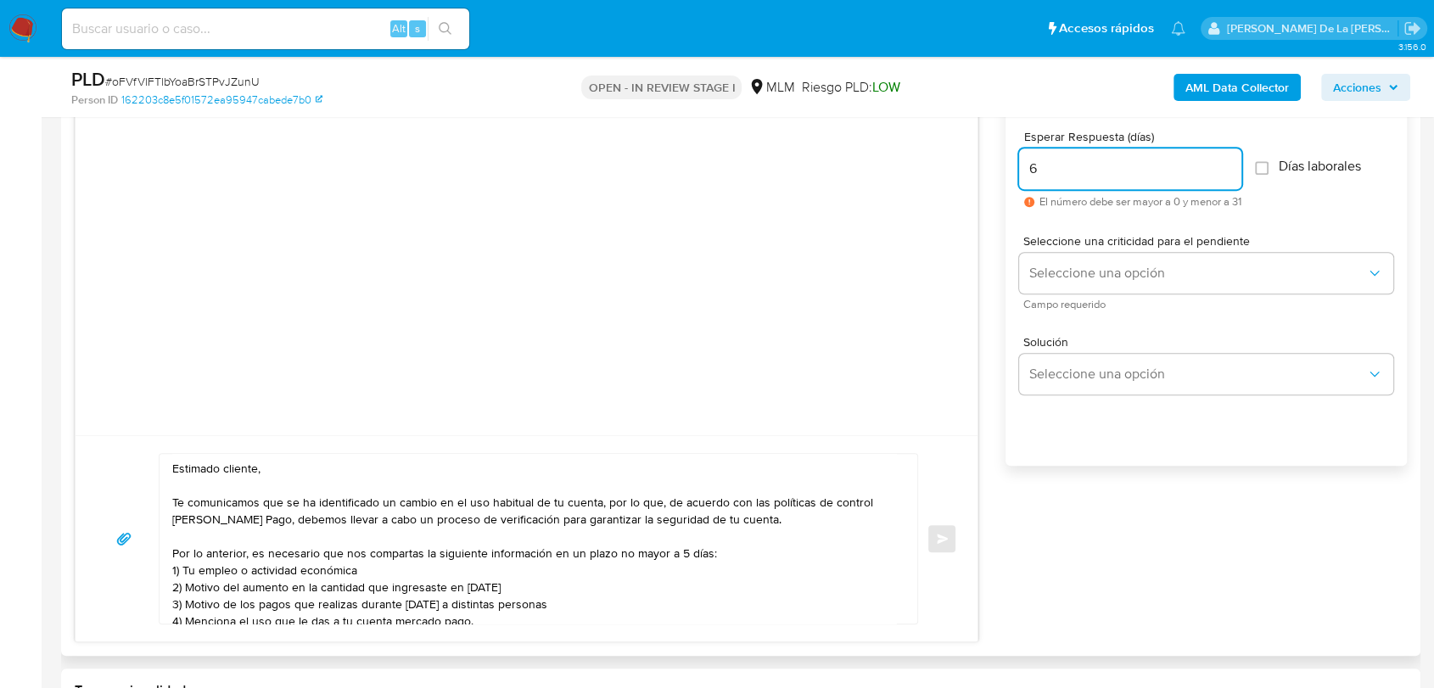
drag, startPoint x: 964, startPoint y: 169, endPoint x: 908, endPoint y: 161, distance: 56.5
click at [909, 159] on div "Estimado cliente, Te comunicamos que se ha identificado un cambio en el uso hab…" at bounding box center [741, 351] width 1332 height 584
type input "5"
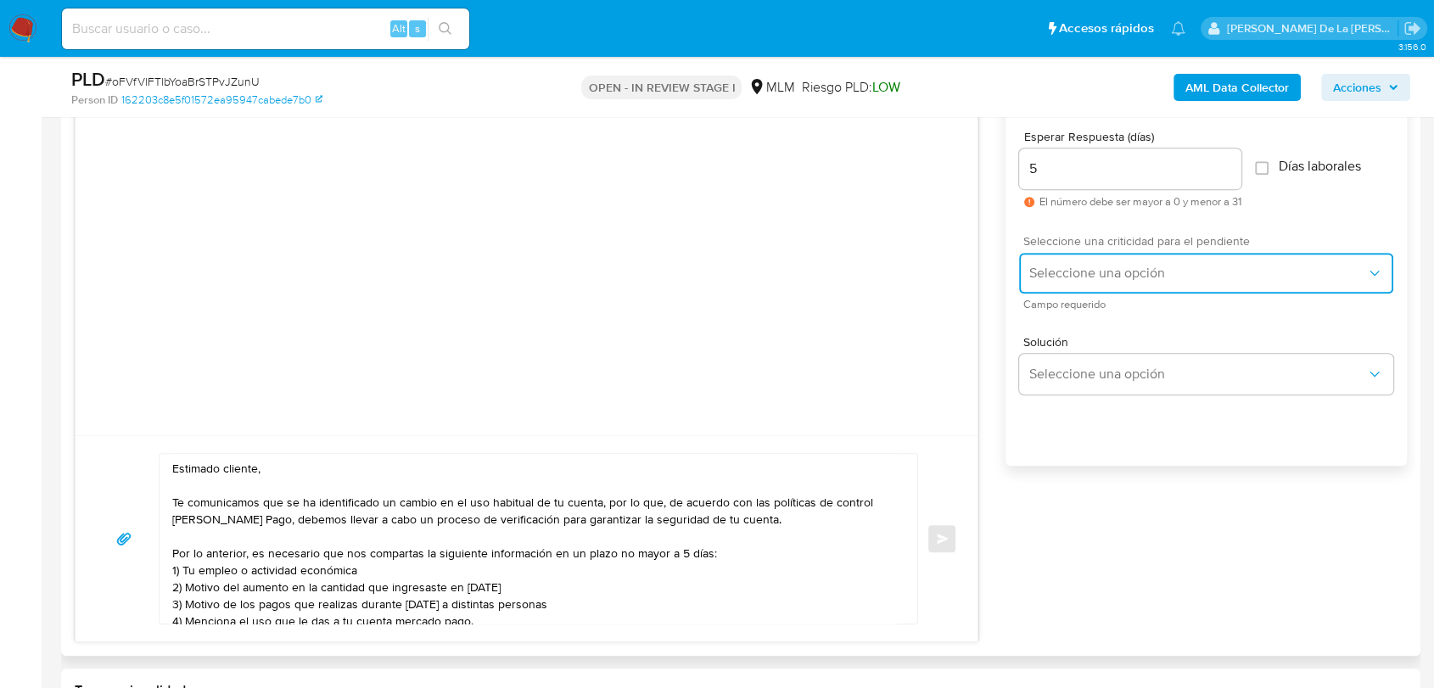
click at [1079, 286] on button "Seleccione una opción" at bounding box center [1206, 273] width 374 height 41
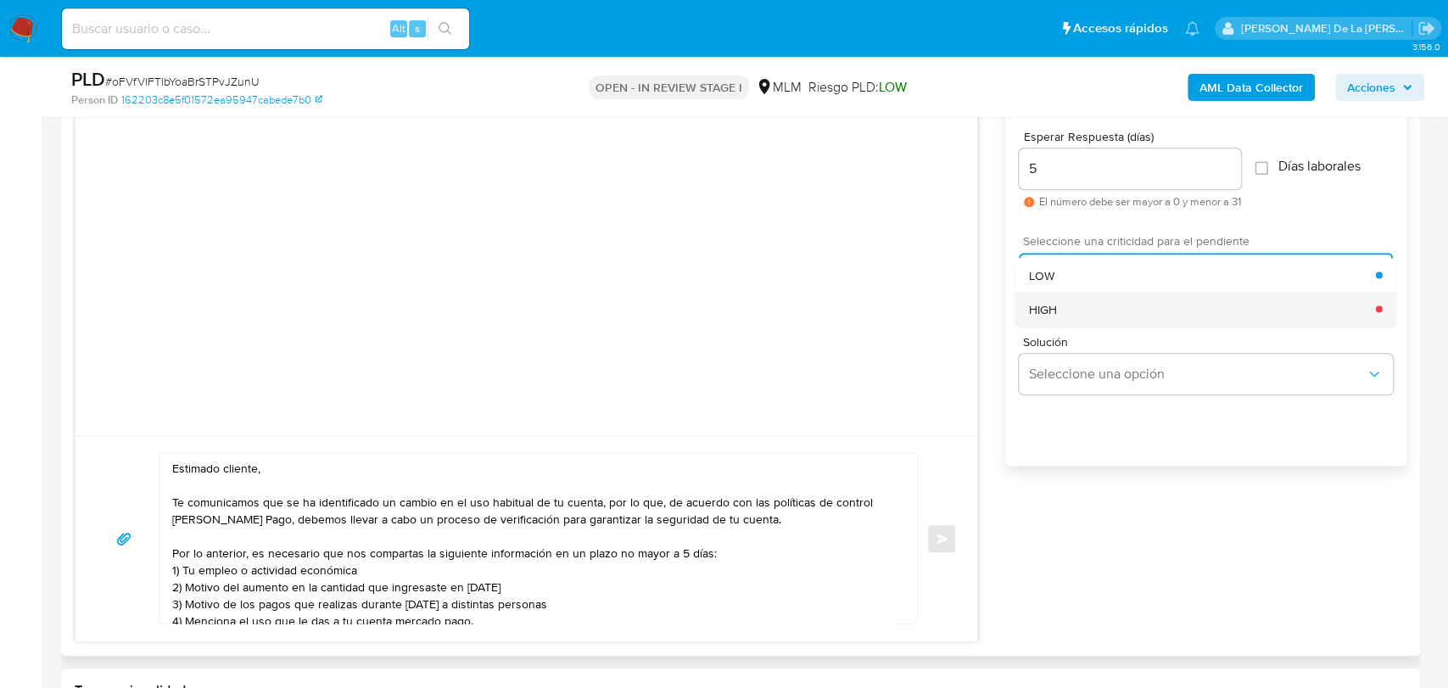
click at [1063, 316] on div "HIGH" at bounding box center [1201, 309] width 347 height 34
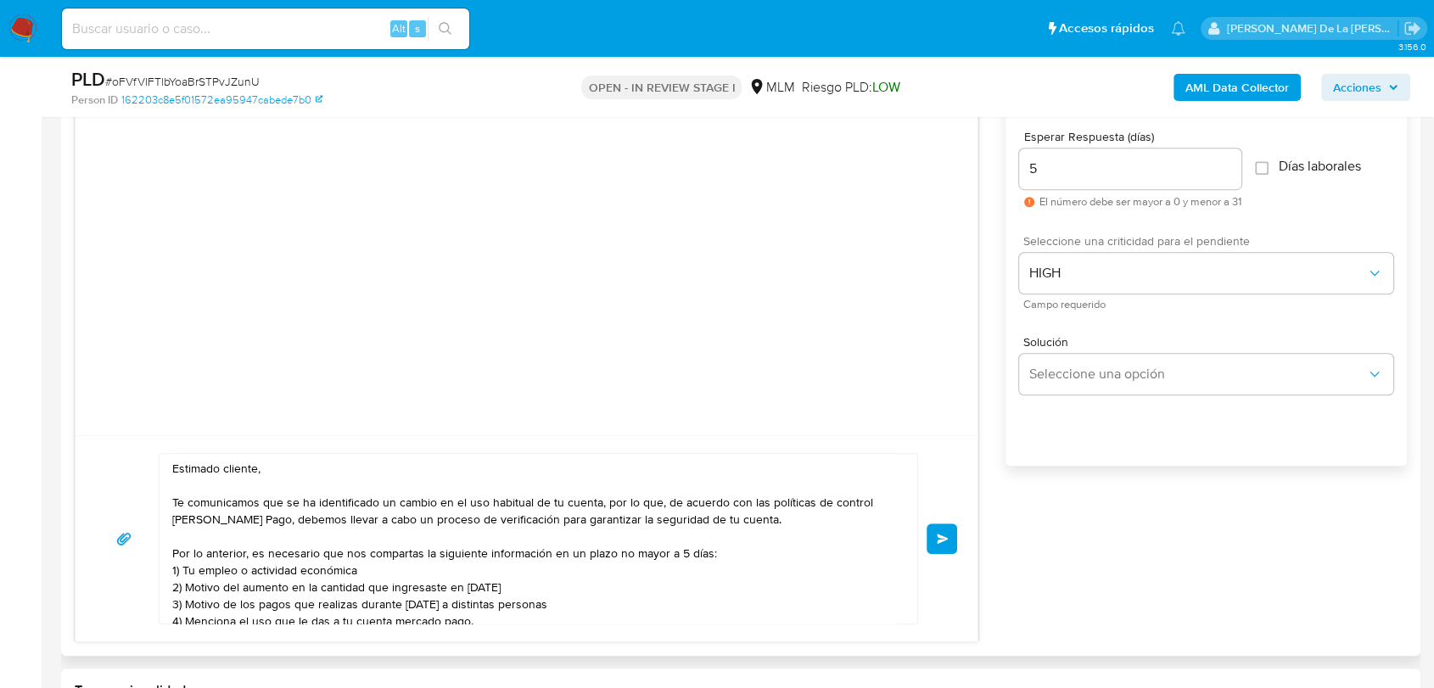
click at [926, 538] on button "Enviar" at bounding box center [941, 538] width 31 height 31
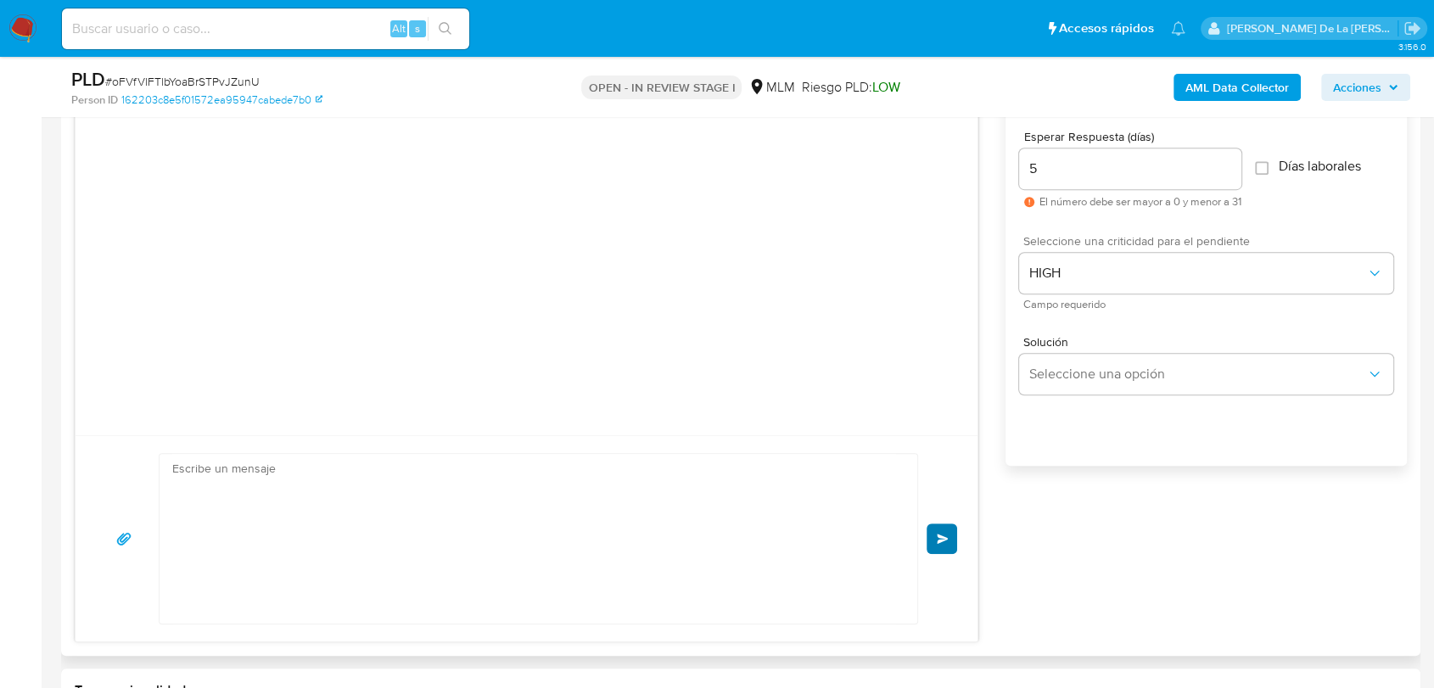
scroll to position [103, 0]
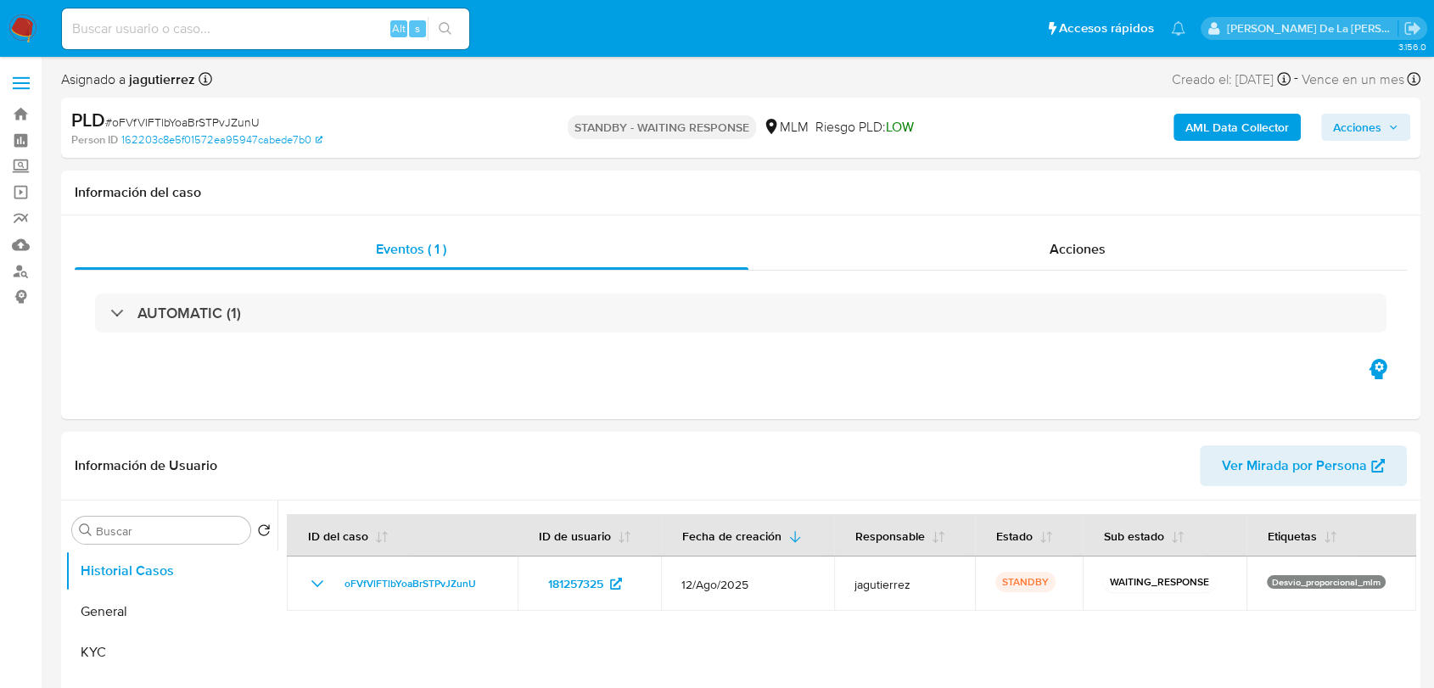
select select "10"
click at [18, 22] on img at bounding box center [22, 28] width 29 height 29
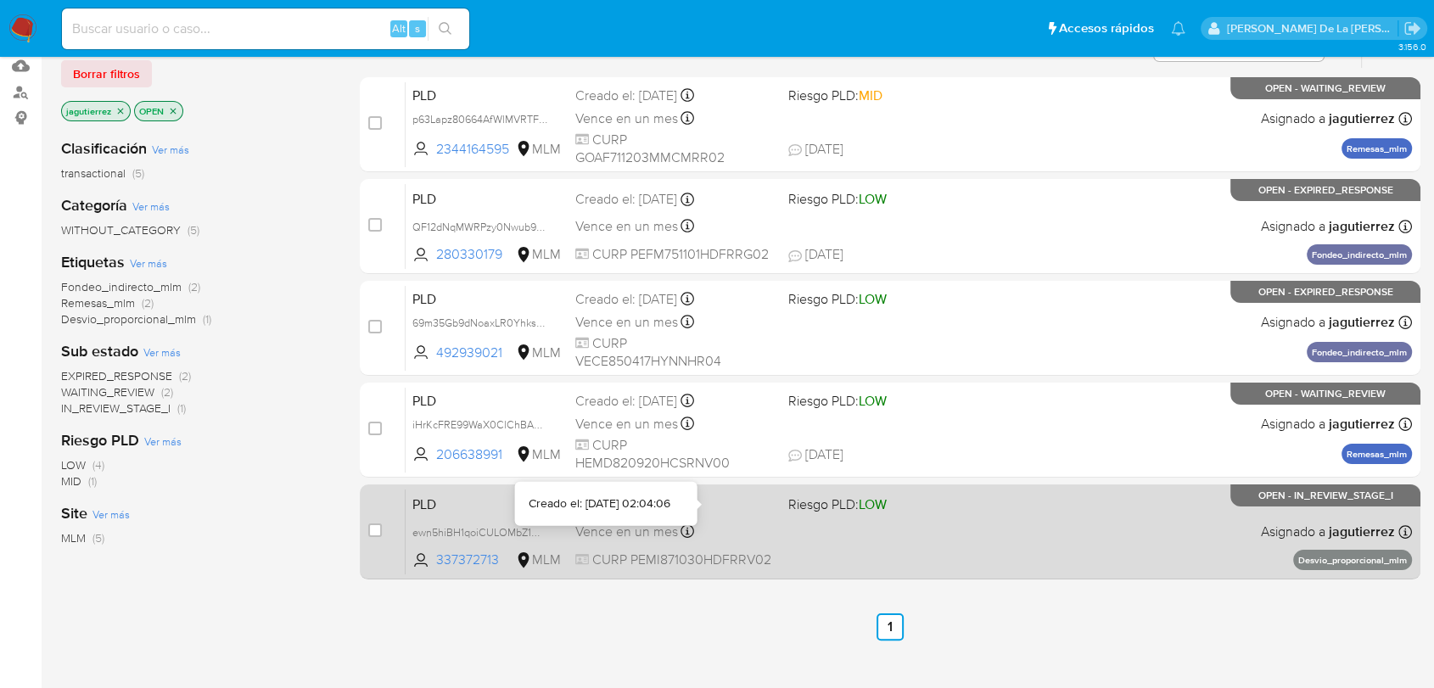
scroll to position [283, 0]
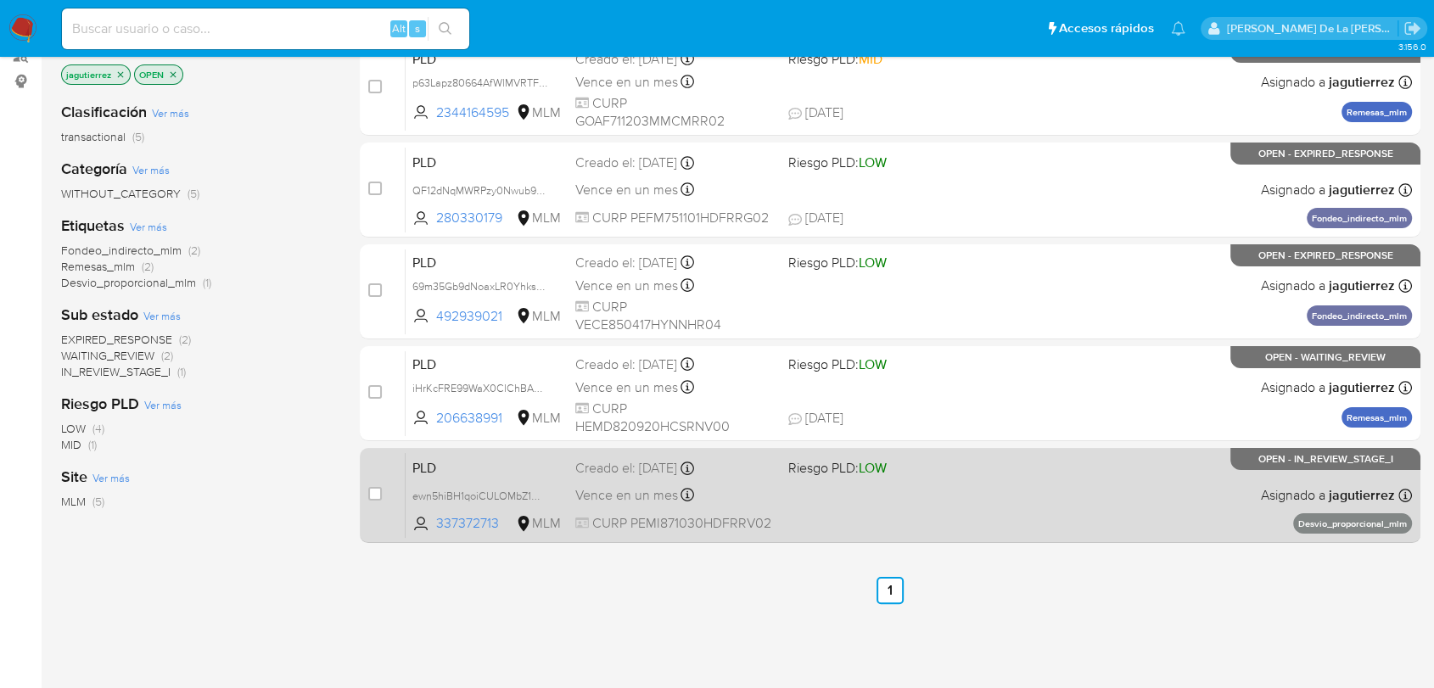
scroll to position [283, 0]
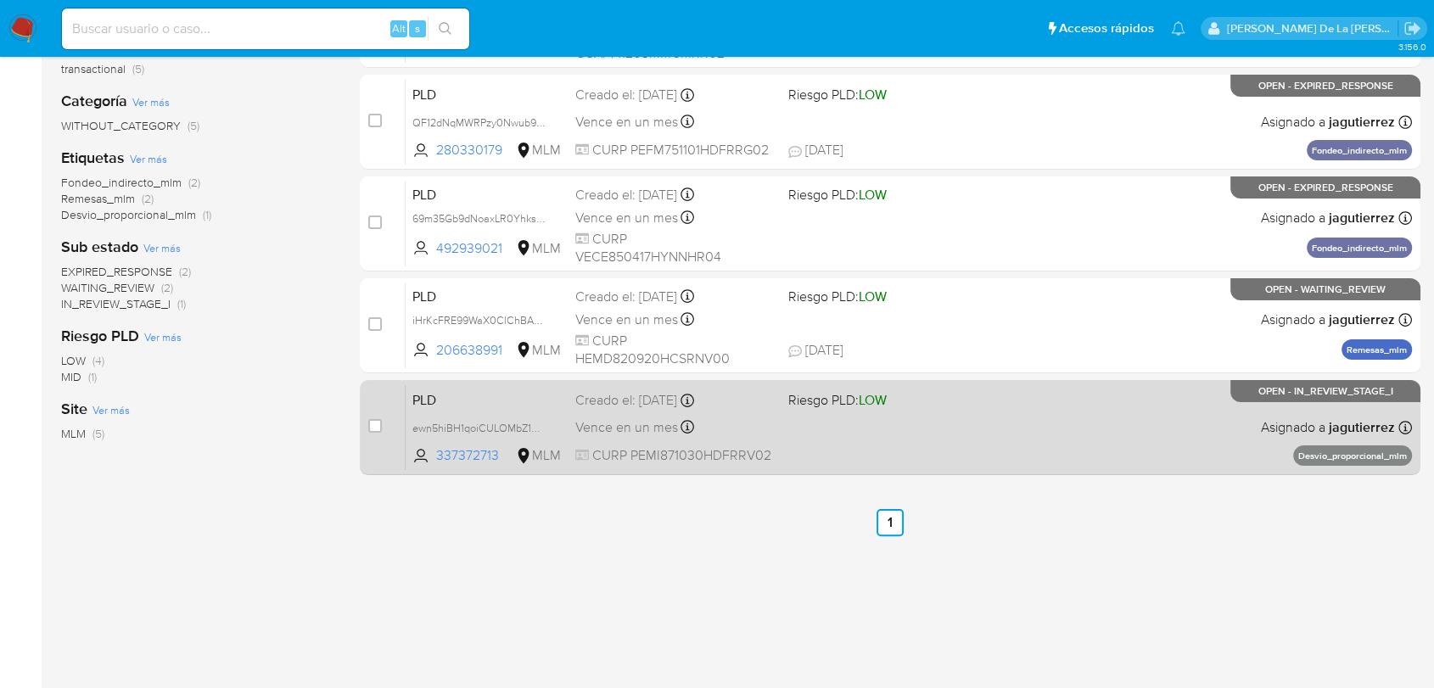
click at [907, 464] on div "PLD ewn5hiBH1qoiCULOMbZ1MNQ3 337372713 MLM Riesgo PLD: LOW Creado el: [DATE] Cr…" at bounding box center [909, 427] width 1006 height 86
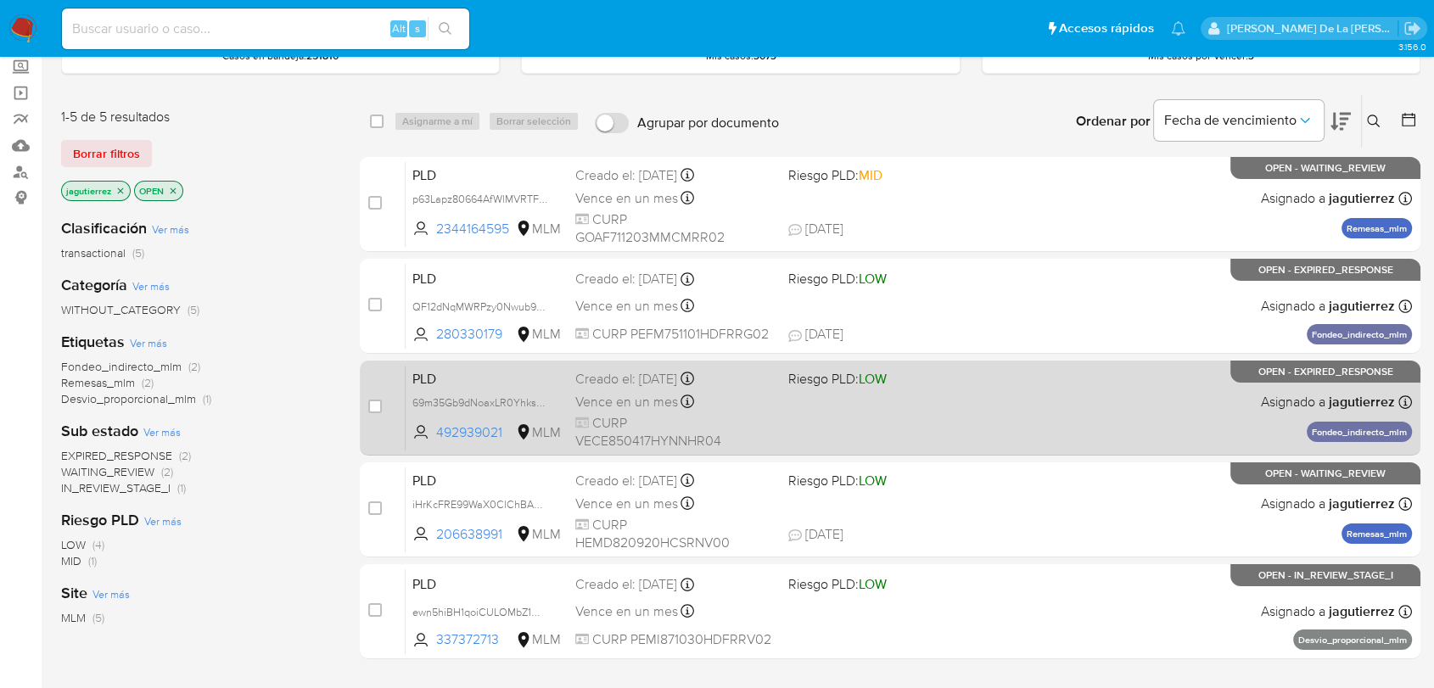
scroll to position [95, 0]
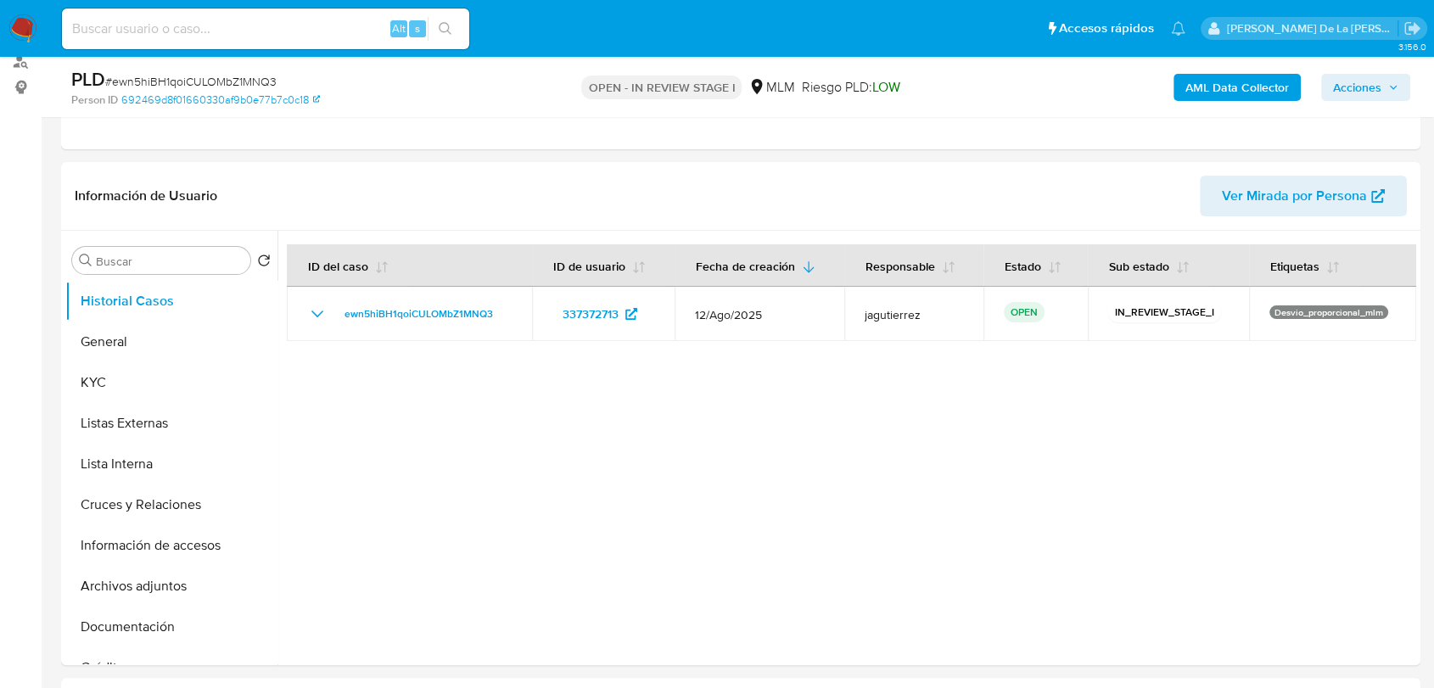
scroll to position [188, 0]
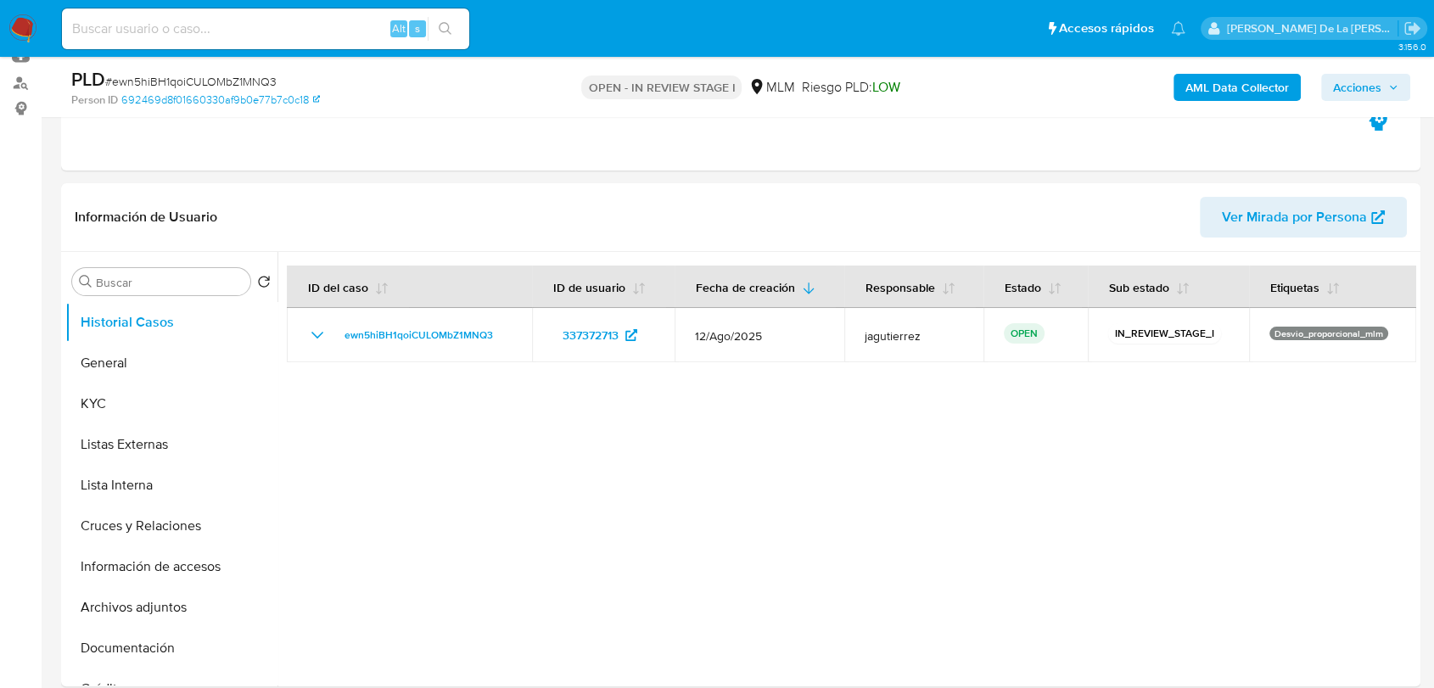
select select "10"
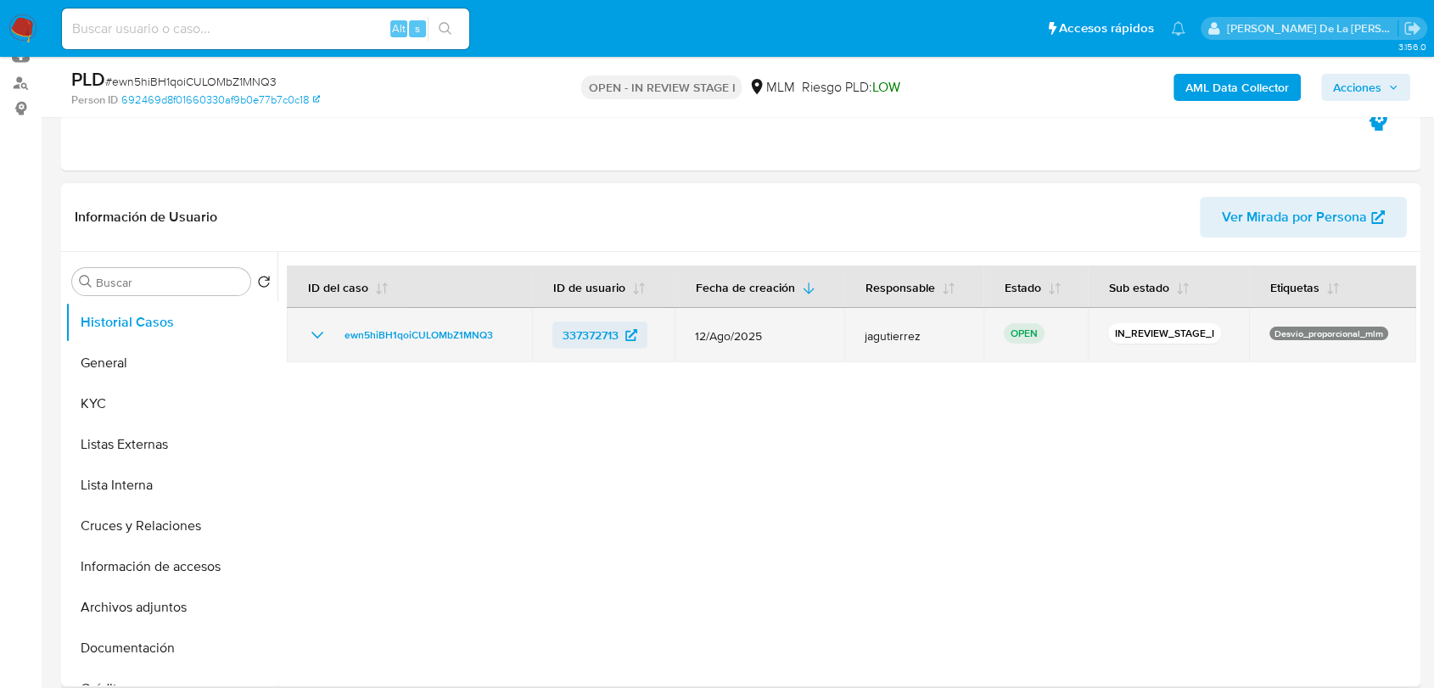
scroll to position [471, 0]
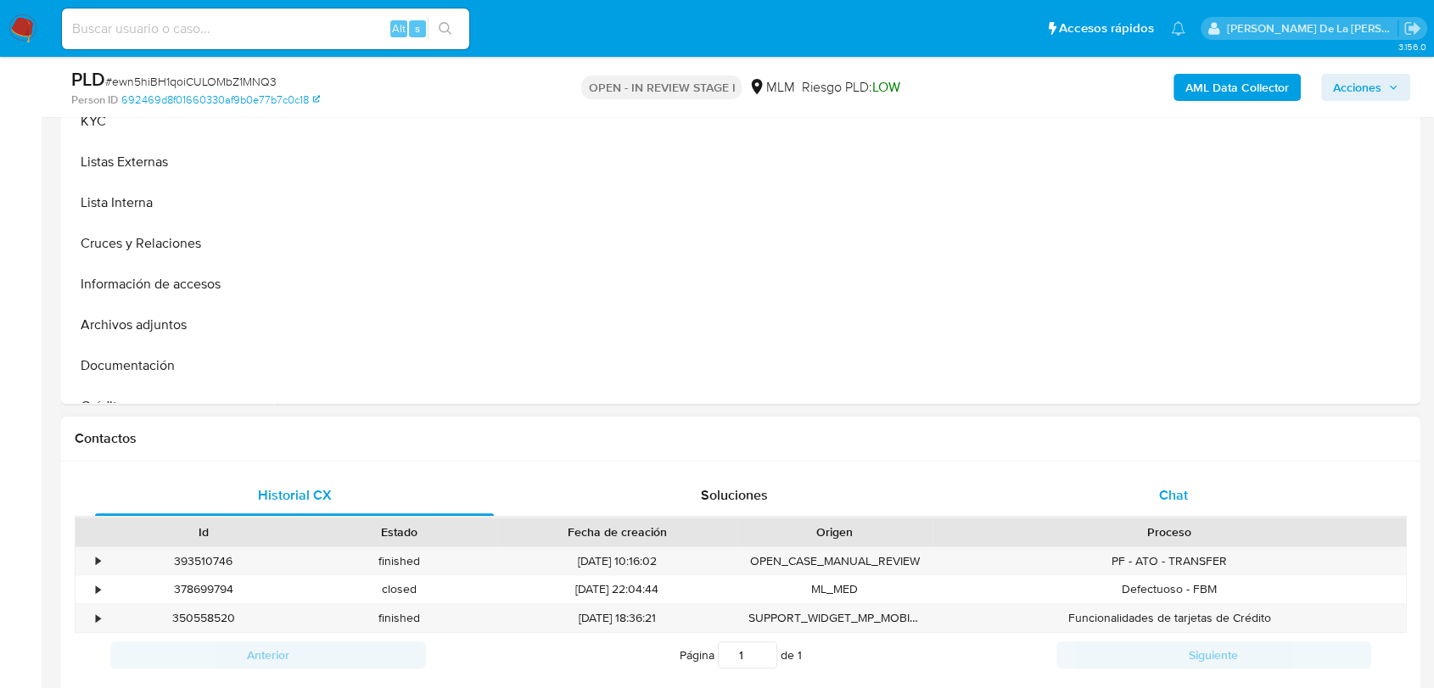
click at [1123, 485] on div "Chat" at bounding box center [1173, 495] width 399 height 41
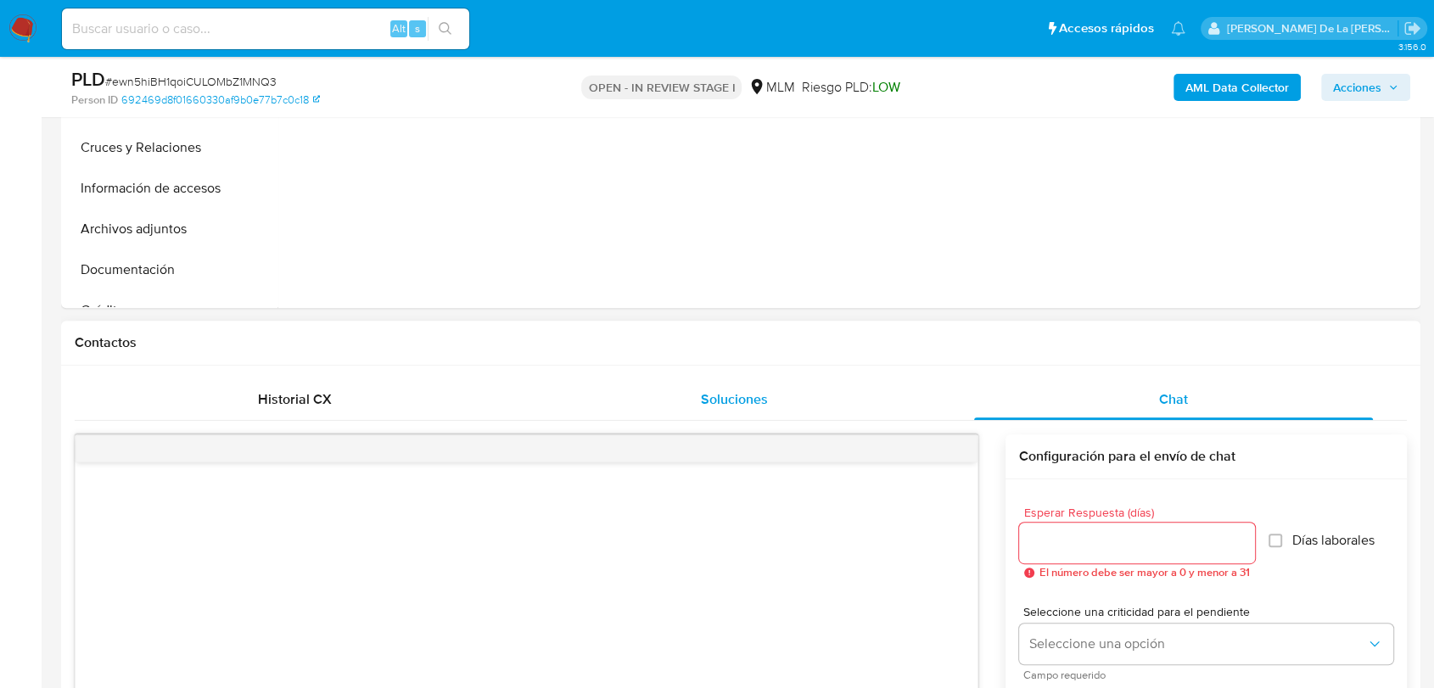
scroll to position [659, 0]
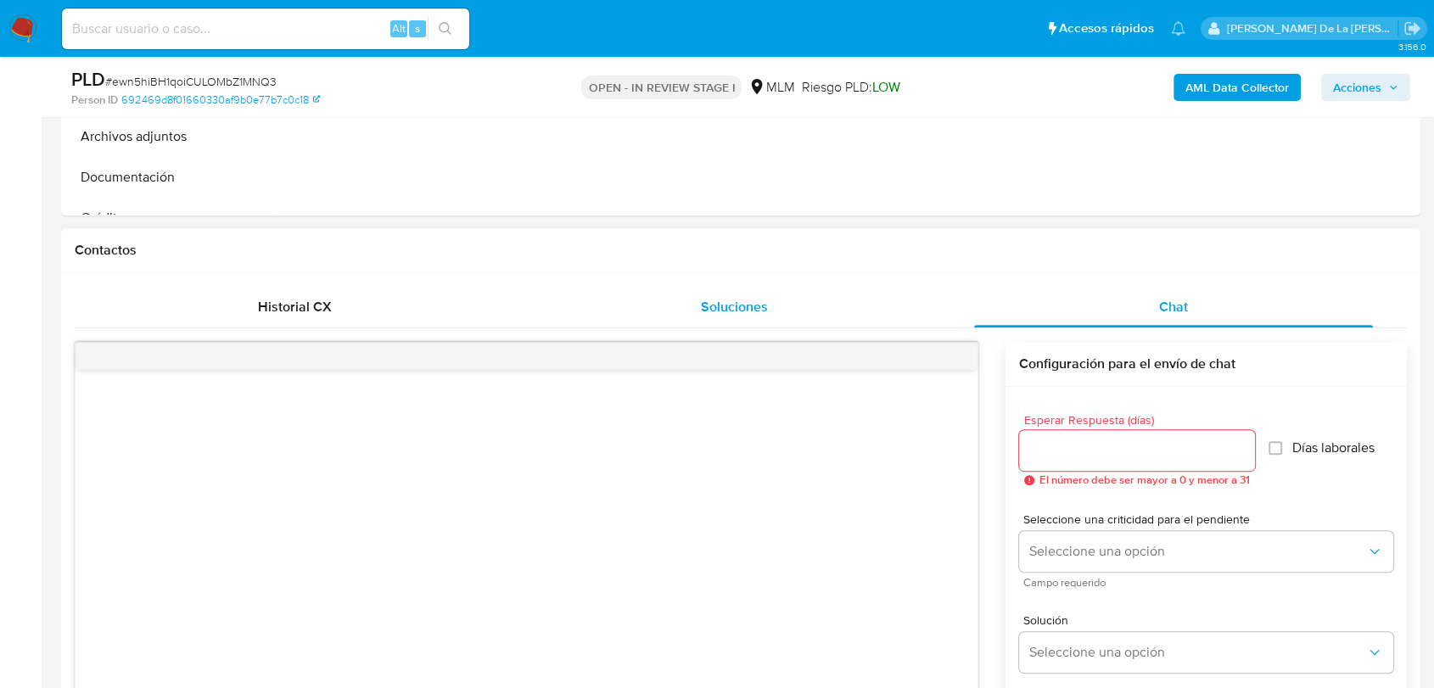
click at [699, 304] on div "Soluciones" at bounding box center [733, 307] width 399 height 41
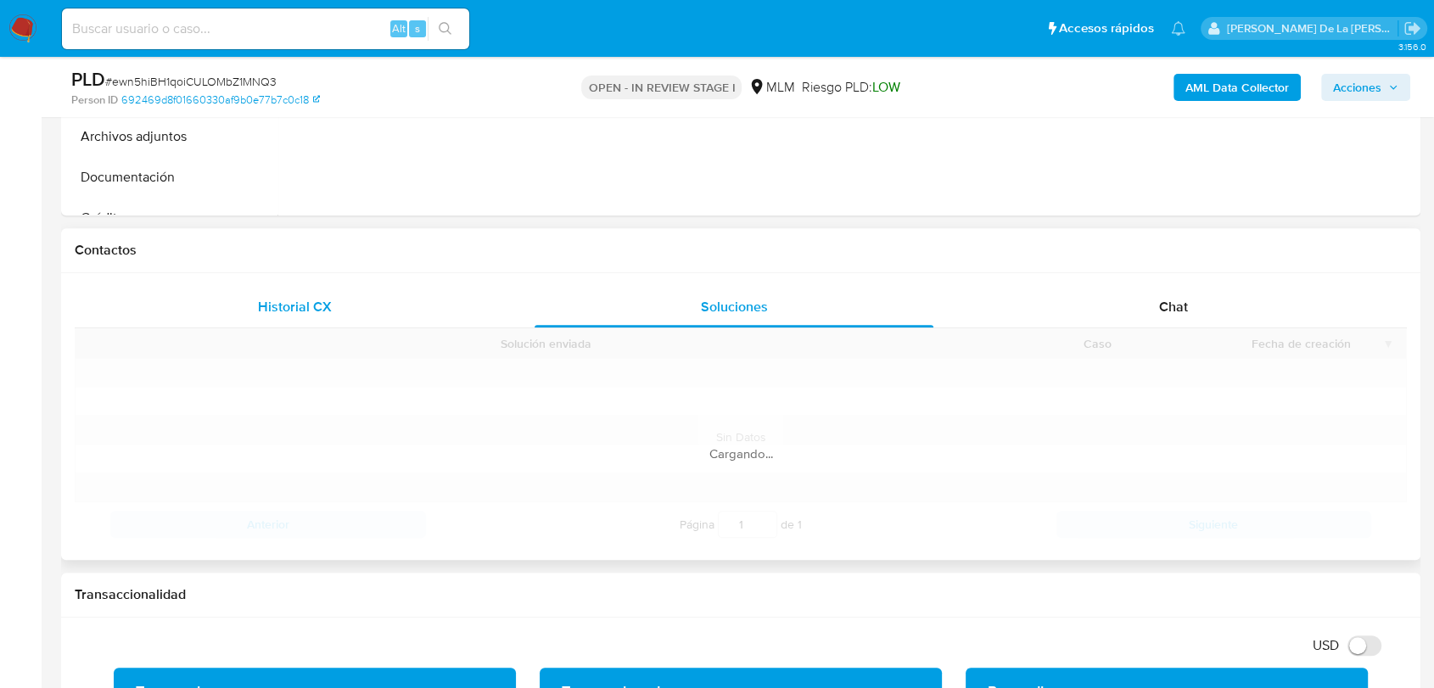
click at [313, 317] on div "Historial CX" at bounding box center [294, 307] width 399 height 41
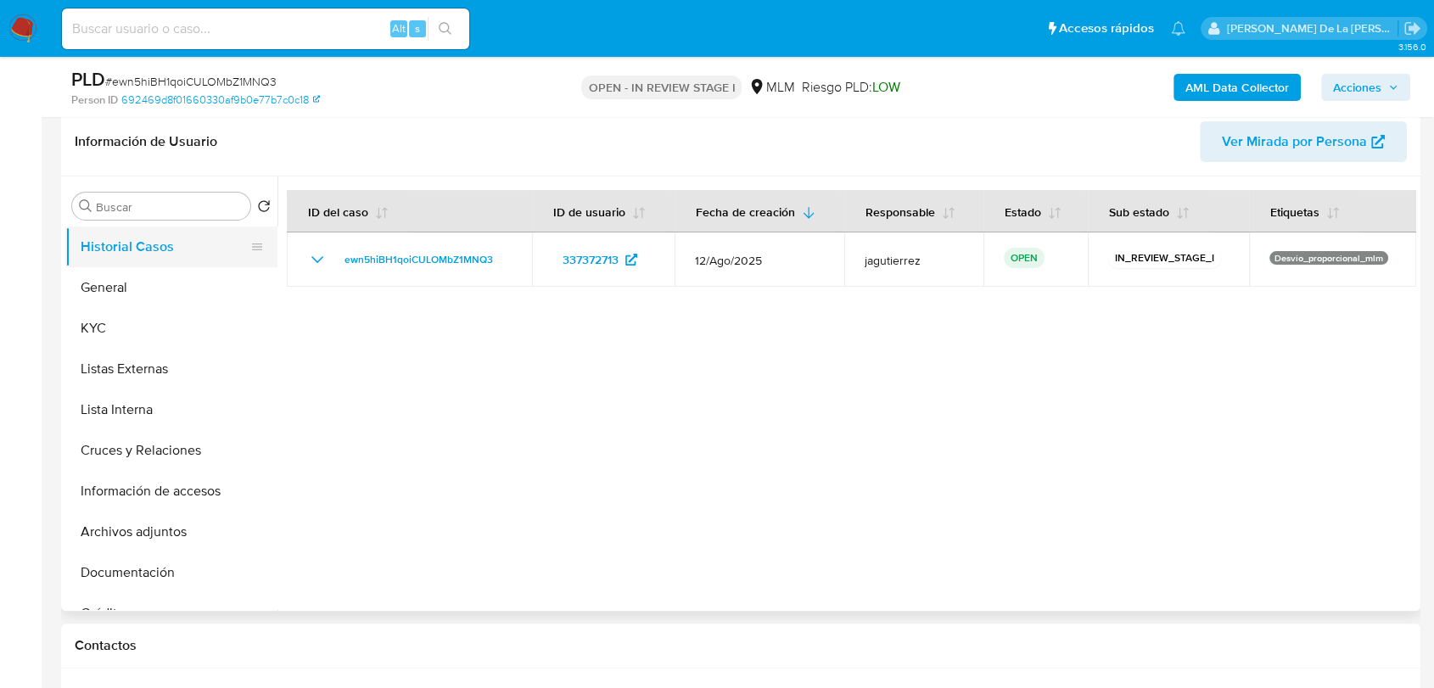
scroll to position [188, 0]
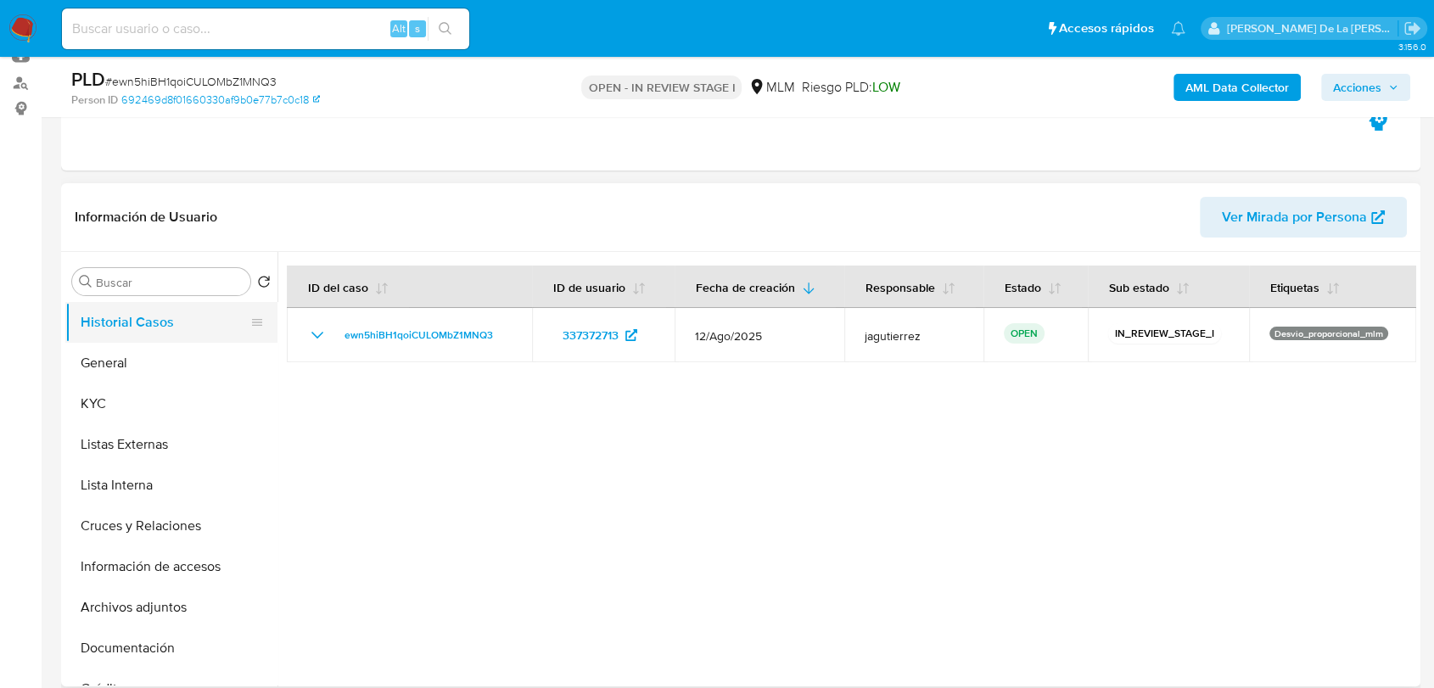
click at [177, 339] on button "Historial Casos" at bounding box center [164, 322] width 199 height 41
click at [151, 395] on button "KYC" at bounding box center [164, 403] width 199 height 41
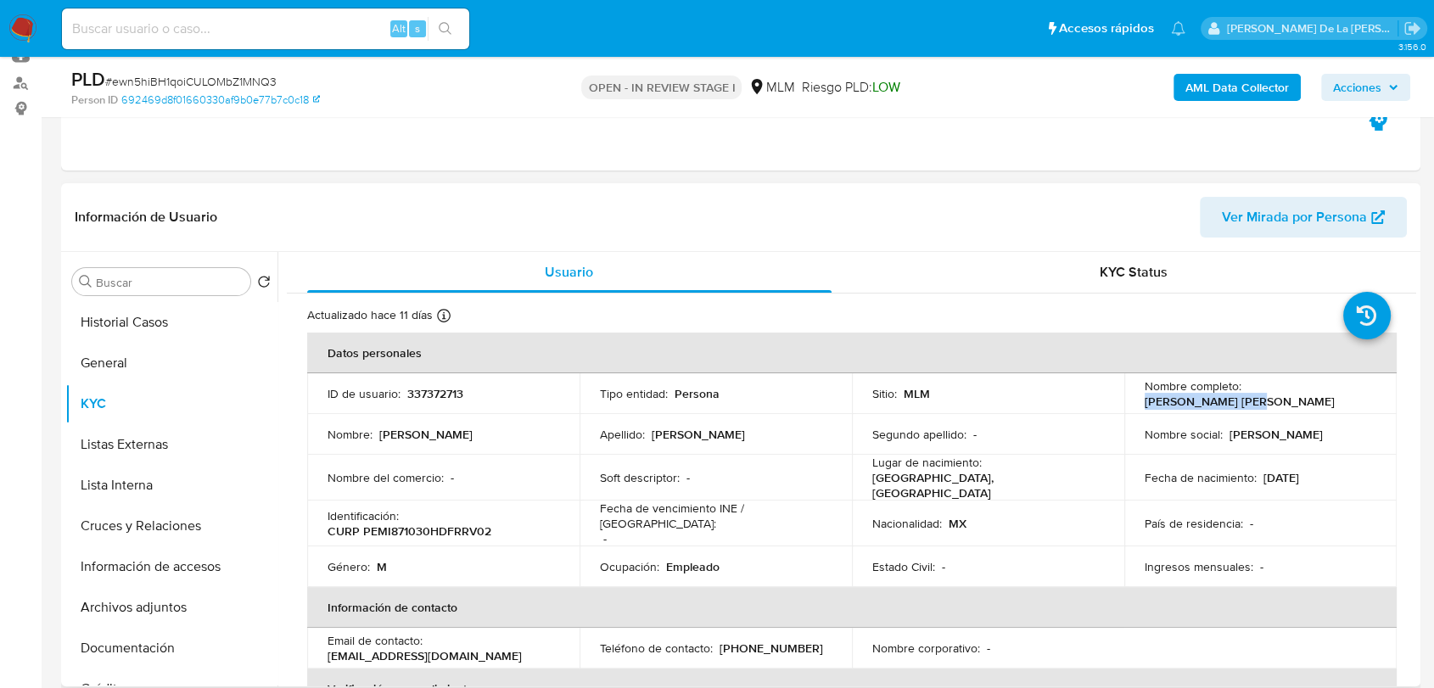
drag, startPoint x: 1242, startPoint y: 395, endPoint x: 1357, endPoint y: 402, distance: 115.6
click at [1357, 402] on td "Nombre completo : [PERSON_NAME] [PERSON_NAME]" at bounding box center [1260, 393] width 272 height 41
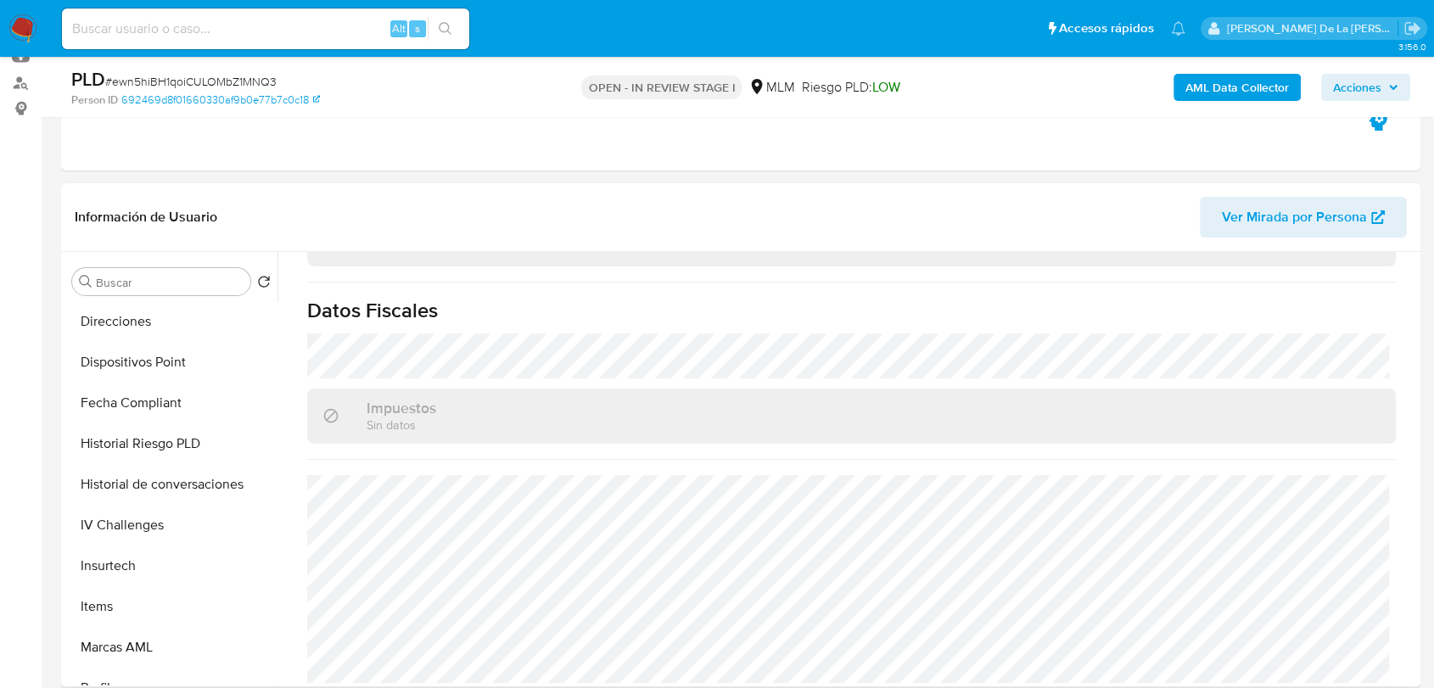
scroll to position [529, 0]
click at [132, 348] on button "Direcciones" at bounding box center [164, 364] width 199 height 41
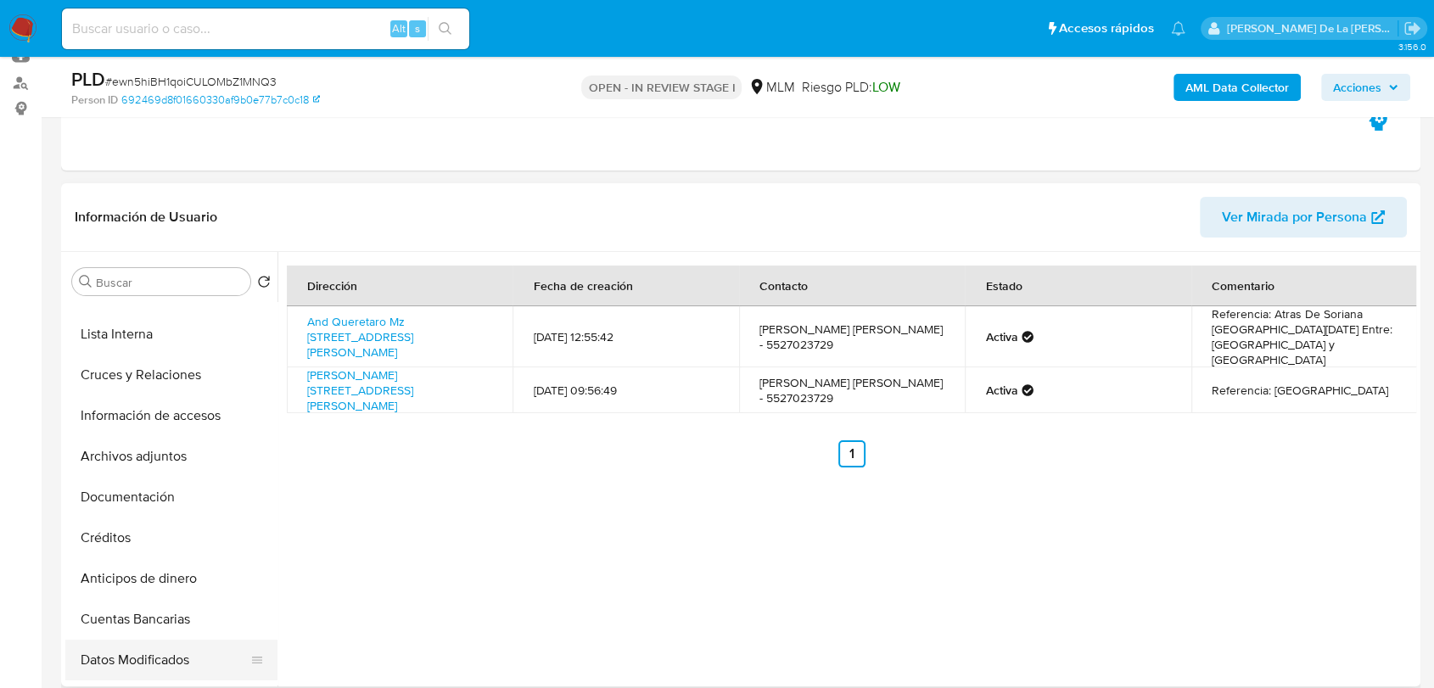
scroll to position [0, 0]
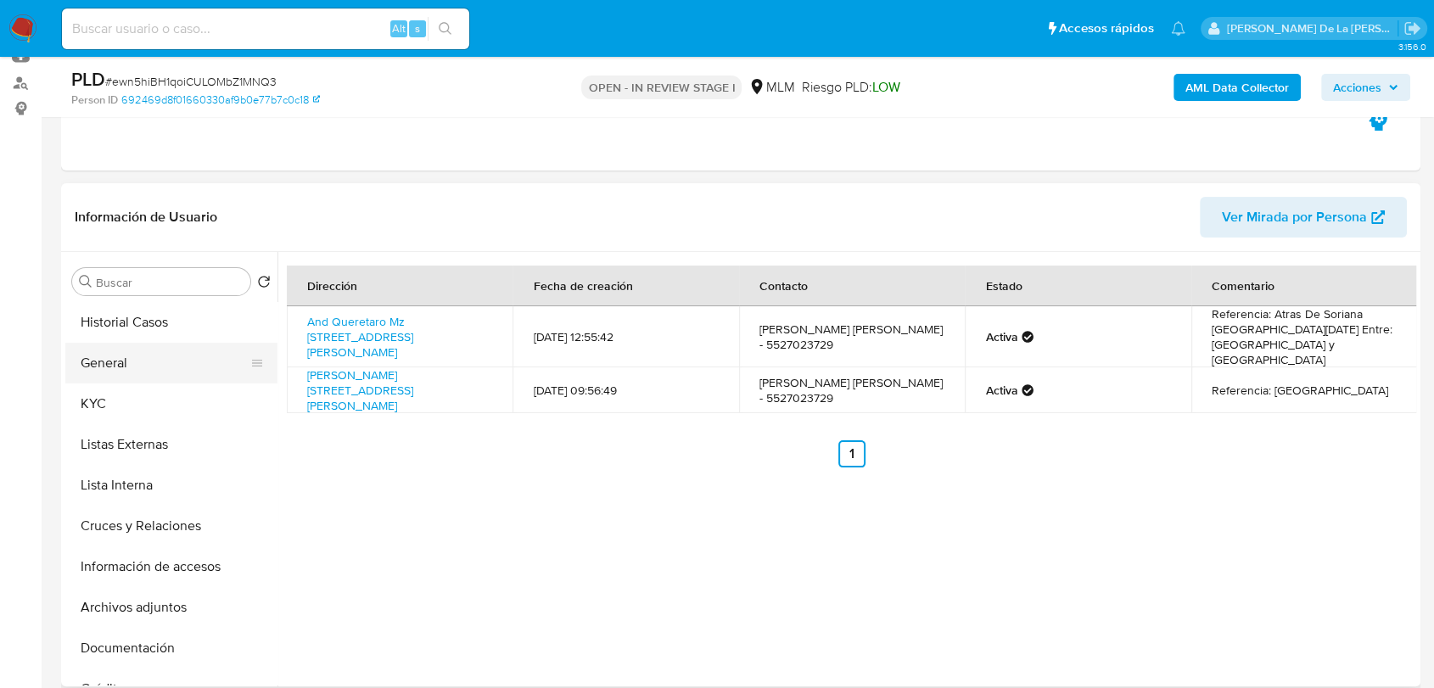
click at [130, 355] on button "General" at bounding box center [164, 363] width 199 height 41
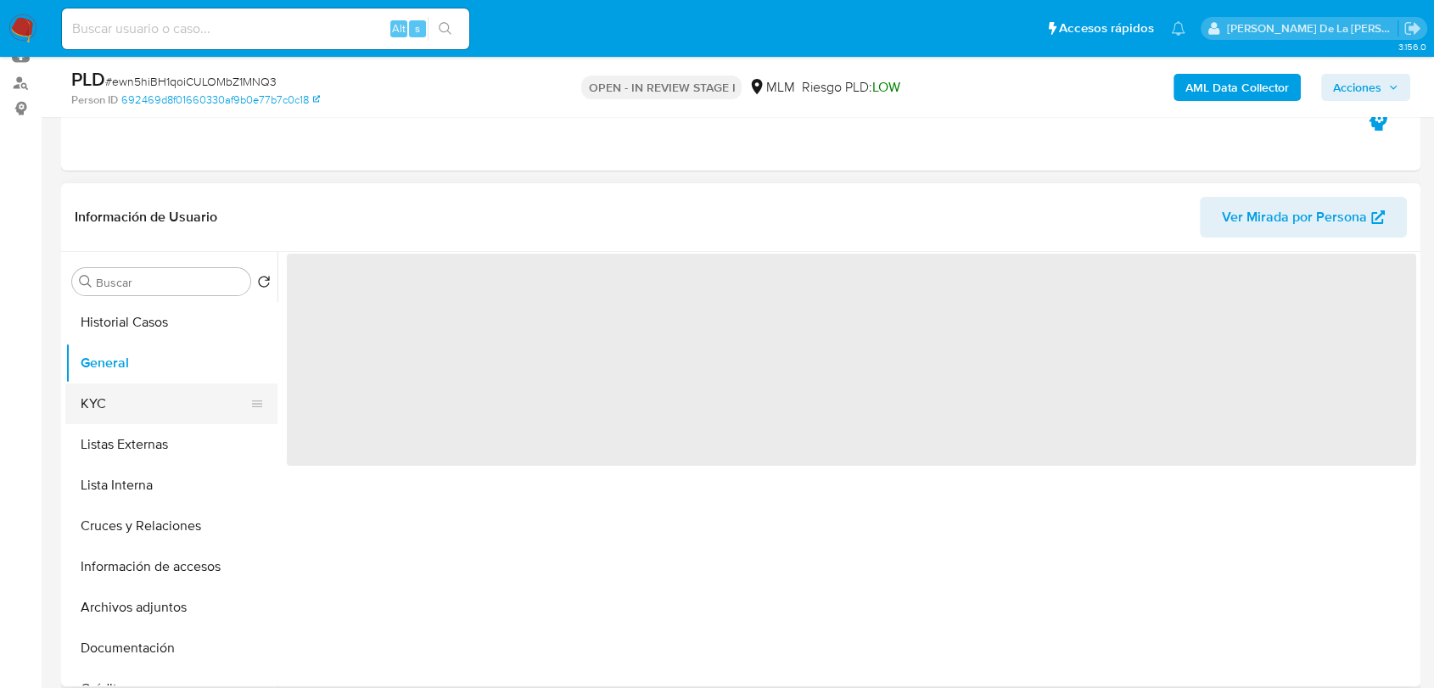
click at [129, 399] on button "KYC" at bounding box center [164, 403] width 199 height 41
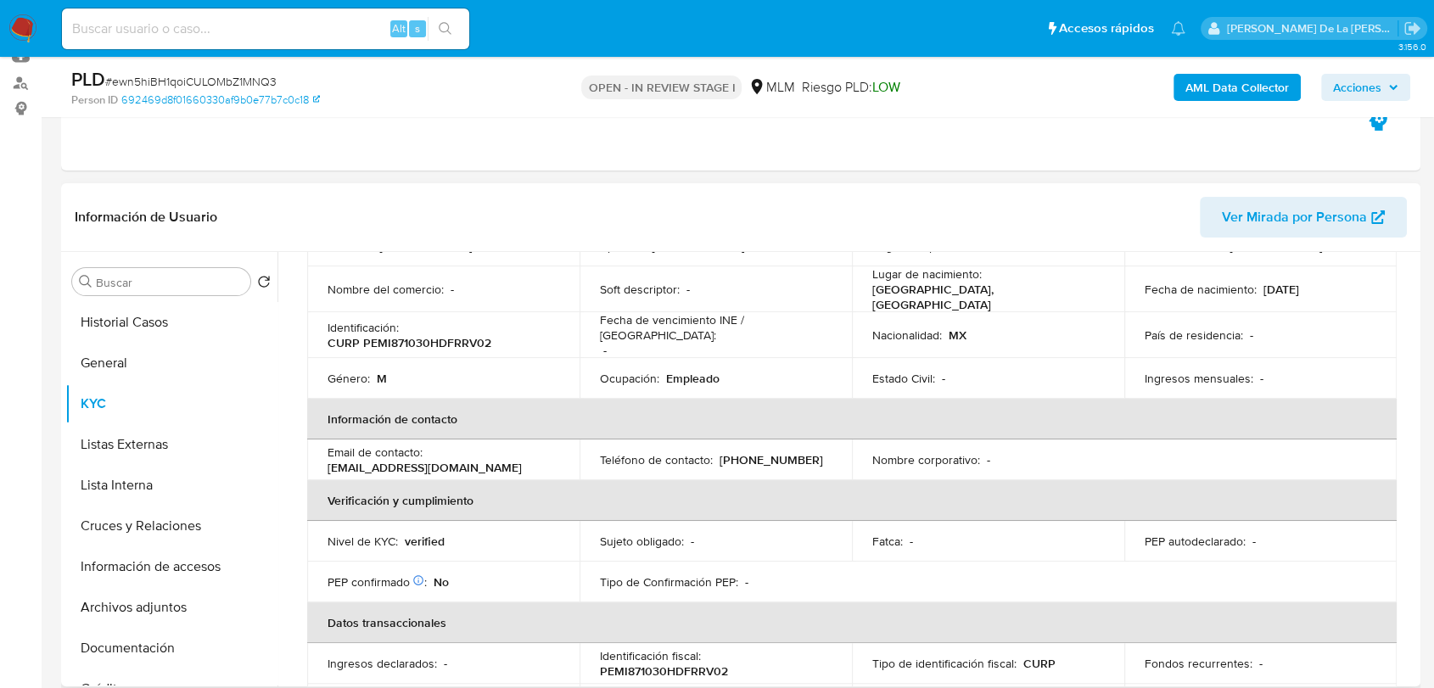
scroll to position [377, 0]
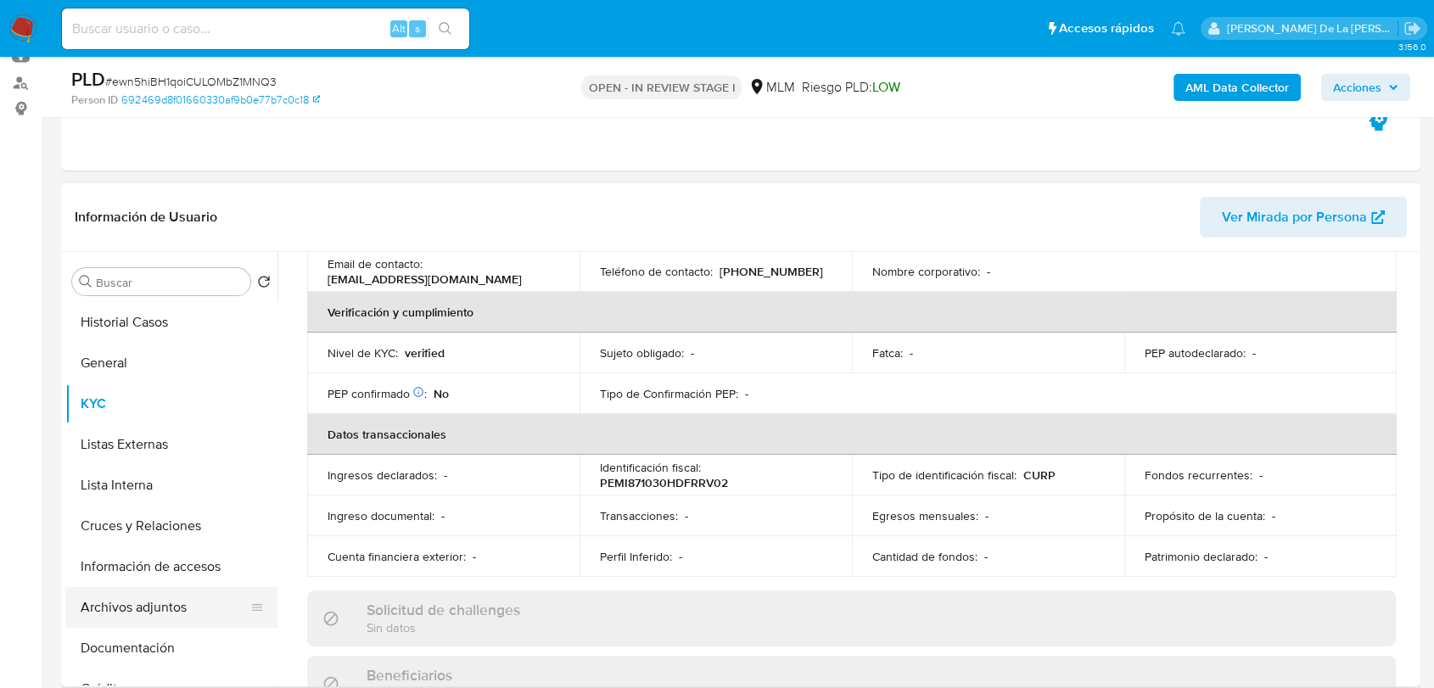
click at [137, 614] on button "Archivos adjuntos" at bounding box center [164, 607] width 199 height 41
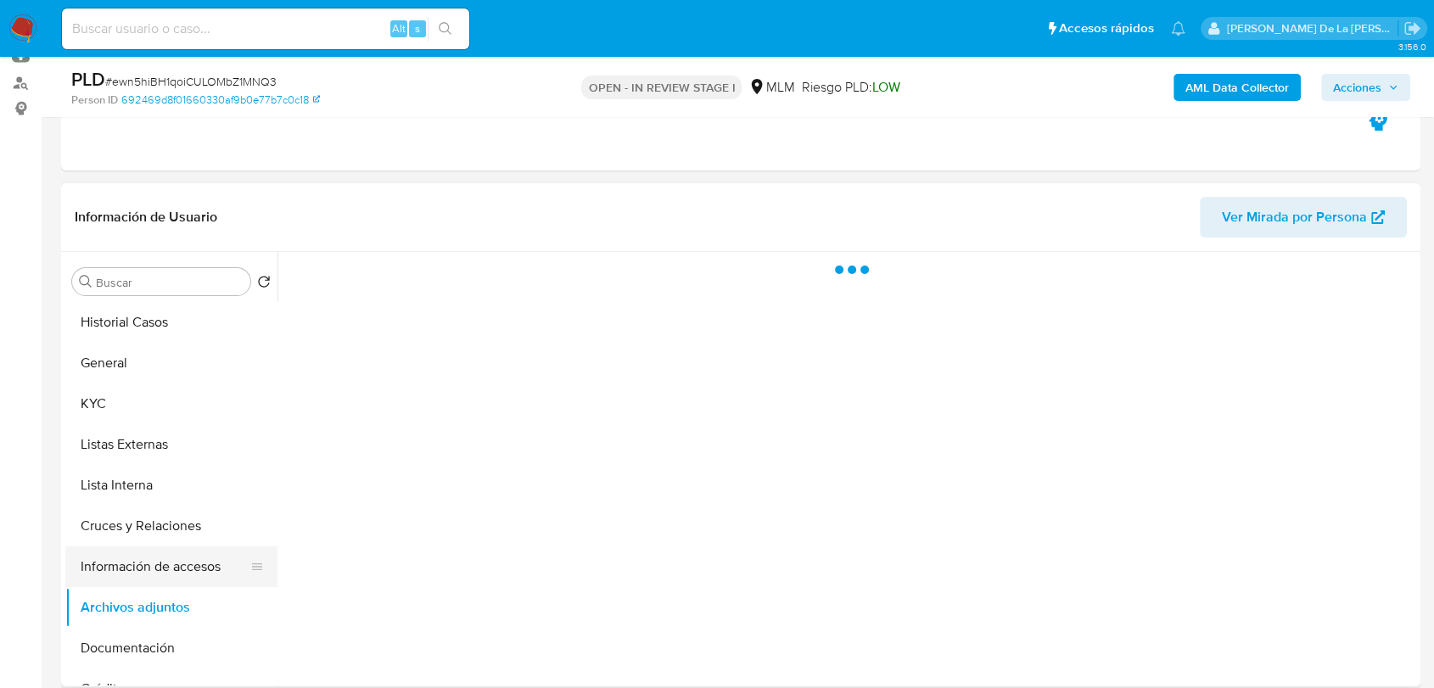
scroll to position [0, 0]
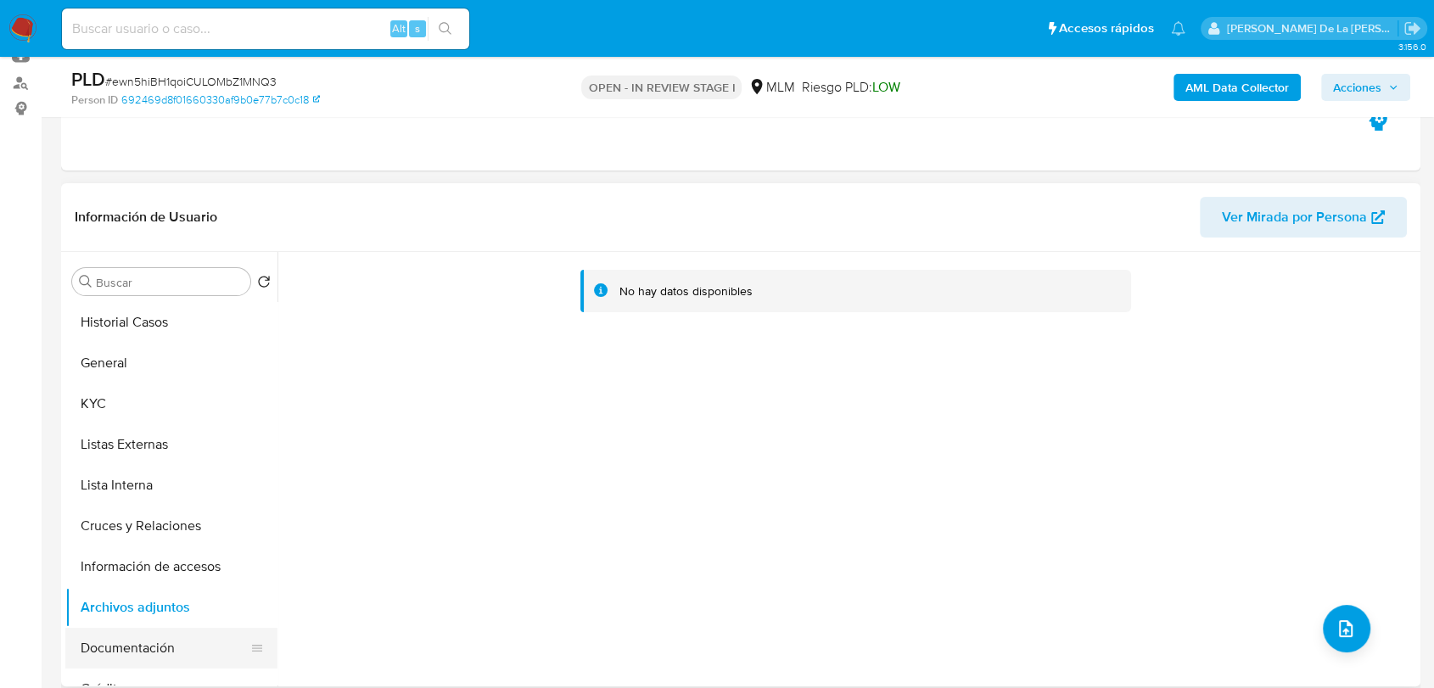
click at [158, 638] on button "Documentación" at bounding box center [164, 648] width 199 height 41
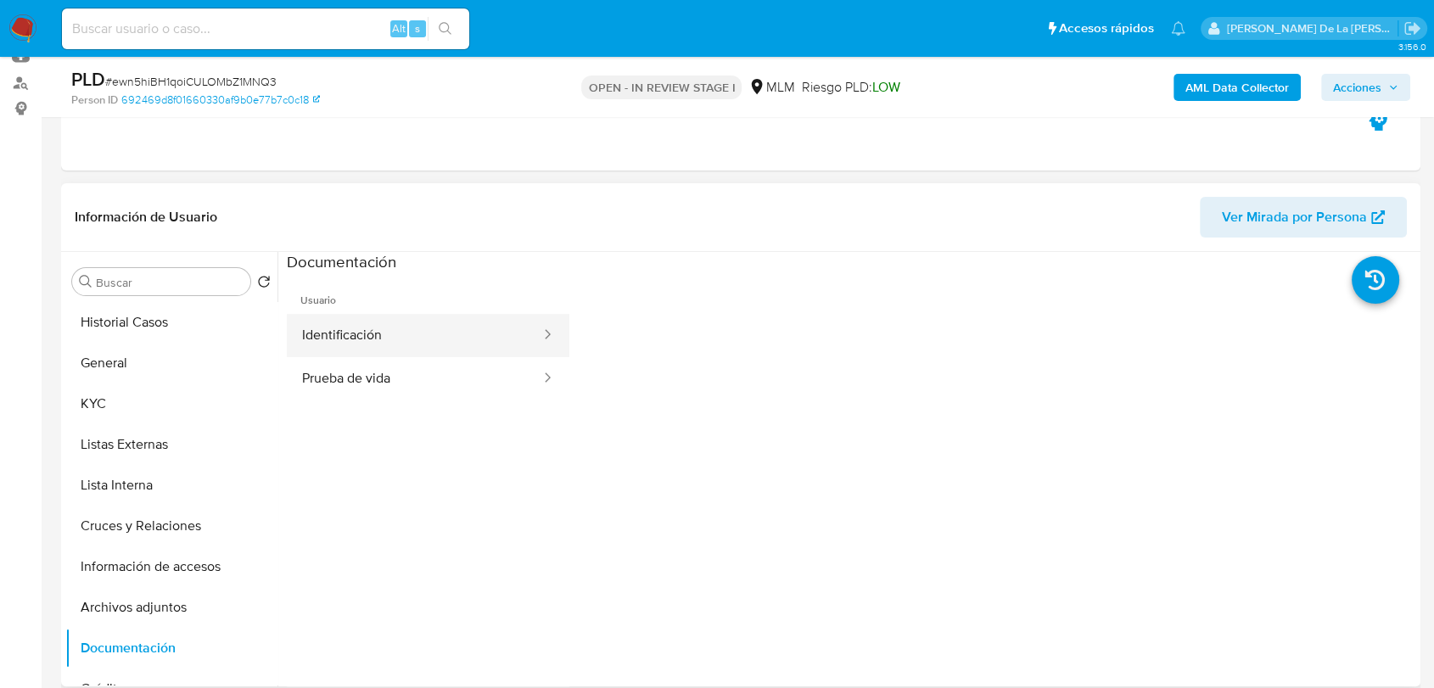
click at [431, 318] on button "Identificación" at bounding box center [414, 335] width 255 height 43
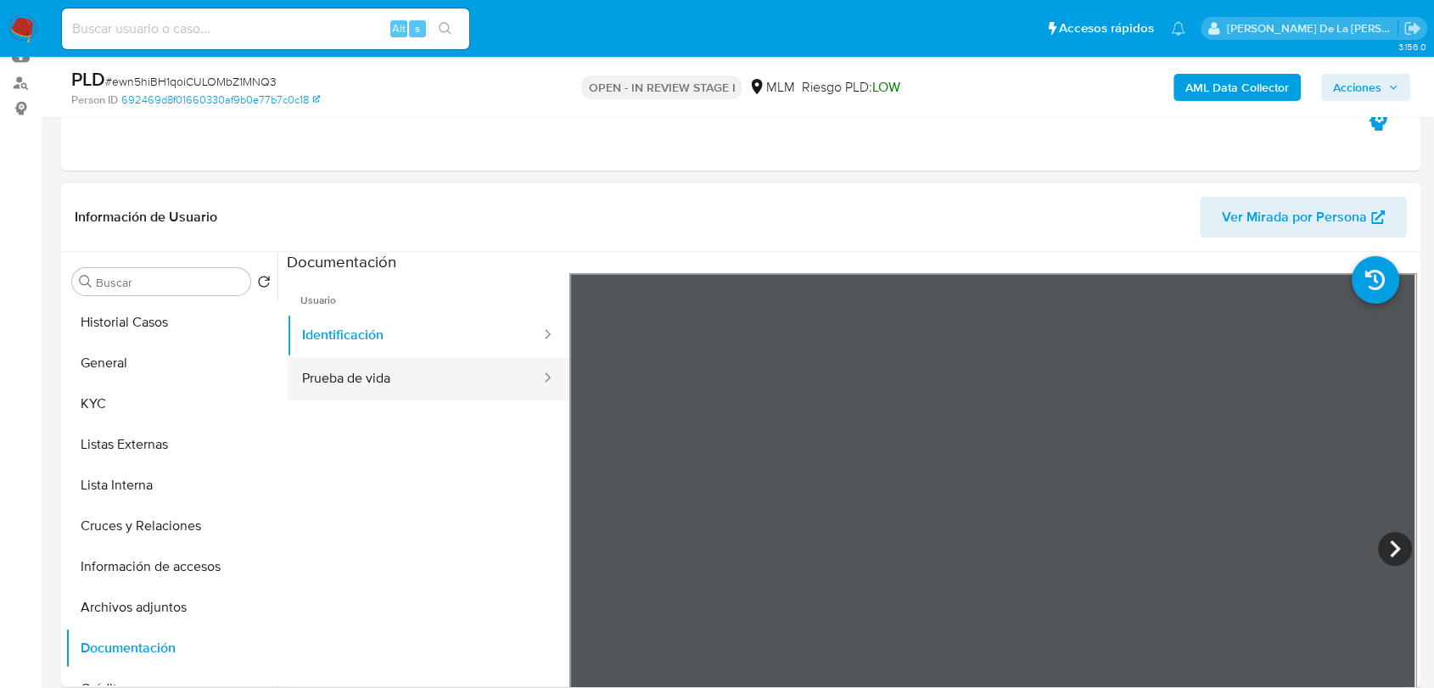
click at [361, 389] on button "Prueba de vida" at bounding box center [414, 378] width 255 height 43
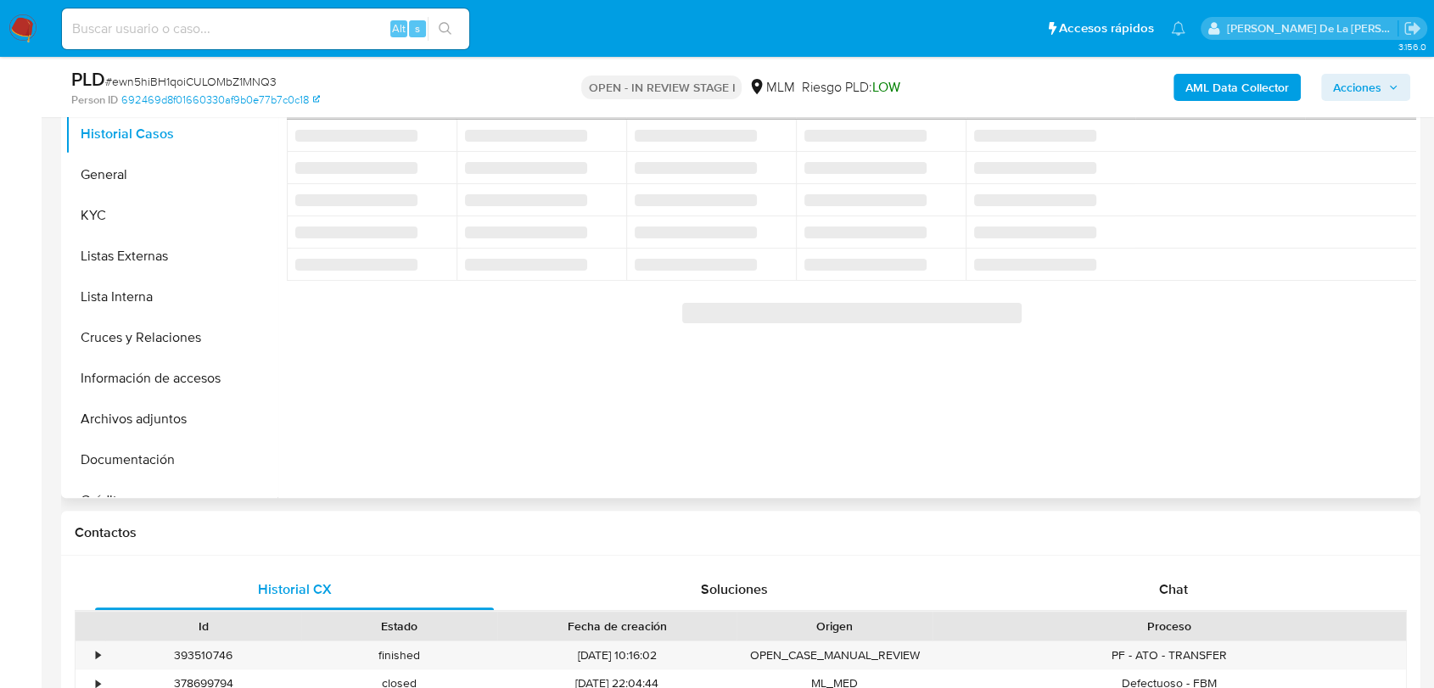
scroll to position [565, 0]
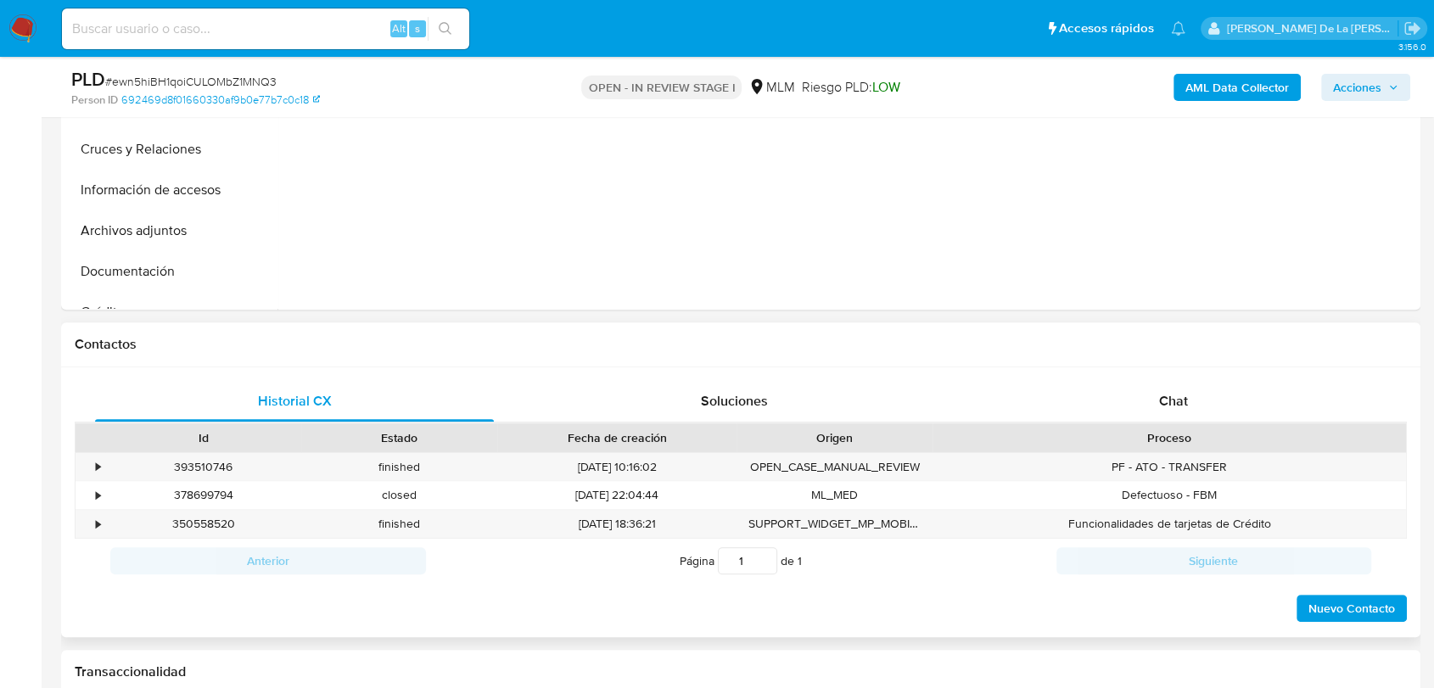
select select "10"
click at [1185, 372] on div "Historial CX Soluciones Chat Id Estado Fecha de creación Origen Proceso • 39351…" at bounding box center [740, 502] width 1359 height 271
click at [1179, 396] on span "Chat" at bounding box center [1173, 401] width 29 height 20
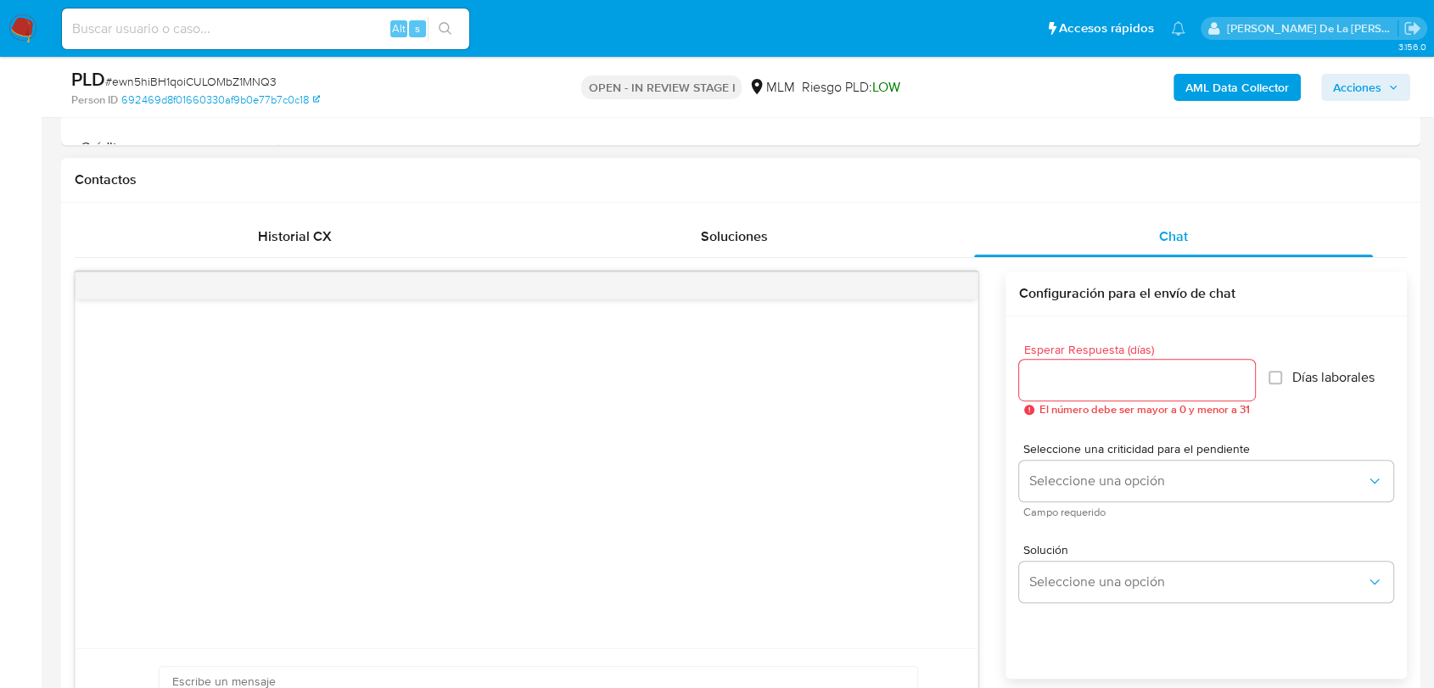
scroll to position [848, 0]
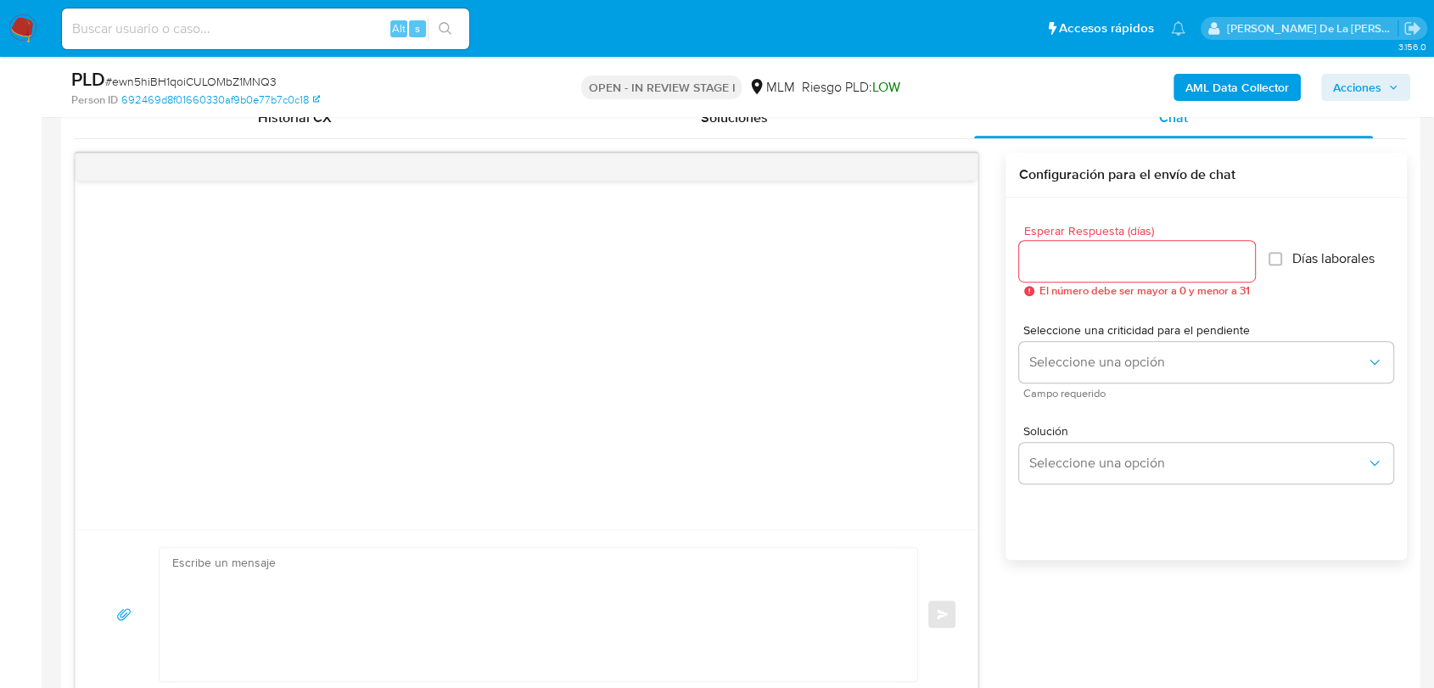
click at [249, 603] on textarea at bounding box center [534, 614] width 724 height 133
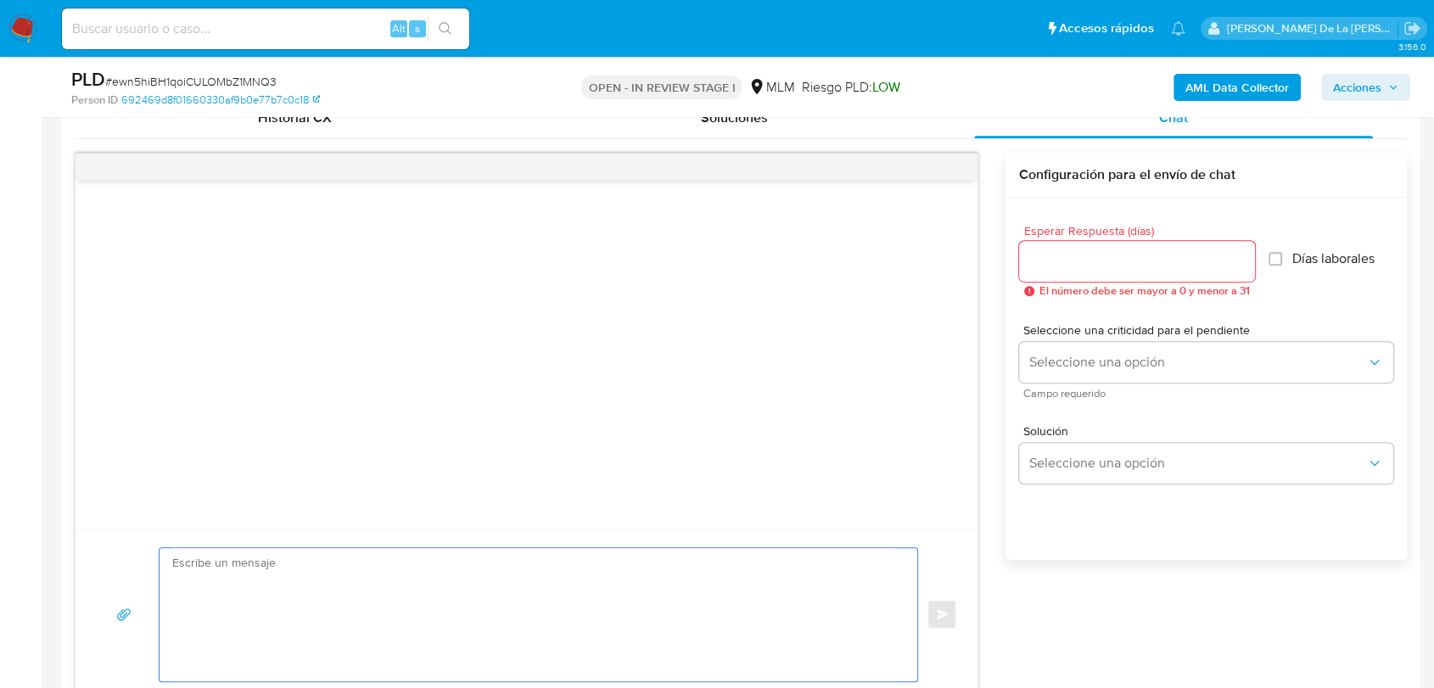
paste textarea "Loremips dolorsi, Am consectetur adi el se doeiusmodtem in utlabo et do mag ali…"
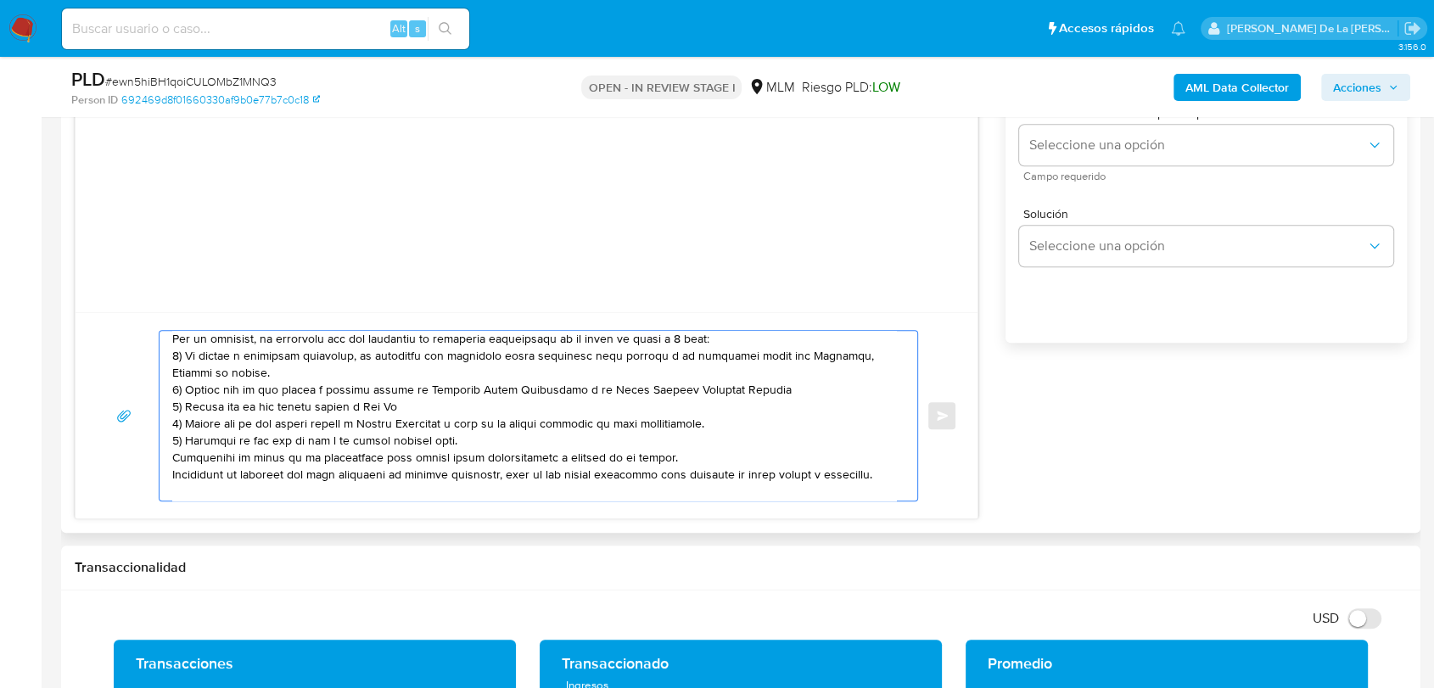
scroll to position [0, 0]
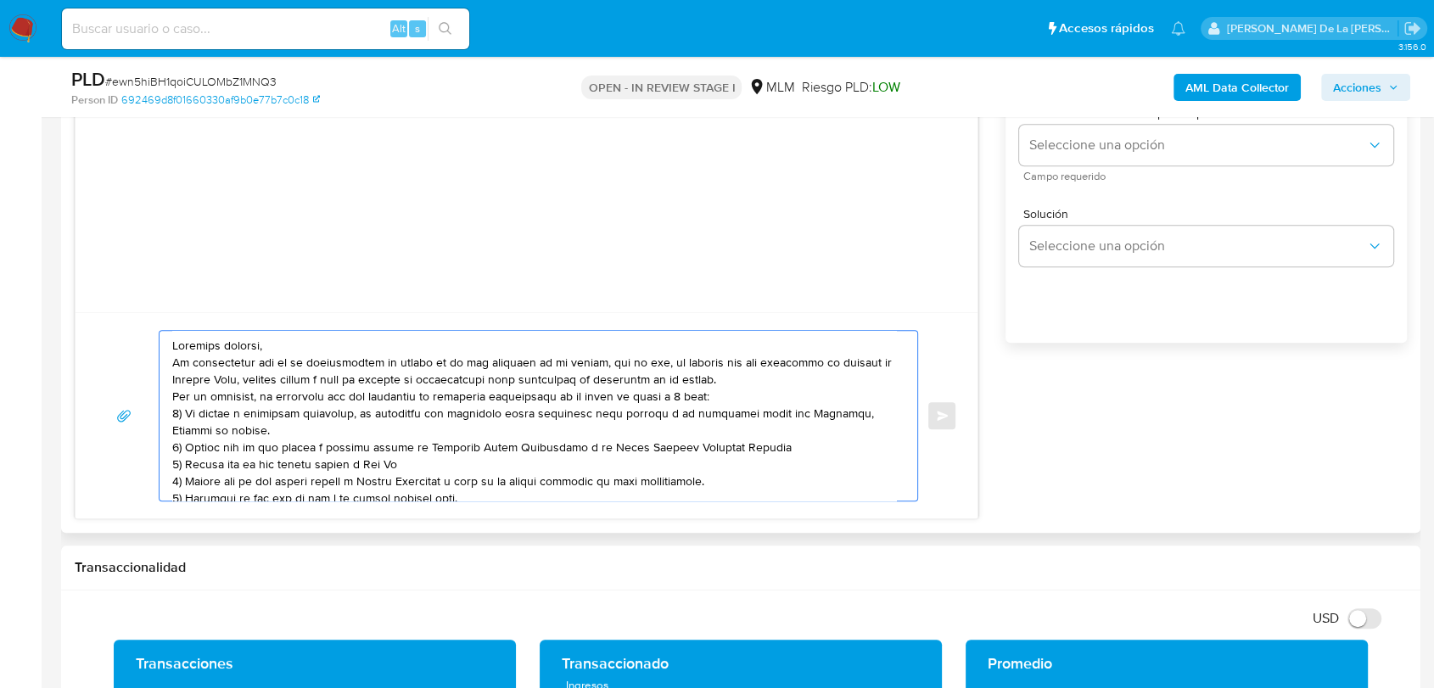
click at [266, 342] on textarea at bounding box center [534, 416] width 724 height 170
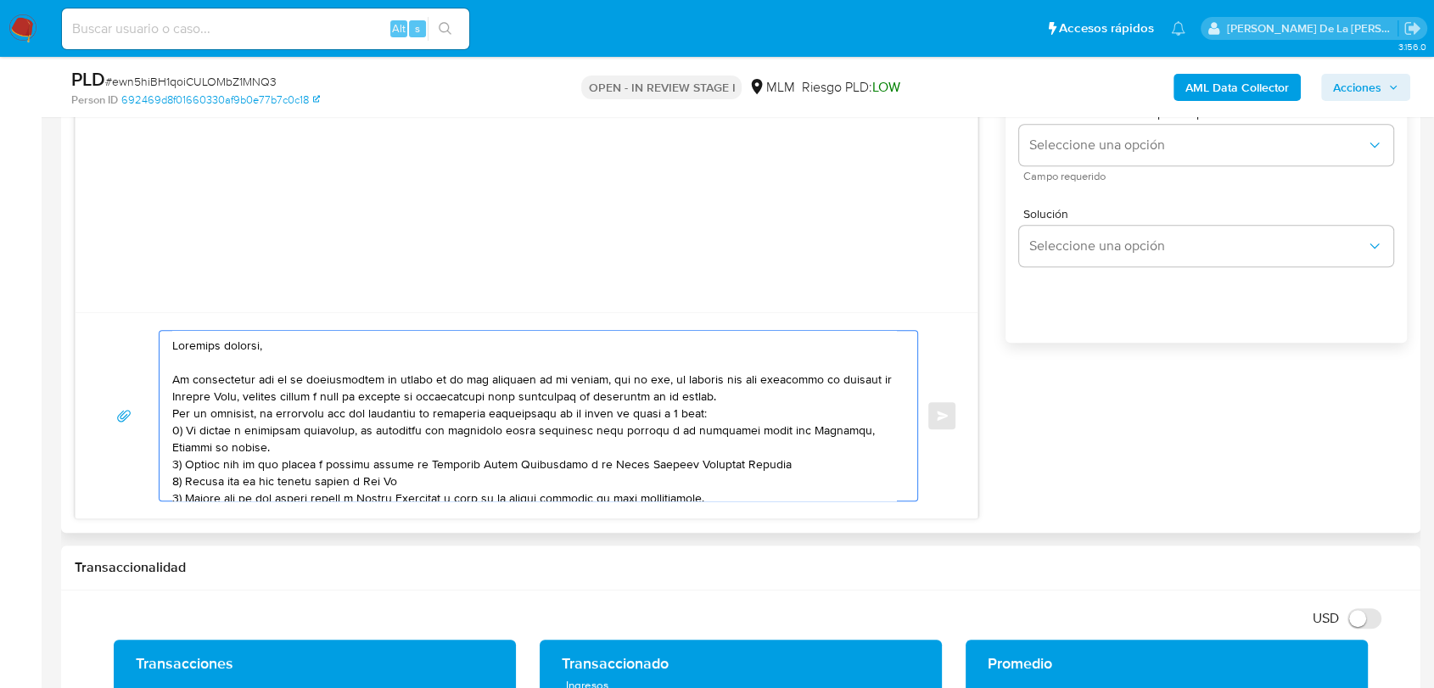
click at [785, 402] on textarea at bounding box center [534, 416] width 724 height 170
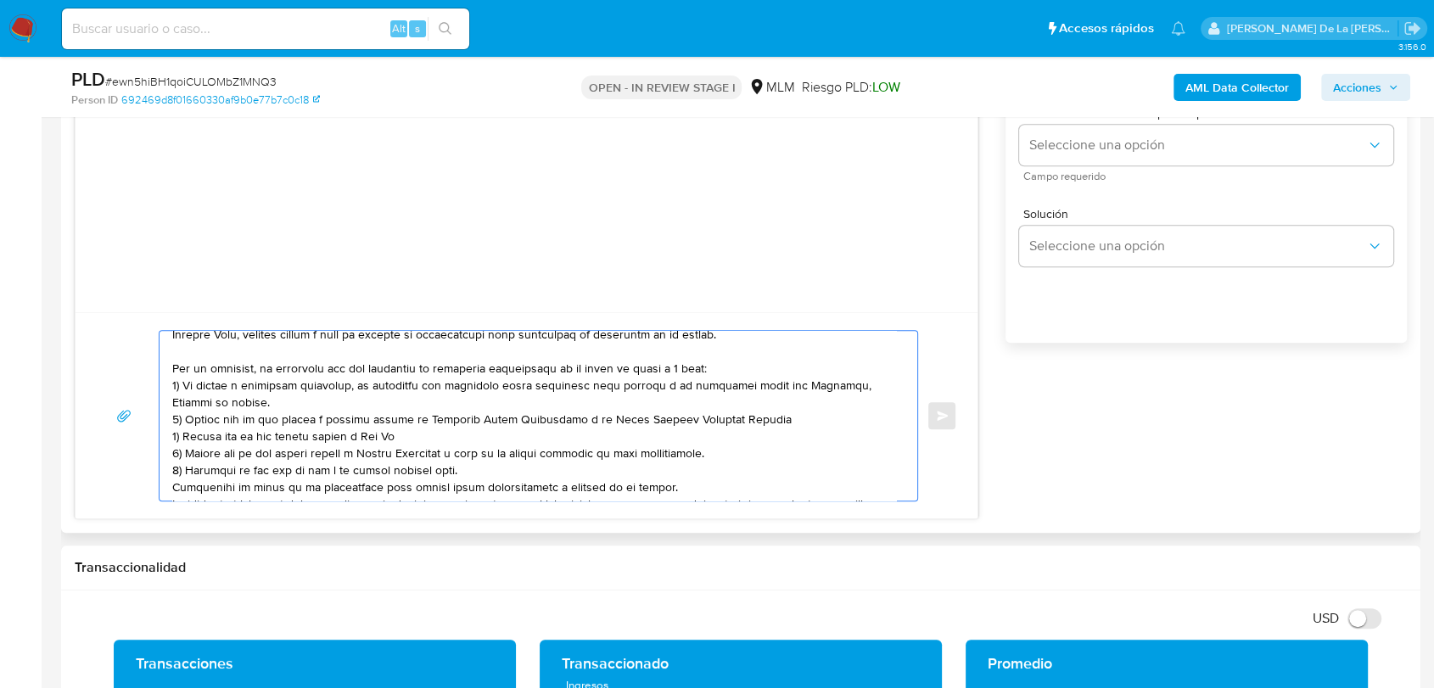
scroll to position [94, 0]
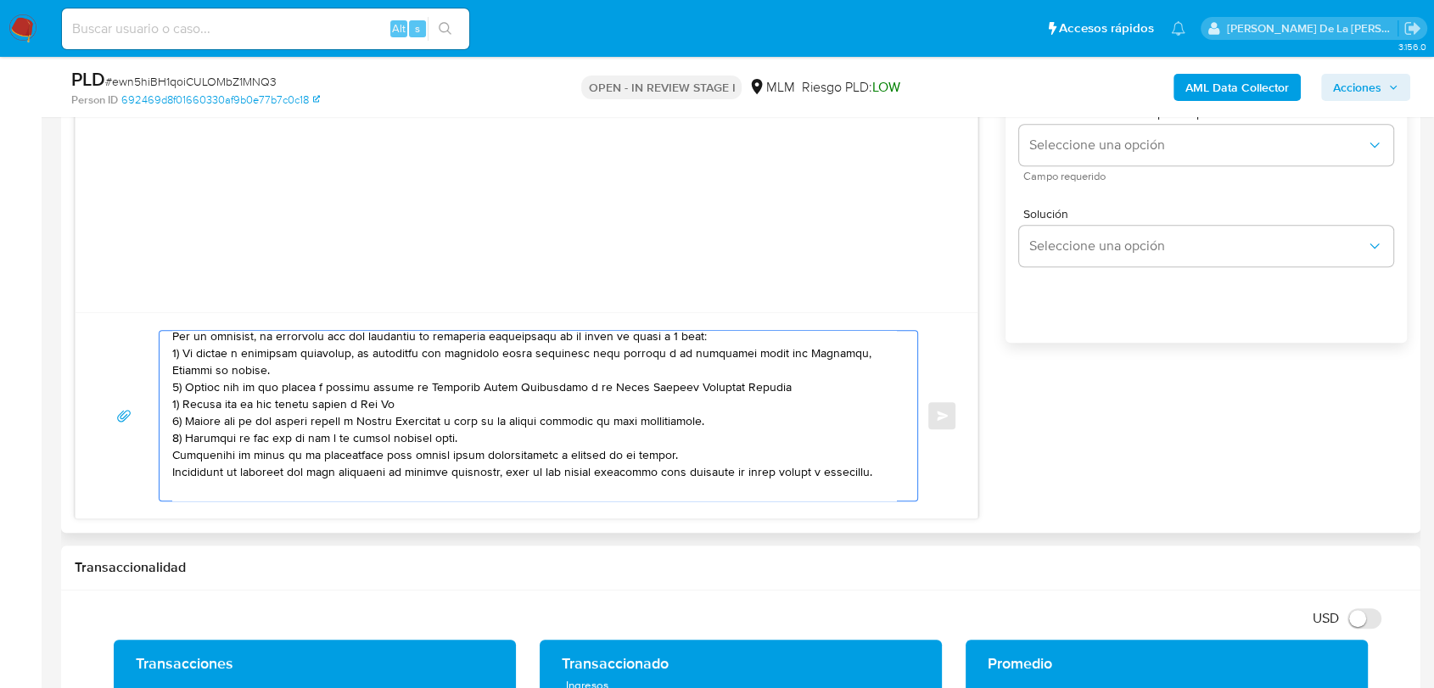
click at [510, 443] on textarea at bounding box center [534, 416] width 724 height 170
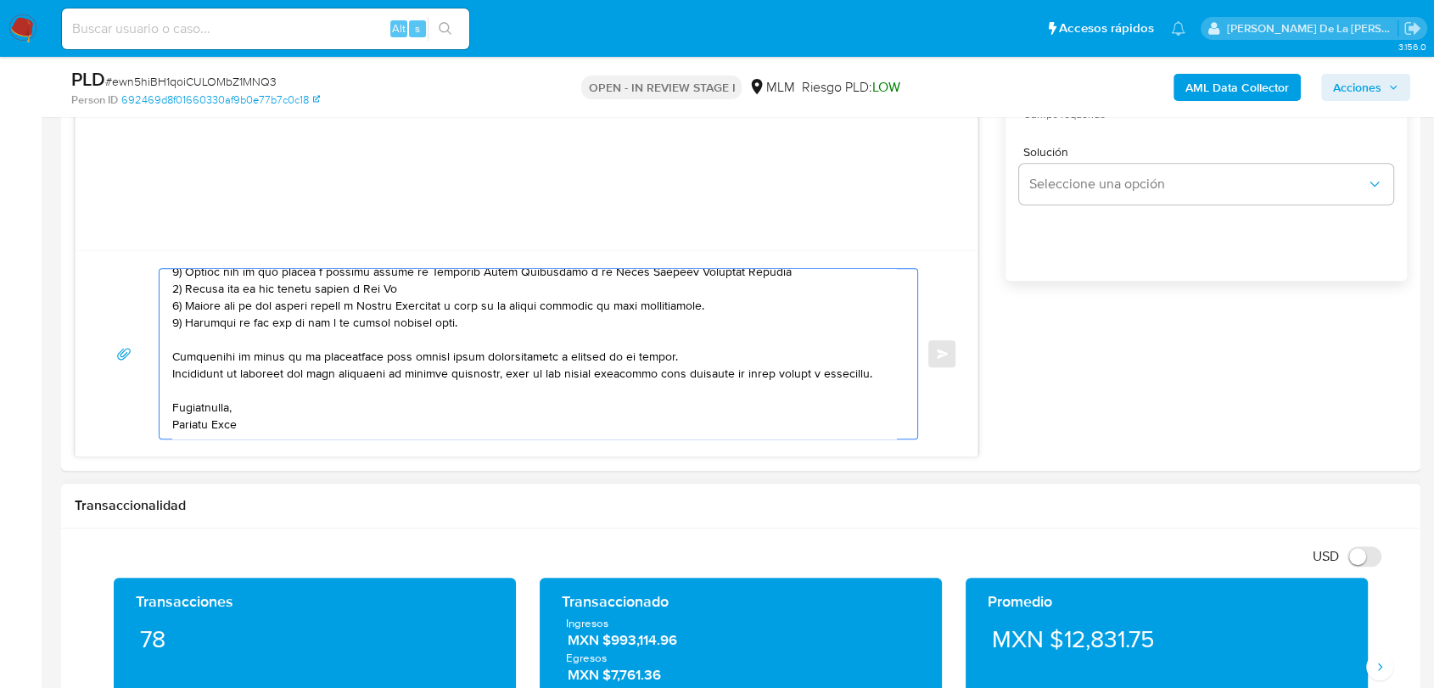
scroll to position [1160, 0]
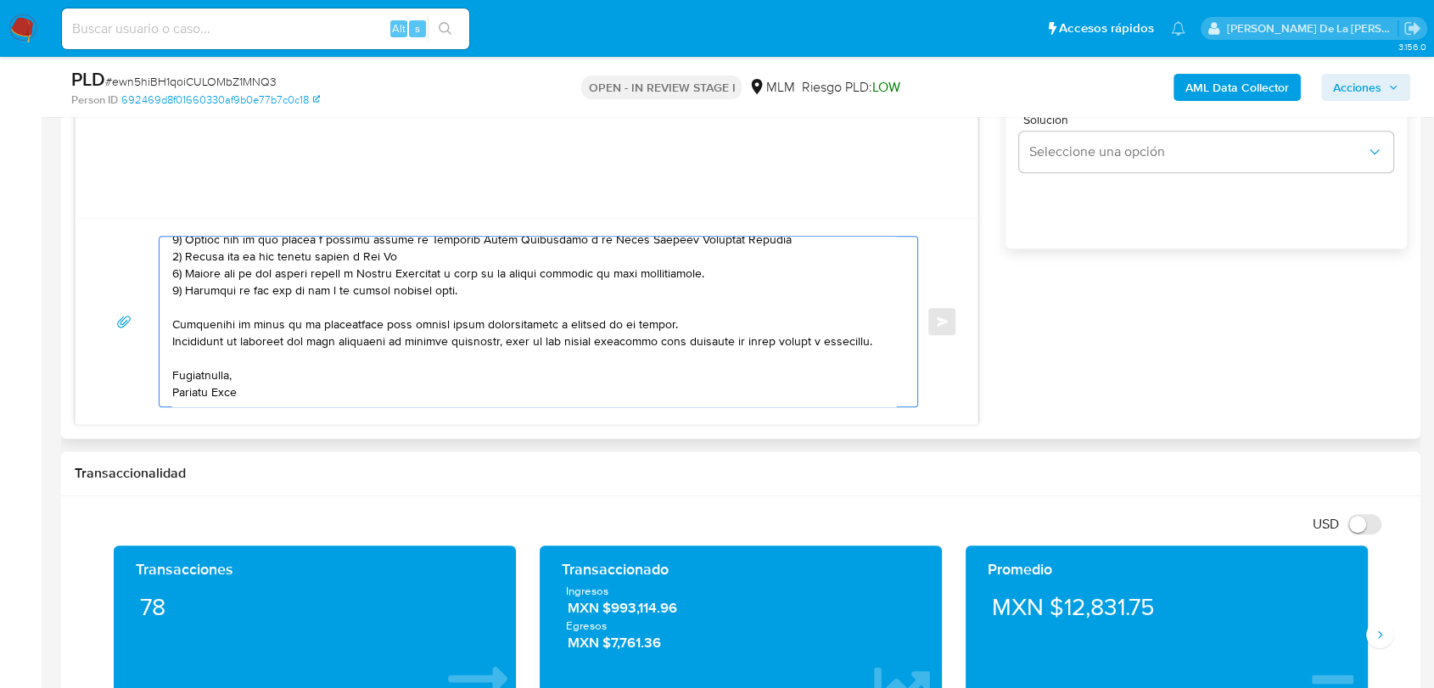
click at [244, 394] on textarea at bounding box center [534, 322] width 724 height 170
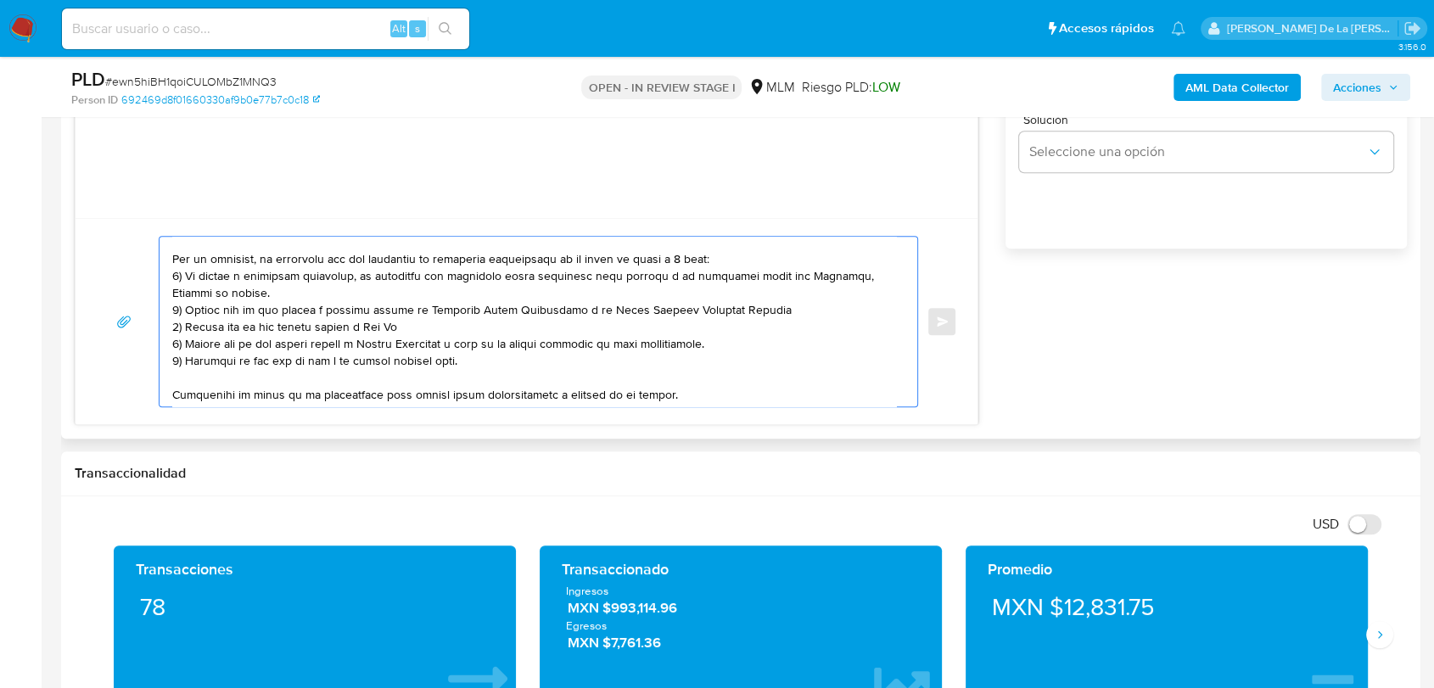
drag, startPoint x: 363, startPoint y: 277, endPoint x: 363, endPoint y: 287, distance: 10.2
click at [363, 287] on textarea at bounding box center [534, 322] width 724 height 170
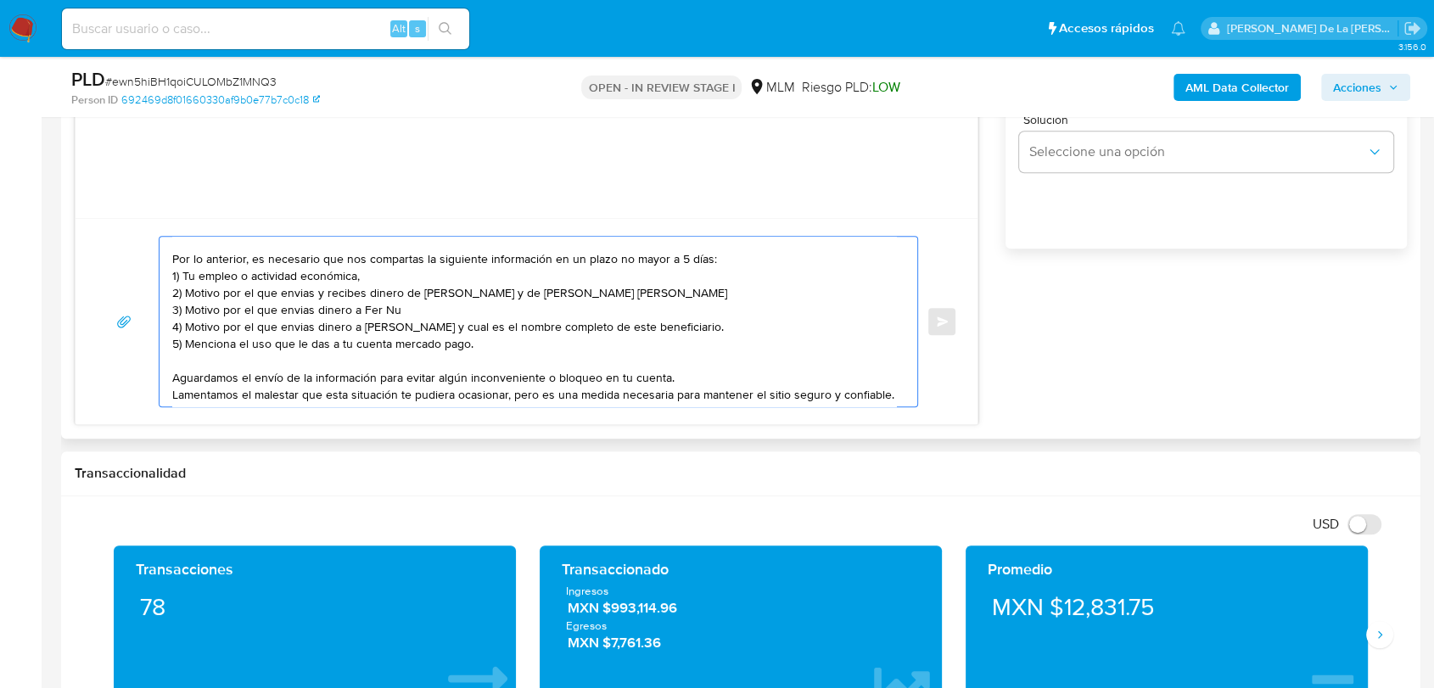
drag, startPoint x: 194, startPoint y: 294, endPoint x: 769, endPoint y: 294, distance: 575.2
click at [769, 294] on textarea "Estimado cliente, Te comunicamos que se ha identificado un cambio en el uso hab…" at bounding box center [534, 322] width 724 height 170
click at [409, 315] on textarea "Estimado cliente, Te comunicamos que se ha identificado un cambio en el uso hab…" at bounding box center [534, 322] width 724 height 170
drag, startPoint x: 385, startPoint y: 313, endPoint x: 193, endPoint y: 311, distance: 192.6
click at [193, 311] on textarea "Estimado cliente, Te comunicamos que se ha identificado un cambio en el uso hab…" at bounding box center [534, 322] width 724 height 170
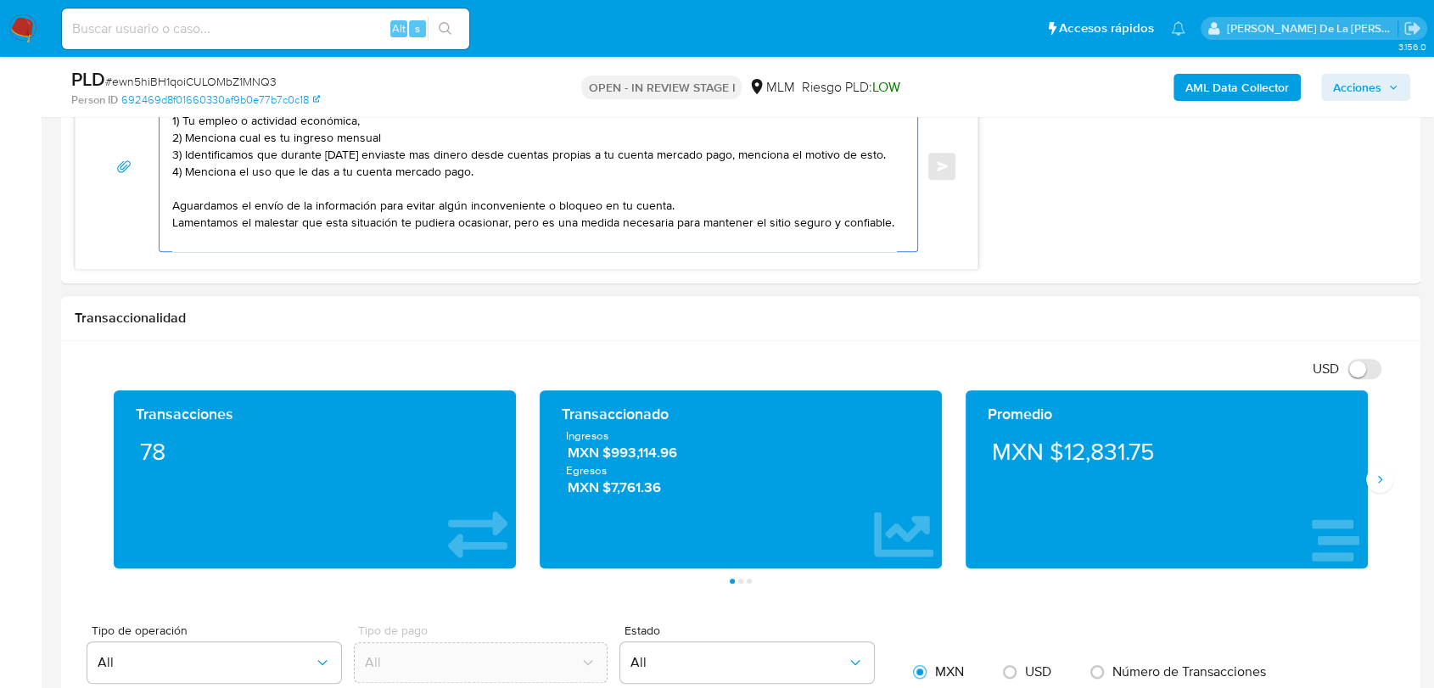
scroll to position [1348, 0]
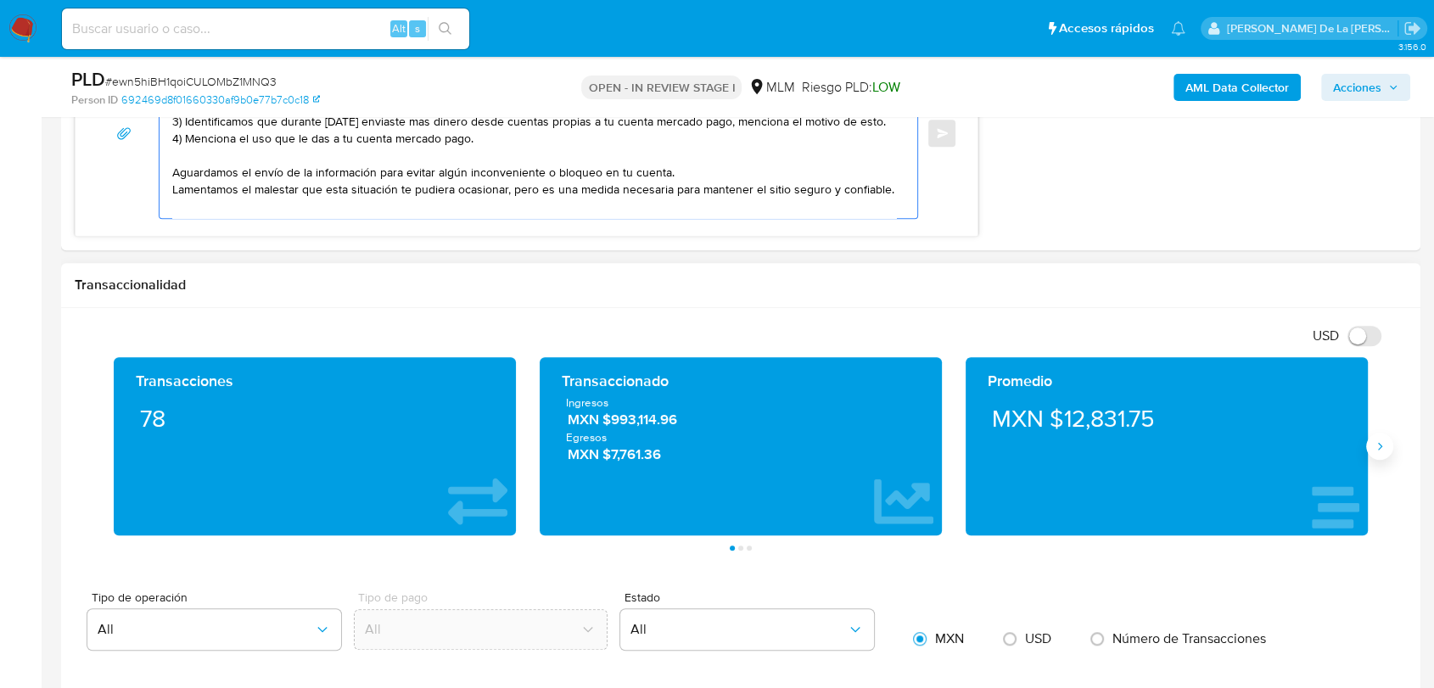
type textarea "Estimado cliente, Te comunicamos que se ha identificado un cambio en el uso hab…"
click at [1374, 441] on icon "Siguiente" at bounding box center [1380, 446] width 14 height 14
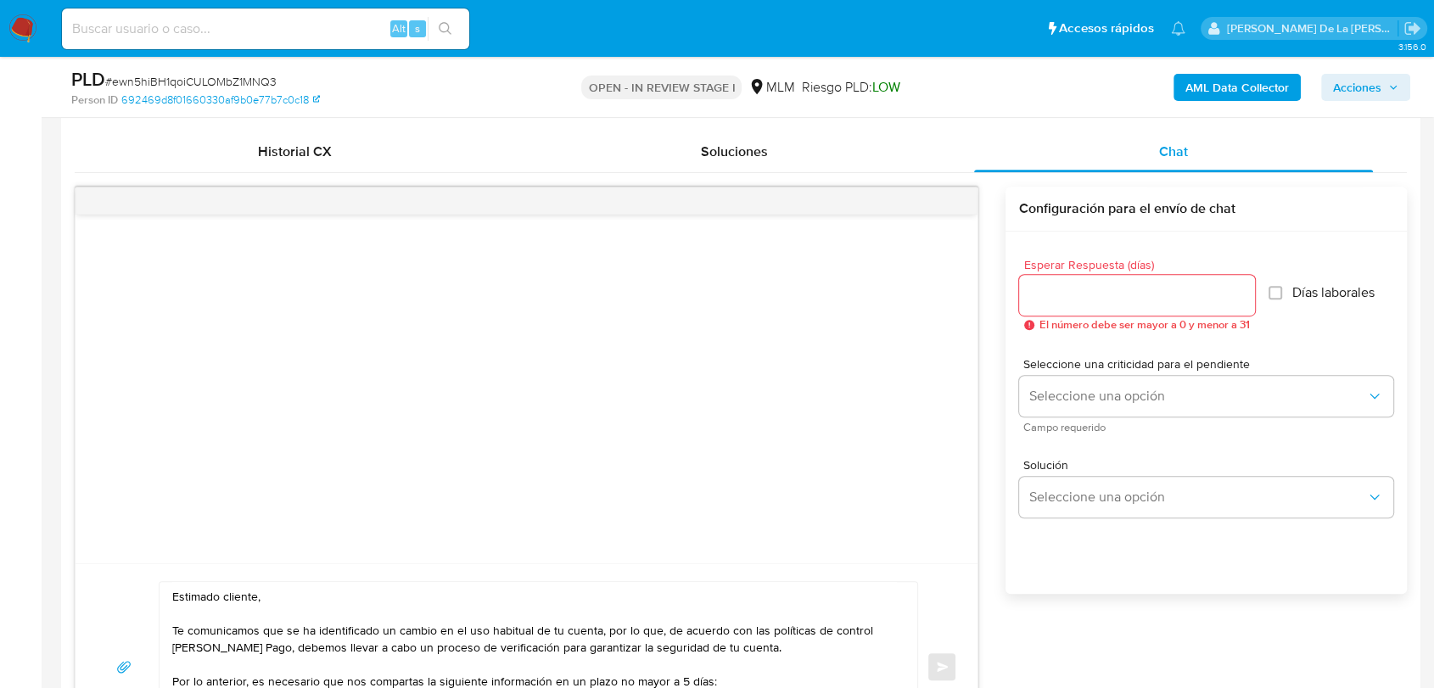
scroll to position [782, 0]
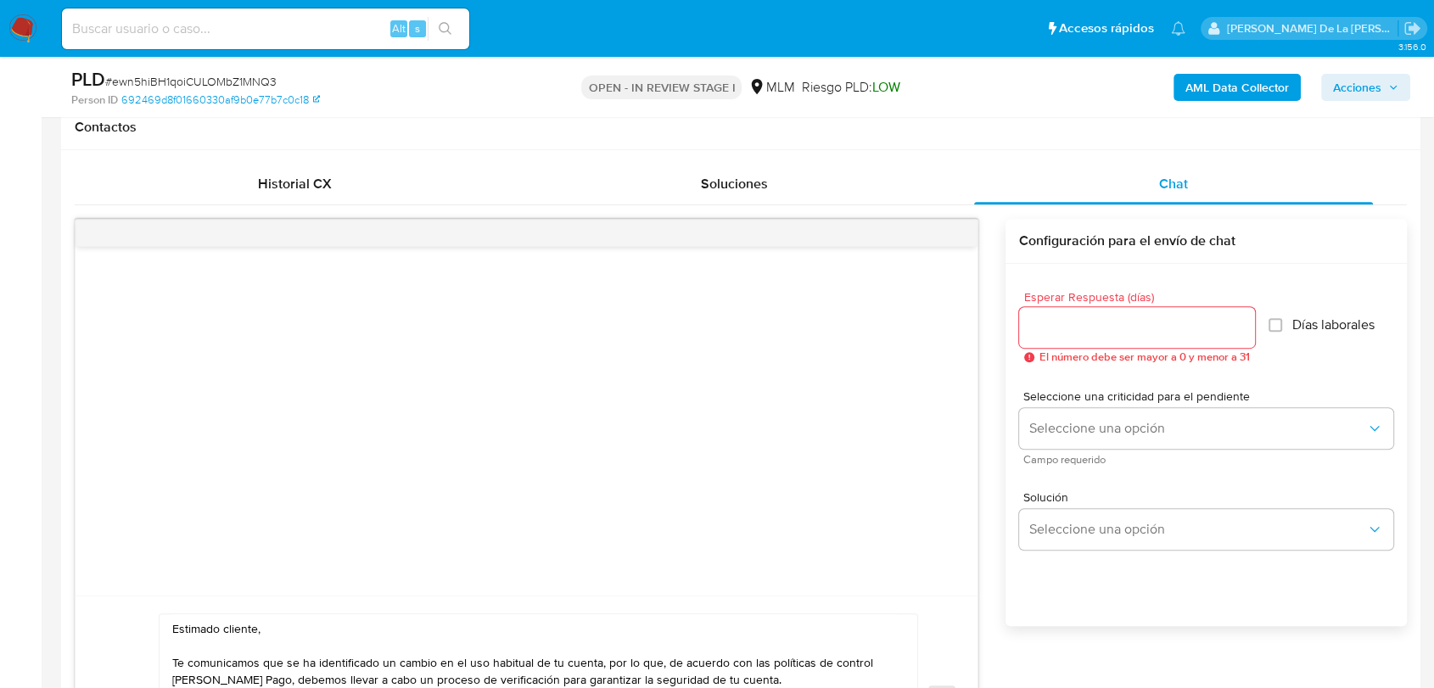
click at [1072, 307] on div at bounding box center [1137, 327] width 236 height 41
click at [1058, 314] on div at bounding box center [1137, 327] width 236 height 41
click at [1049, 325] on input "Esperar Respuesta (días)" at bounding box center [1137, 327] width 236 height 22
type input "5"
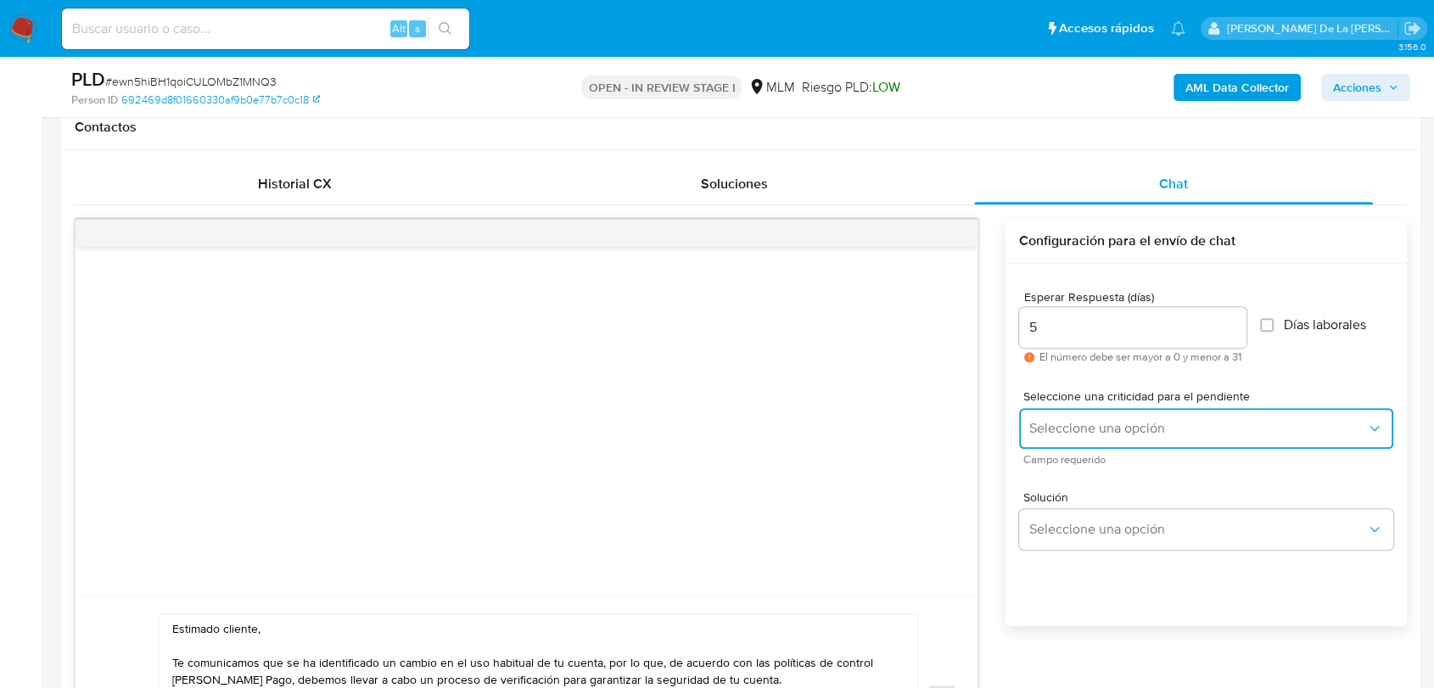
click at [1068, 429] on span "Seleccione una opción" at bounding box center [1197, 428] width 337 height 17
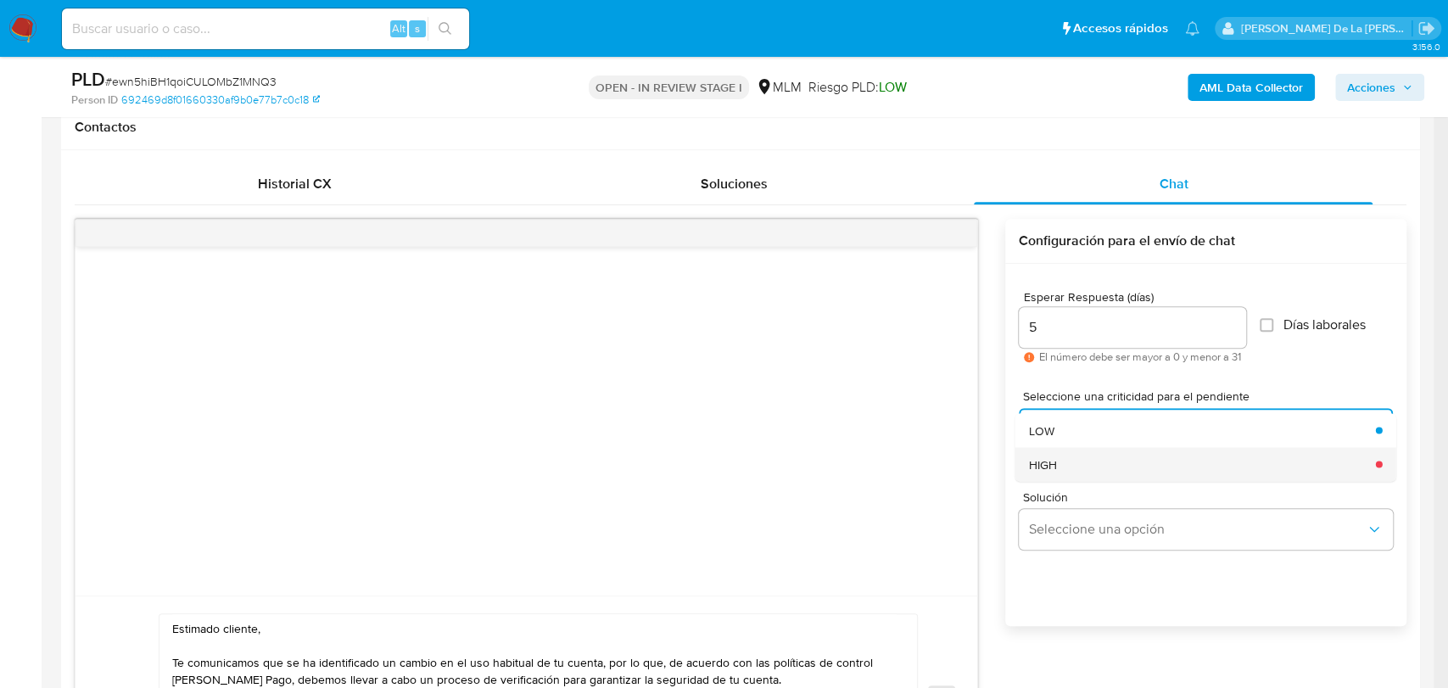
click at [1066, 463] on div "HIGH" at bounding box center [1196, 464] width 337 height 34
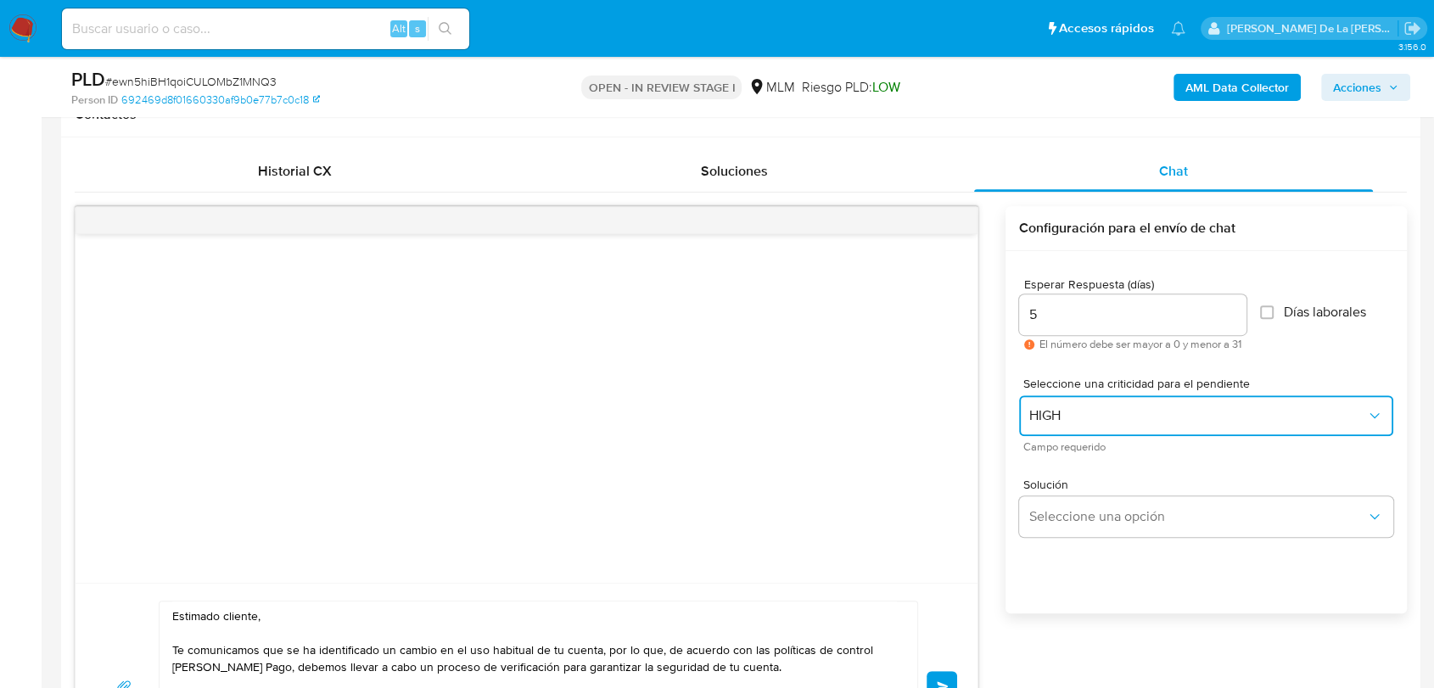
scroll to position [971, 0]
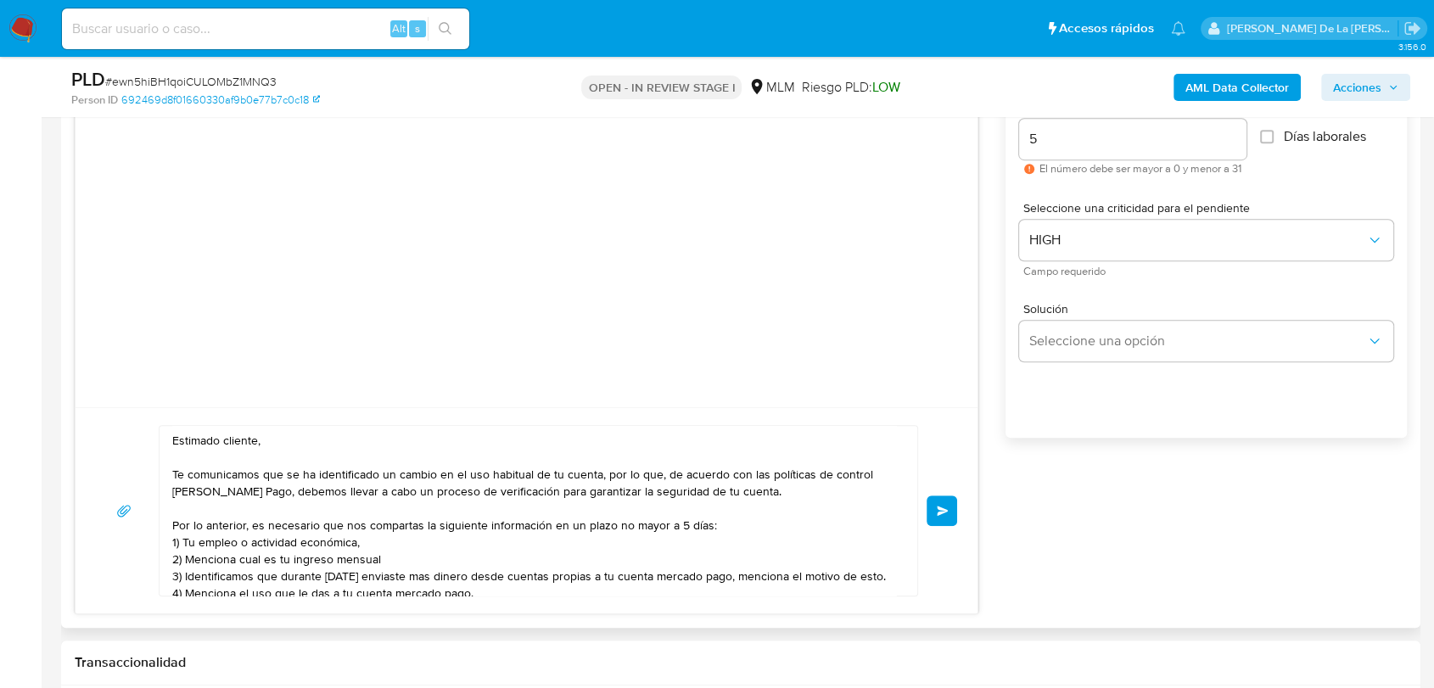
click at [947, 501] on button "Enviar" at bounding box center [941, 510] width 31 height 31
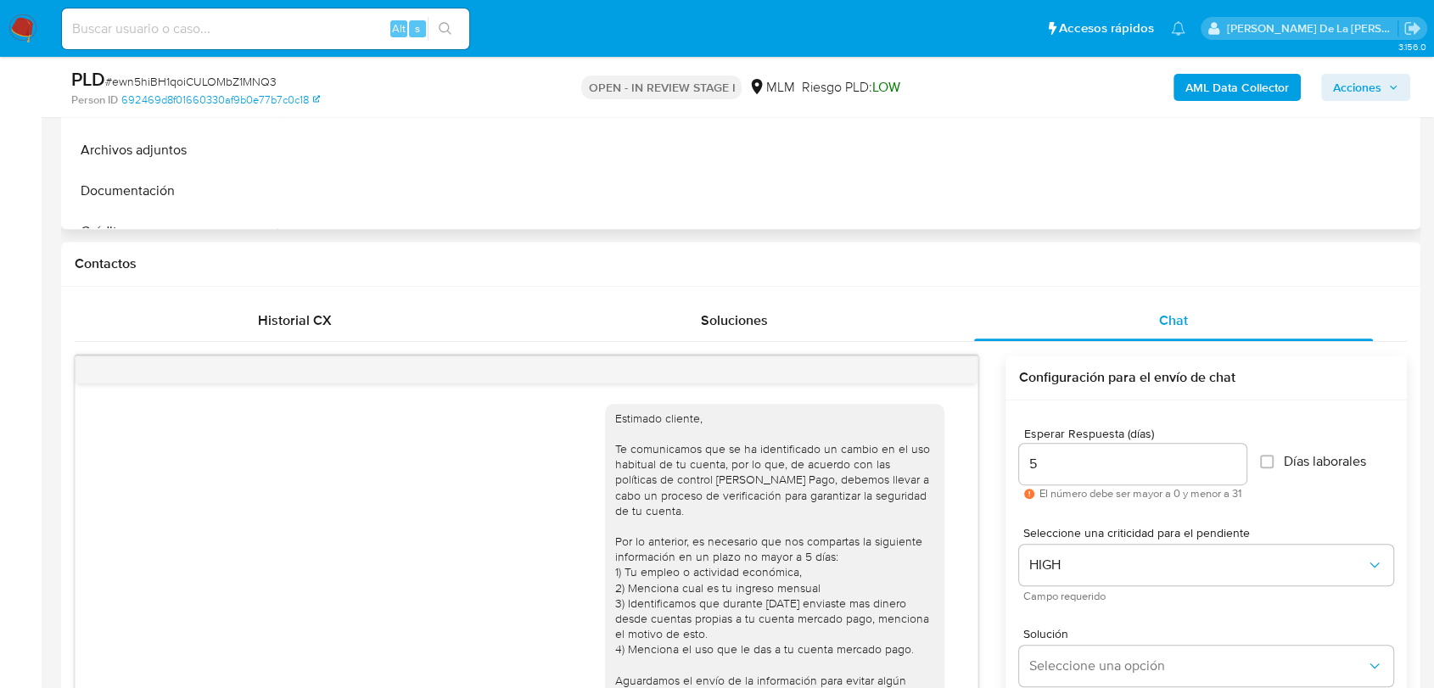
scroll to position [594, 0]
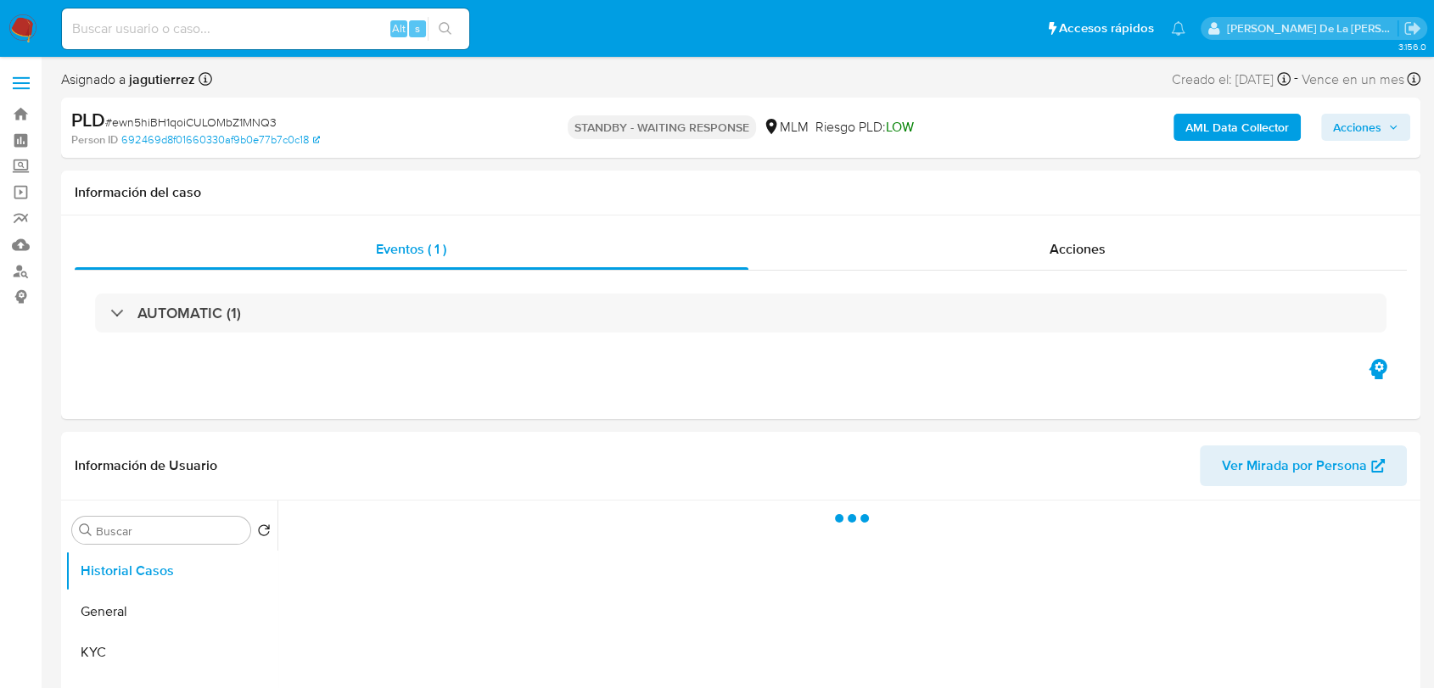
select select "10"
